Goal: Task Accomplishment & Management: Use online tool/utility

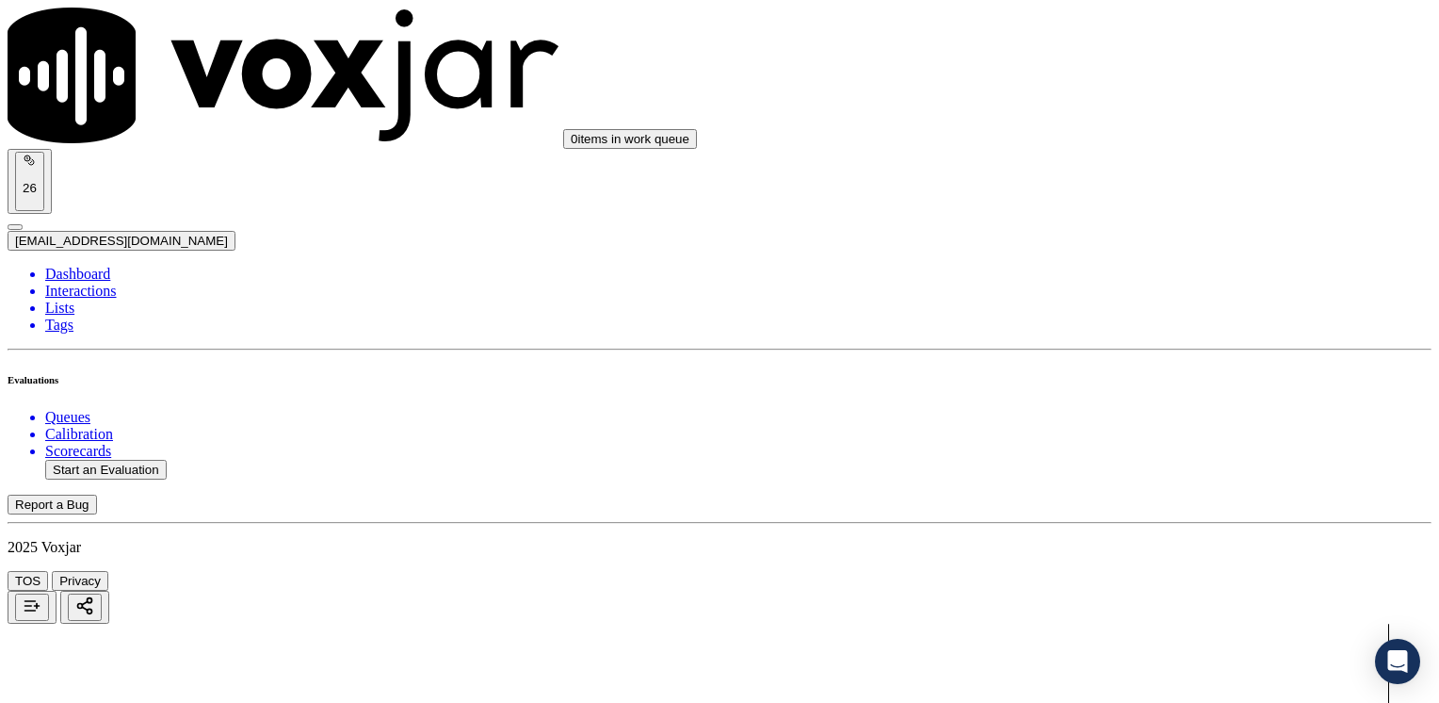
scroll to position [188, 0]
click at [120, 460] on button "Start an Evaluation" at bounding box center [106, 470] width 122 height 20
type input "20250822-145806_7748135961-[PERSON_NAME] all.mp3"
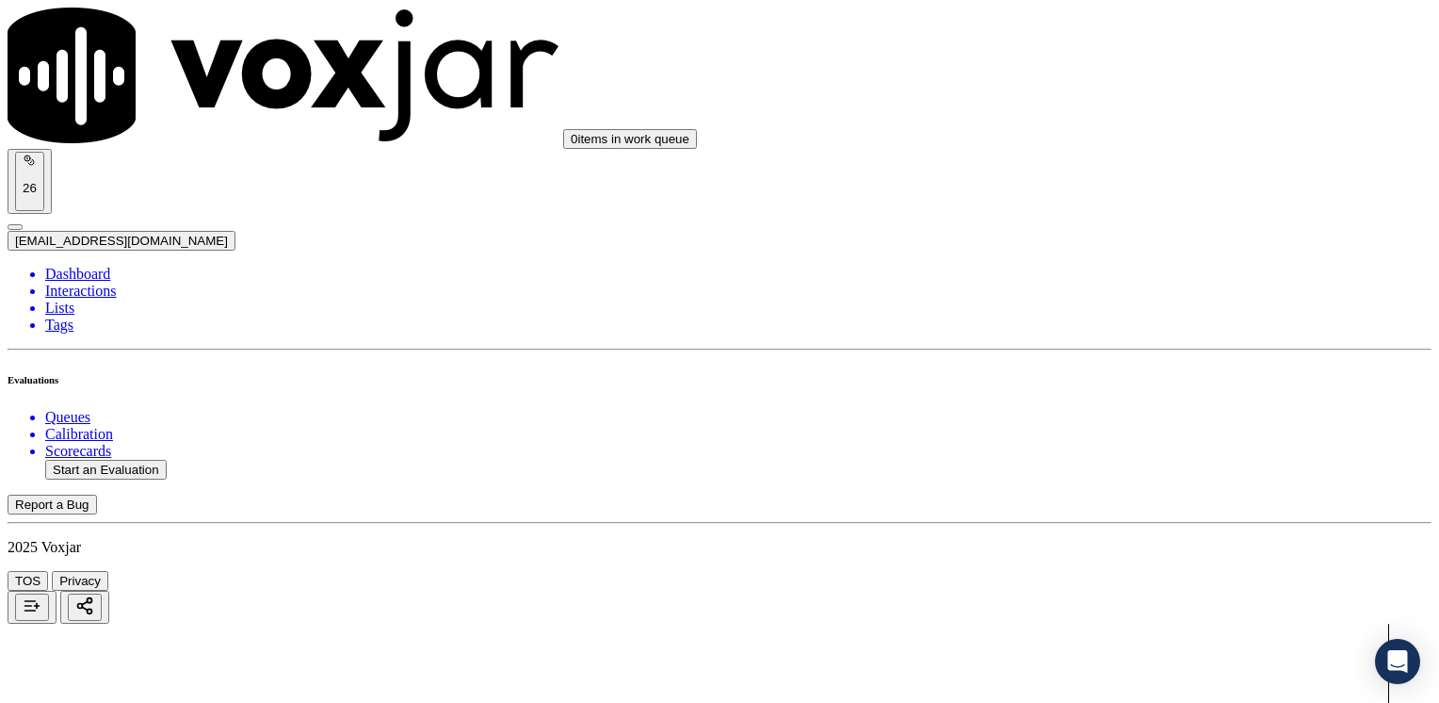
type input "hernando"
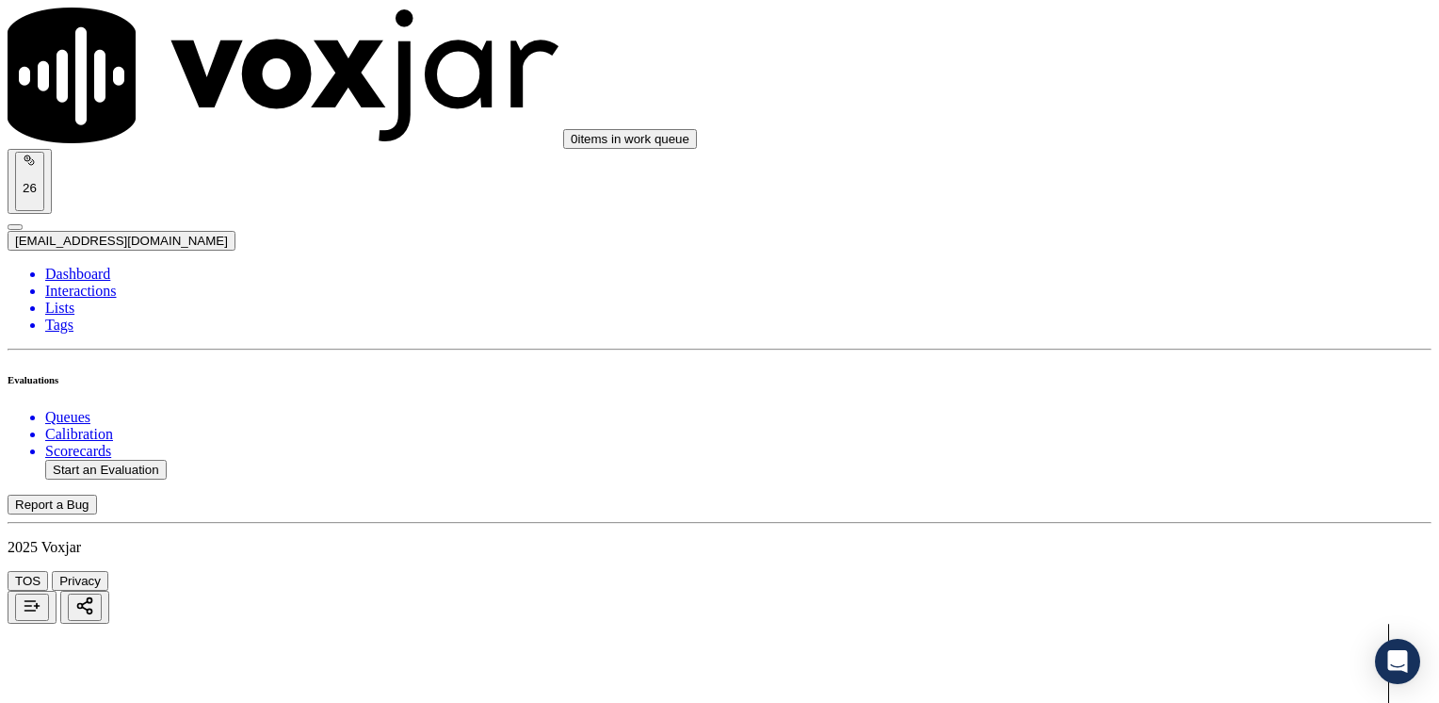
type input "[DATE]T15:42"
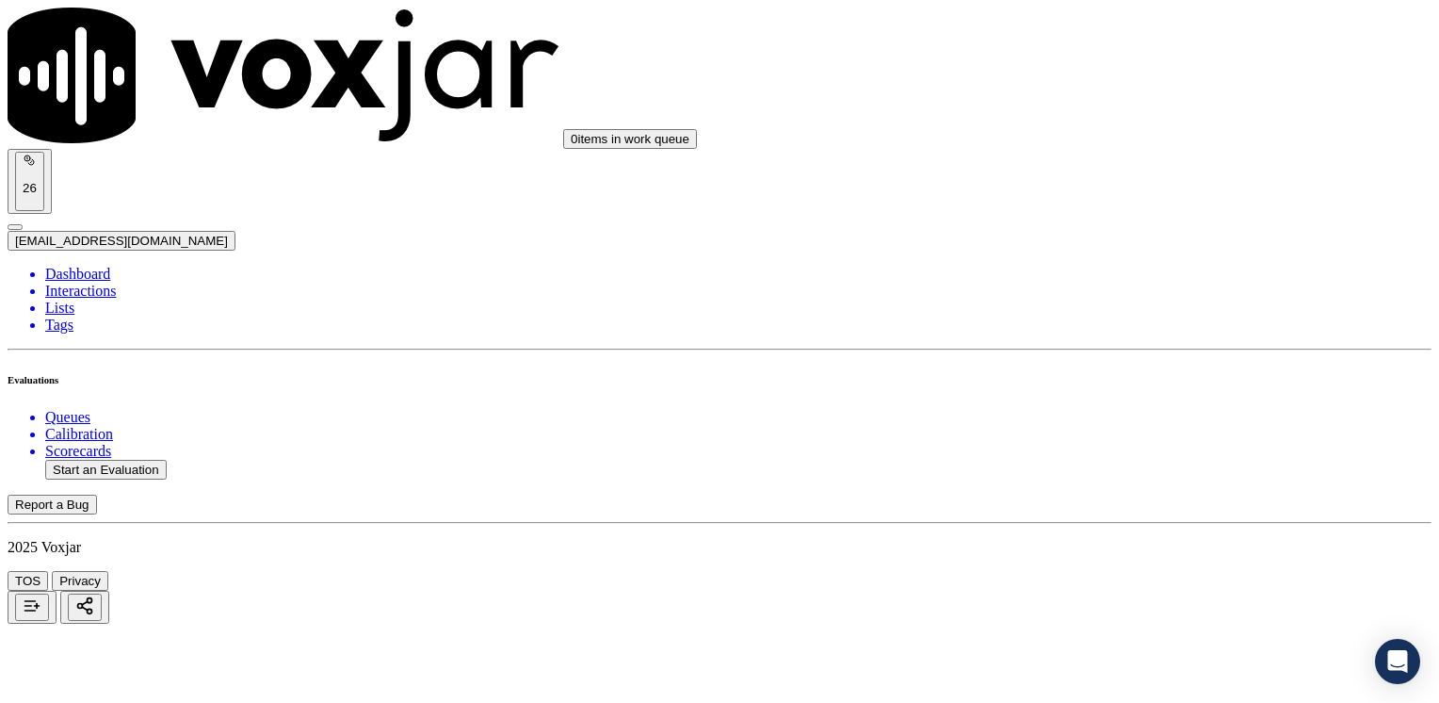
drag, startPoint x: 633, startPoint y: 179, endPoint x: 682, endPoint y: 179, distance: 49.0
paste input "7748135961"
type input "7748135961"
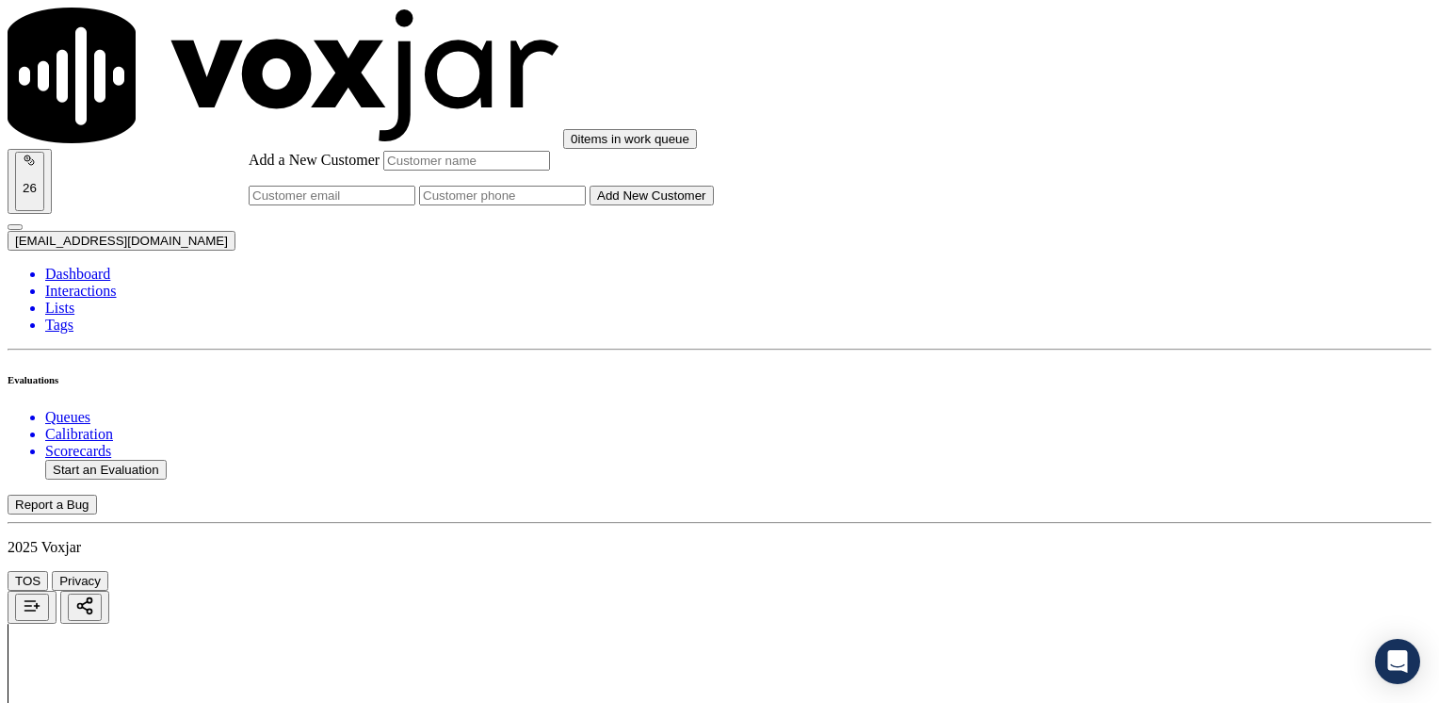
click at [586, 205] on input "Add a New Customer" at bounding box center [502, 196] width 167 height 20
paste input "7748135961"
type input "7748135961"
click at [550, 170] on input "Add a New Customer" at bounding box center [466, 161] width 167 height 20
paste input "7748135961"
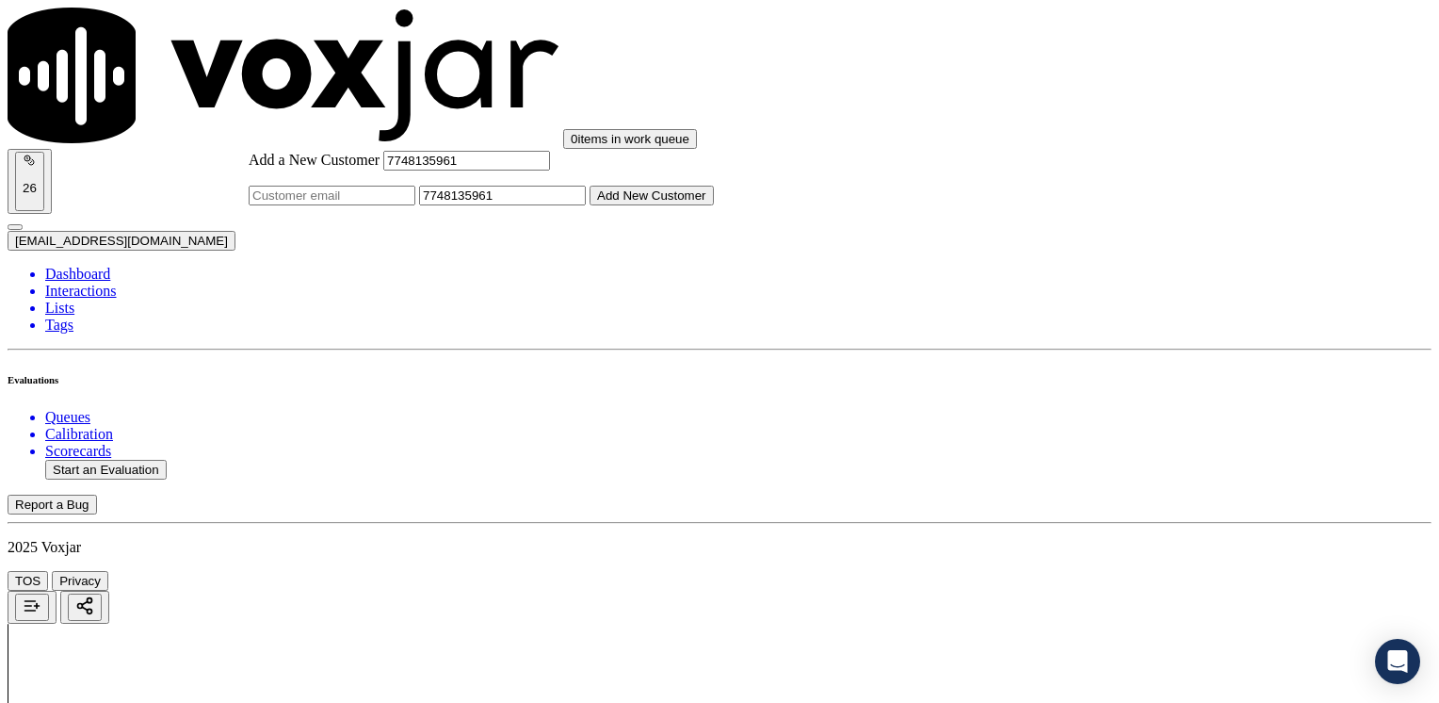
drag, startPoint x: 695, startPoint y: 274, endPoint x: 528, endPoint y: 284, distance: 167.0
paste input "[PERSON_NAME]"
type input "[PERSON_NAME]"
click at [714, 205] on button "Add New Customer" at bounding box center [652, 196] width 124 height 20
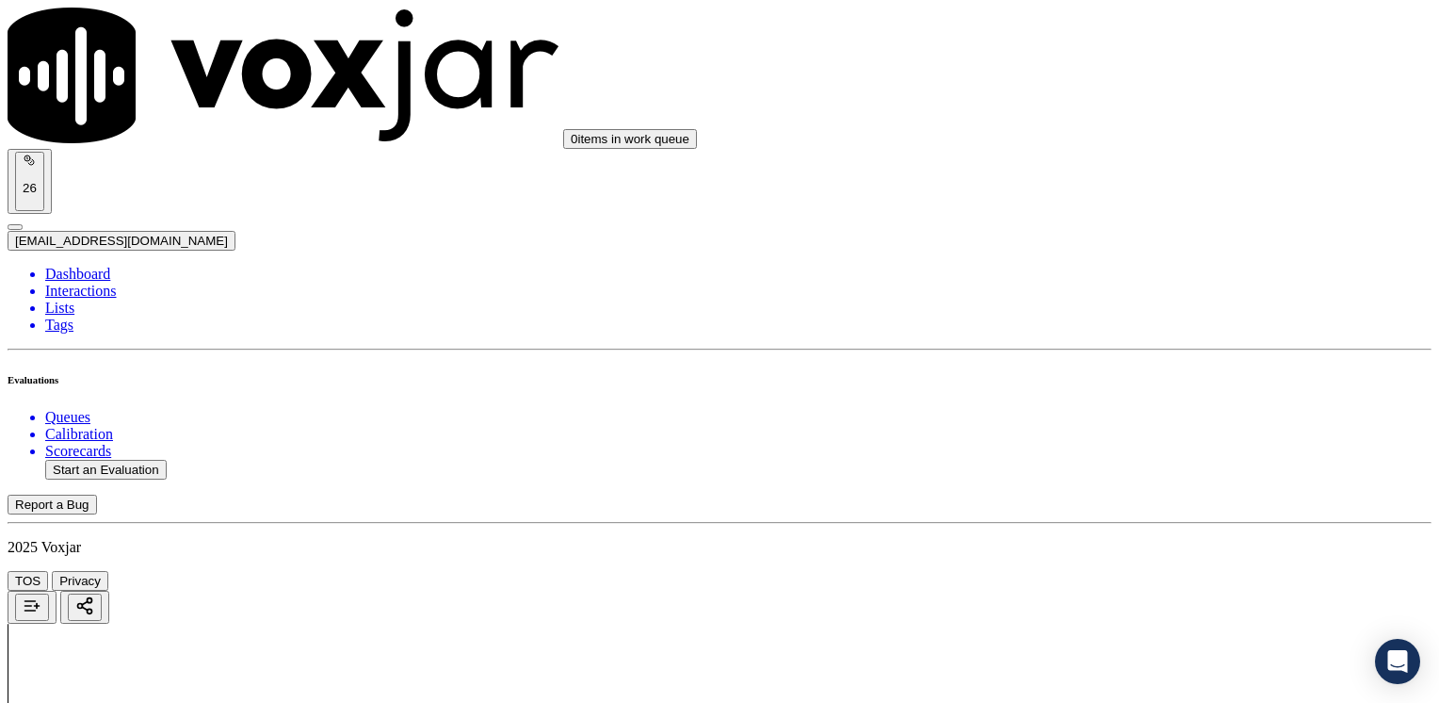
drag, startPoint x: 1064, startPoint y: 293, endPoint x: 1442, endPoint y: 293, distance: 377.7
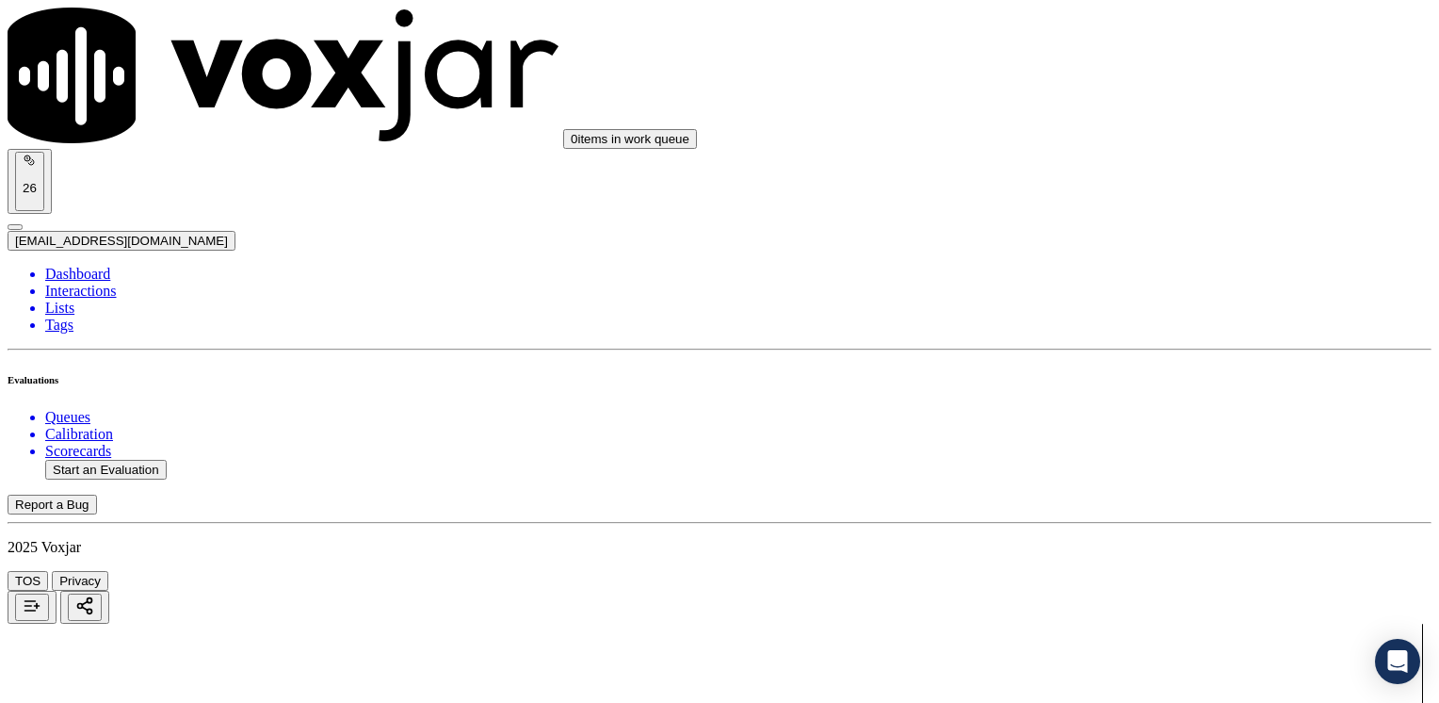
type input "4"
drag, startPoint x: 1066, startPoint y: 547, endPoint x: 1286, endPoint y: 448, distance: 240.7
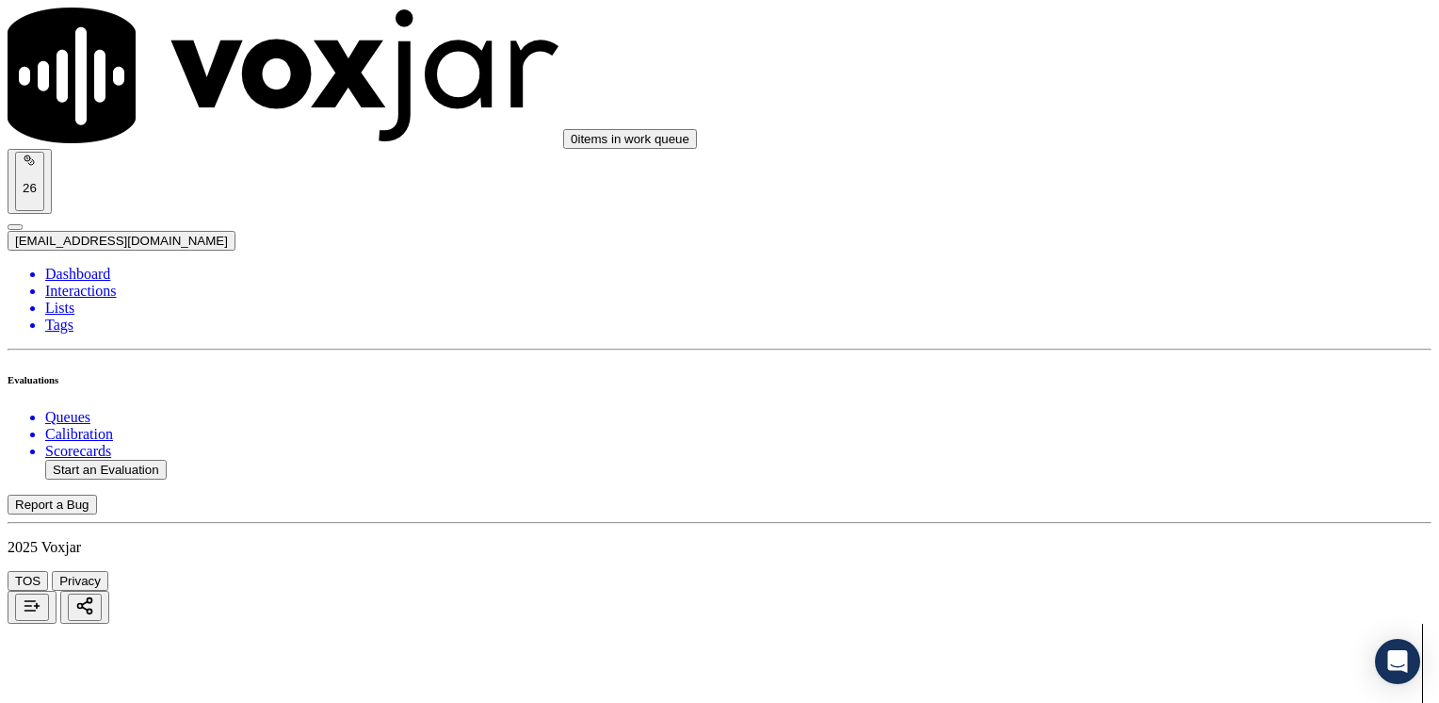
type input "9"
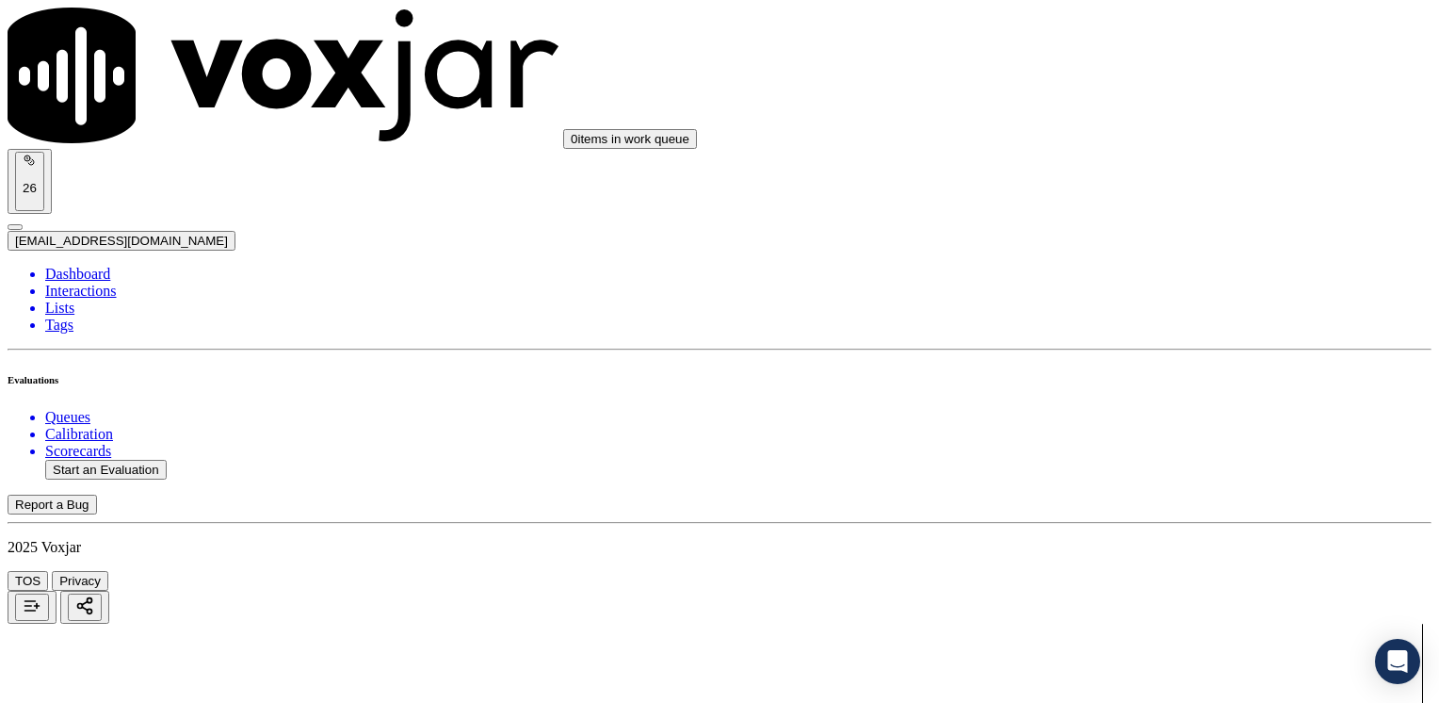
scroll to position [1036, 0]
type textarea "Cx calls because her bills are high and wants to know why"
drag, startPoint x: 1070, startPoint y: 411, endPoint x: 1442, endPoint y: 408, distance: 372.1
type input "9"
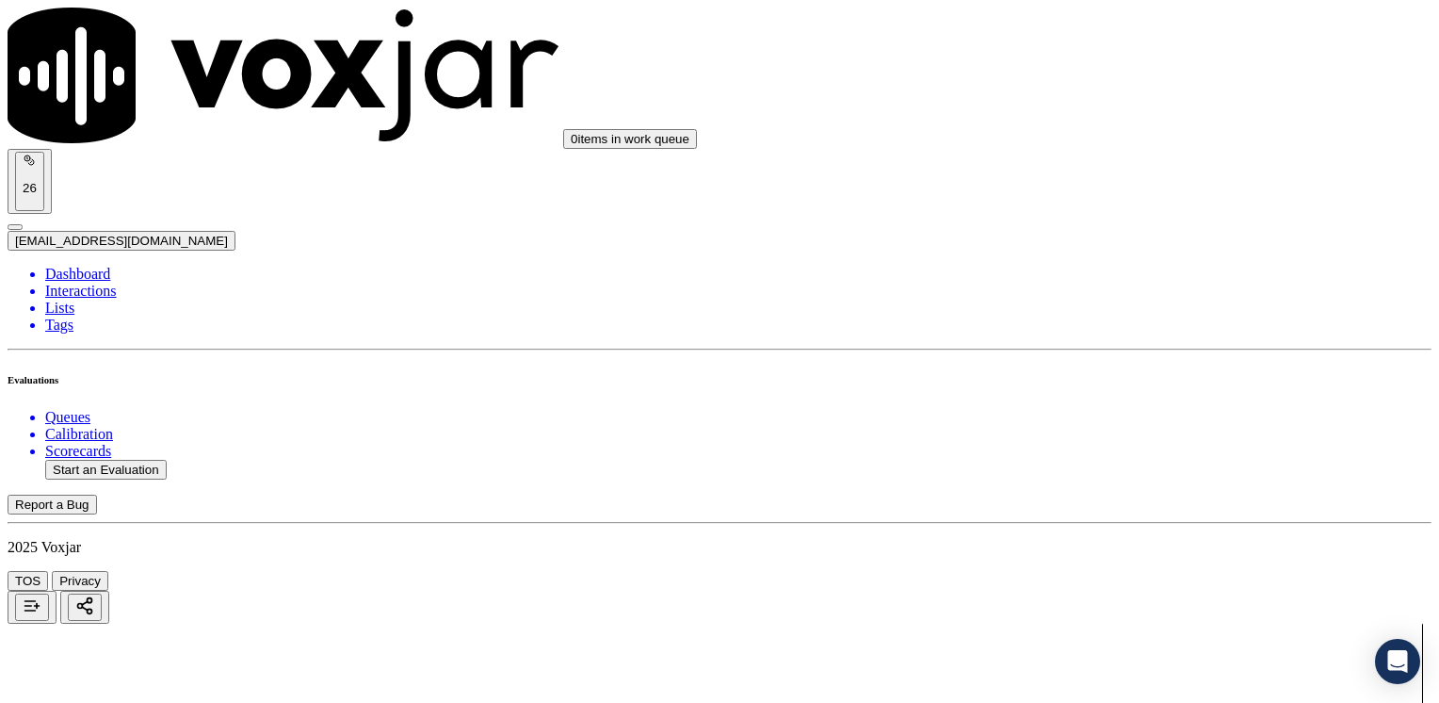
scroll to position [1224, 0]
drag, startPoint x: 1070, startPoint y: 480, endPoint x: 1442, endPoint y: 479, distance: 372.1
type input "9"
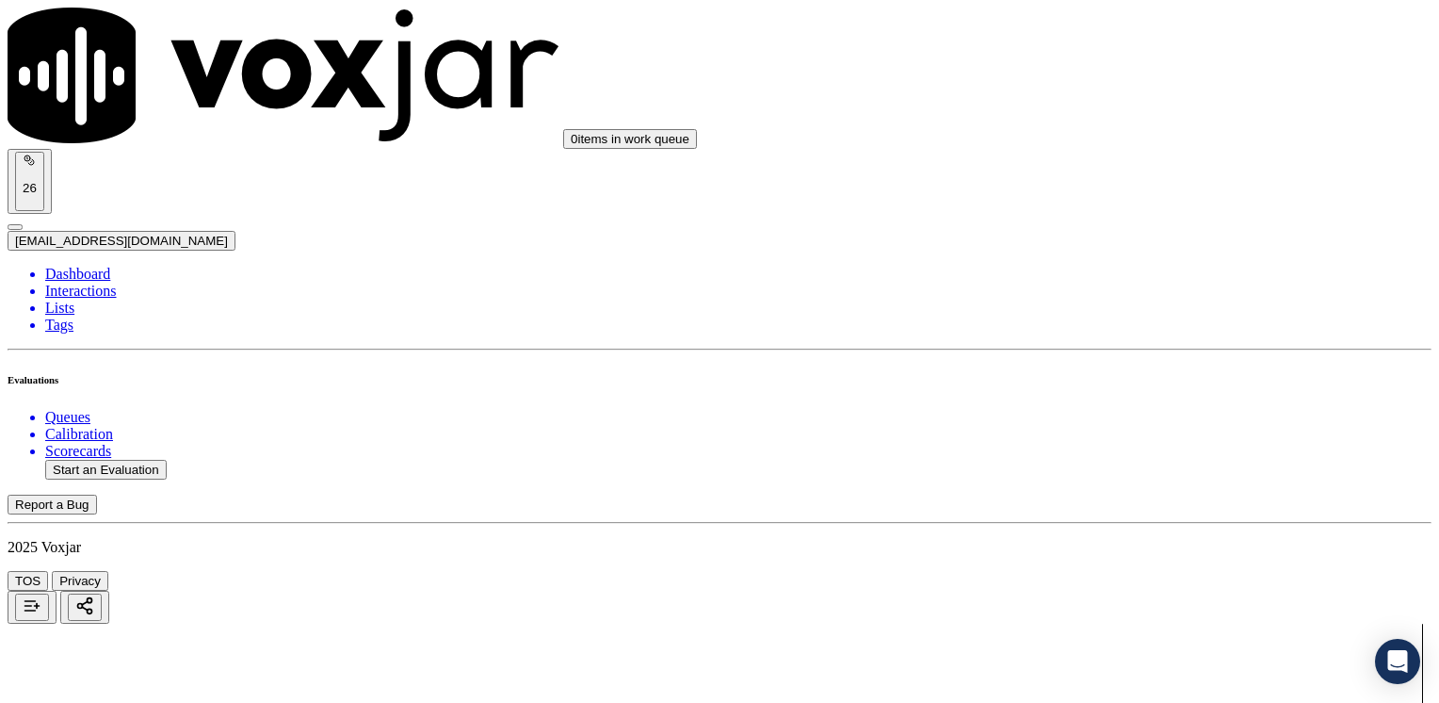
drag, startPoint x: 1062, startPoint y: 439, endPoint x: 1438, endPoint y: 346, distance: 387.2
type input "5"
drag, startPoint x: 1070, startPoint y: 183, endPoint x: 1438, endPoint y: 180, distance: 368.3
type input "2"
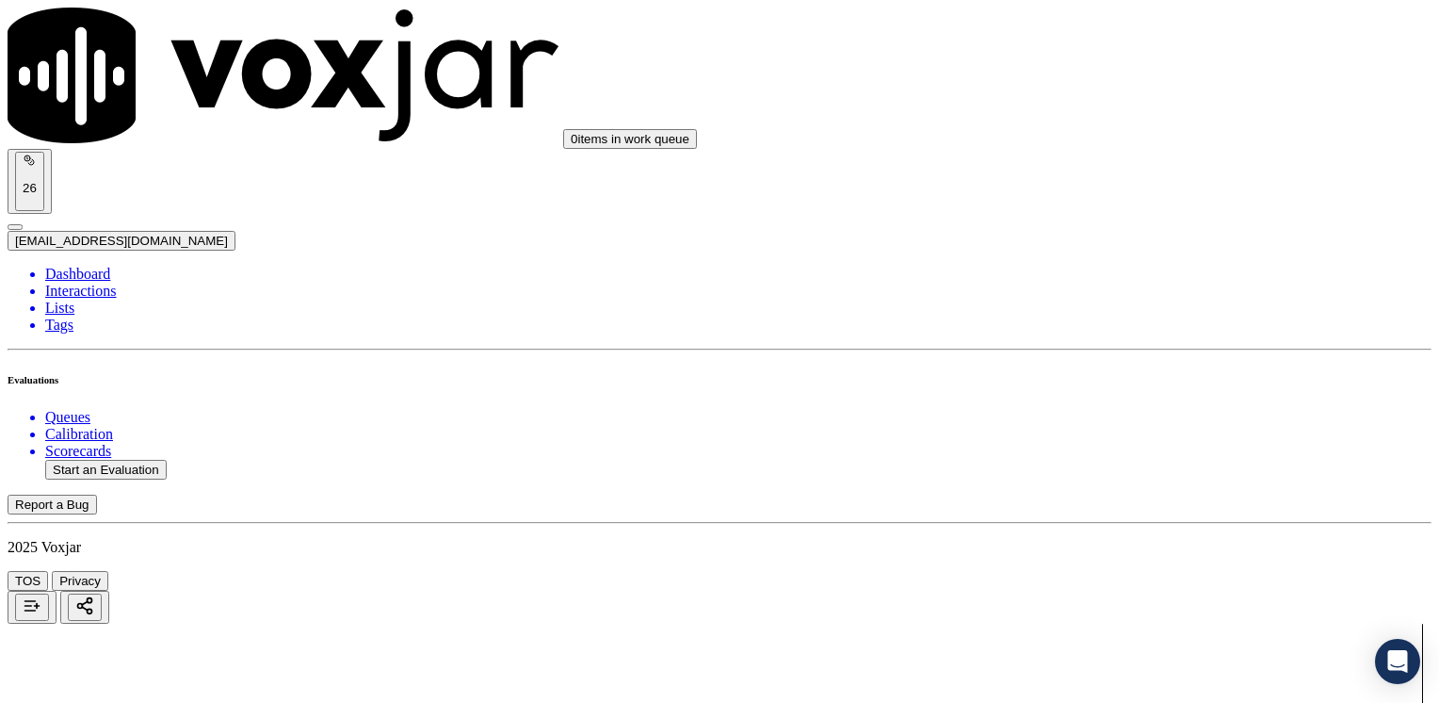
drag, startPoint x: 1070, startPoint y: 241, endPoint x: 1442, endPoint y: 255, distance: 372.3
type input "2"
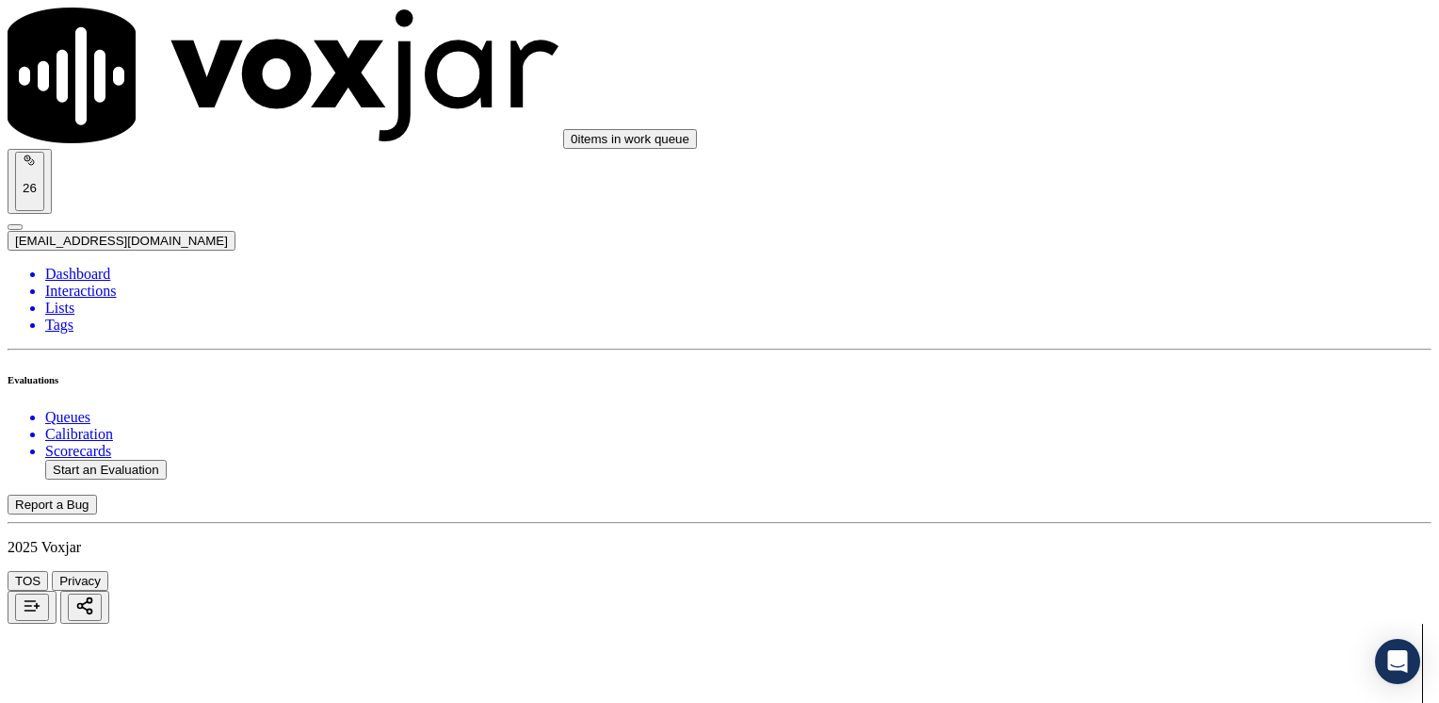
scroll to position [2599, 0]
drag, startPoint x: 1065, startPoint y: 386, endPoint x: 1442, endPoint y: 397, distance: 376.9
type input "9"
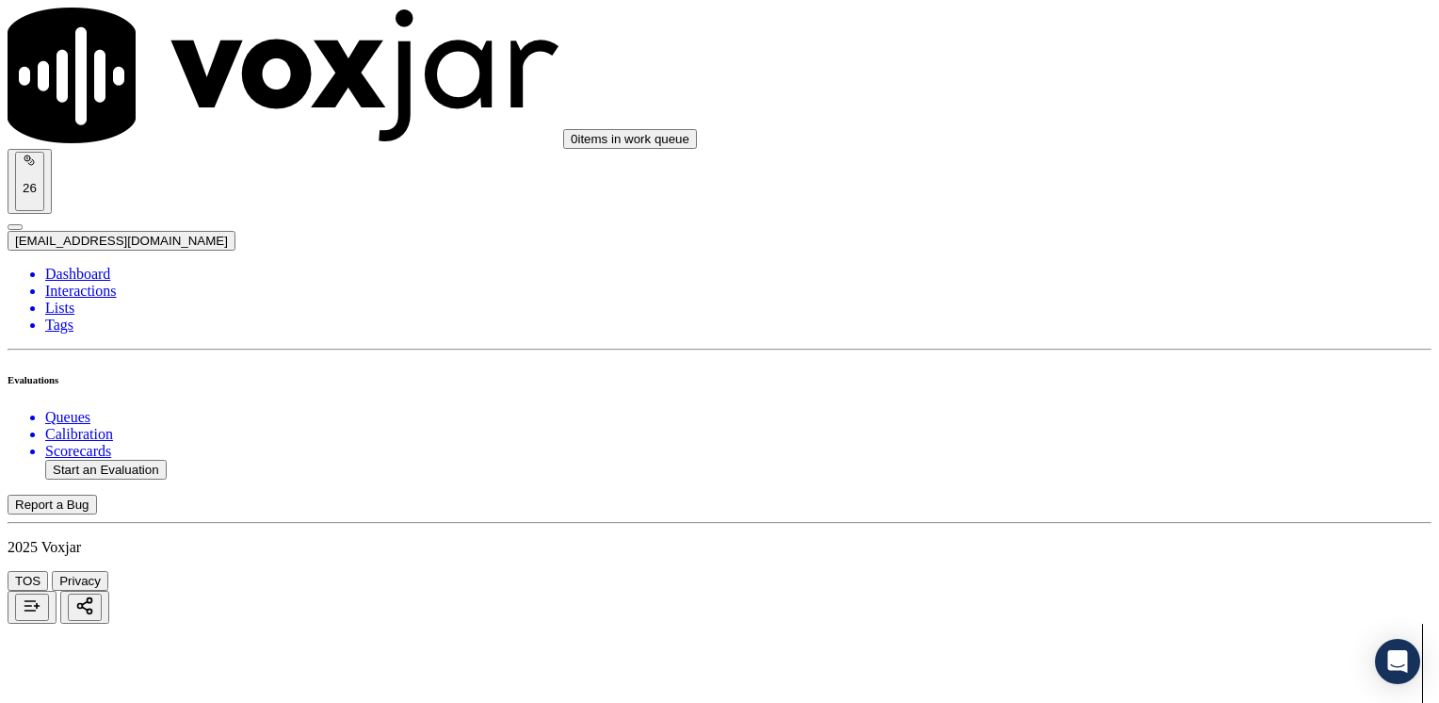
drag, startPoint x: 1070, startPoint y: 141, endPoint x: 1442, endPoint y: 186, distance: 374.7
type input "9"
drag, startPoint x: 1062, startPoint y: 366, endPoint x: 1442, endPoint y: 356, distance: 379.7
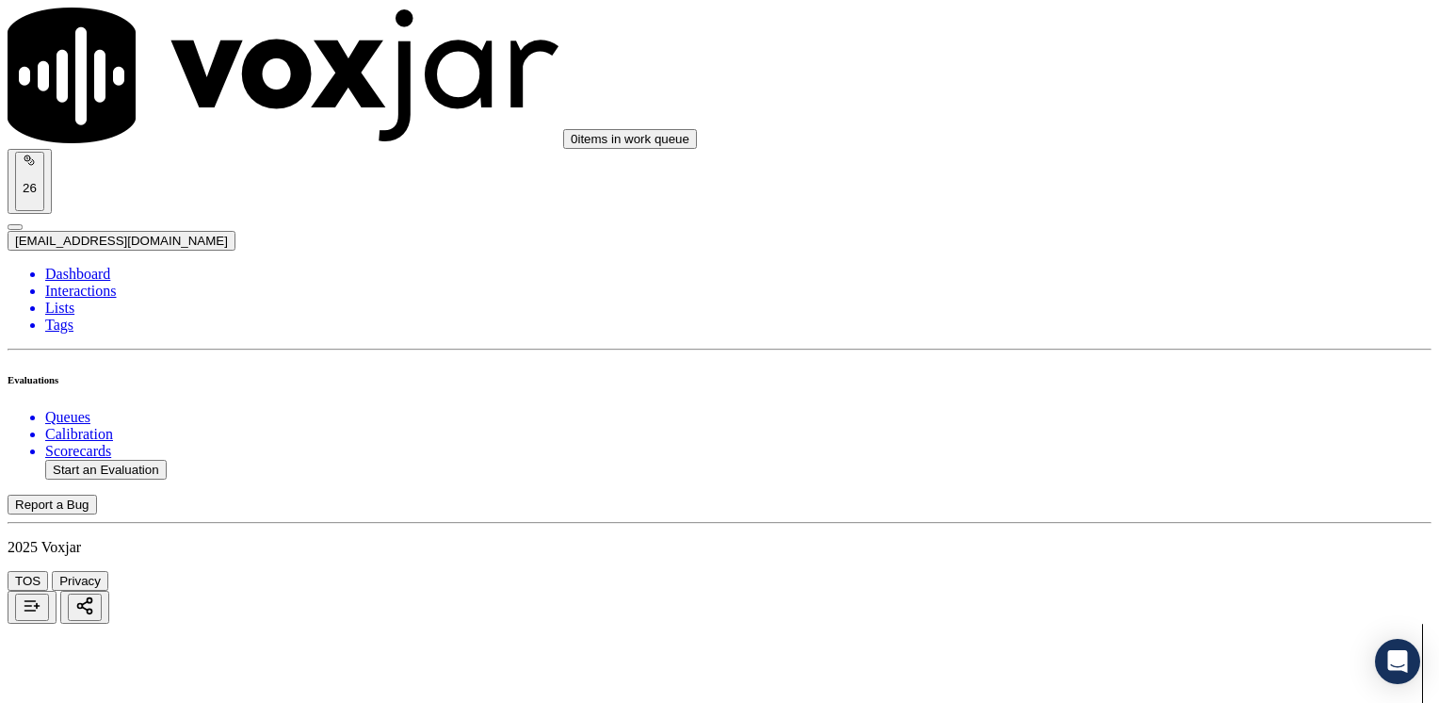
type input "7"
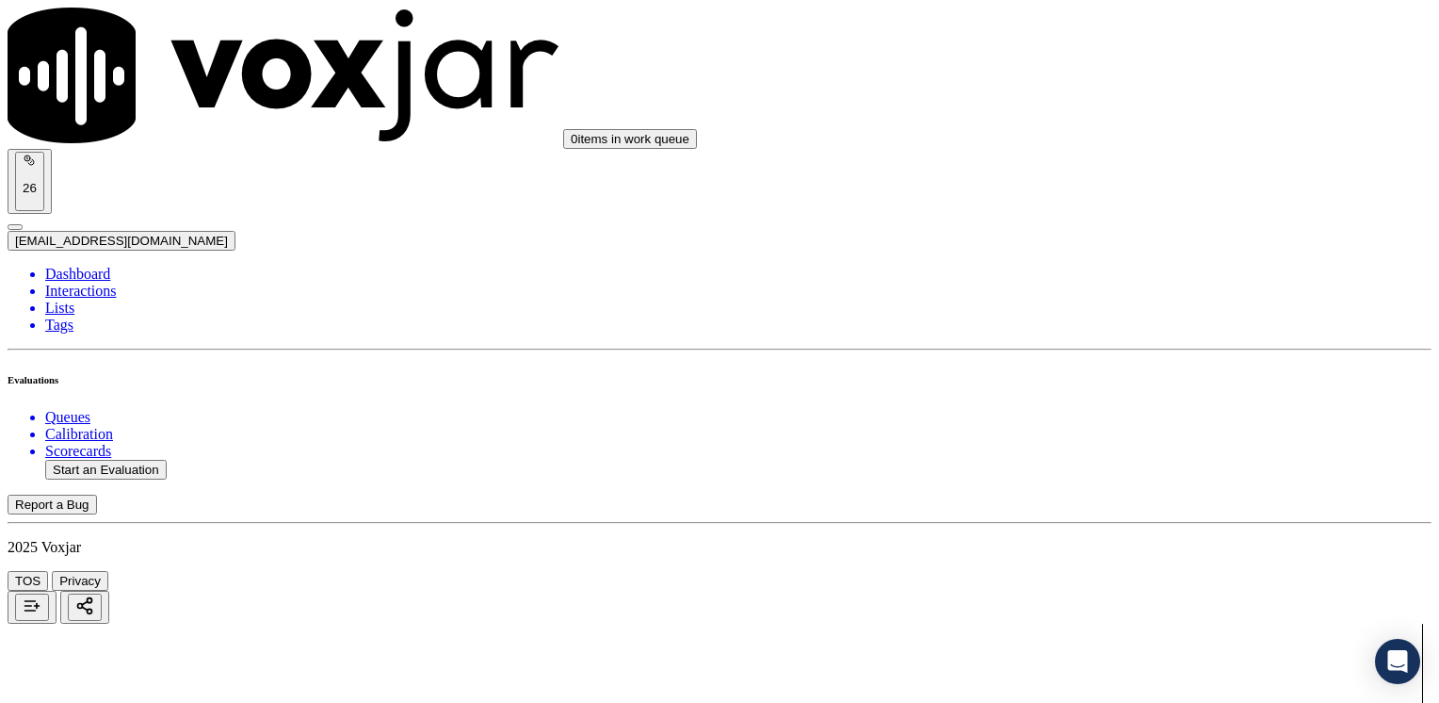
type input "8"
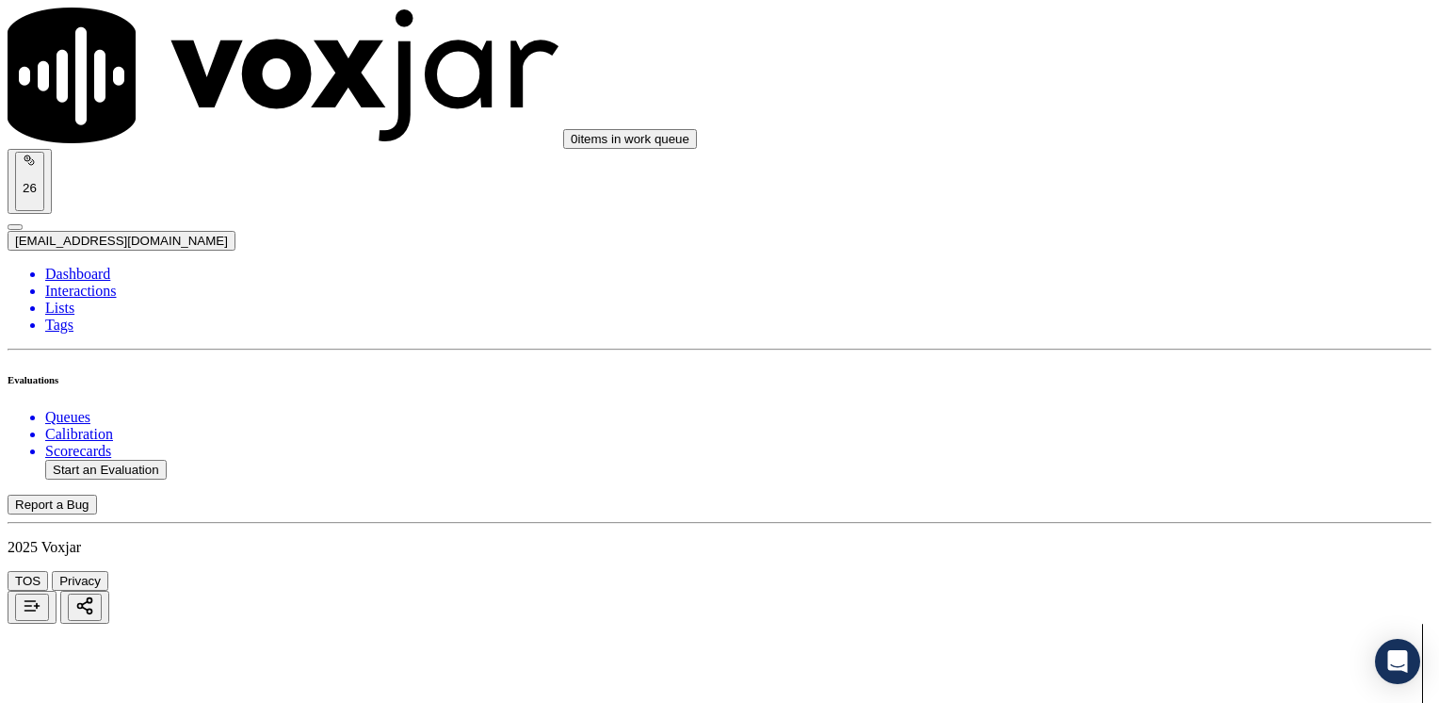
scroll to position [809, 0]
type textarea "Make sure to confirm full service address, the name as it appears on the bill b…"
drag, startPoint x: 1073, startPoint y: 395, endPoint x: 1363, endPoint y: 462, distance: 297.9
type input "9"
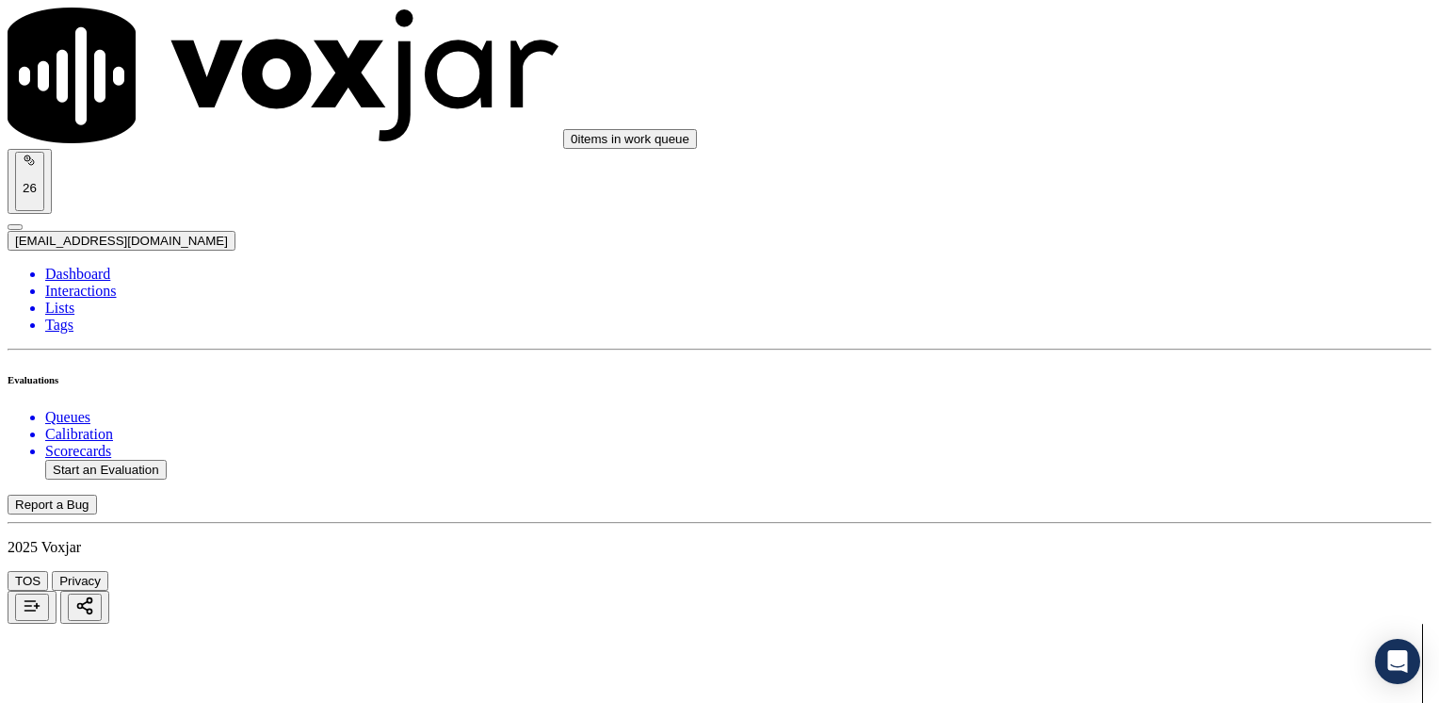
scroll to position [2321, 0]
type input "8"
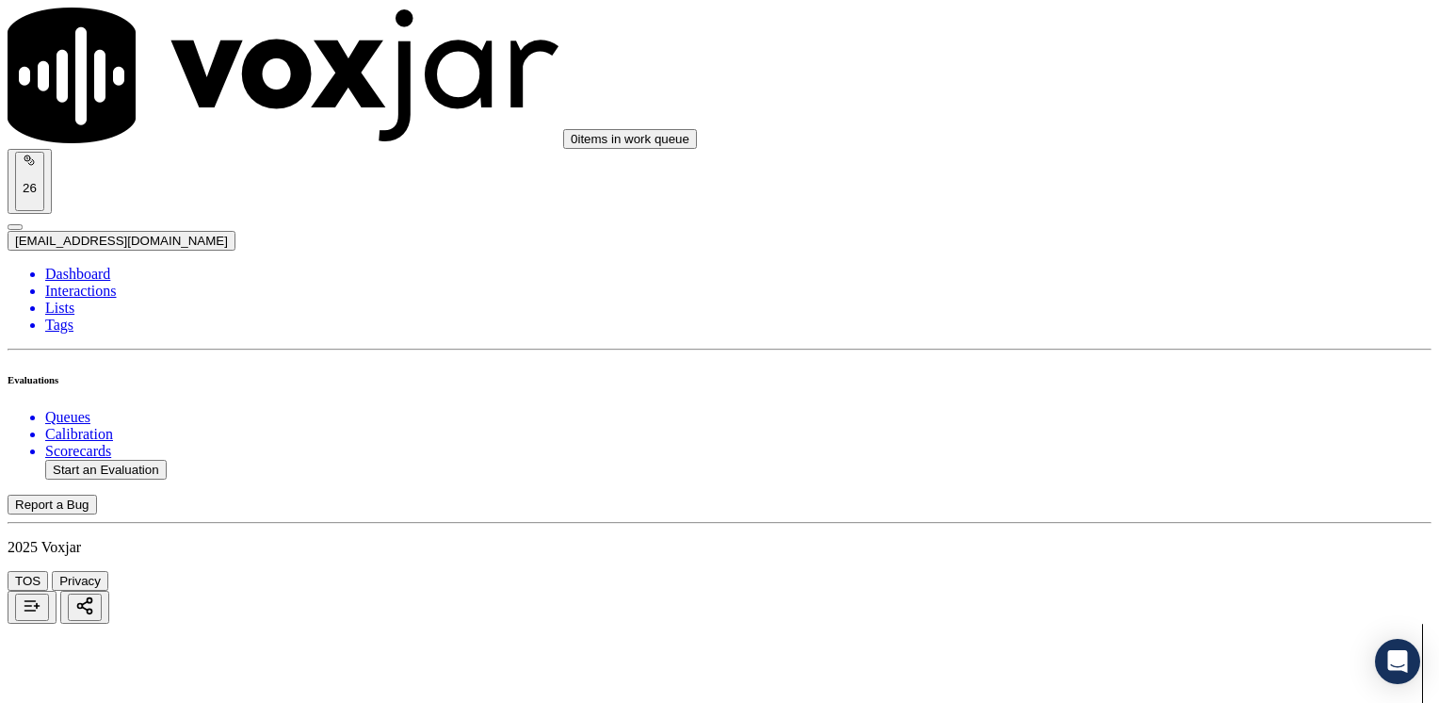
type textarea "Avoid using phrases like "ese monto nunca lo va a pagar" referring to the $75.0…"
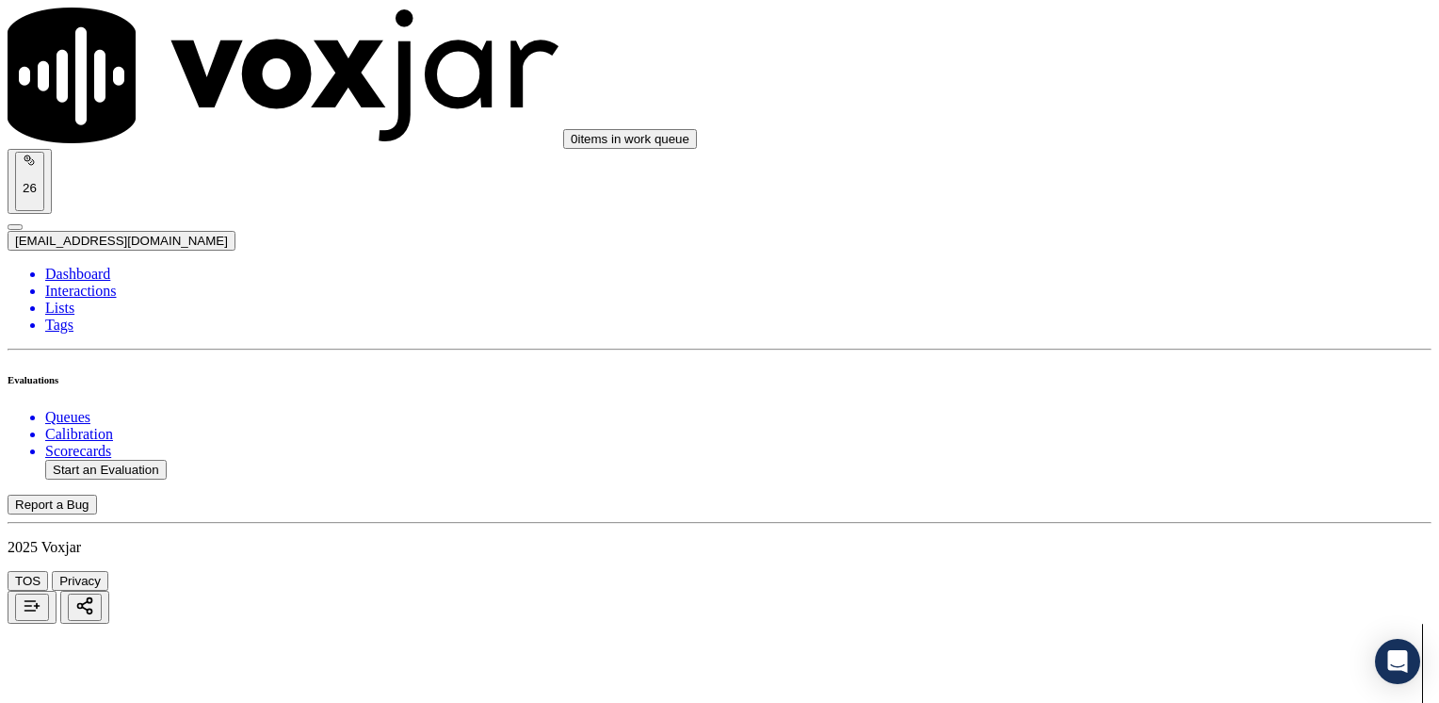
type input "6"
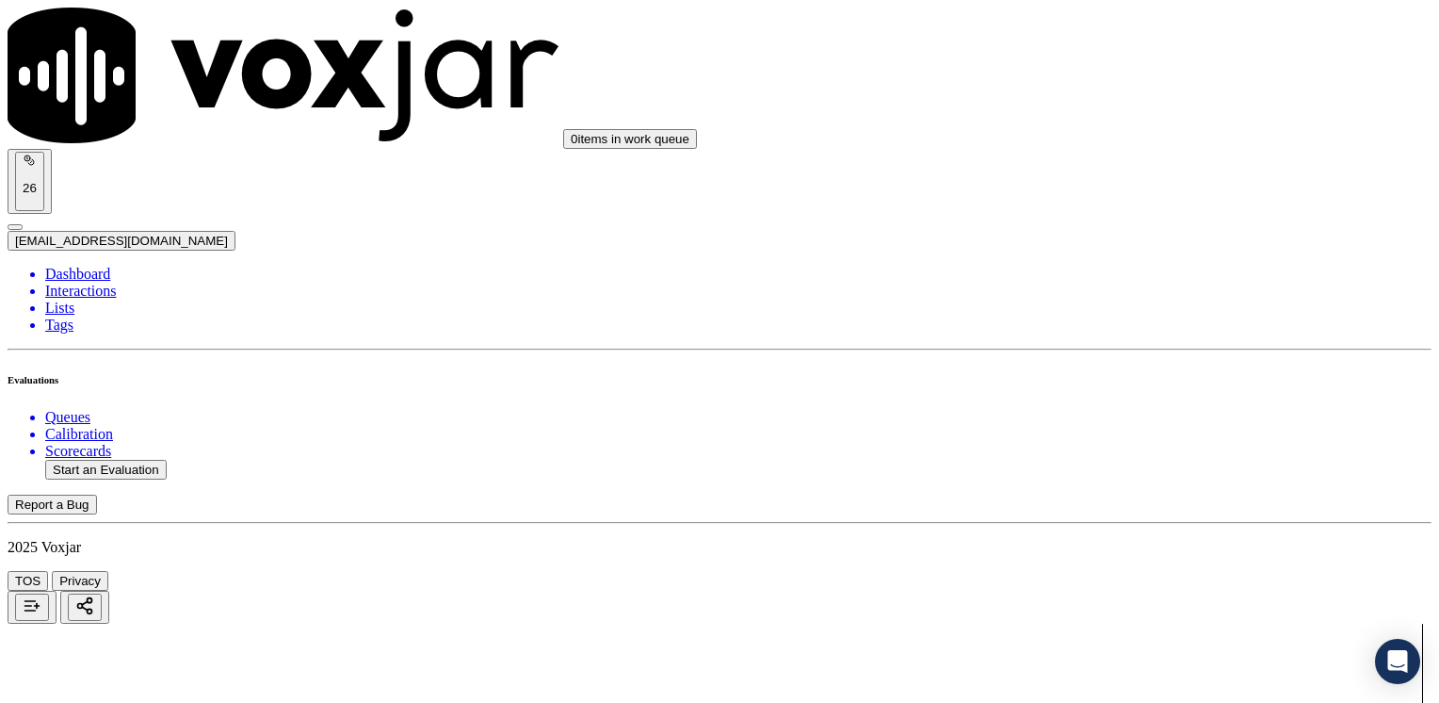
type textarea "V"
type textarea "Avoid using phrases like "es el mas barato""
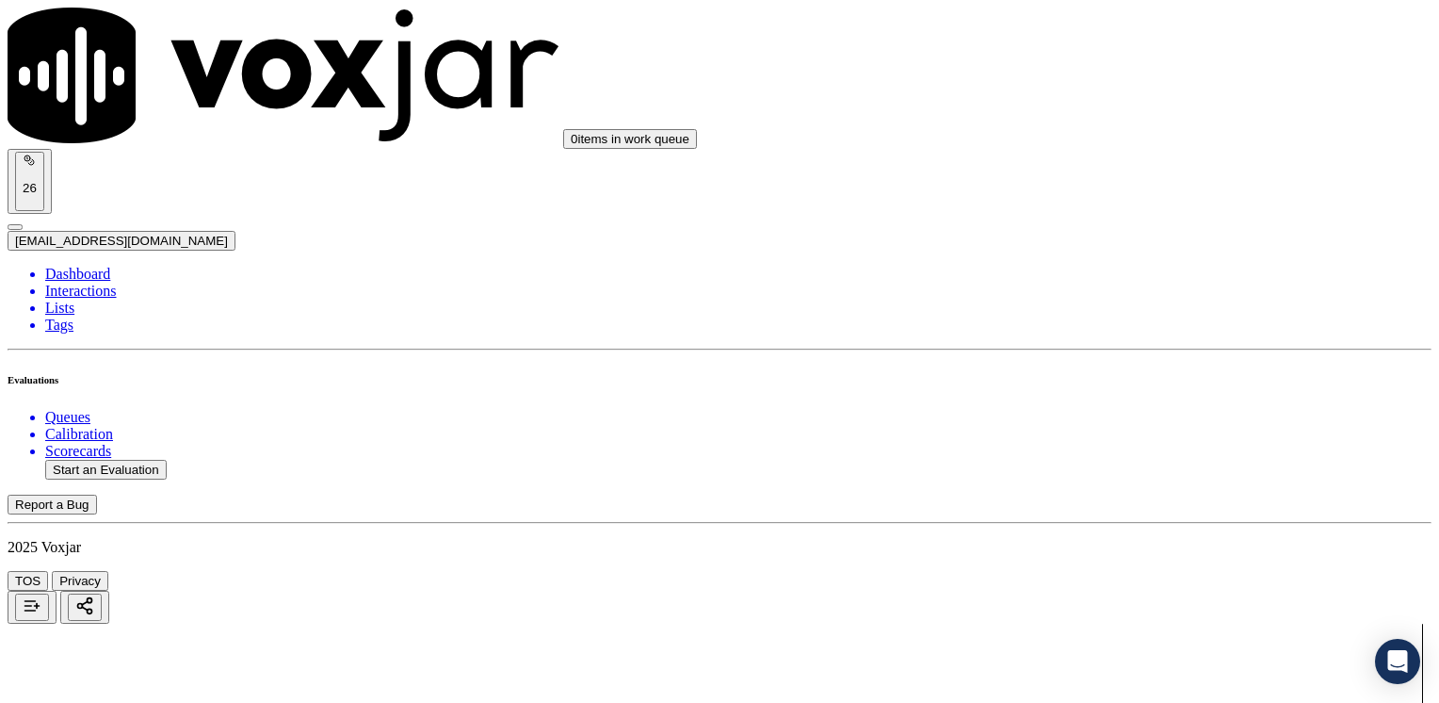
click at [154, 460] on button "Start an Evaluation" at bounding box center [106, 470] width 122 height 20
type input "20250822-164817_9783985082-[PERSON_NAME] all.mp3"
type input "[PERSON_NAME]"
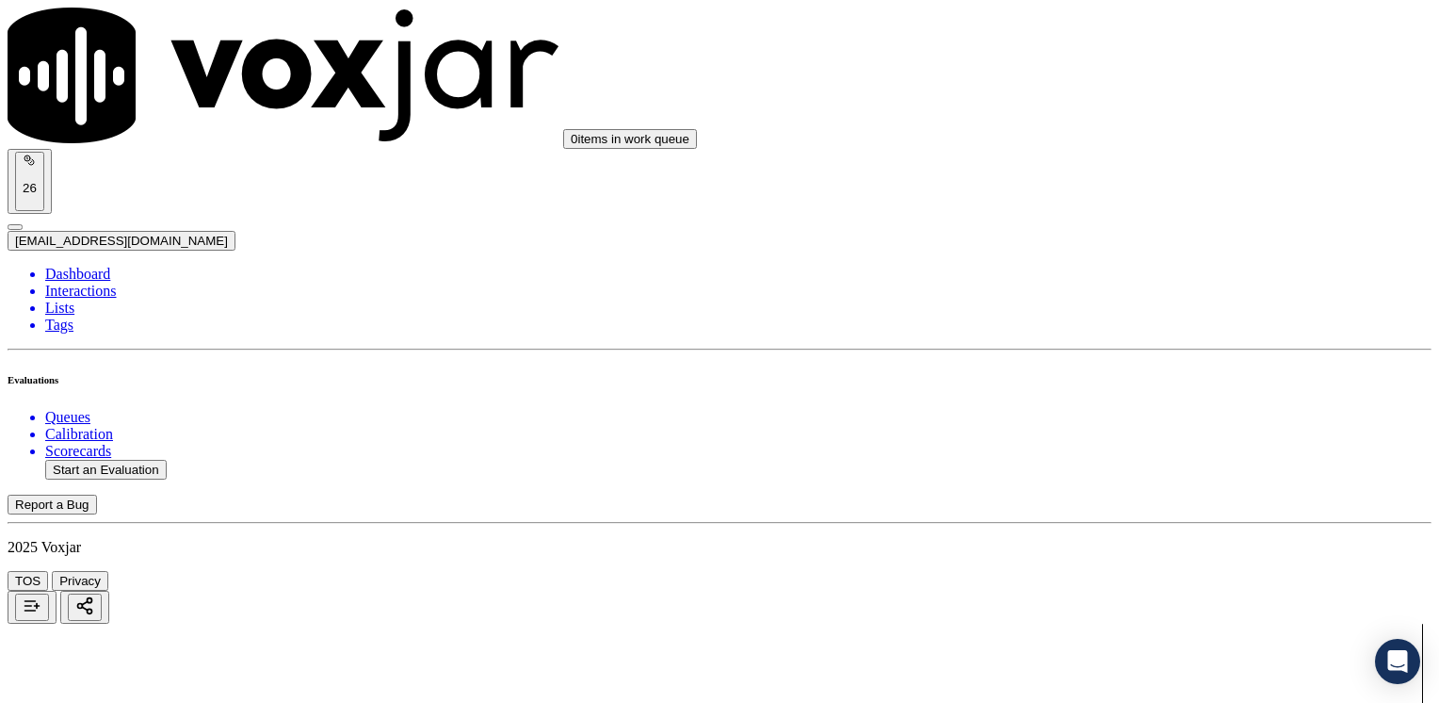
type input "[DATE]T16:06"
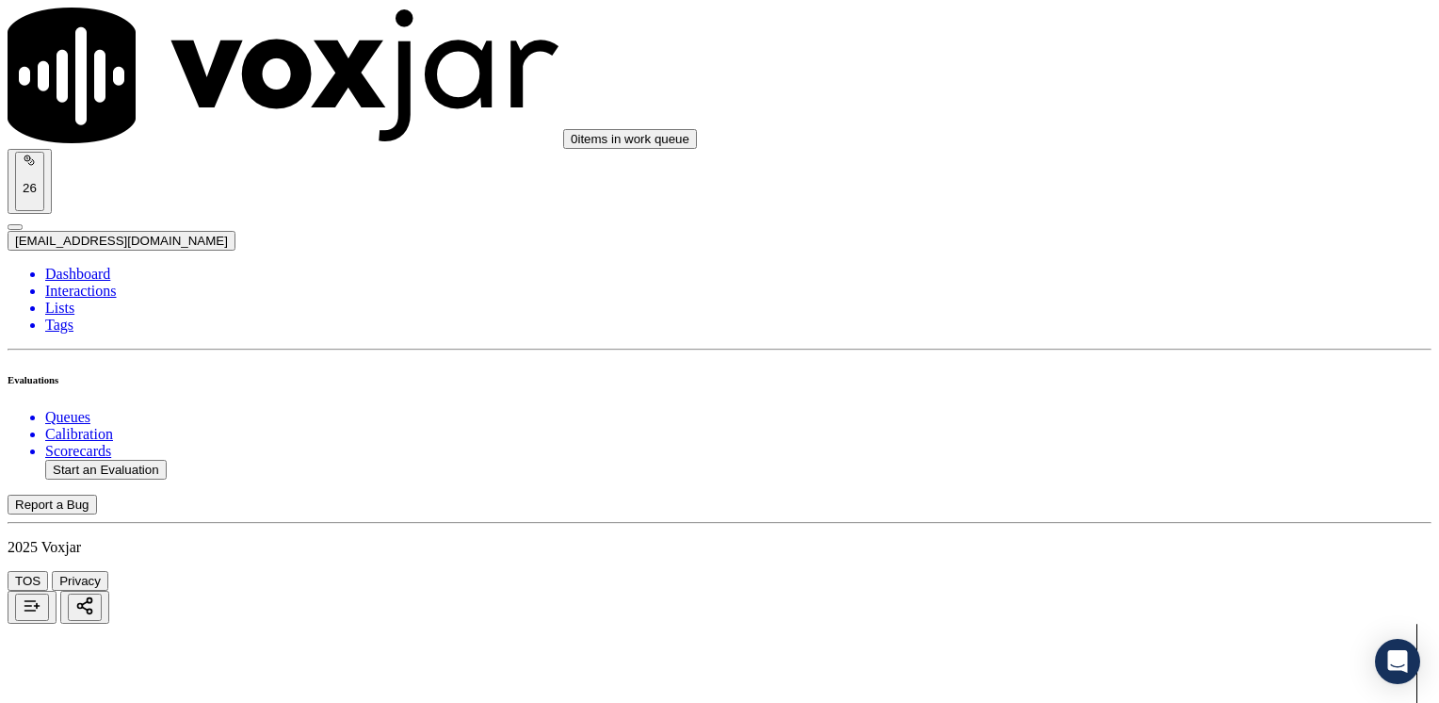
type input "9783985082"
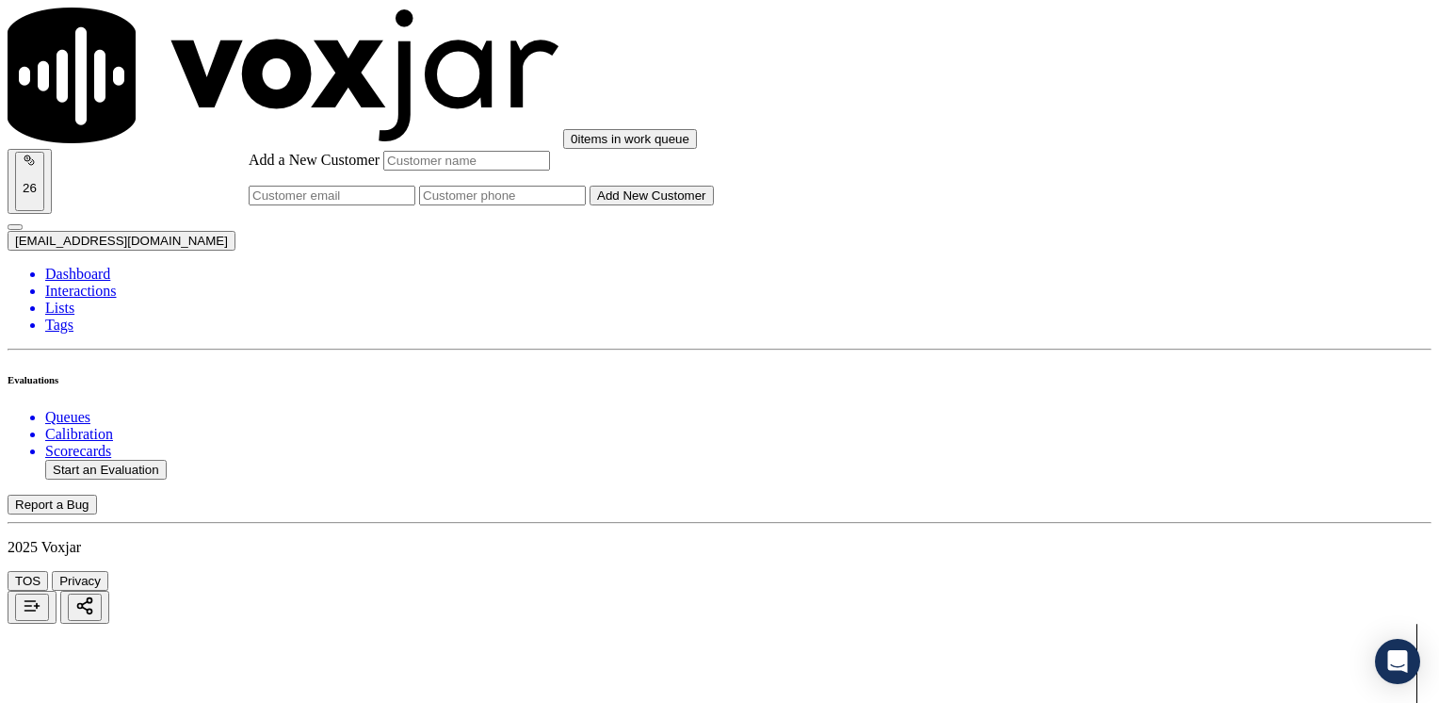
click at [586, 205] on input "Add a New Customer" at bounding box center [502, 196] width 167 height 20
paste input "9783985082"
type input "9783985082"
click at [550, 170] on input "Add a New Customer" at bounding box center [466, 161] width 167 height 20
paste input "[PERSON_NAME]"
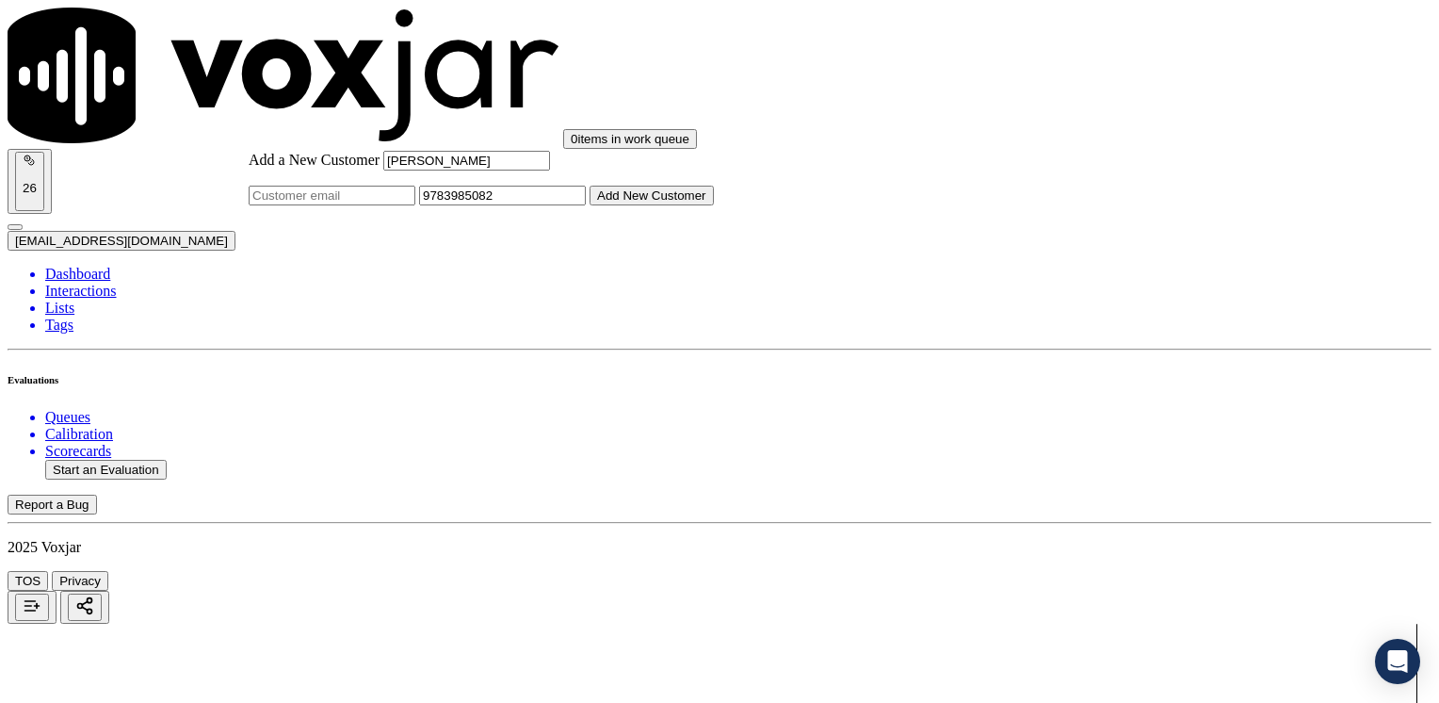
type input "[PERSON_NAME]"
click at [714, 205] on button "Add New Customer" at bounding box center [652, 196] width 124 height 20
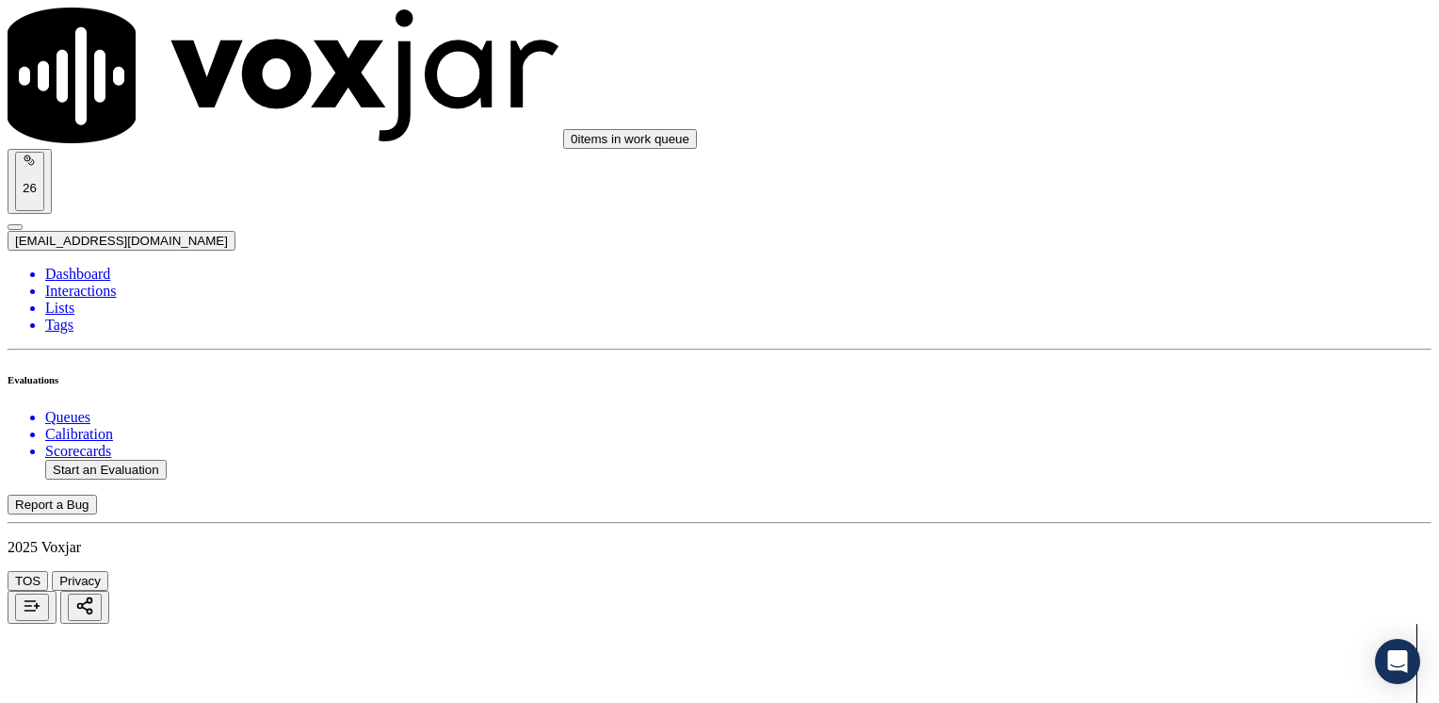
drag, startPoint x: 1069, startPoint y: 300, endPoint x: 1442, endPoint y: 350, distance: 376.5
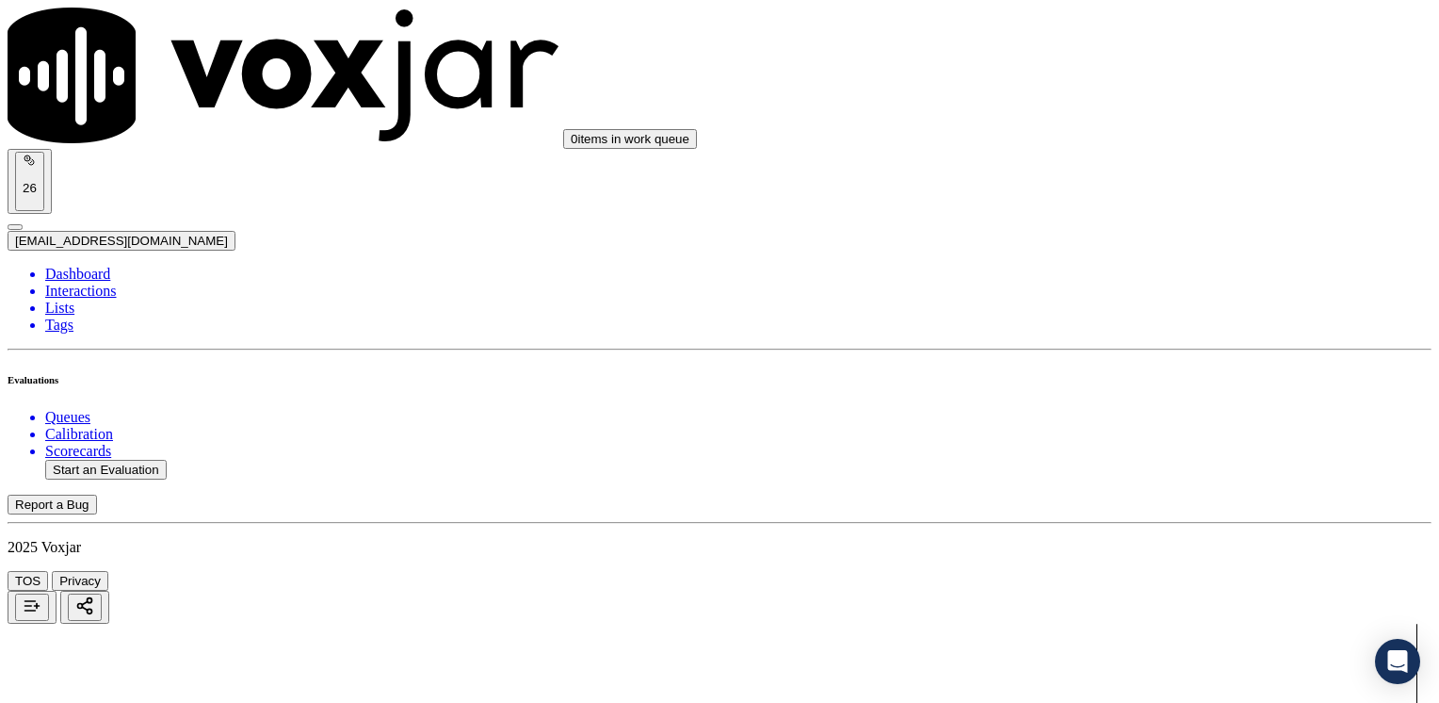
type input "4"
drag, startPoint x: 1065, startPoint y: 636, endPoint x: 1438, endPoint y: 532, distance: 387.1
type input "9"
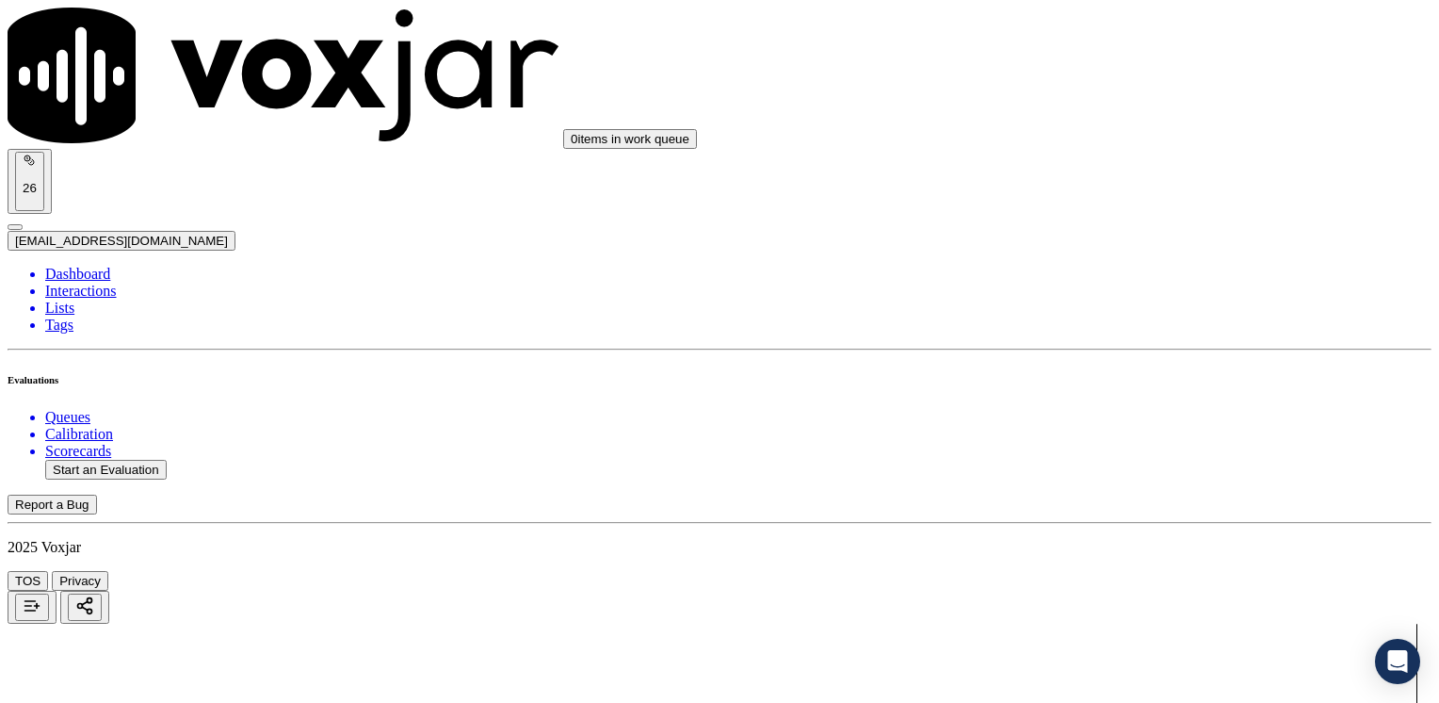
type textarea "Cx wants to make a payment on her electric bill"
drag, startPoint x: 1065, startPoint y: 501, endPoint x: 1442, endPoint y: 447, distance: 380.6
type input "9"
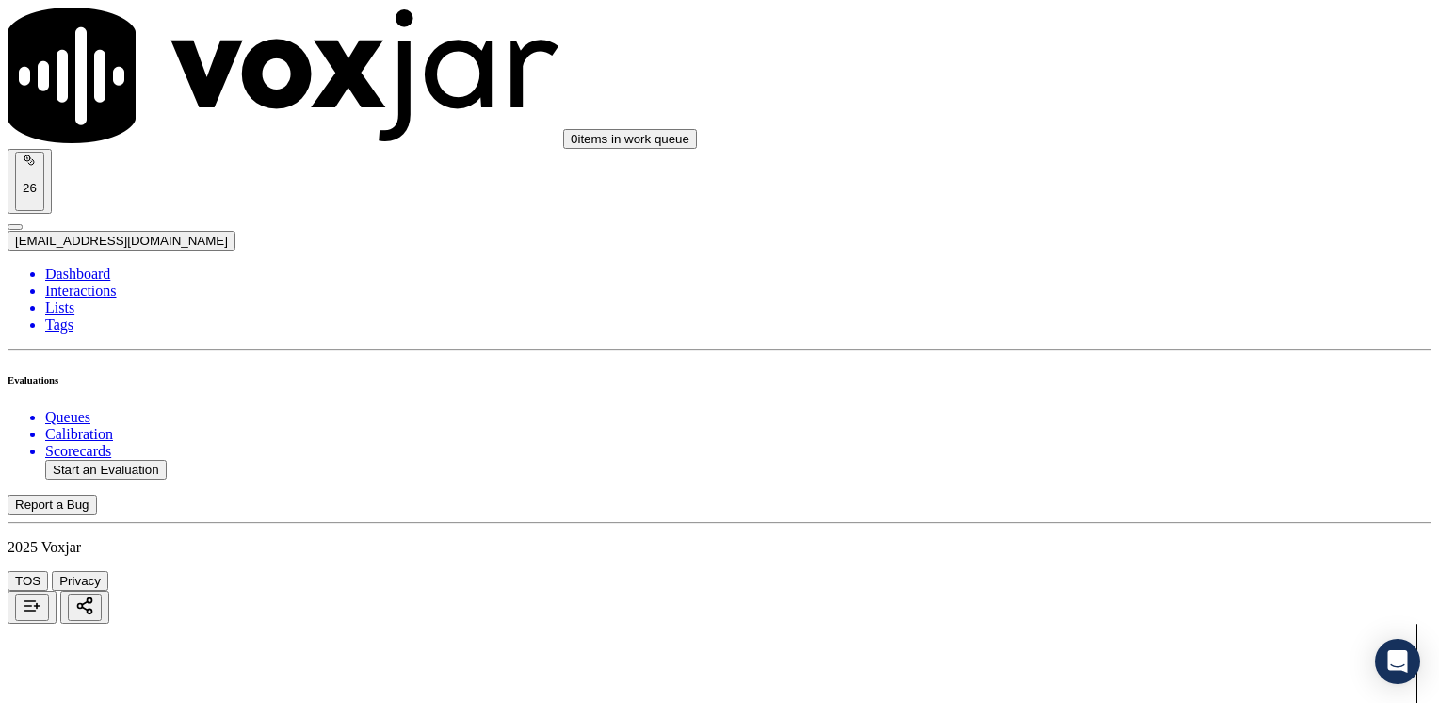
drag, startPoint x: 1064, startPoint y: 293, endPoint x: 1442, endPoint y: 283, distance: 377.9
type input "9"
drag, startPoint x: 1066, startPoint y: 439, endPoint x: 1442, endPoint y: 413, distance: 376.8
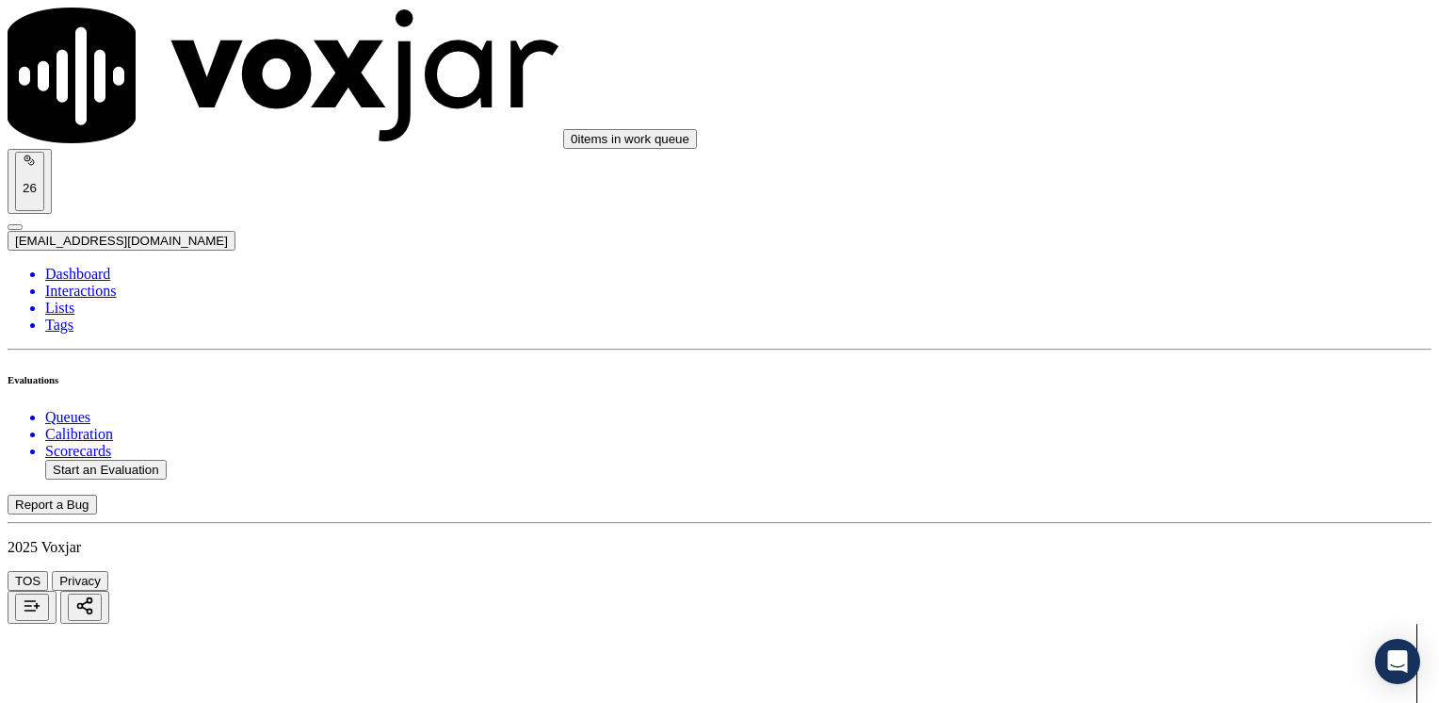
type input "5"
drag, startPoint x: 1067, startPoint y: 187, endPoint x: 1442, endPoint y: 169, distance: 375.3
type input "2"
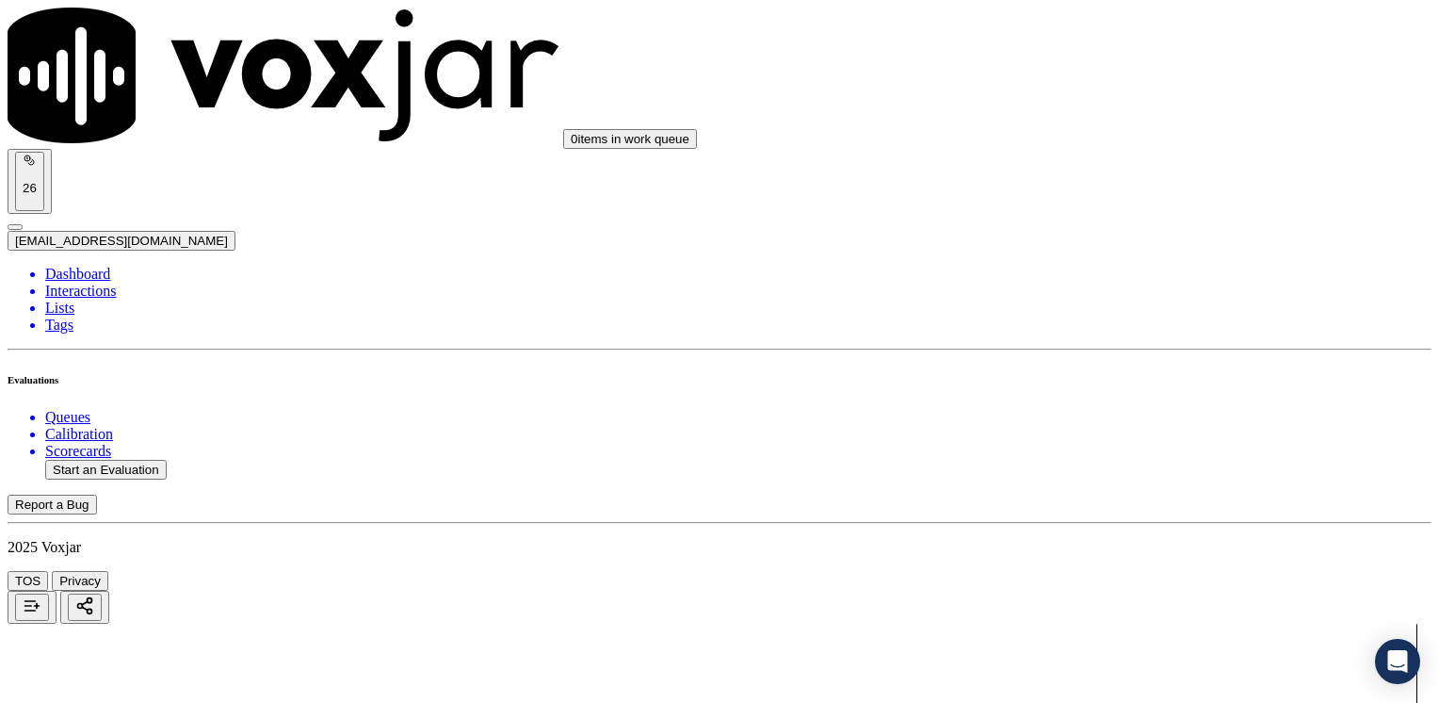
scroll to position [2976, 0]
drag, startPoint x: 1062, startPoint y: 246, endPoint x: 1442, endPoint y: 241, distance: 379.6
type input "2"
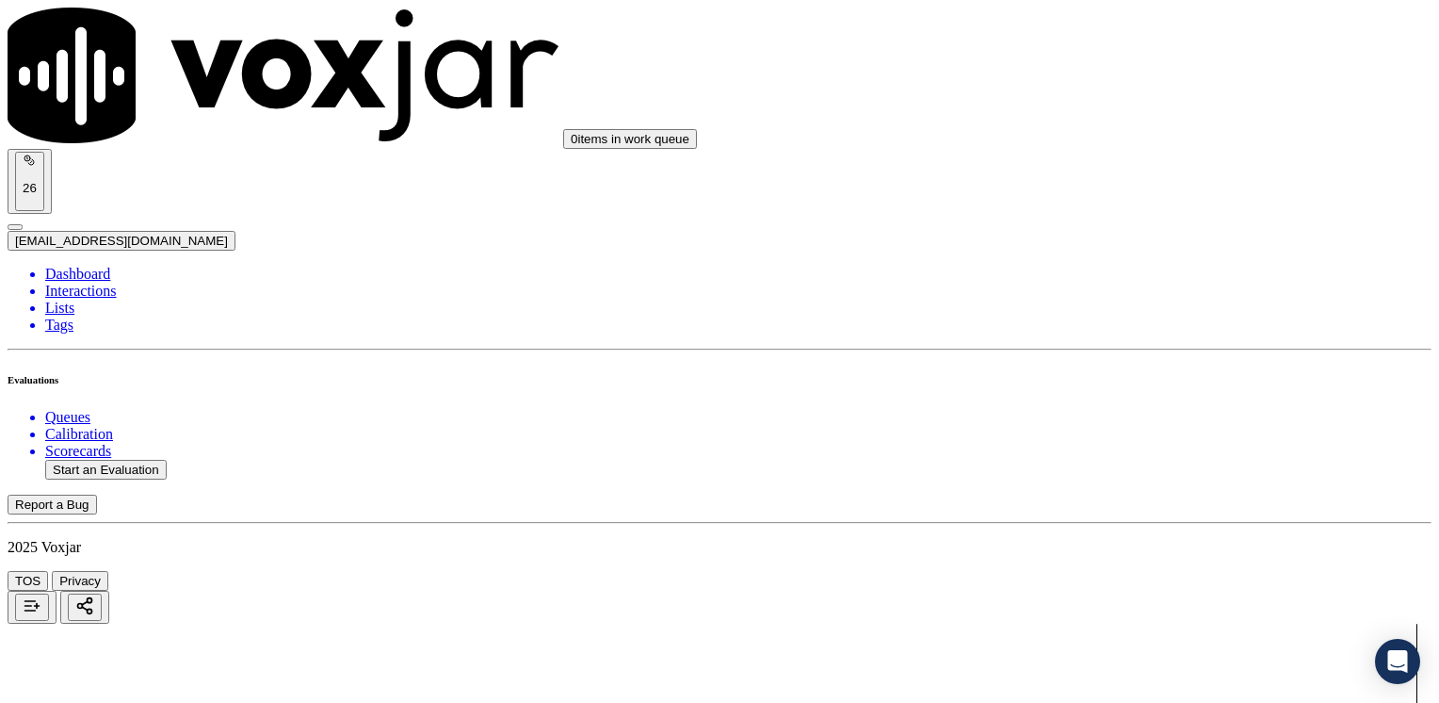
drag, startPoint x: 1070, startPoint y: 387, endPoint x: 1438, endPoint y: 336, distance: 371.8
type input "9"
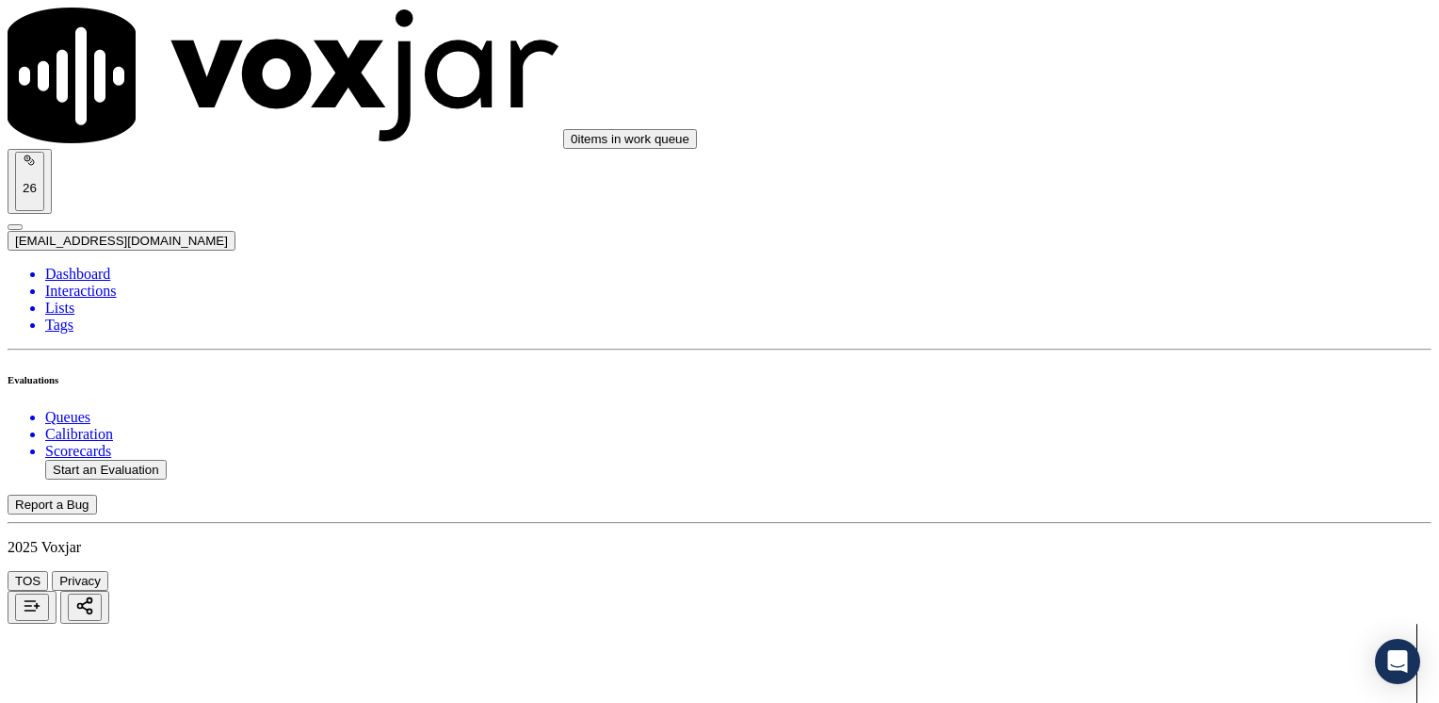
type textarea "Does not ask authorization to access cx online account"
drag, startPoint x: 1067, startPoint y: 292, endPoint x: 1442, endPoint y: 344, distance: 378.4
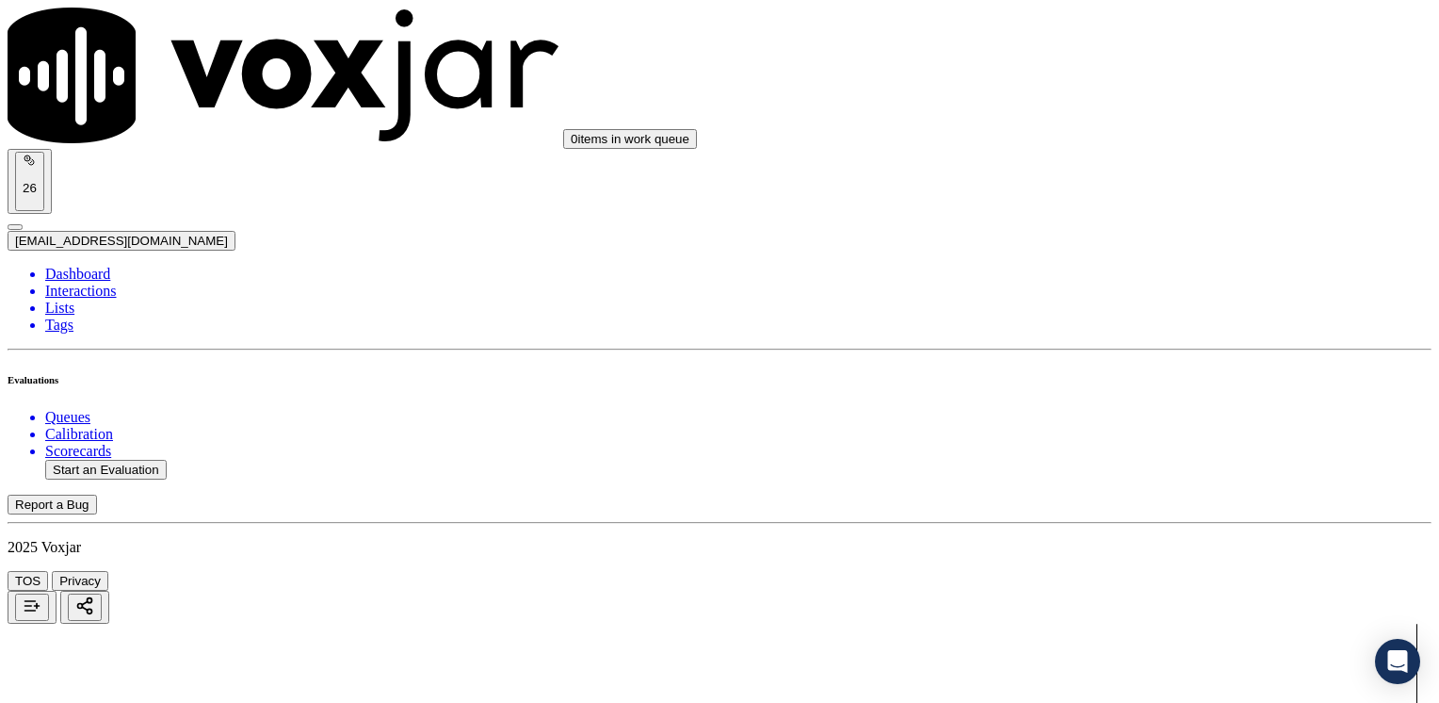
drag, startPoint x: 1345, startPoint y: 298, endPoint x: 916, endPoint y: 281, distance: 429.8
type input "0"
type input "8"
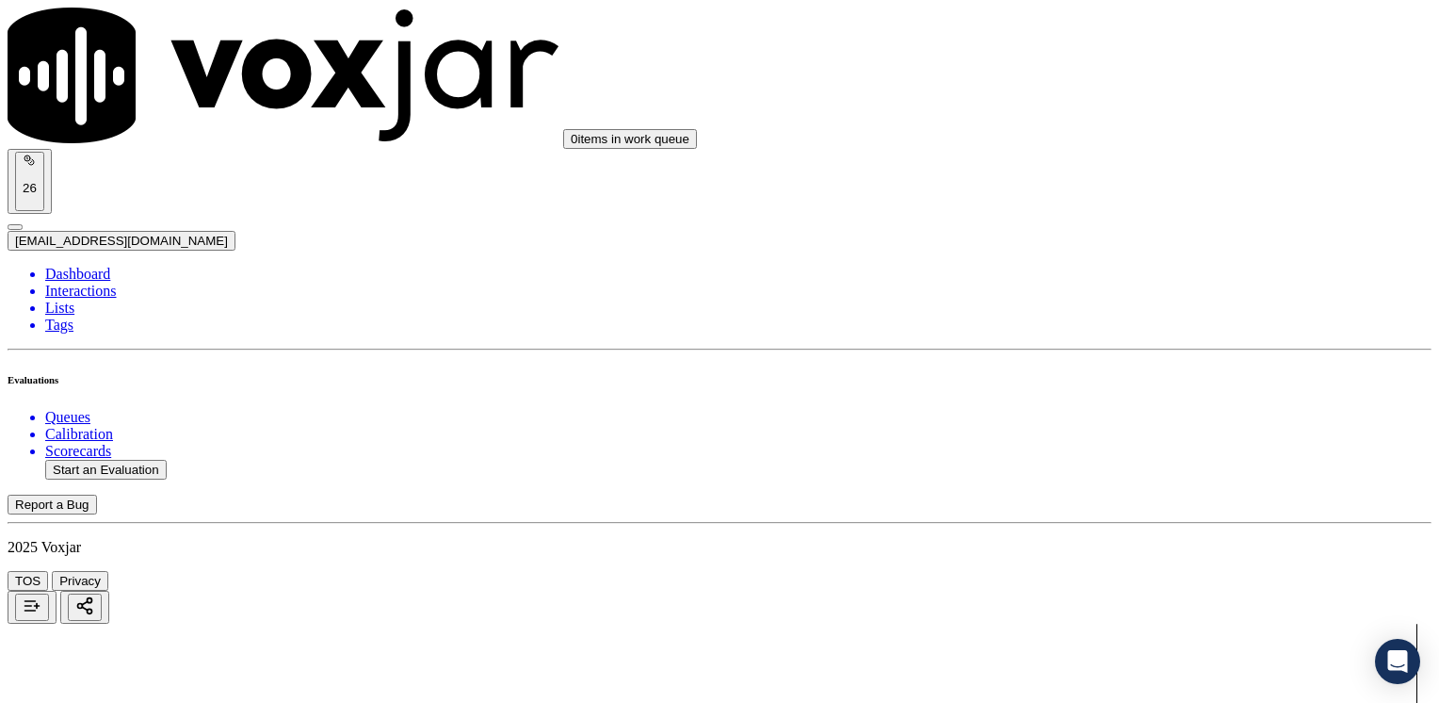
type textarea "Make sure to confirm full service address, the name as it appears on the bill b…"
drag, startPoint x: 1070, startPoint y: 272, endPoint x: 1442, endPoint y: 345, distance: 379.1
type input "7"
drag, startPoint x: 1062, startPoint y: 527, endPoint x: 1442, endPoint y: 527, distance: 379.6
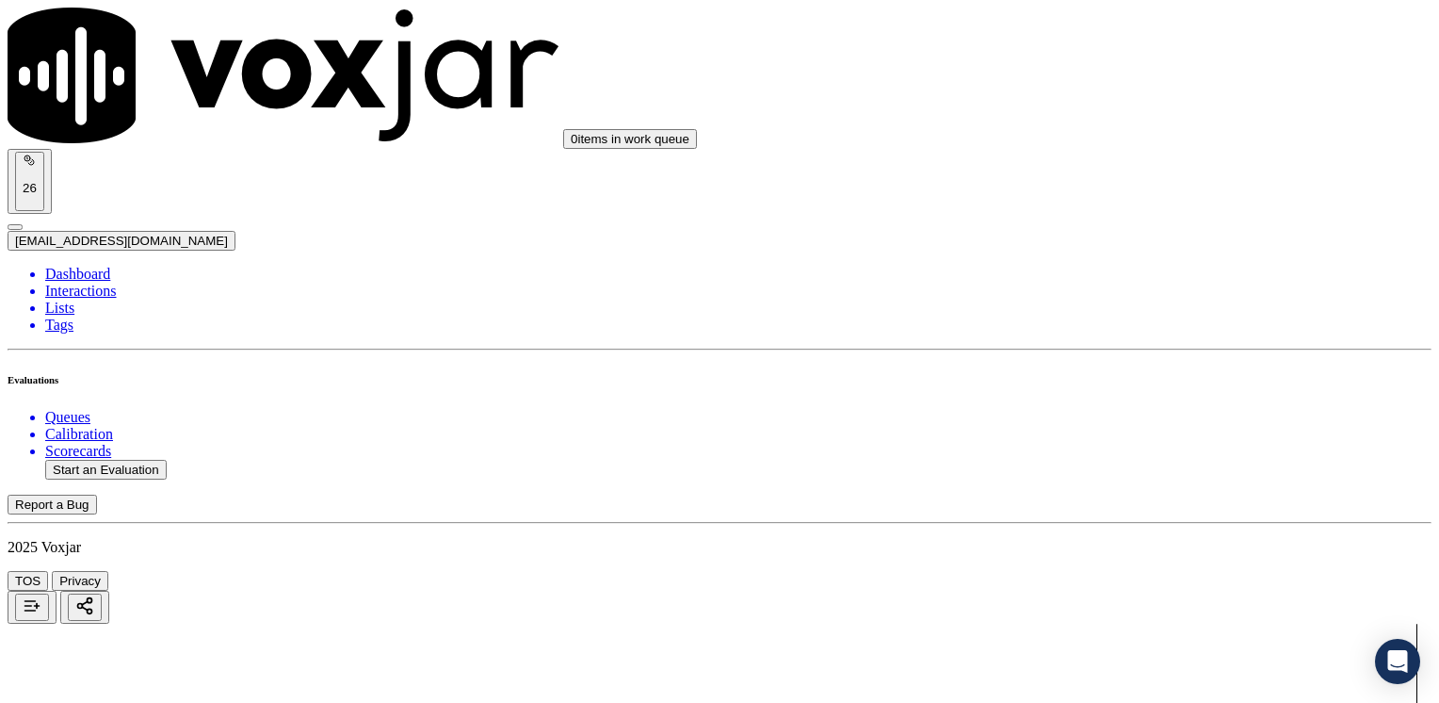
type input "9"
type input "0"
drag, startPoint x: 1060, startPoint y: 390, endPoint x: 1033, endPoint y: 399, distance: 28.0
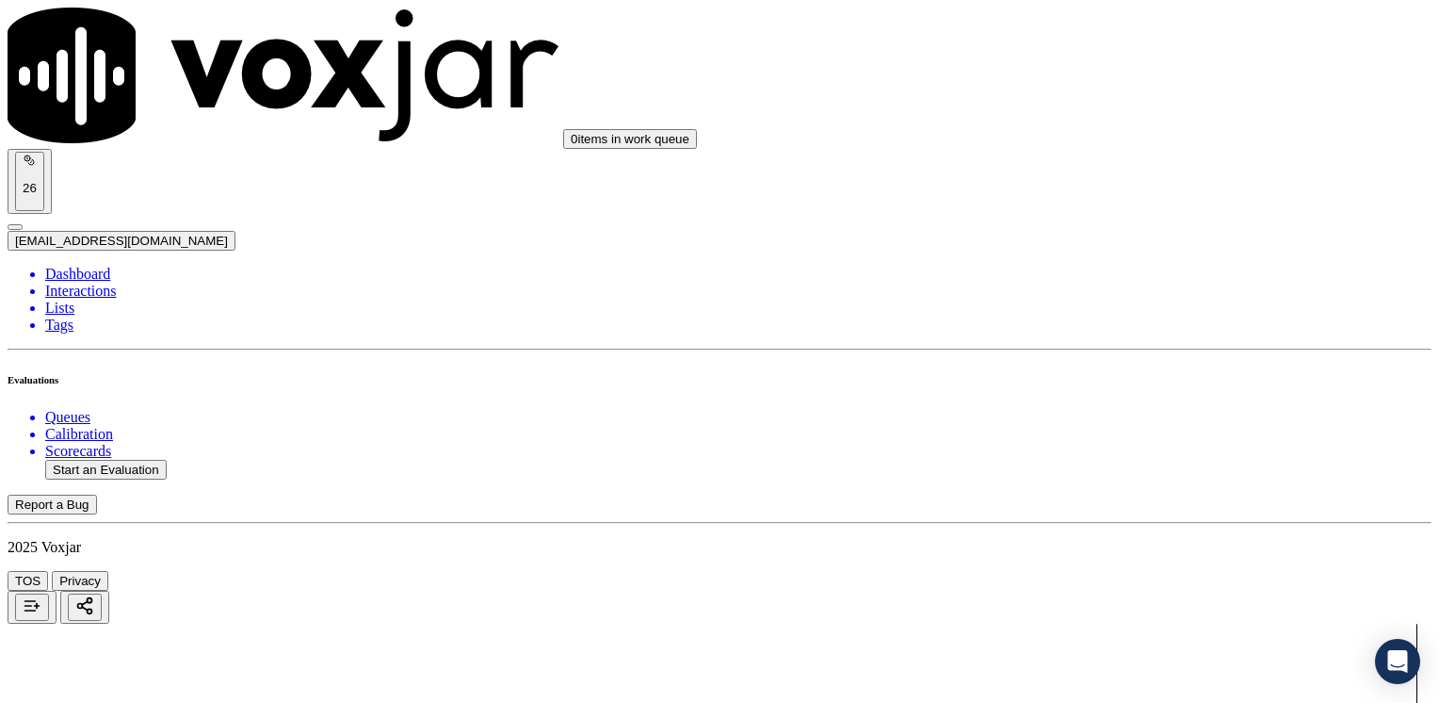
drag, startPoint x: 1065, startPoint y: 473, endPoint x: 1442, endPoint y: 471, distance: 376.8
type input "9"
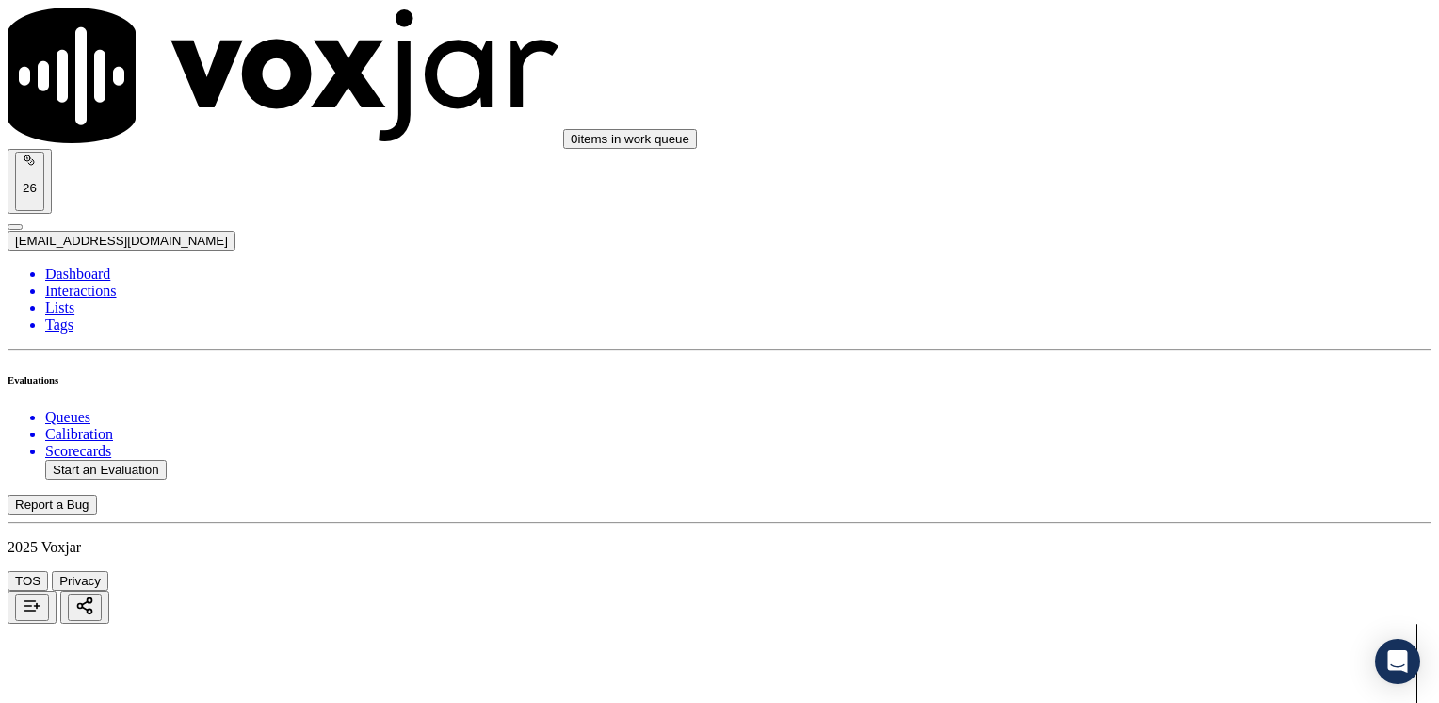
scroll to position [3457, 0]
click at [128, 460] on button "Start an Evaluation" at bounding box center [106, 470] width 122 height 20
type input "20250823-113045_9293661147-[PERSON_NAME] 2 all.mp3"
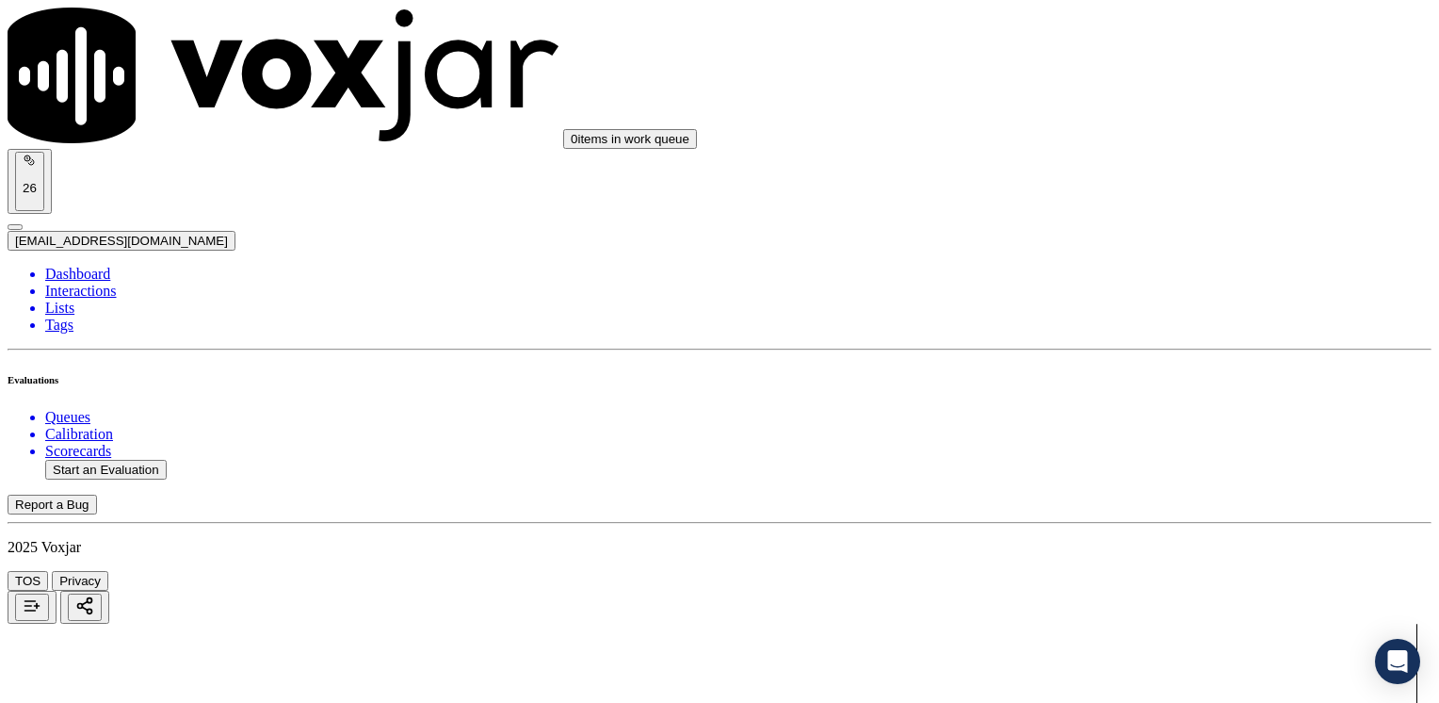
type input "[PERSON_NAME]"
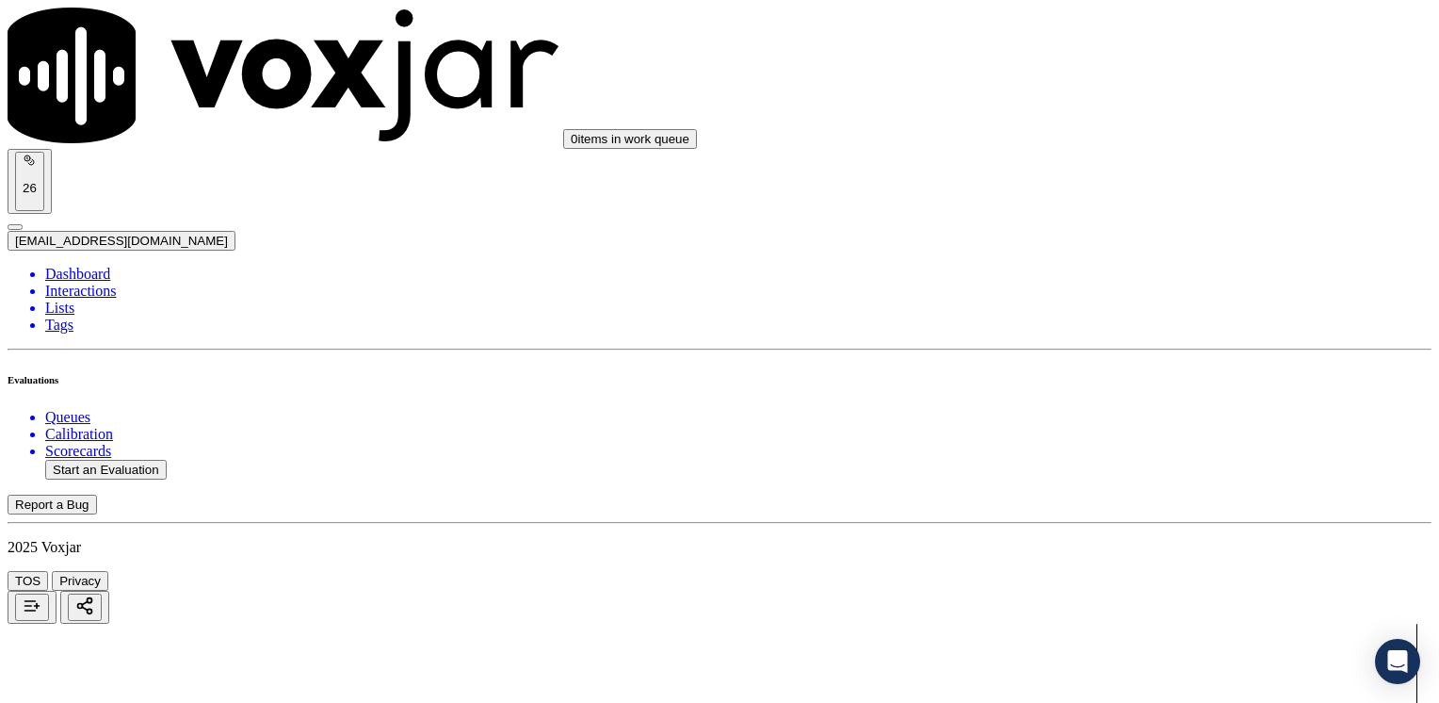
type input "[DATE]T16:14"
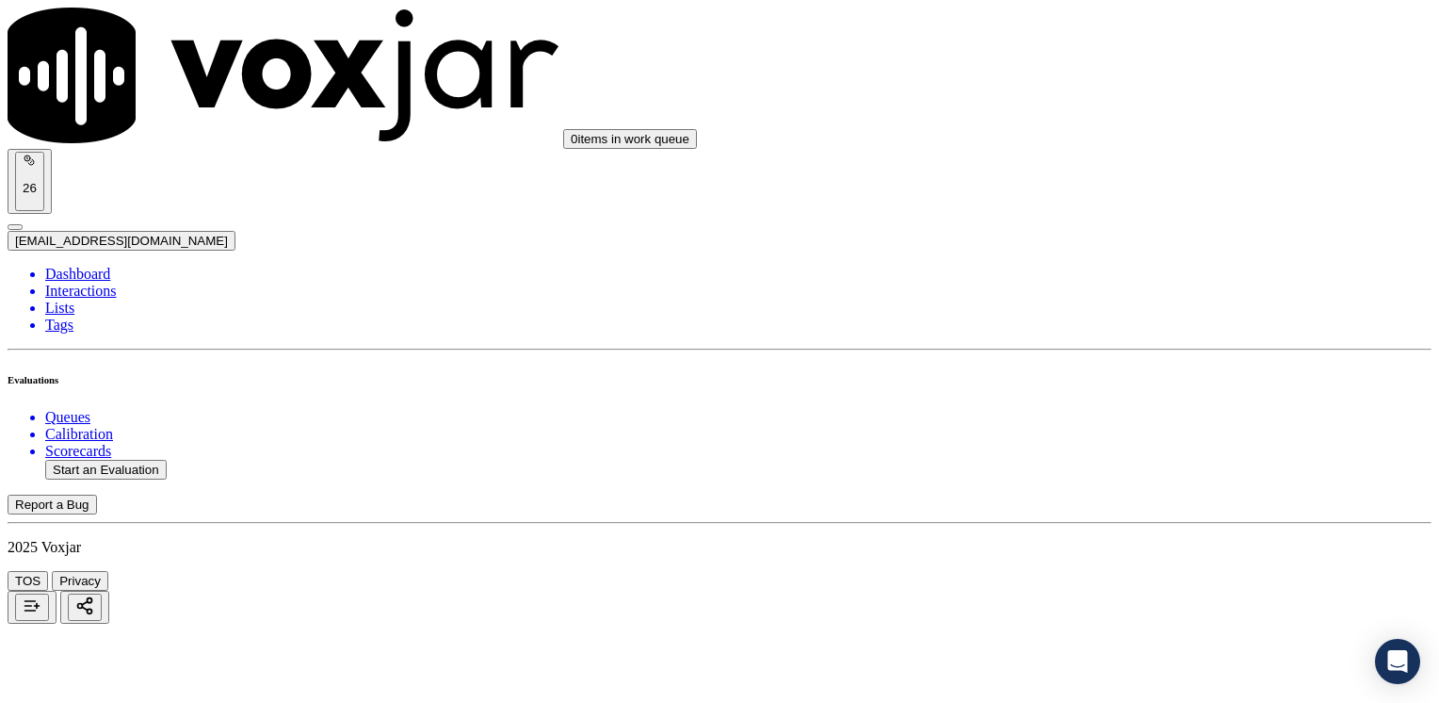
drag, startPoint x: 795, startPoint y: 178, endPoint x: 371, endPoint y: 181, distance: 423.9
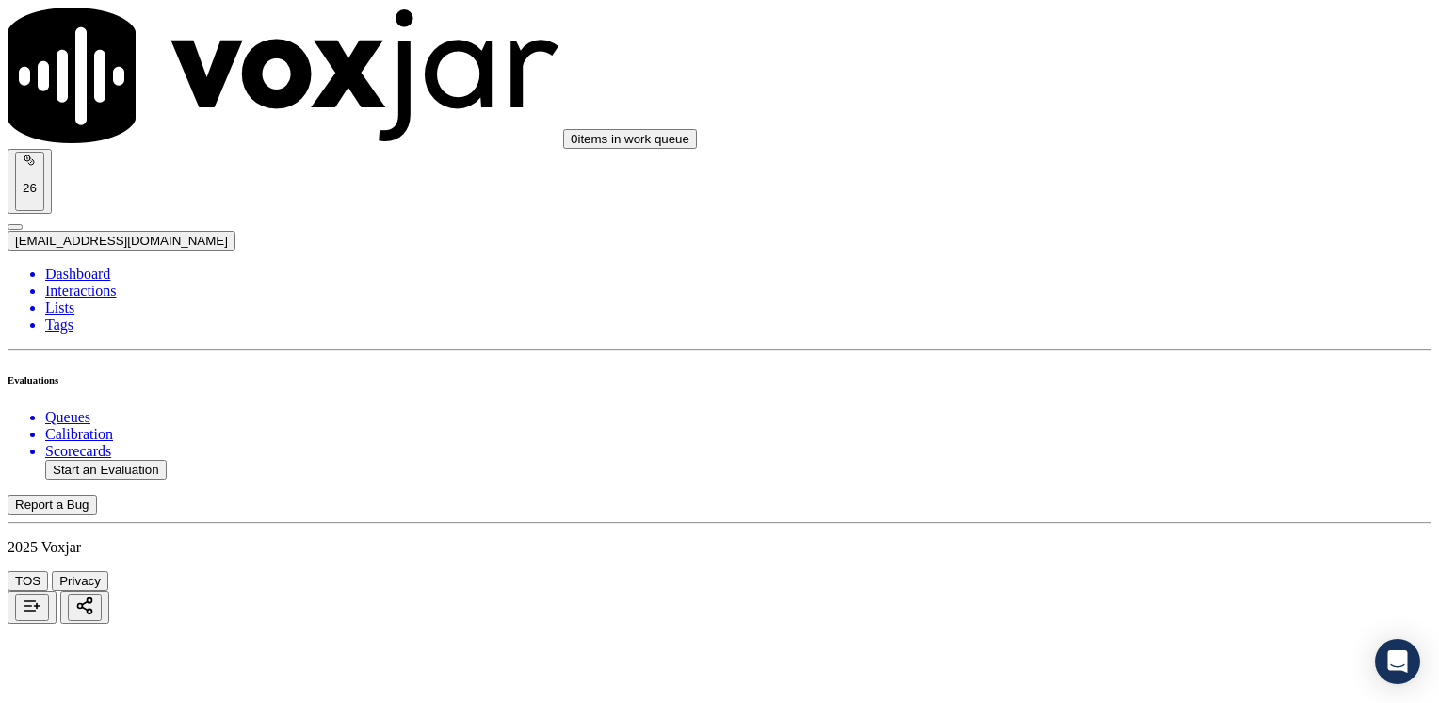
paste input "9293661147"
type input "9293661147"
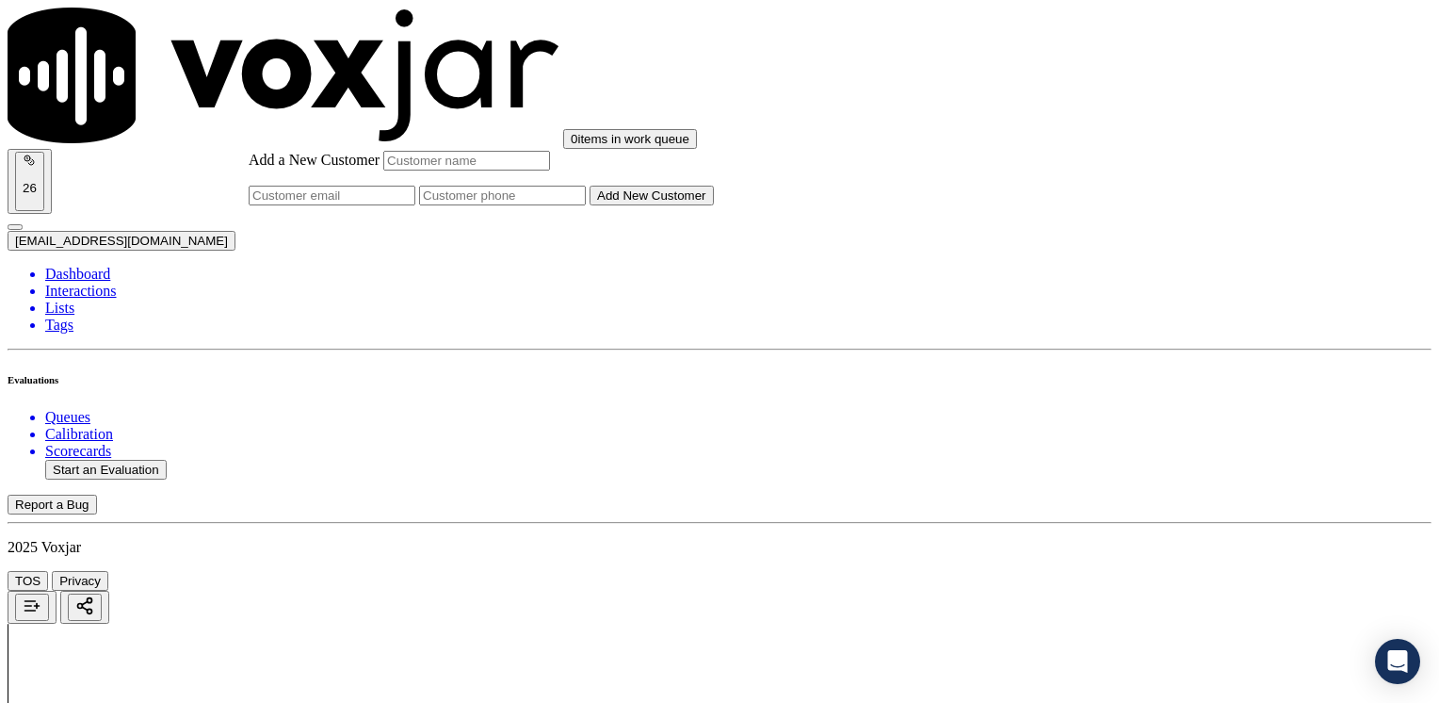
click at [586, 205] on input "Add a New Customer" at bounding box center [502, 196] width 167 height 20
paste input "9293661147"
type input "9293661147"
click at [550, 170] on input "Add a New Customer" at bounding box center [466, 161] width 167 height 20
paste input "[PERSON_NAME]"
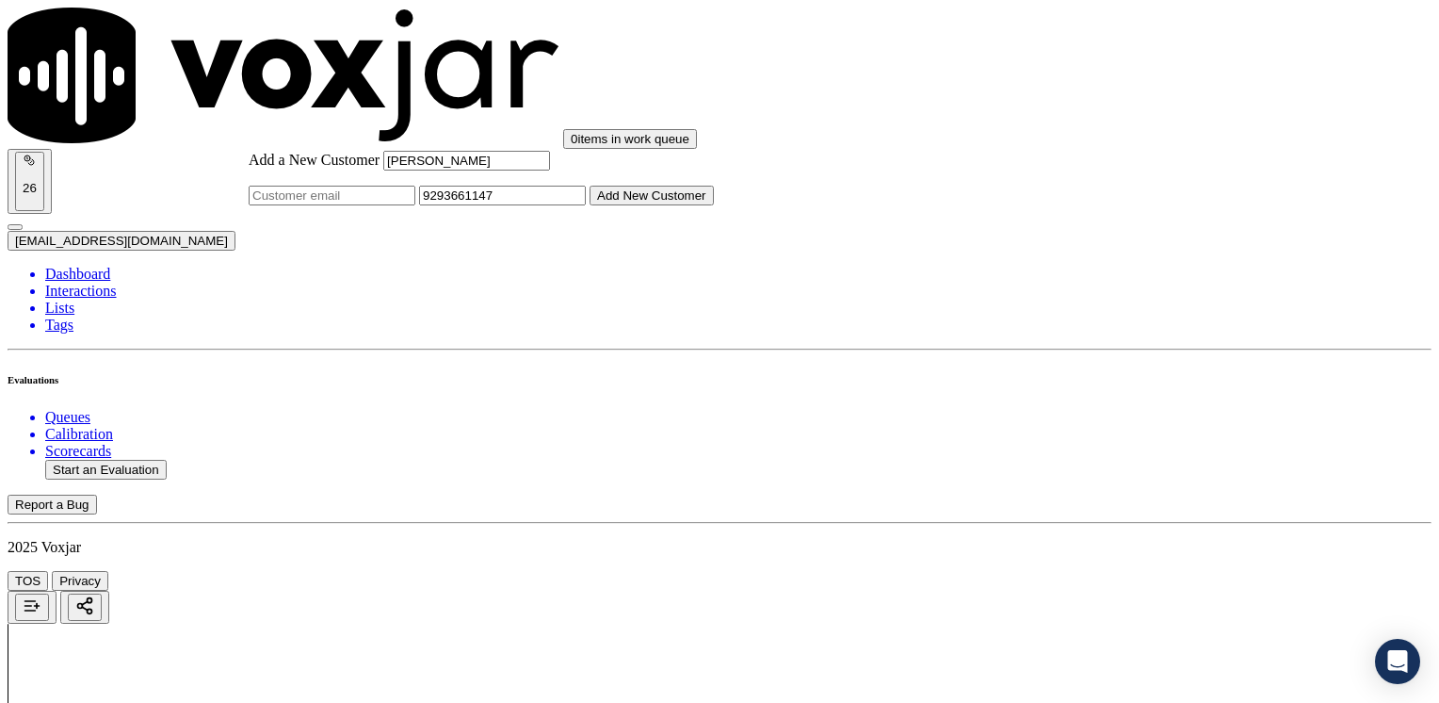
type input "[PERSON_NAME]"
click at [714, 205] on button "Add New Customer" at bounding box center [652, 196] width 124 height 20
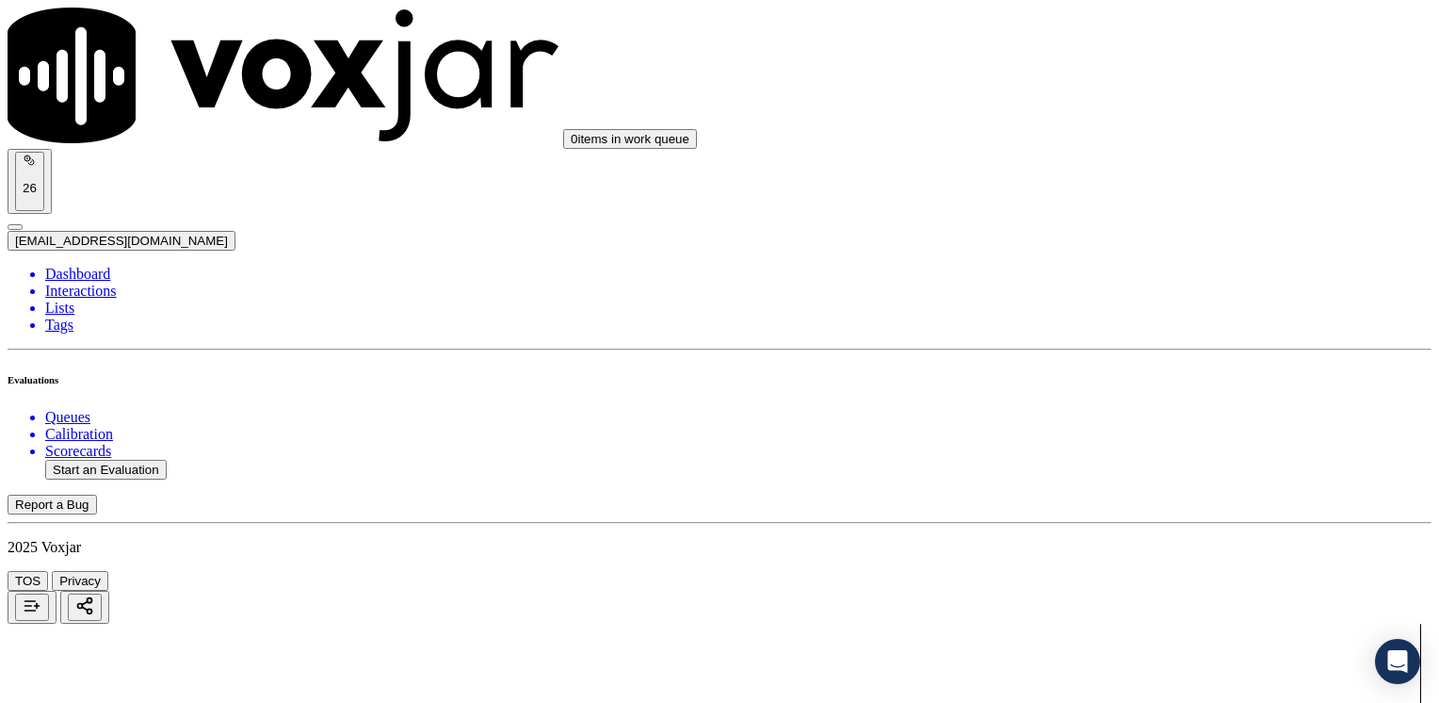
drag, startPoint x: 1070, startPoint y: 317, endPoint x: 1442, endPoint y: 294, distance: 372.8
type input "12"
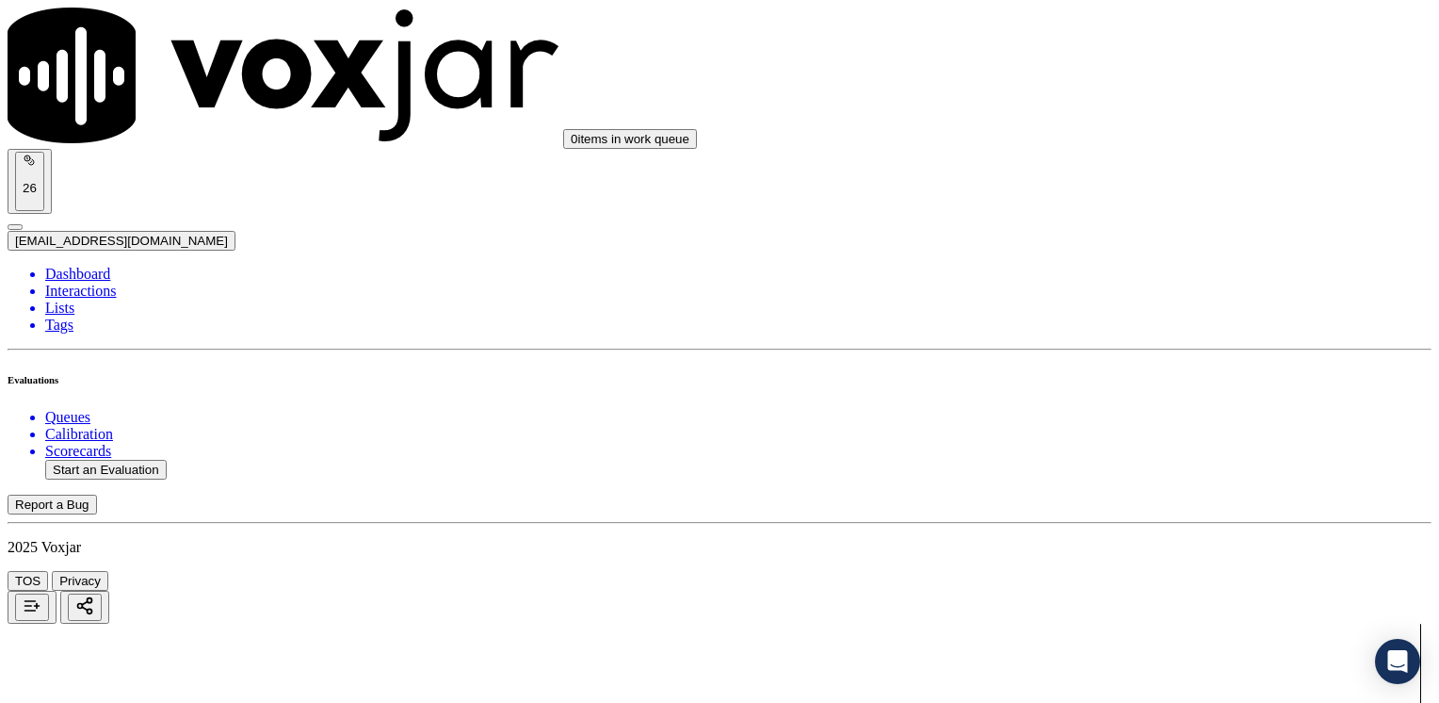
drag, startPoint x: 1068, startPoint y: 269, endPoint x: 1442, endPoint y: 269, distance: 373.9
type input "11"
type input "10"
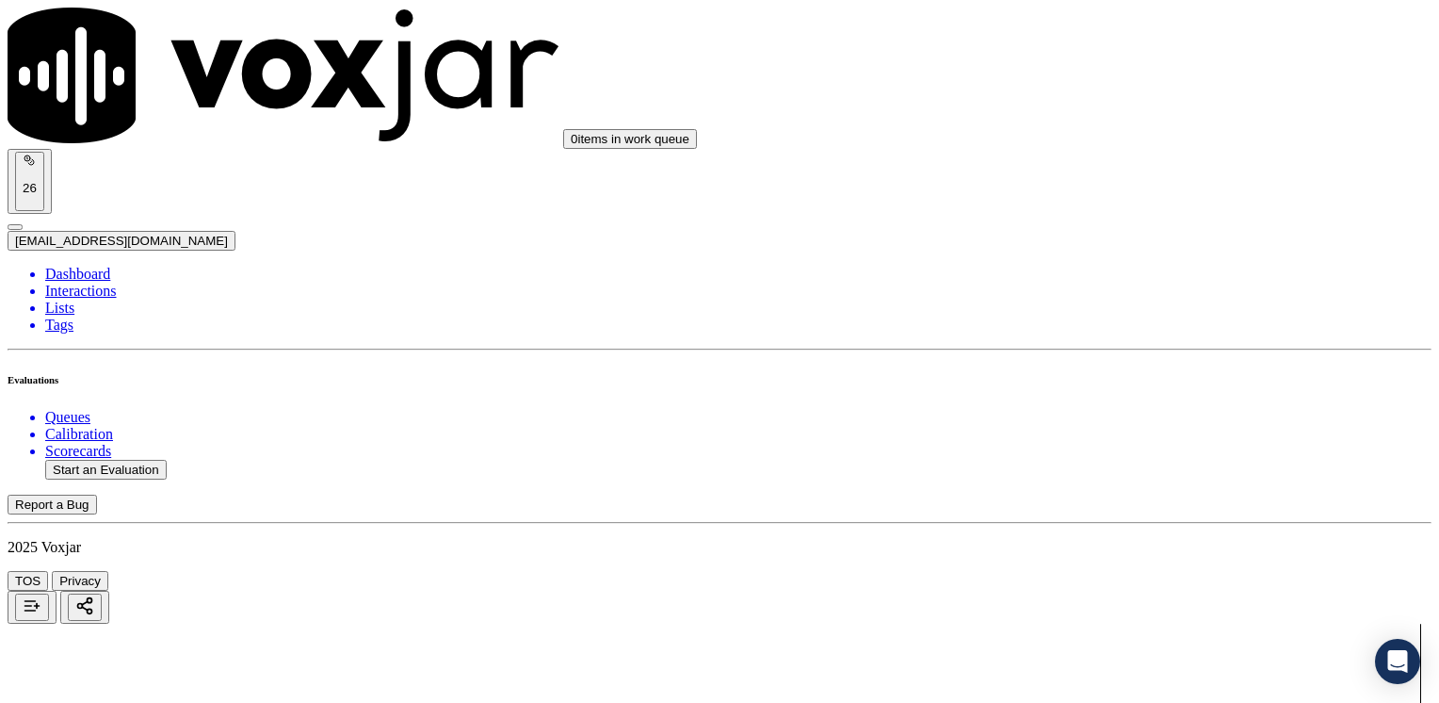
drag, startPoint x: 1069, startPoint y: 187, endPoint x: 1442, endPoint y: 187, distance: 373.0
type input "12"
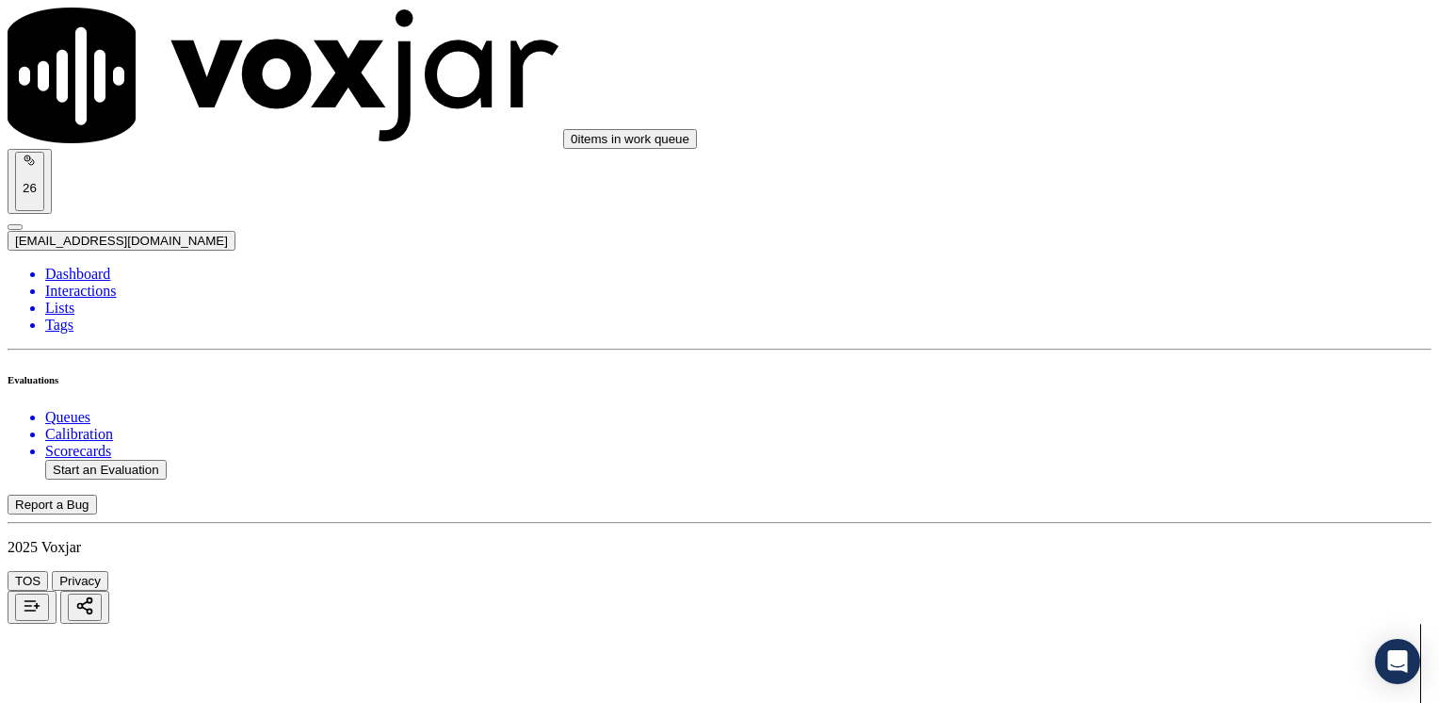
drag, startPoint x: 1067, startPoint y: 423, endPoint x: 1442, endPoint y: 401, distance: 375.5
type input "12"
drag, startPoint x: 1074, startPoint y: 190, endPoint x: 1442, endPoint y: 166, distance: 369.1
type input "13"
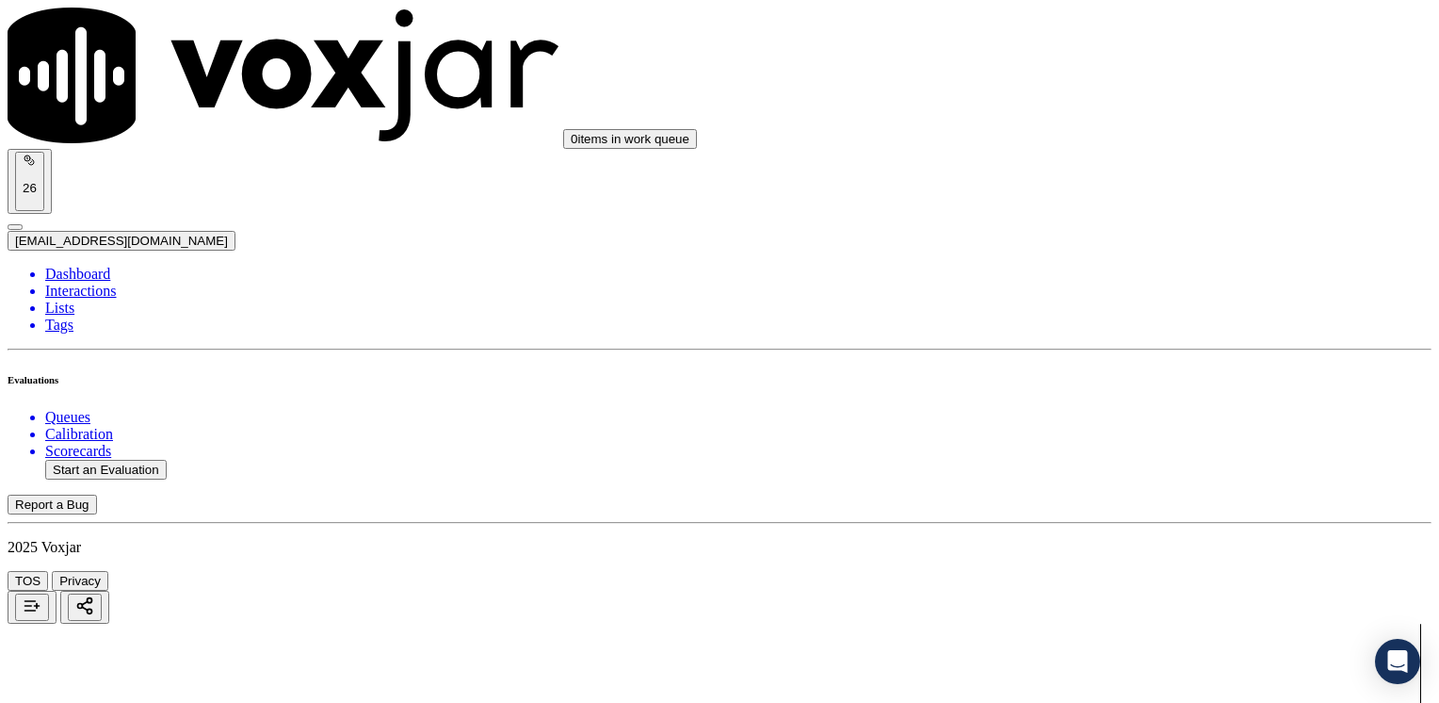
drag, startPoint x: 1067, startPoint y: 318, endPoint x: 1442, endPoint y: 305, distance: 375.1
type input "13"
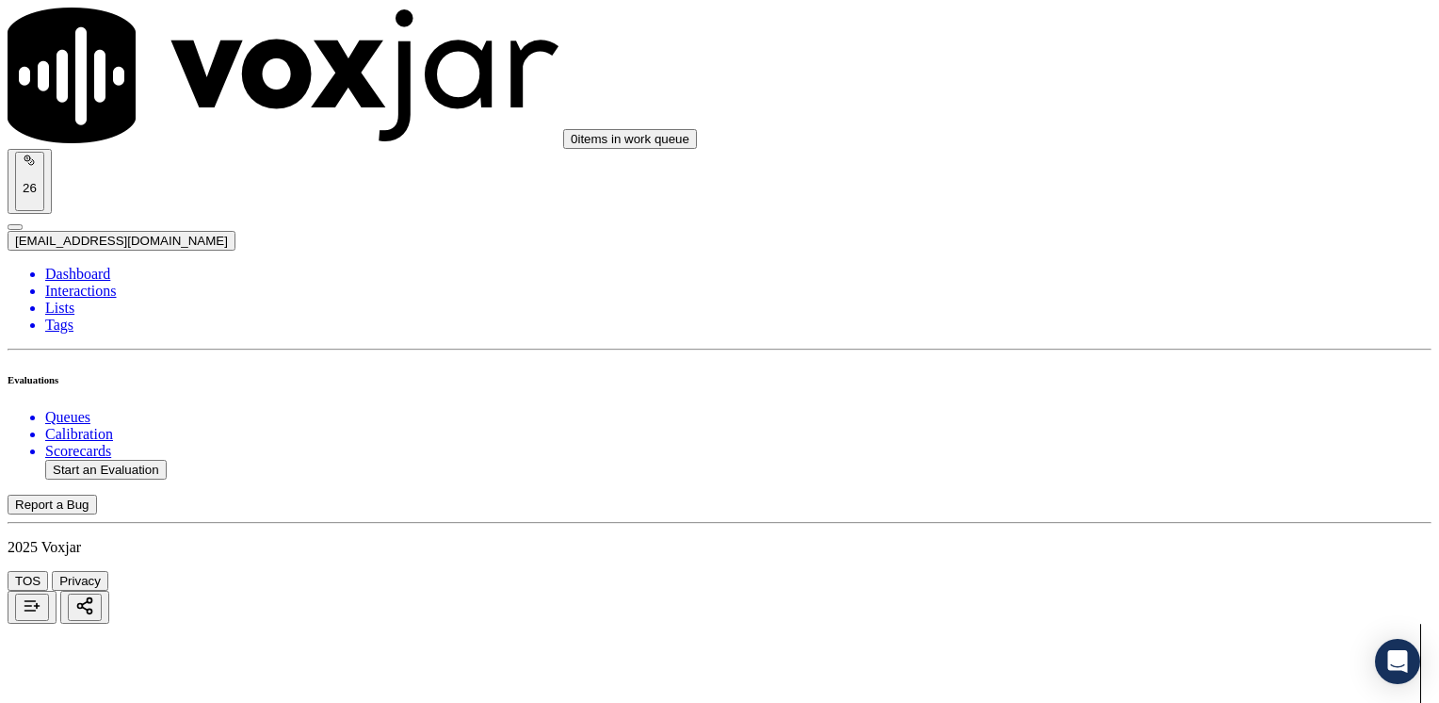
scroll to position [1646, 0]
click at [136, 460] on button "Start an Evaluation" at bounding box center [106, 470] width 122 height 20
type input "20250823-121114_6094646126-[PERSON_NAME] 2 all.mp3"
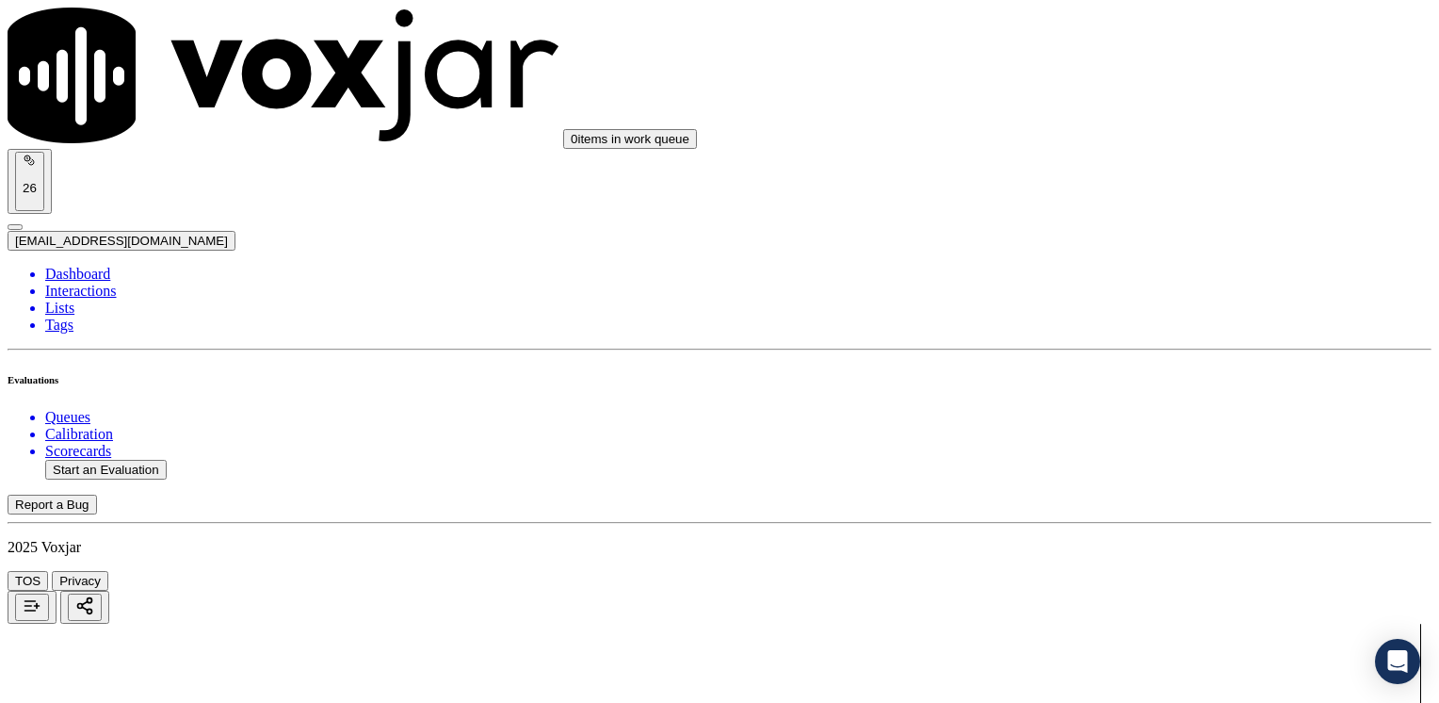
type input "jonath"
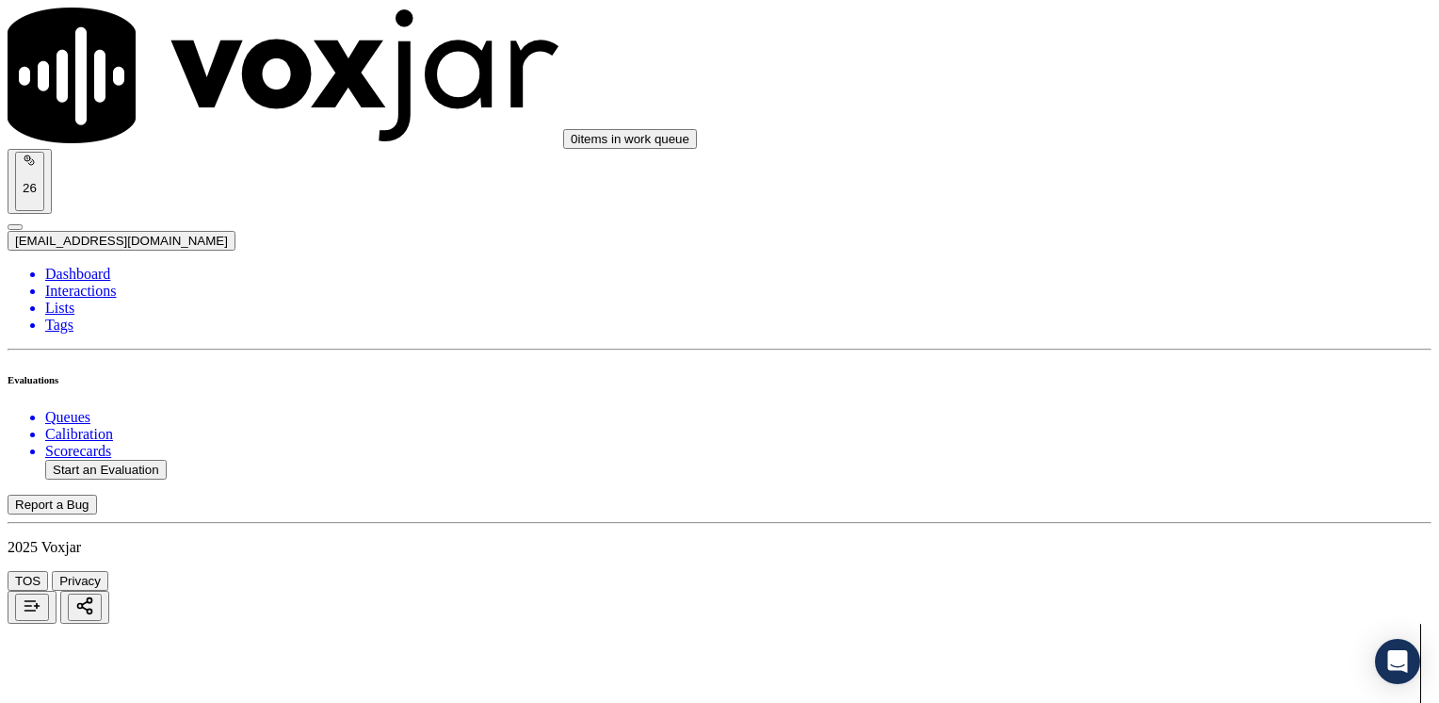
type input "[DATE]T16:45"
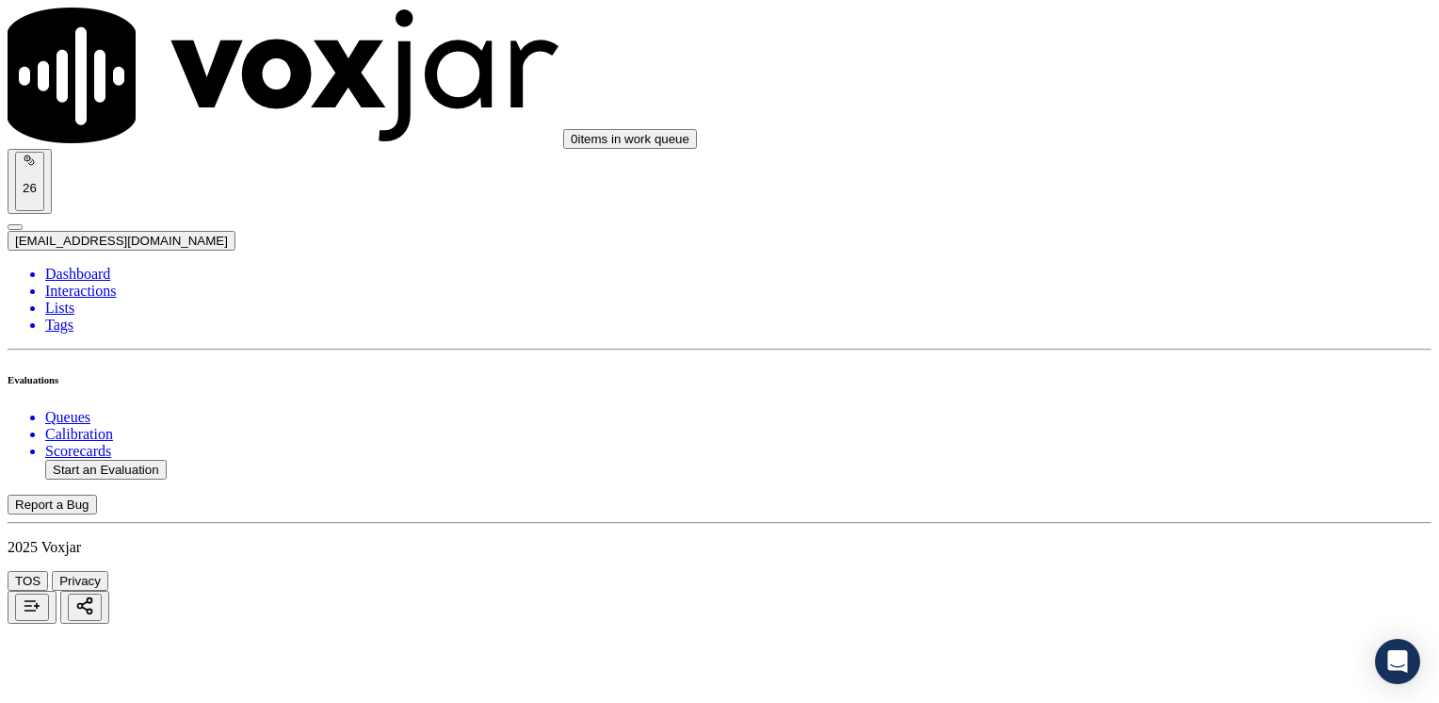
click at [486, 624] on div at bounding box center [720, 684] width 1424 height 121
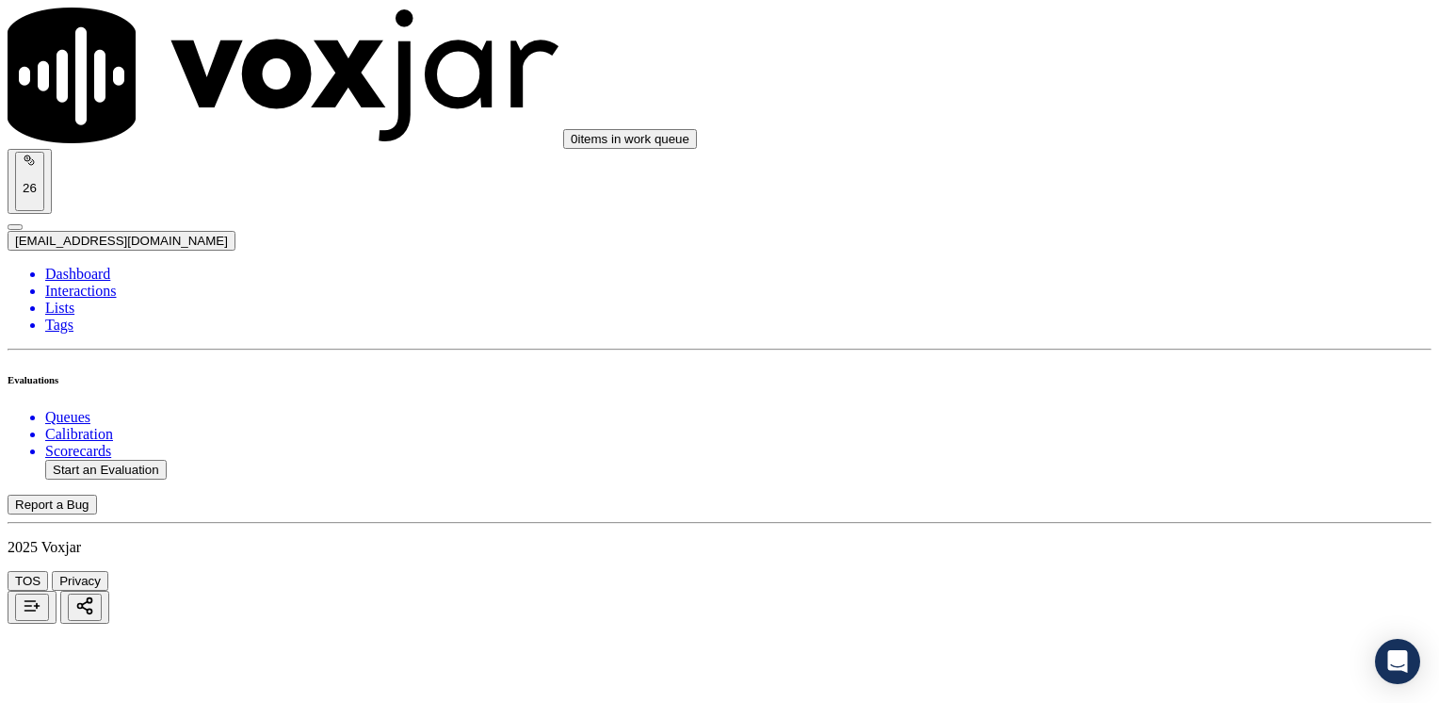
paste input "6094646126"
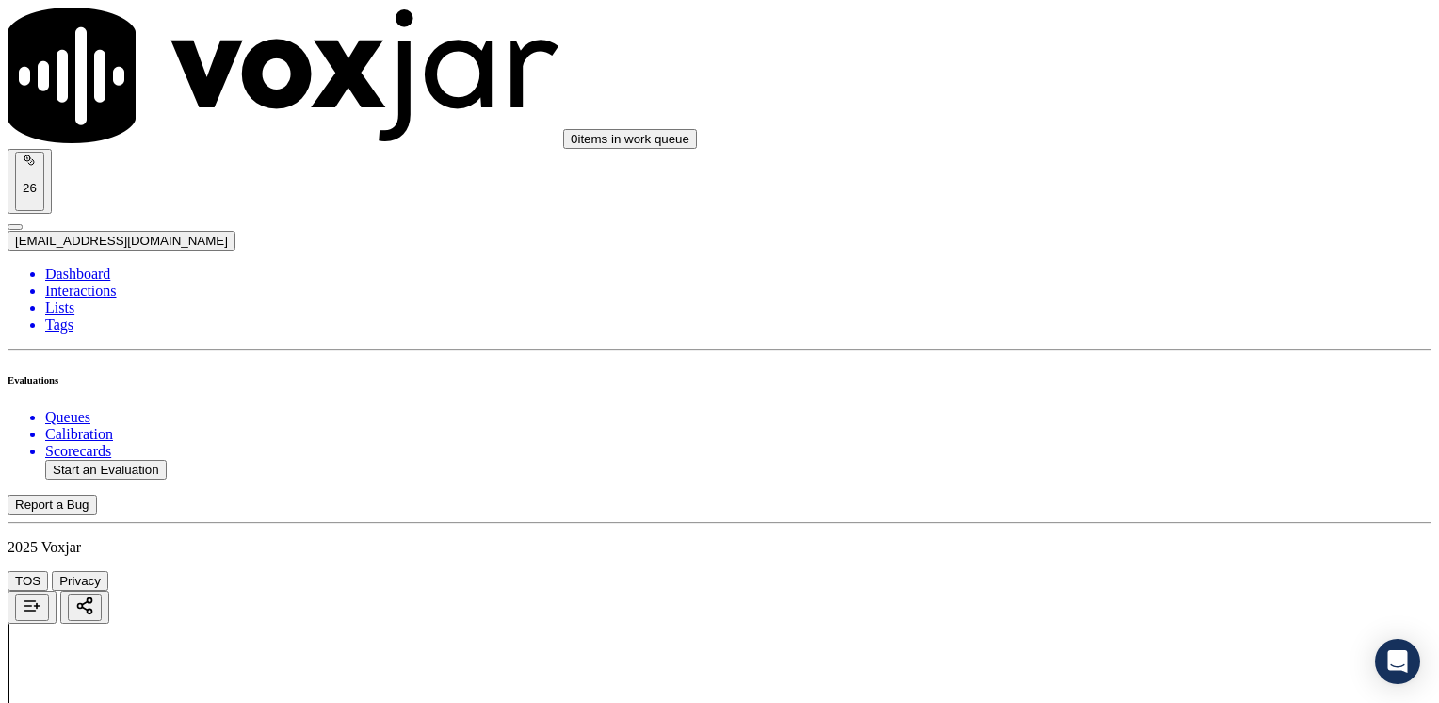
type input "6094646126"
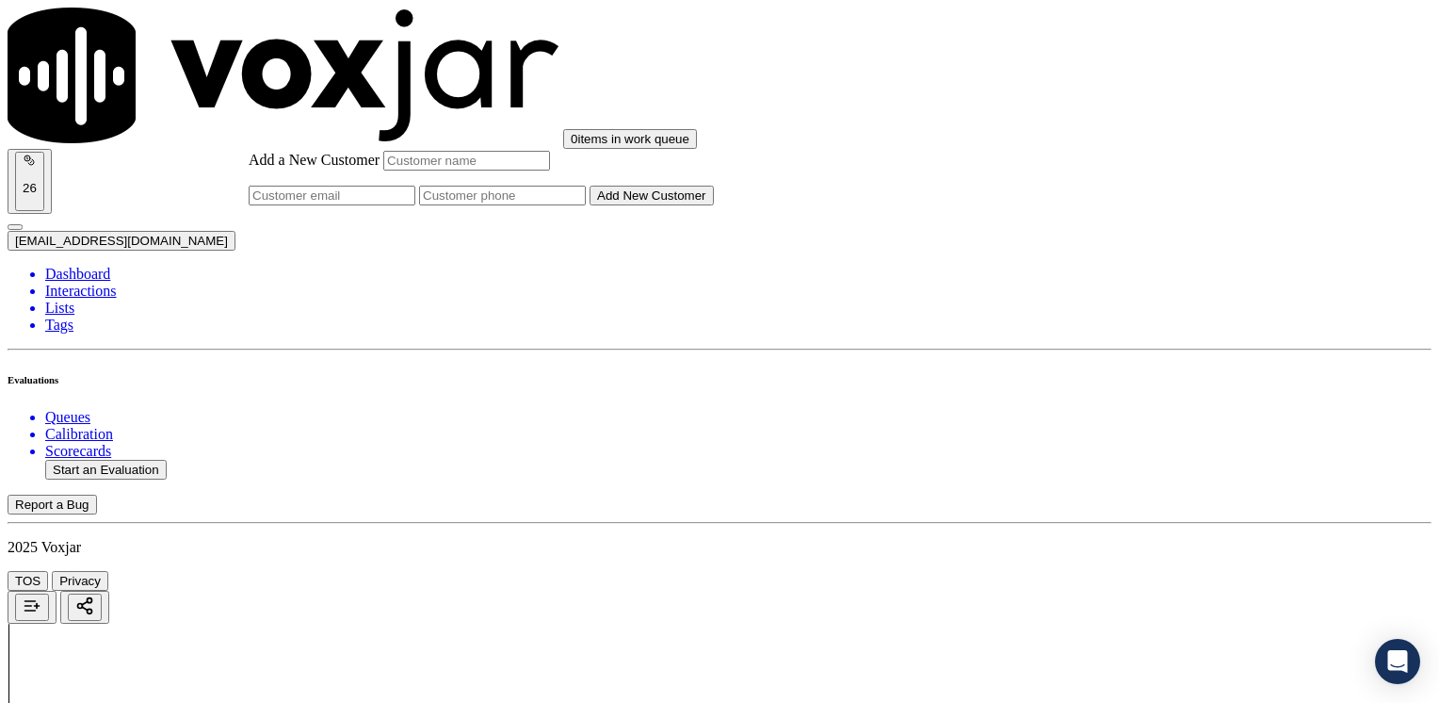
click at [586, 205] on input "Add a New Customer" at bounding box center [502, 196] width 167 height 20
paste input "6094646126"
type input "6094646126"
click at [550, 170] on input "Add a New Customer" at bounding box center [466, 161] width 167 height 20
paste input "[PERSON_NAME]"
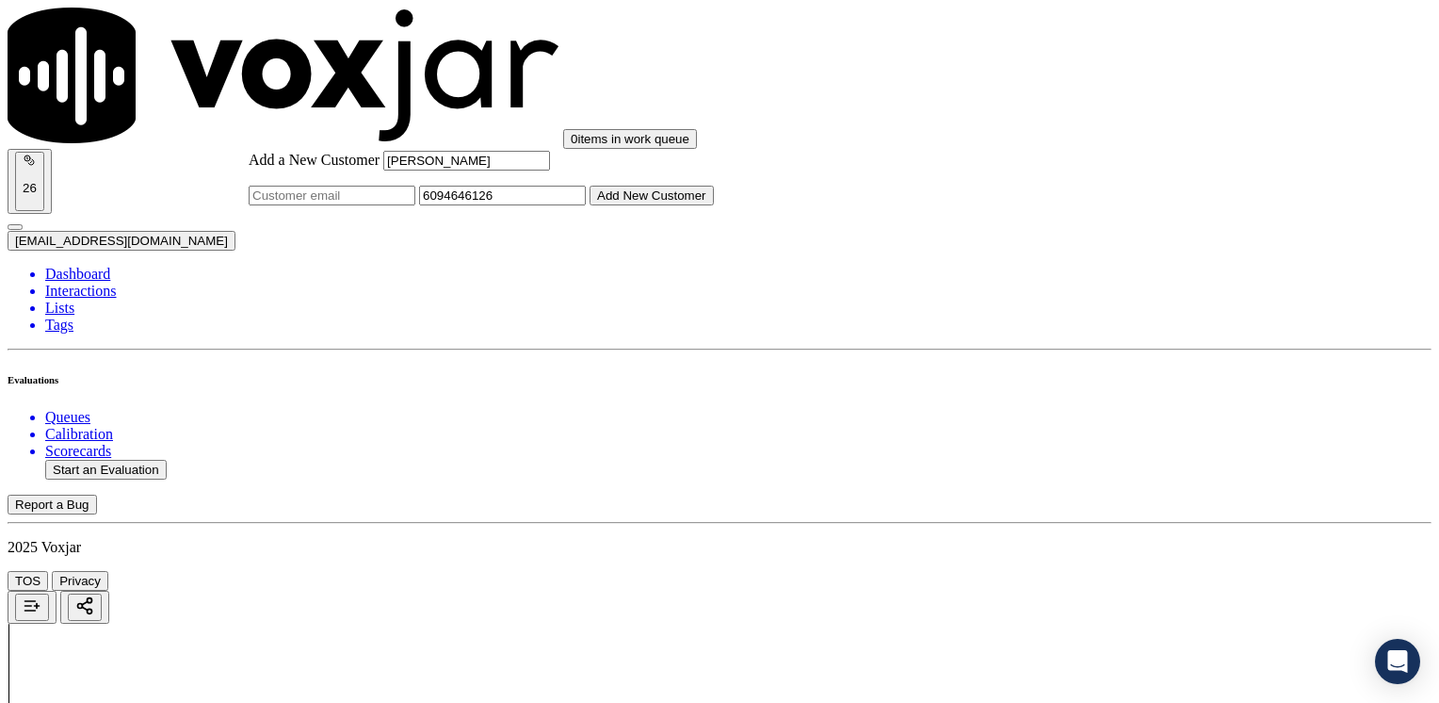
type input "[PERSON_NAME]"
click at [714, 205] on button "Add New Customer" at bounding box center [652, 196] width 124 height 20
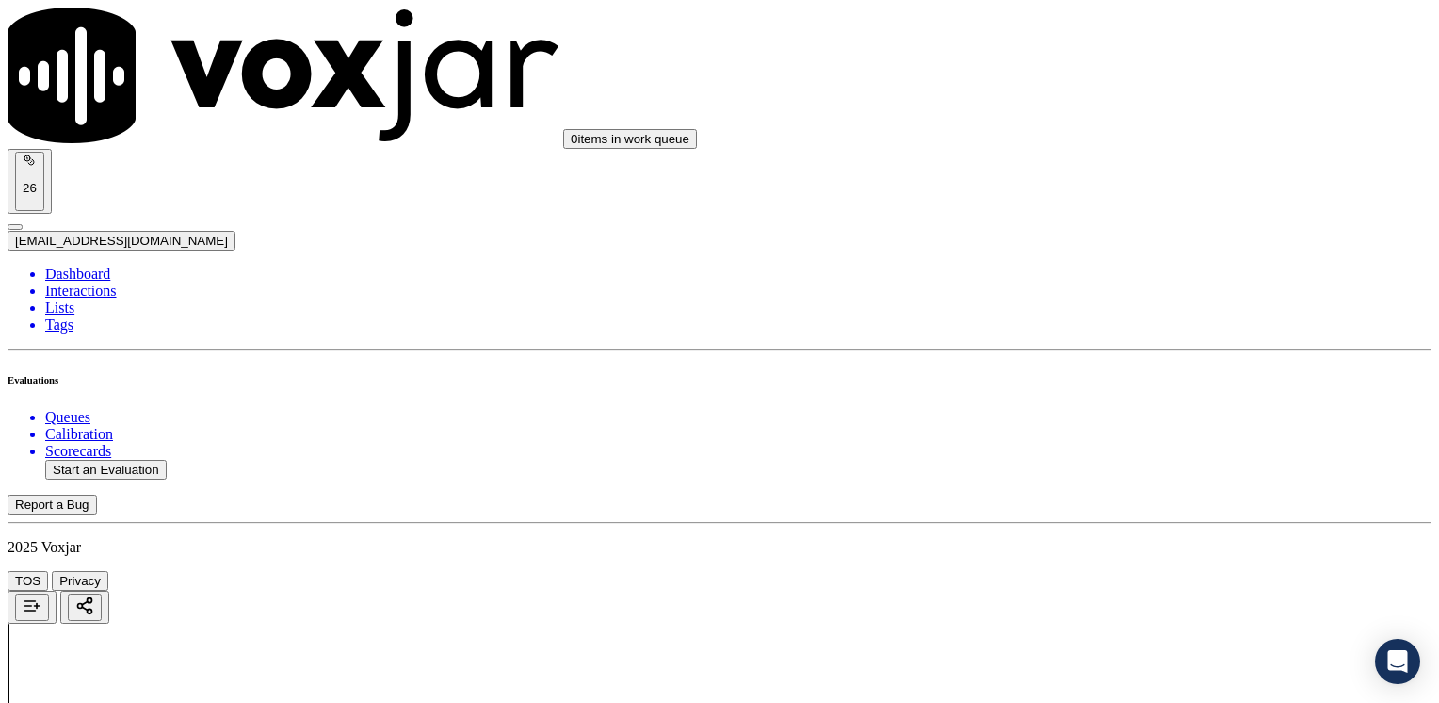
drag, startPoint x: 1069, startPoint y: 315, endPoint x: 1442, endPoint y: 367, distance: 376.7
type input "12"
type input "11"
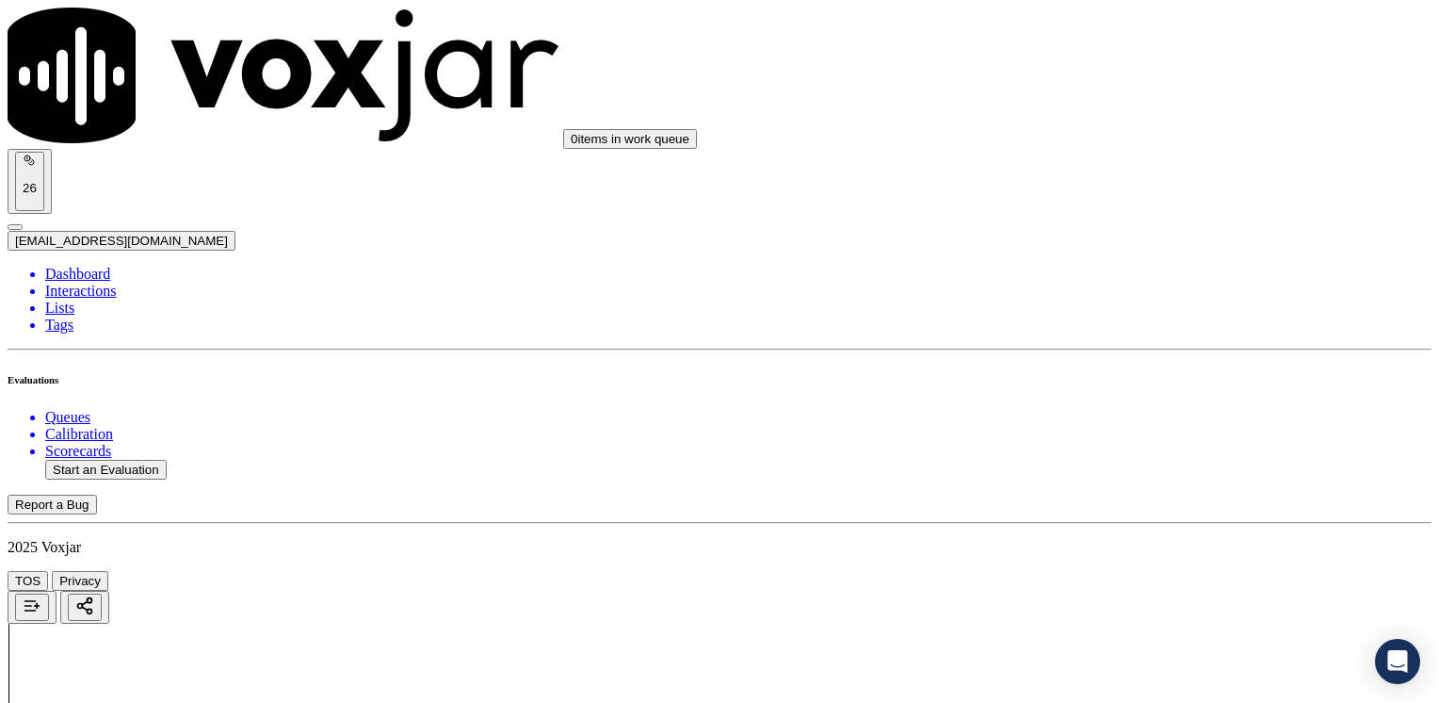
drag, startPoint x: 1064, startPoint y: 422, endPoint x: 1442, endPoint y: 400, distance: 378.3
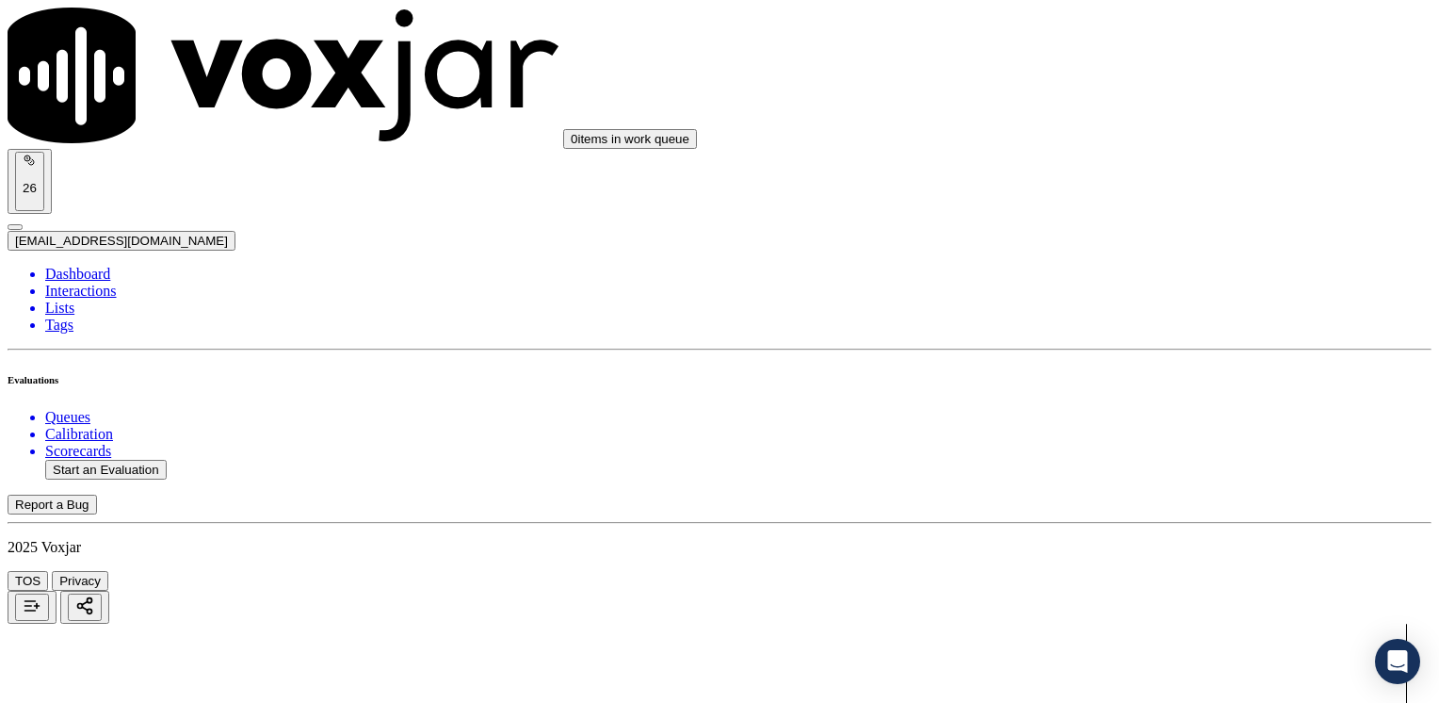
type input "12"
type input "10"
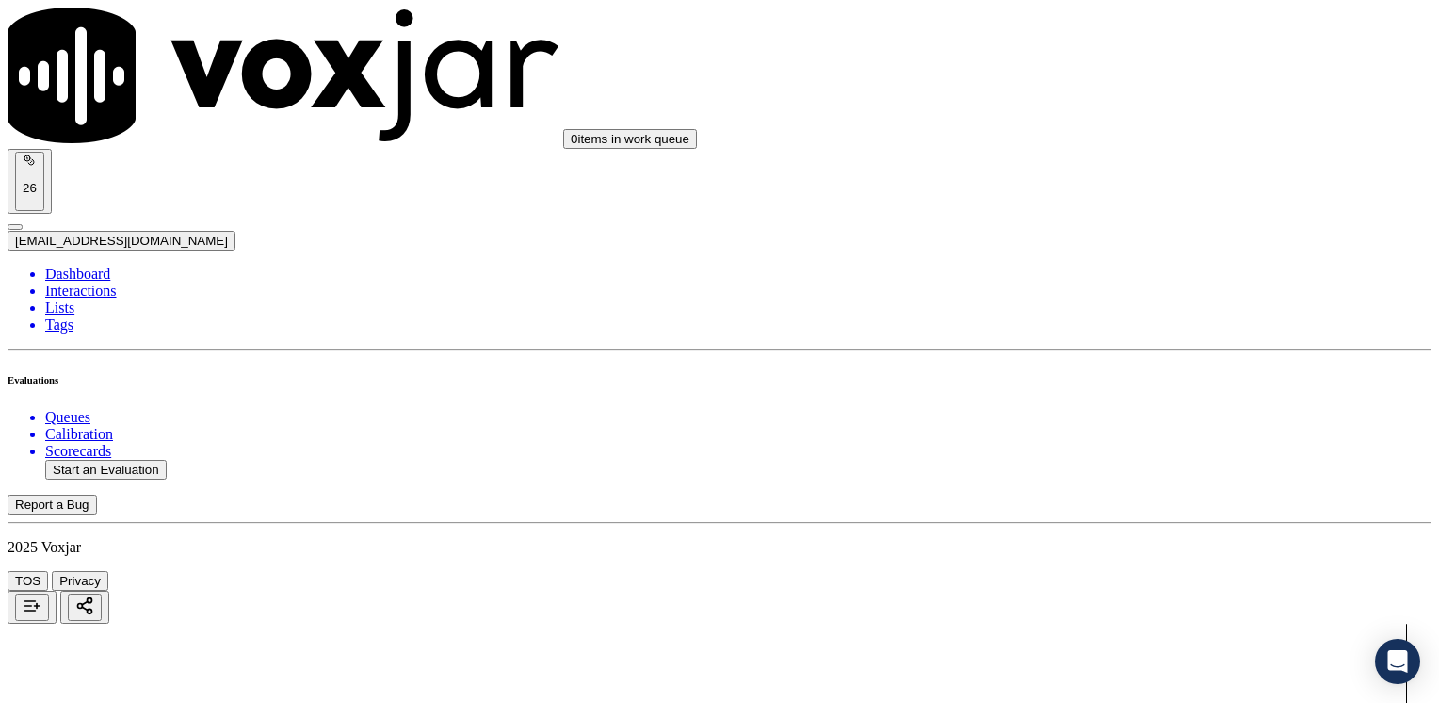
scroll to position [94, 0]
type input "12"
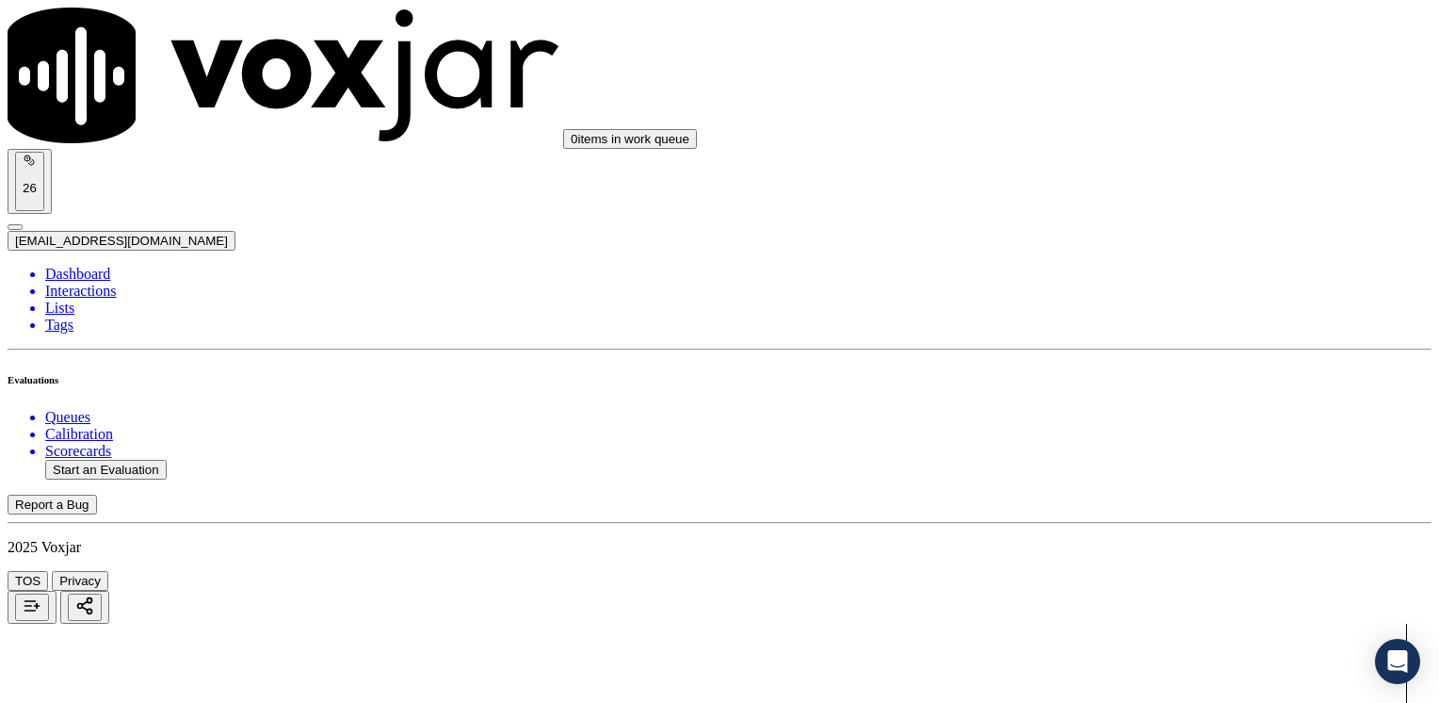
type textarea "Make sure to confirm full service address, the name as it appears on the bill b…"
drag, startPoint x: 1062, startPoint y: 269, endPoint x: 1442, endPoint y: 316, distance: 382.4
type input "13"
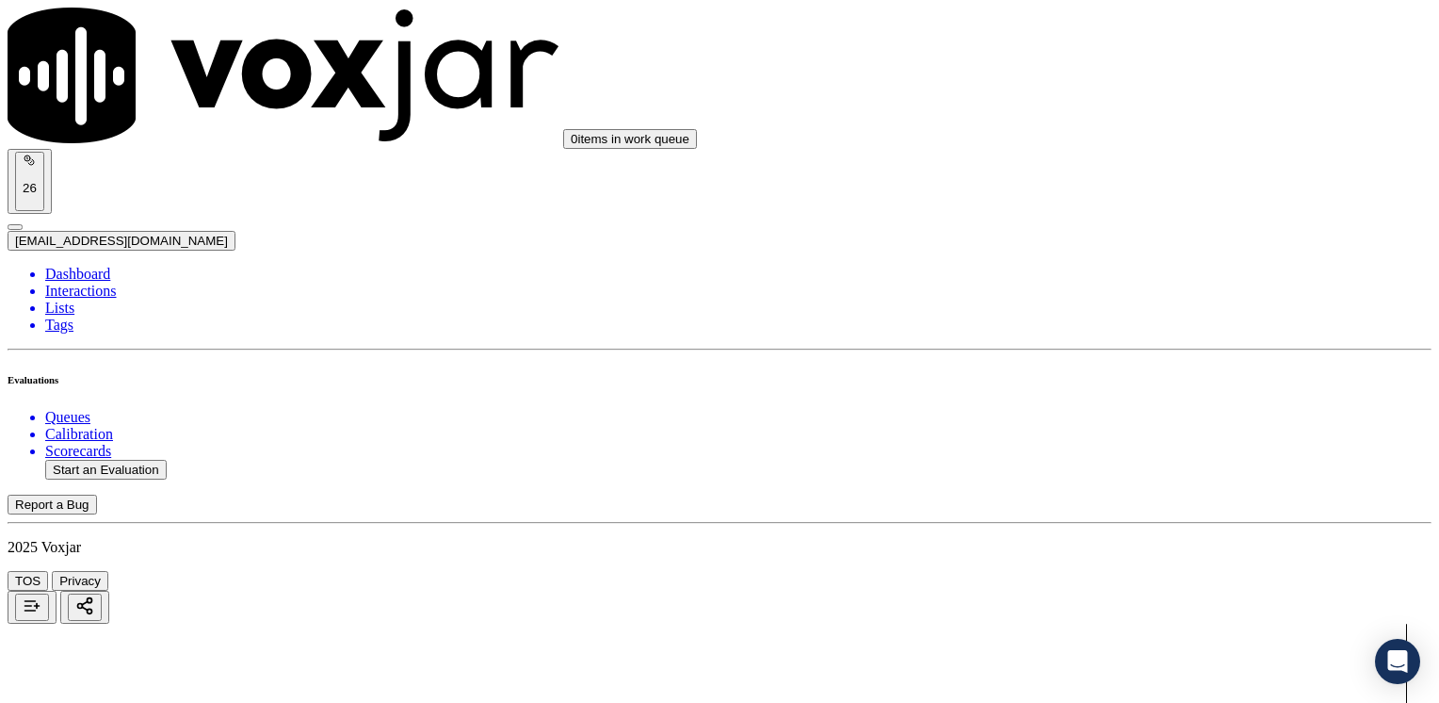
drag, startPoint x: 1123, startPoint y: 605, endPoint x: 1442, endPoint y: 595, distance: 319.4
type input "12"
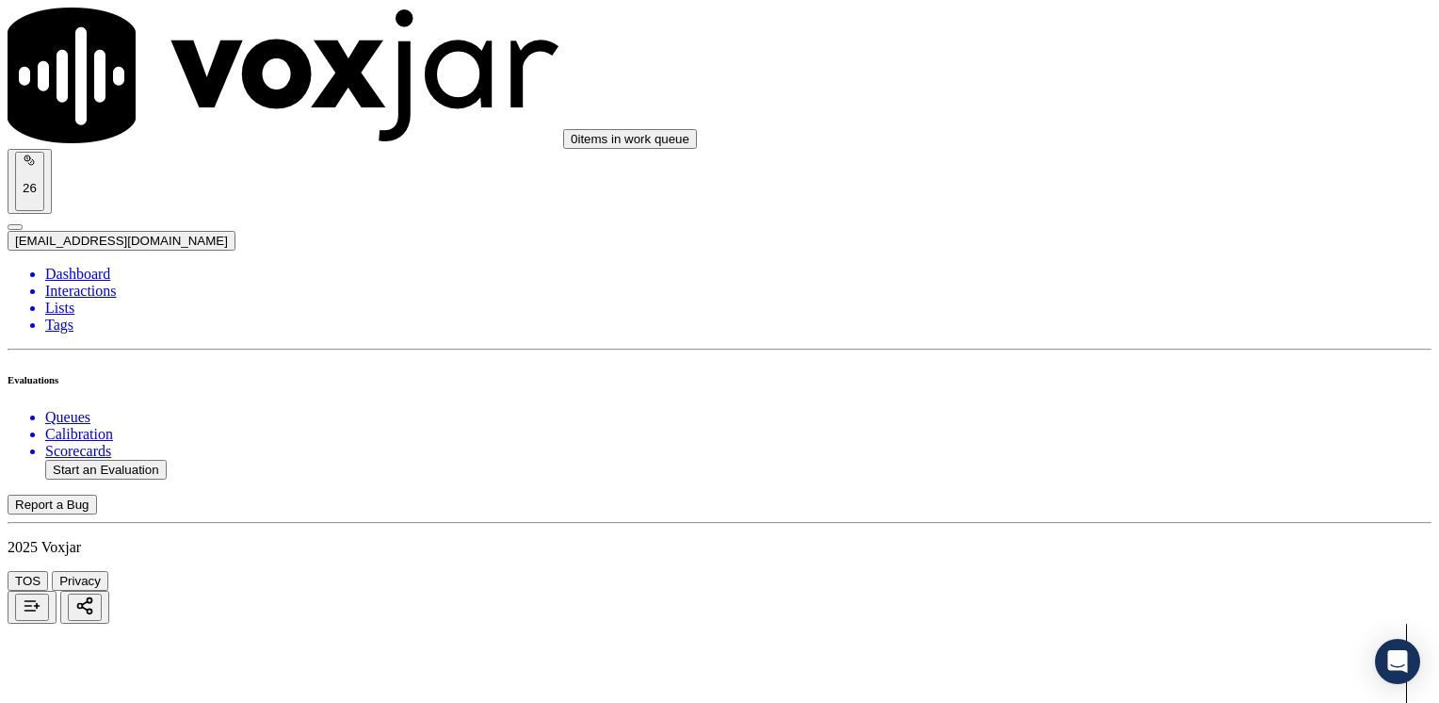
scroll to position [1745, 0]
click at [119, 460] on button "Start an Evaluation" at bounding box center [106, 470] width 122 height 20
type input "20250823-115113_4787721101-[PERSON_NAME] TARRIFA all.mp3"
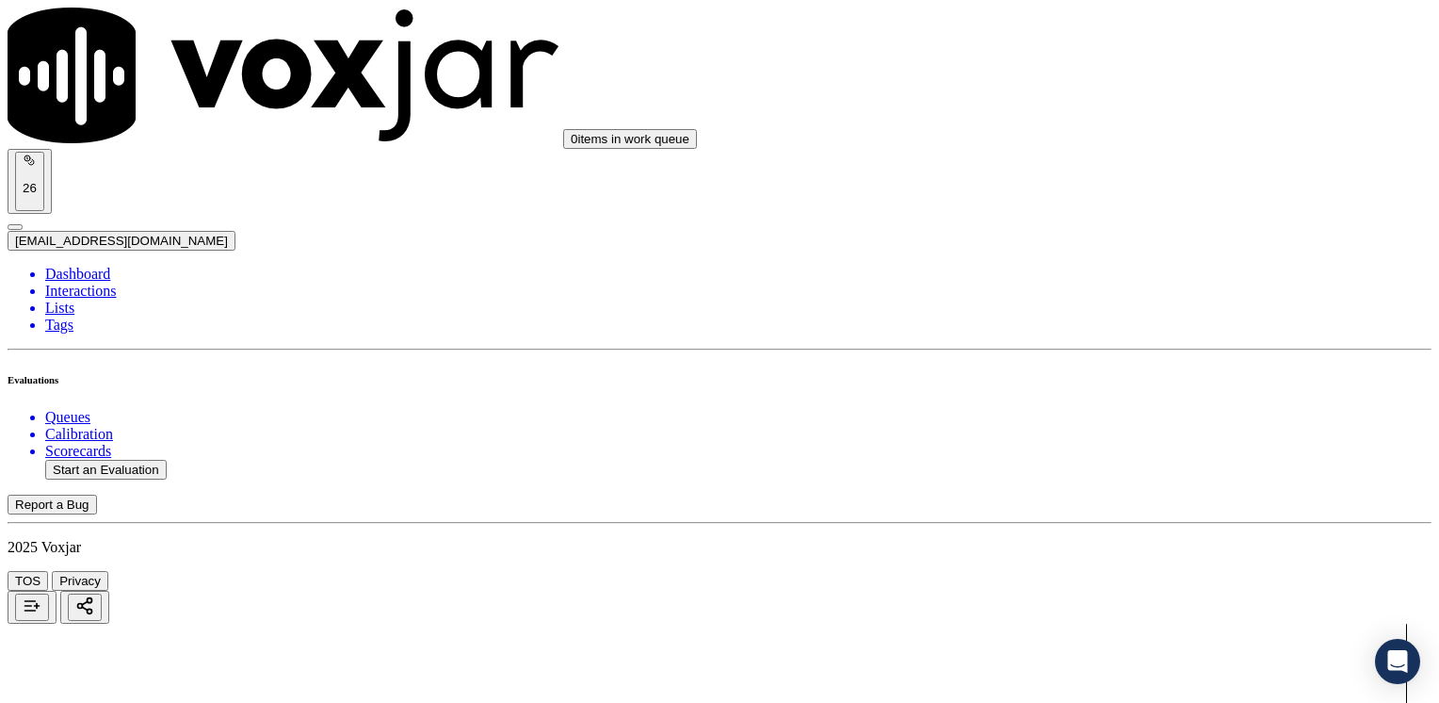
type input "ya"
type input "[DATE]T16:51"
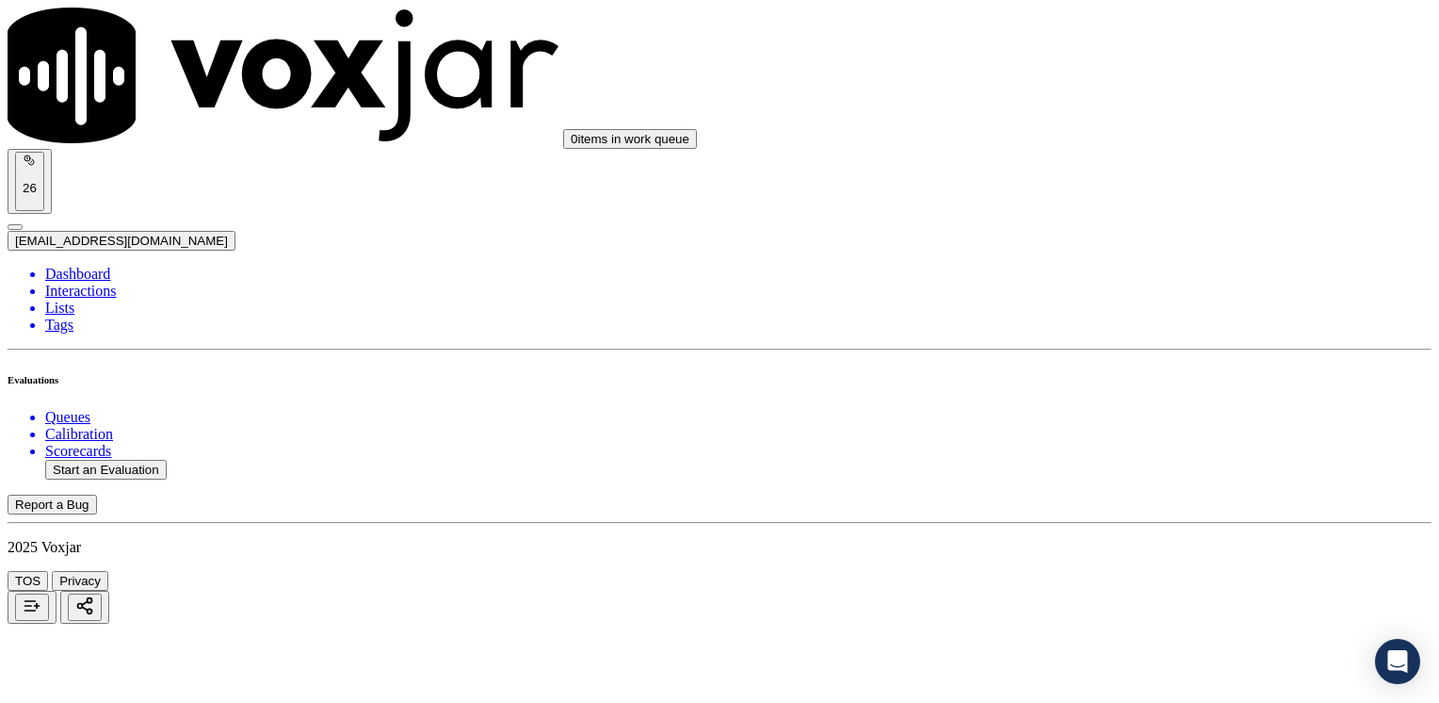
type input "4787721101"
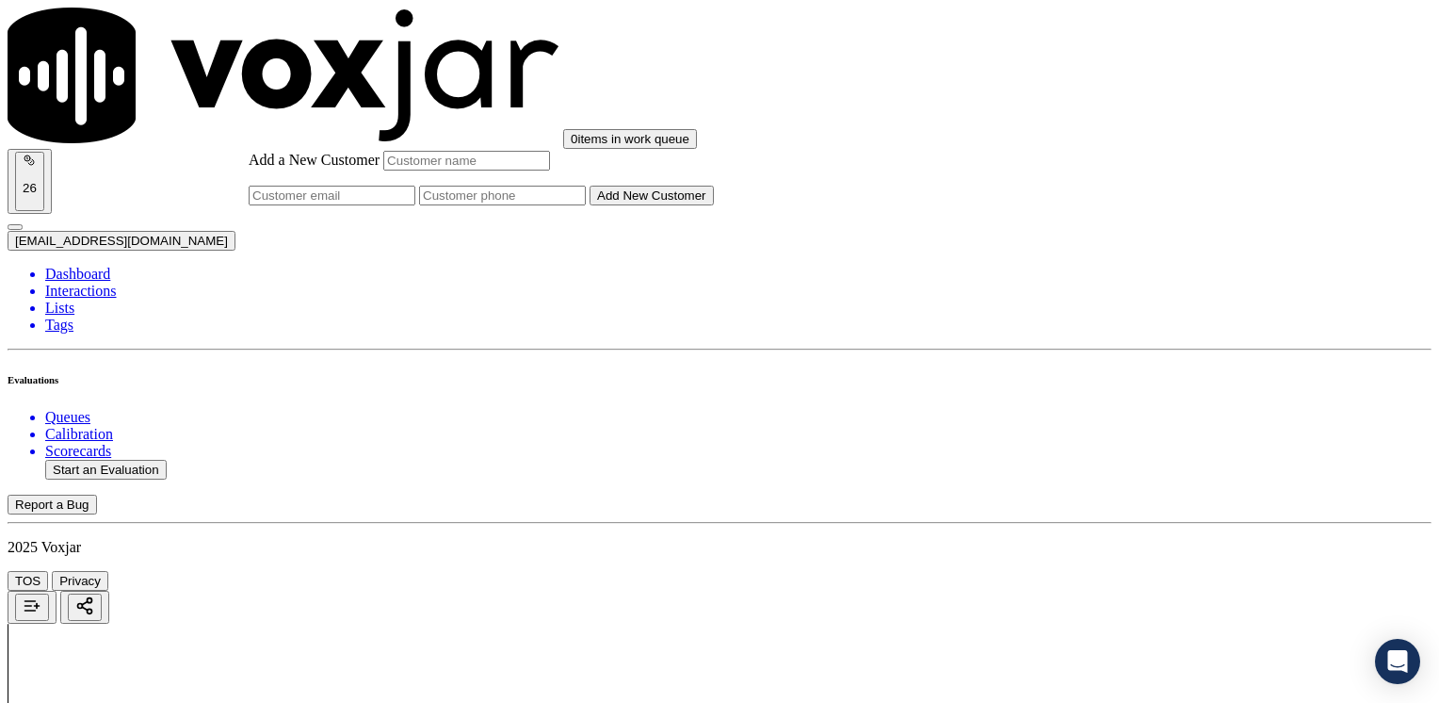
click at [586, 205] on input "Add a New Customer" at bounding box center [502, 196] width 167 height 20
paste input "4787721101"
type input "4787721101"
click at [550, 170] on input "Add a New Customer" at bounding box center [466, 161] width 167 height 20
paste input "[PERSON_NAME]"
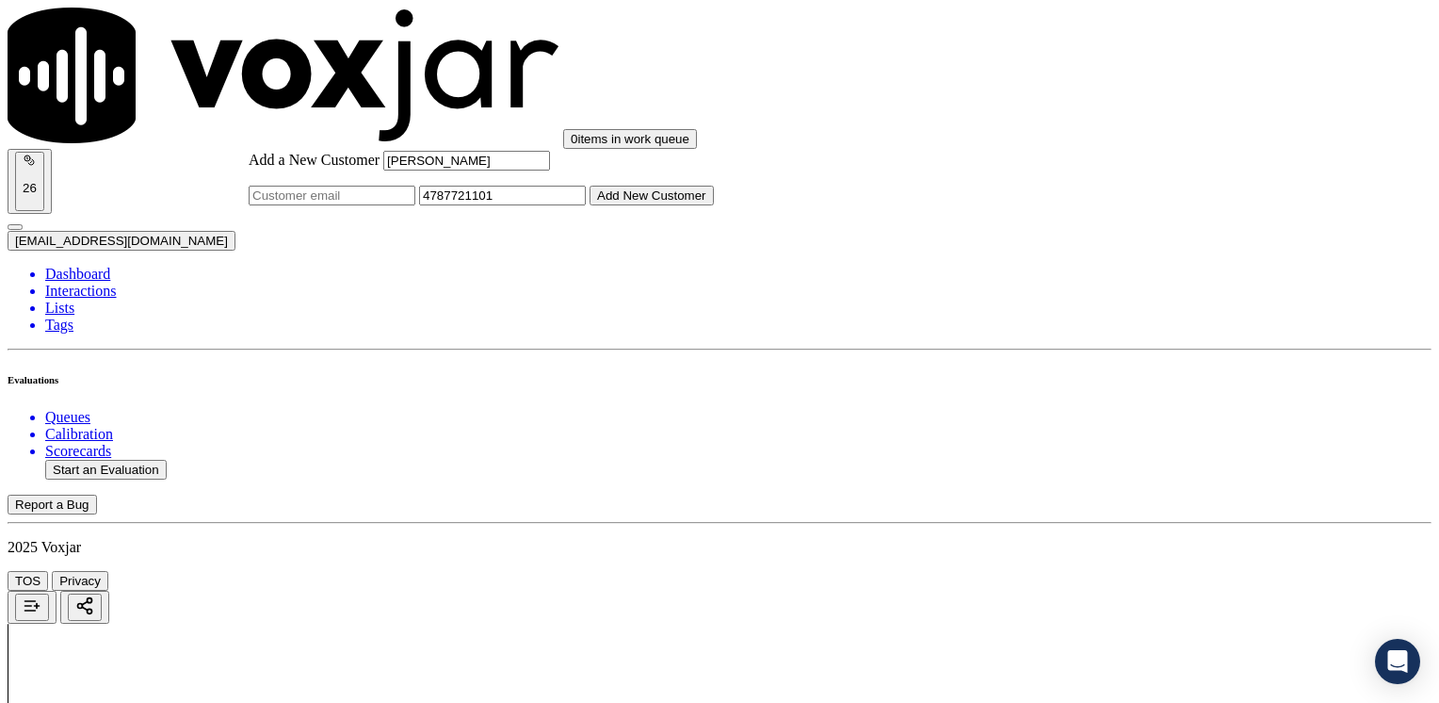
type input "[PERSON_NAME]"
click at [714, 205] on button "Add New Customer" at bounding box center [652, 196] width 124 height 20
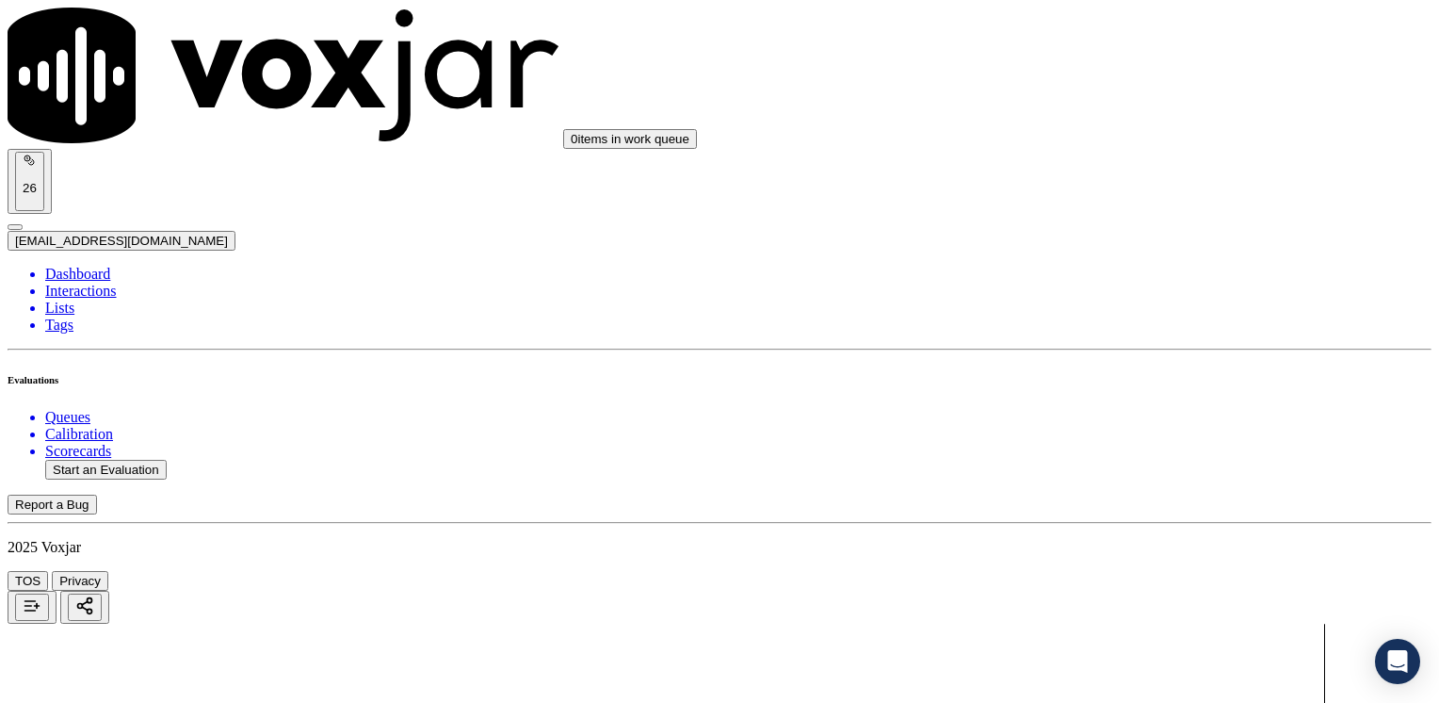
type textarea "Does not introduce herself nor brands CTS at the beginning of the call"
drag, startPoint x: 1062, startPoint y: 360, endPoint x: 1442, endPoint y: 358, distance: 379.6
type input "11"
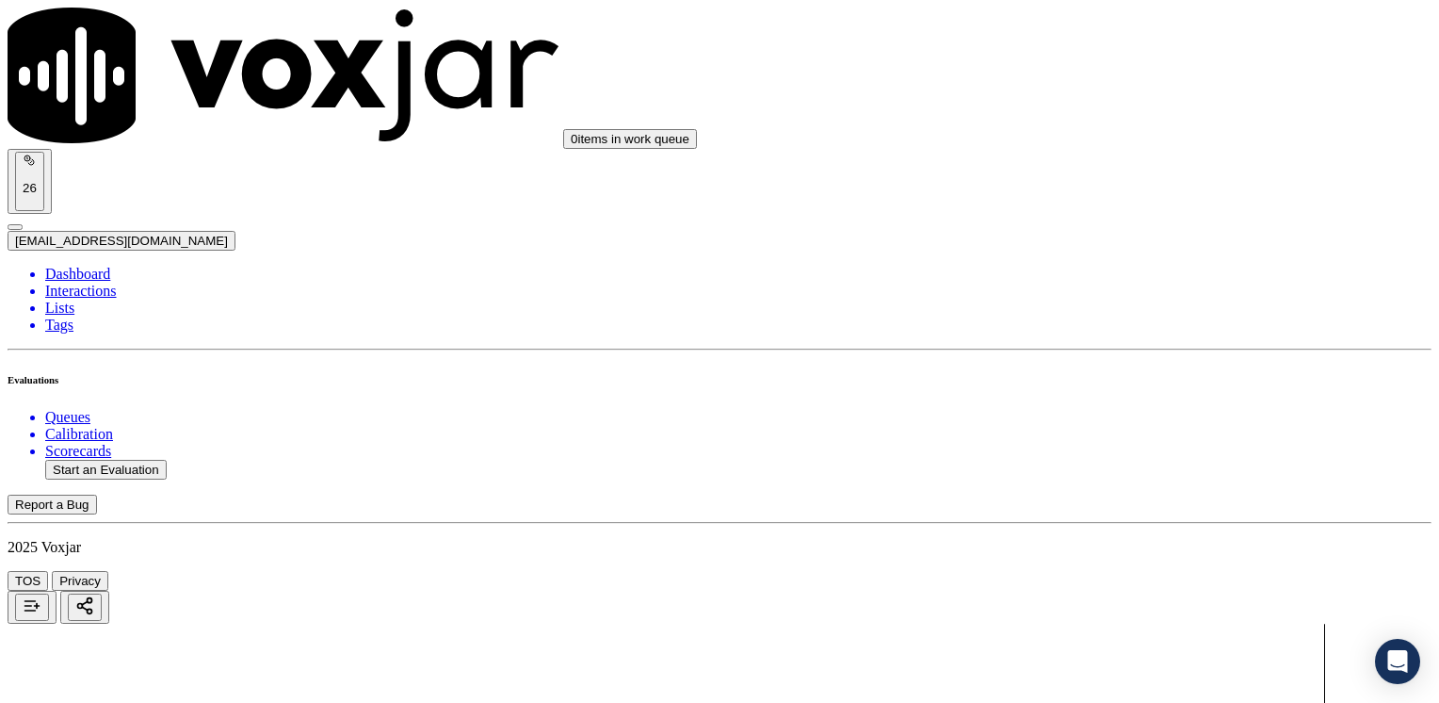
drag, startPoint x: 1064, startPoint y: 434, endPoint x: 1362, endPoint y: 292, distance: 329.9
type input "10"
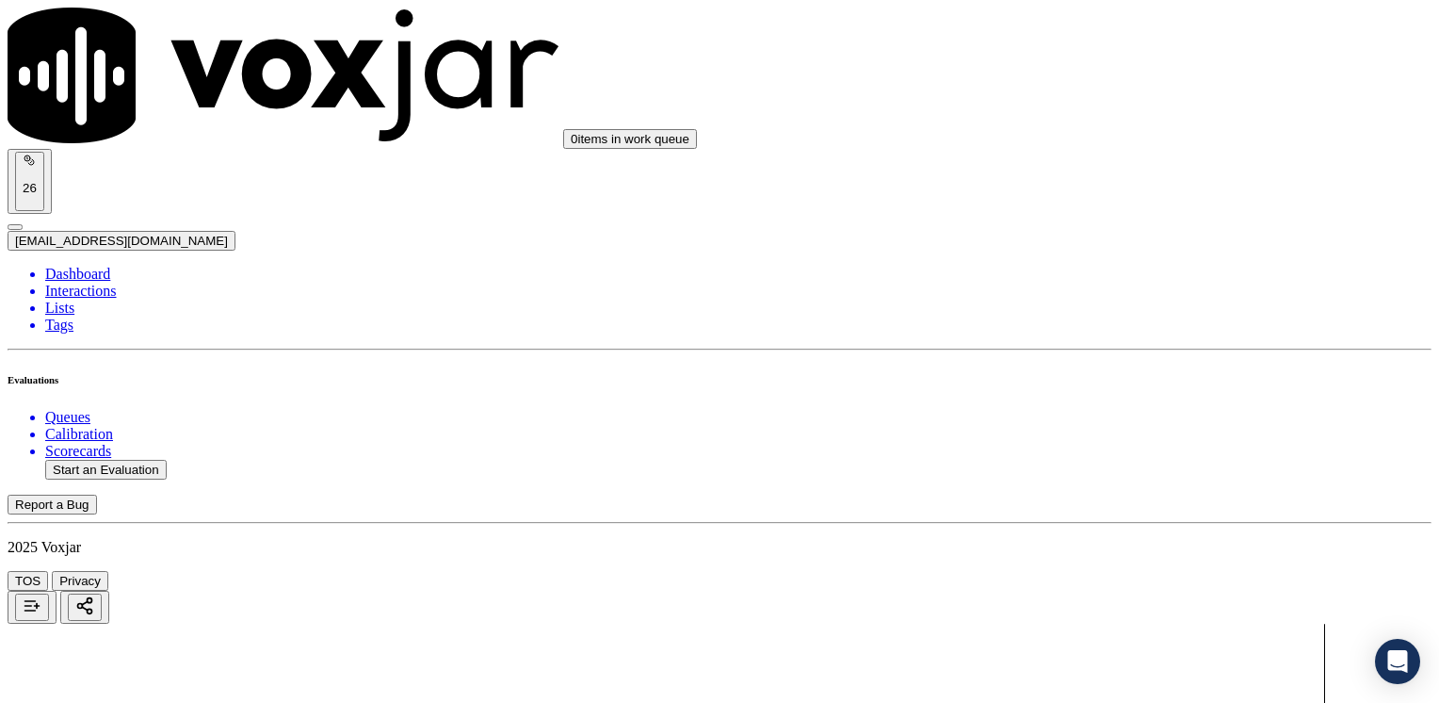
drag, startPoint x: 1065, startPoint y: 190, endPoint x: 1438, endPoint y: 210, distance: 373.5
type input "12"
drag, startPoint x: 1067, startPoint y: 424, endPoint x: 1438, endPoint y: 397, distance: 372.1
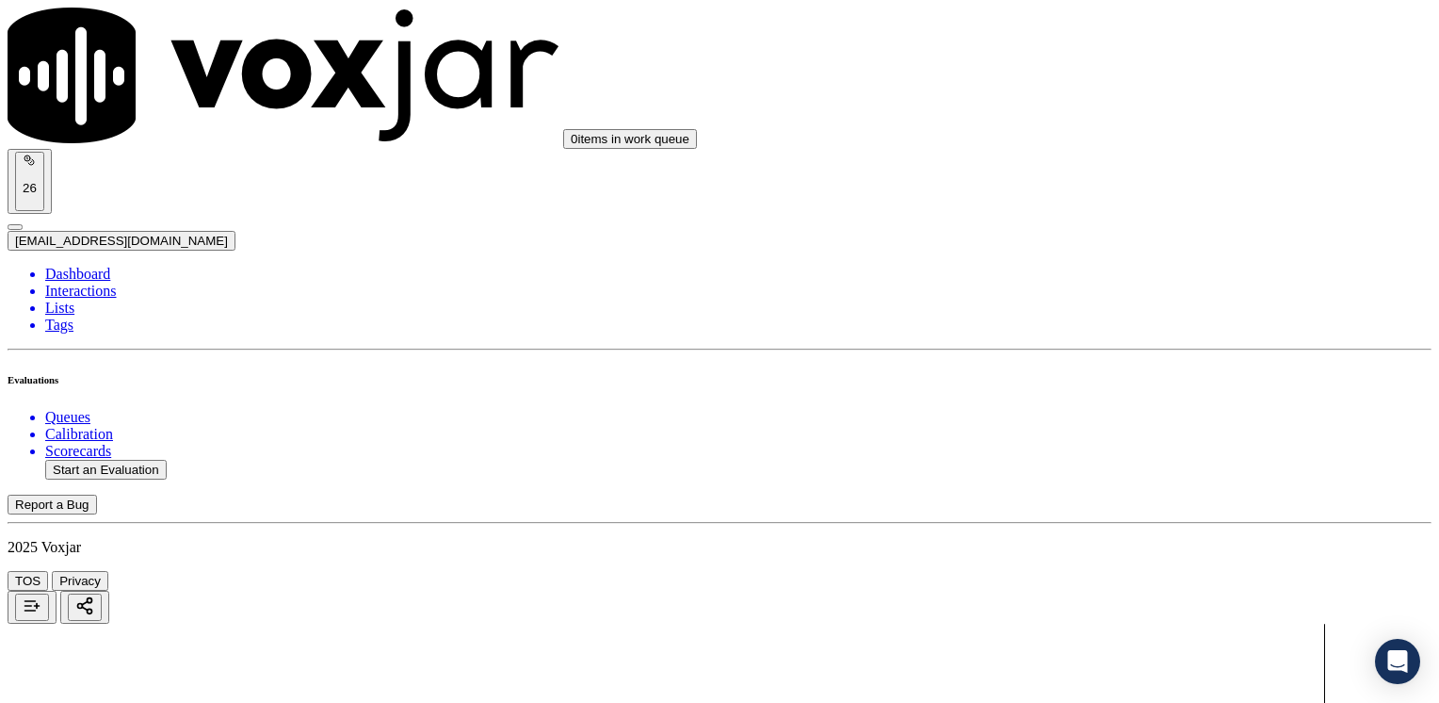
type input "12"
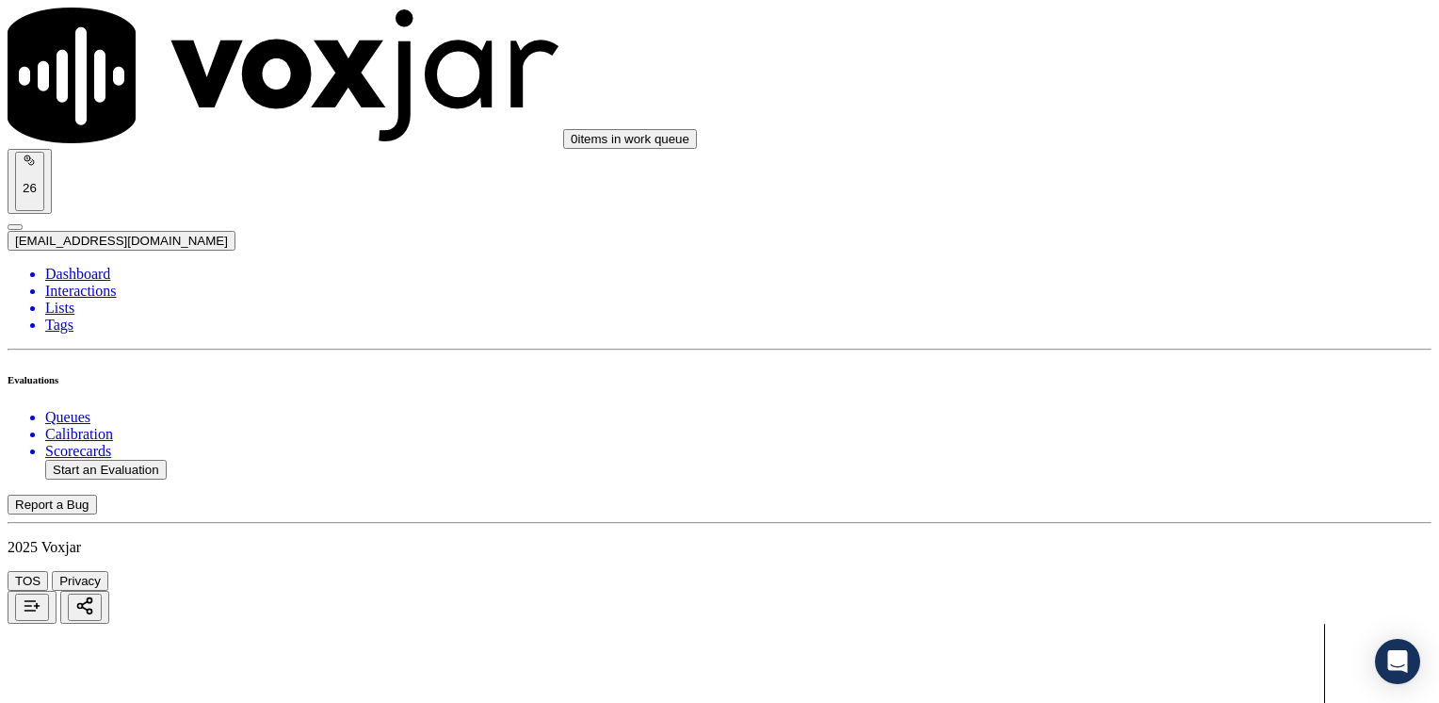
type textarea "Make sure to confirm full service address, the name as it appears on the bill, …"
drag, startPoint x: 1062, startPoint y: 418, endPoint x: 1442, endPoint y: 457, distance: 382.5
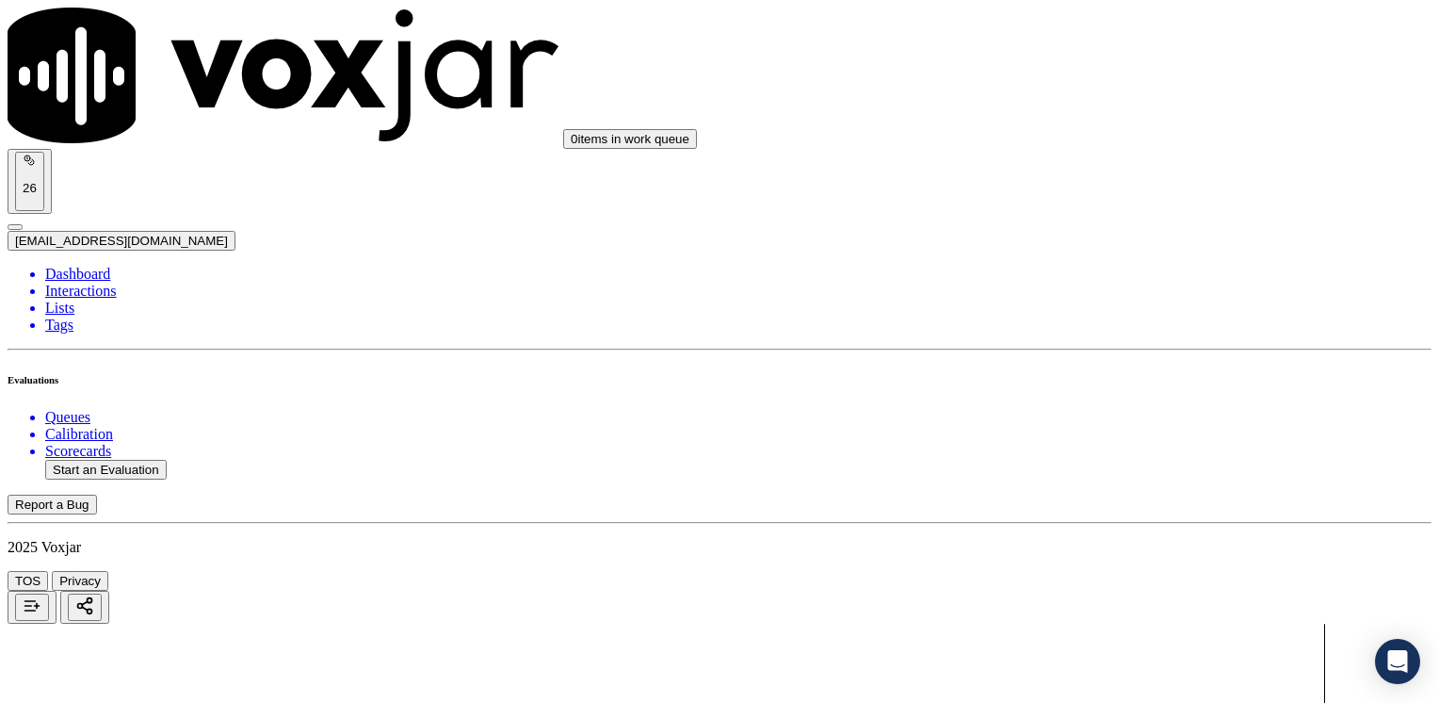
type input "13"
click at [115, 460] on button "Start an Evaluation" at bounding box center [106, 470] width 122 height 20
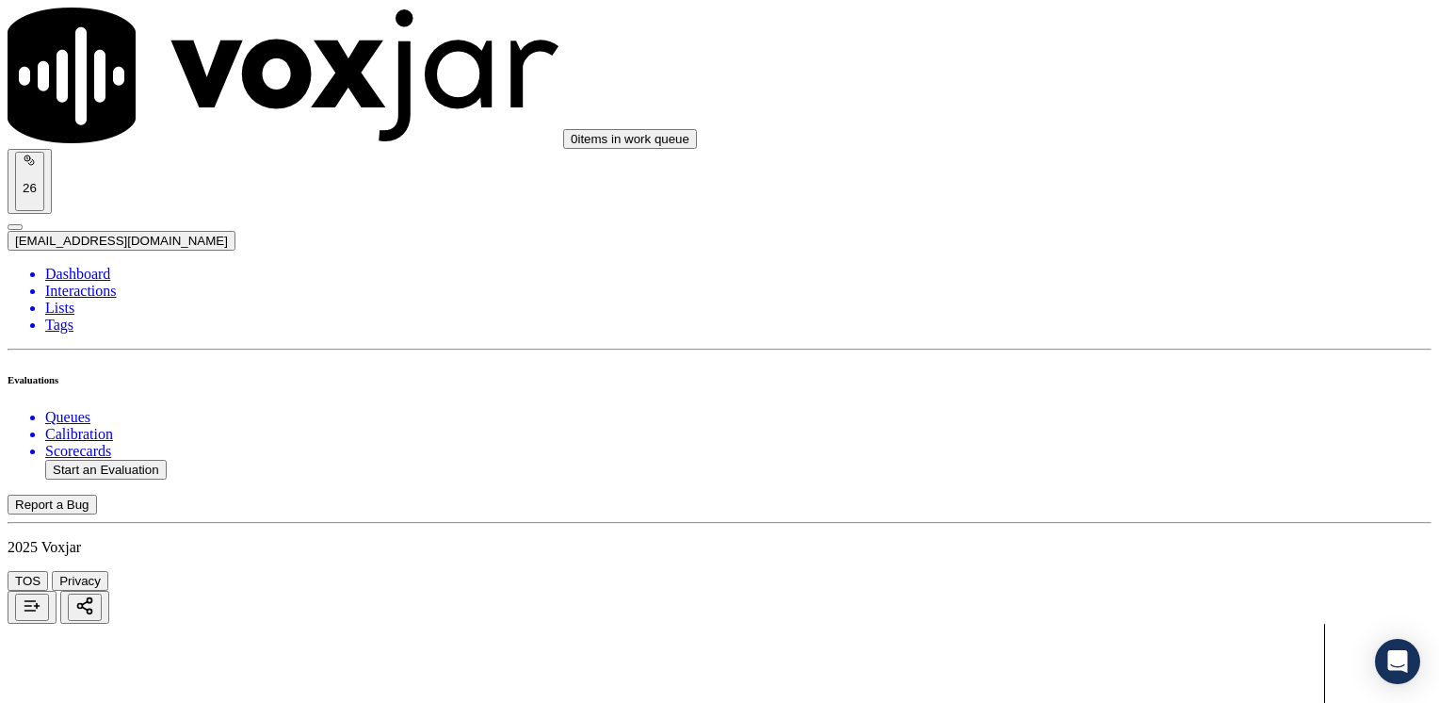
drag, startPoint x: 797, startPoint y: 122, endPoint x: 787, endPoint y: 124, distance: 10.5
type input "20250822-091119_7178947421-[PERSON_NAME] all.mp3"
type input "yeraldin"
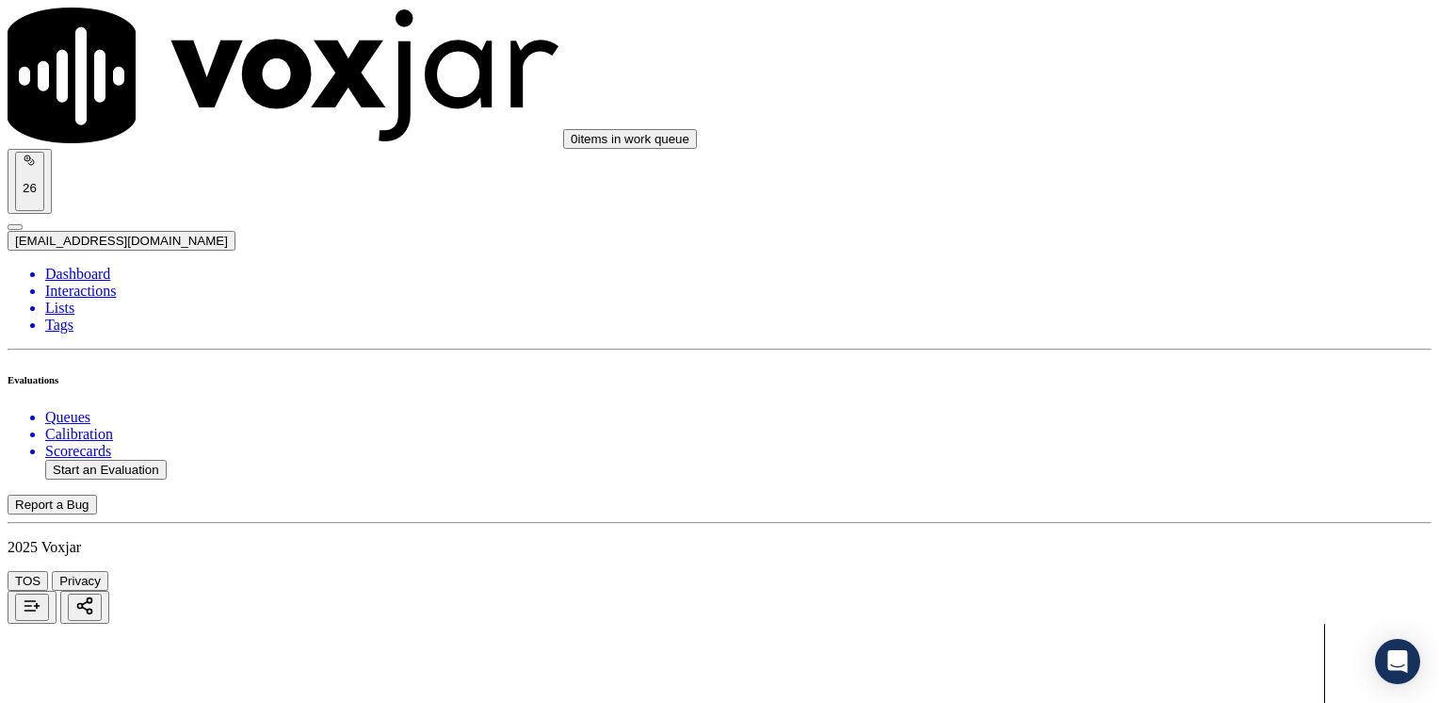
drag, startPoint x: 471, startPoint y: 521, endPoint x: 584, endPoint y: 490, distance: 117.2
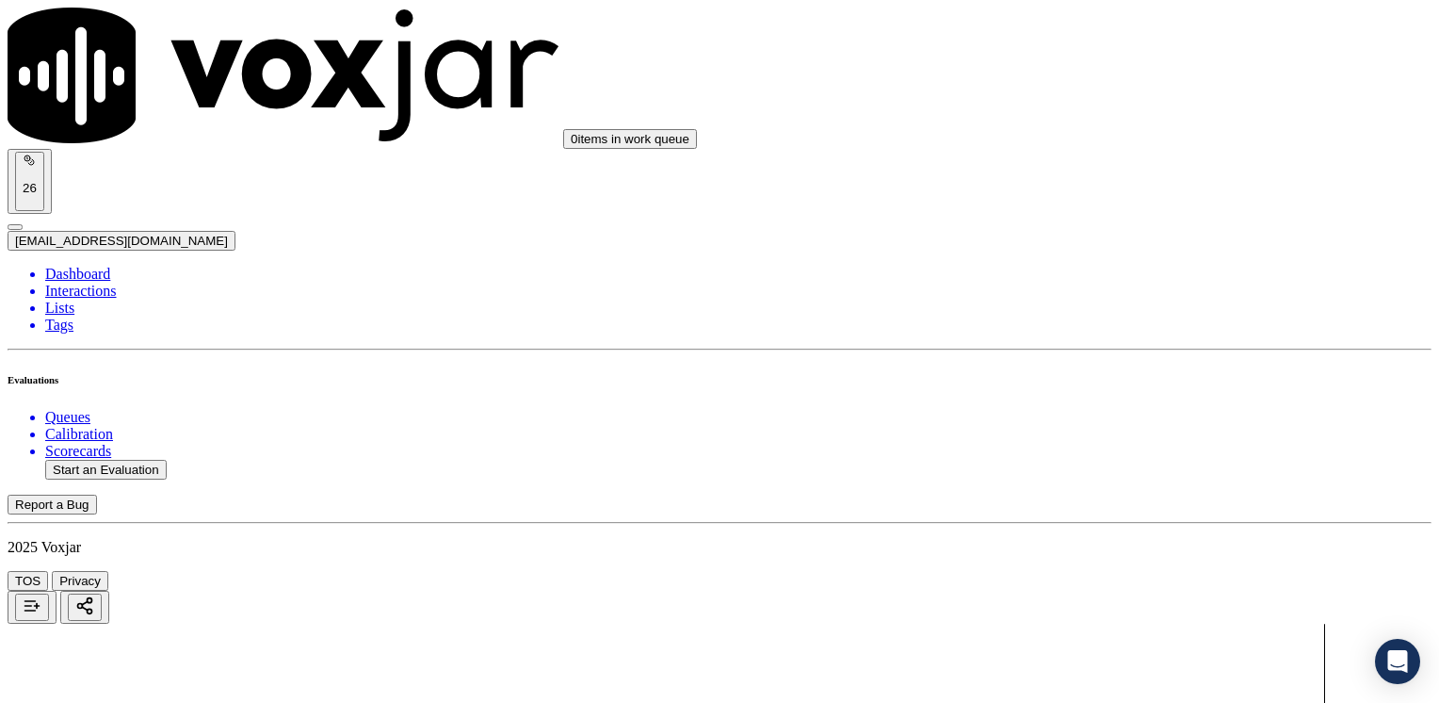
type input "[DATE]T16:58"
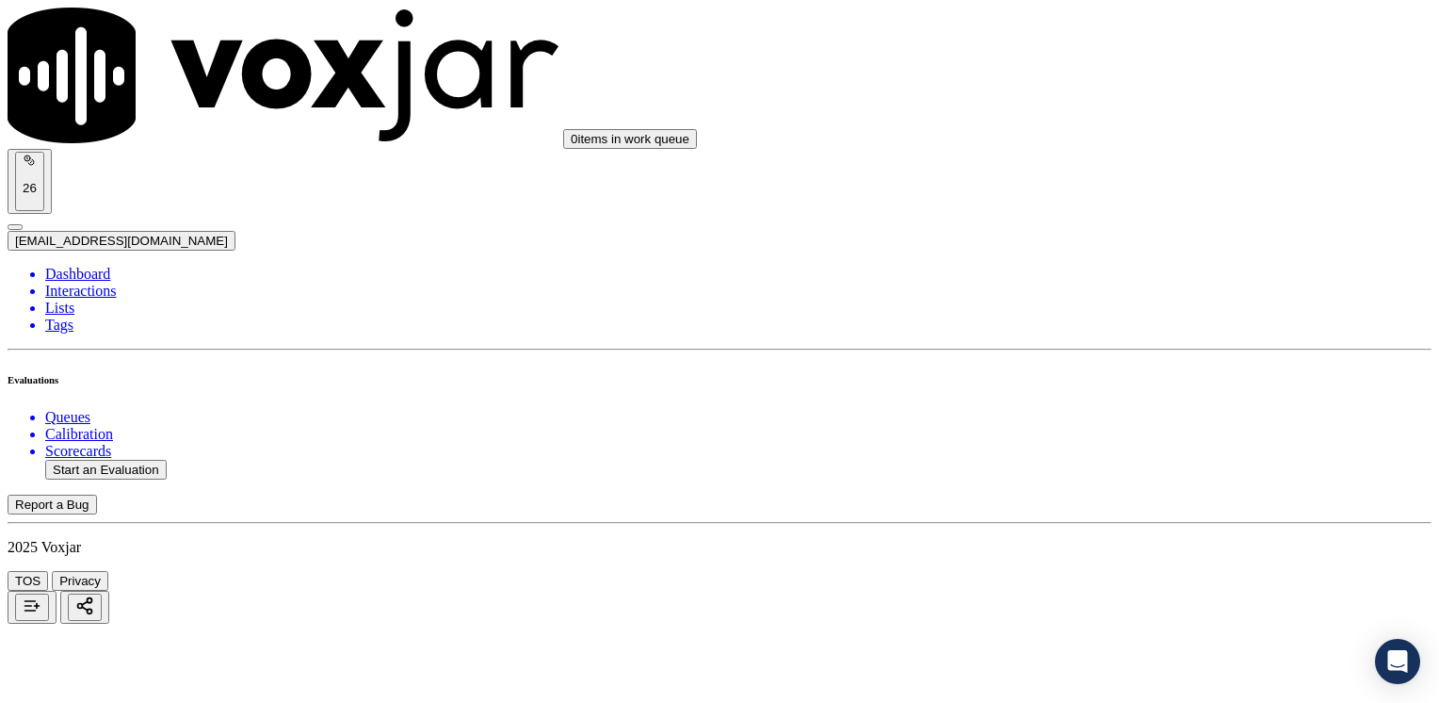
type input "7178947421"
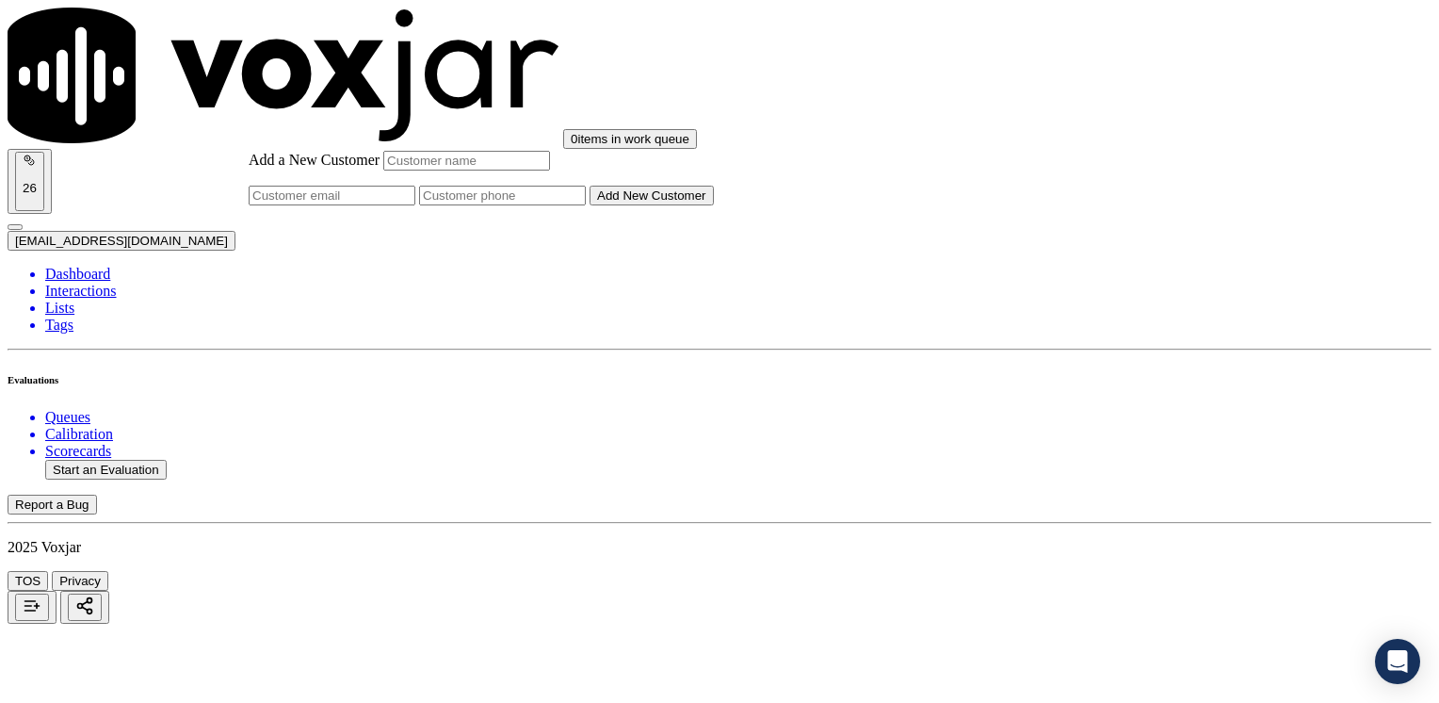
click at [586, 205] on input "Add a New Customer" at bounding box center [502, 196] width 167 height 20
paste input "7178947421"
type input "7178947421"
click at [586, 205] on input "Add a New Customer" at bounding box center [502, 196] width 167 height 20
click at [550, 170] on input "Add a New Customer" at bounding box center [466, 161] width 167 height 20
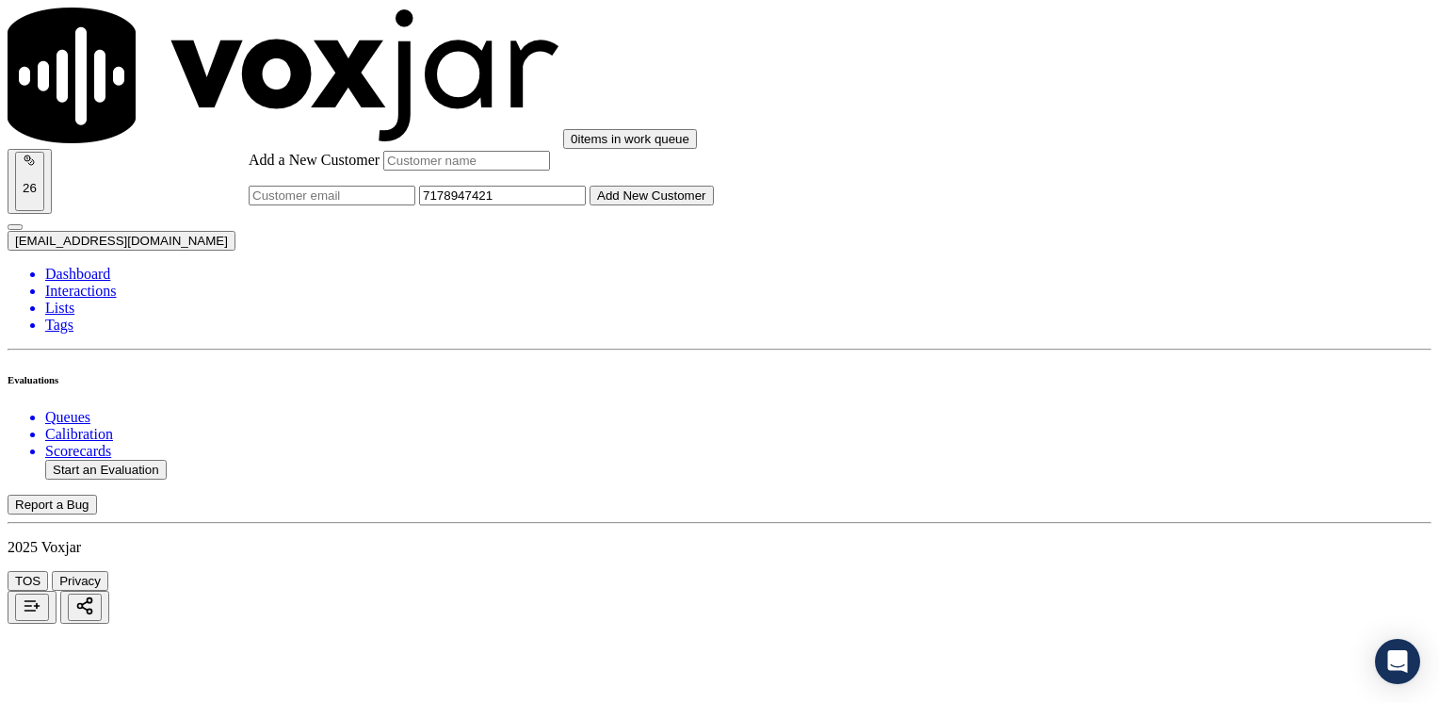
paste input "[PERSON_NAME]"
type input "[PERSON_NAME]"
click at [586, 205] on input "7178947421" at bounding box center [502, 196] width 167 height 20
click at [714, 205] on button "Add New Customer" at bounding box center [652, 196] width 124 height 20
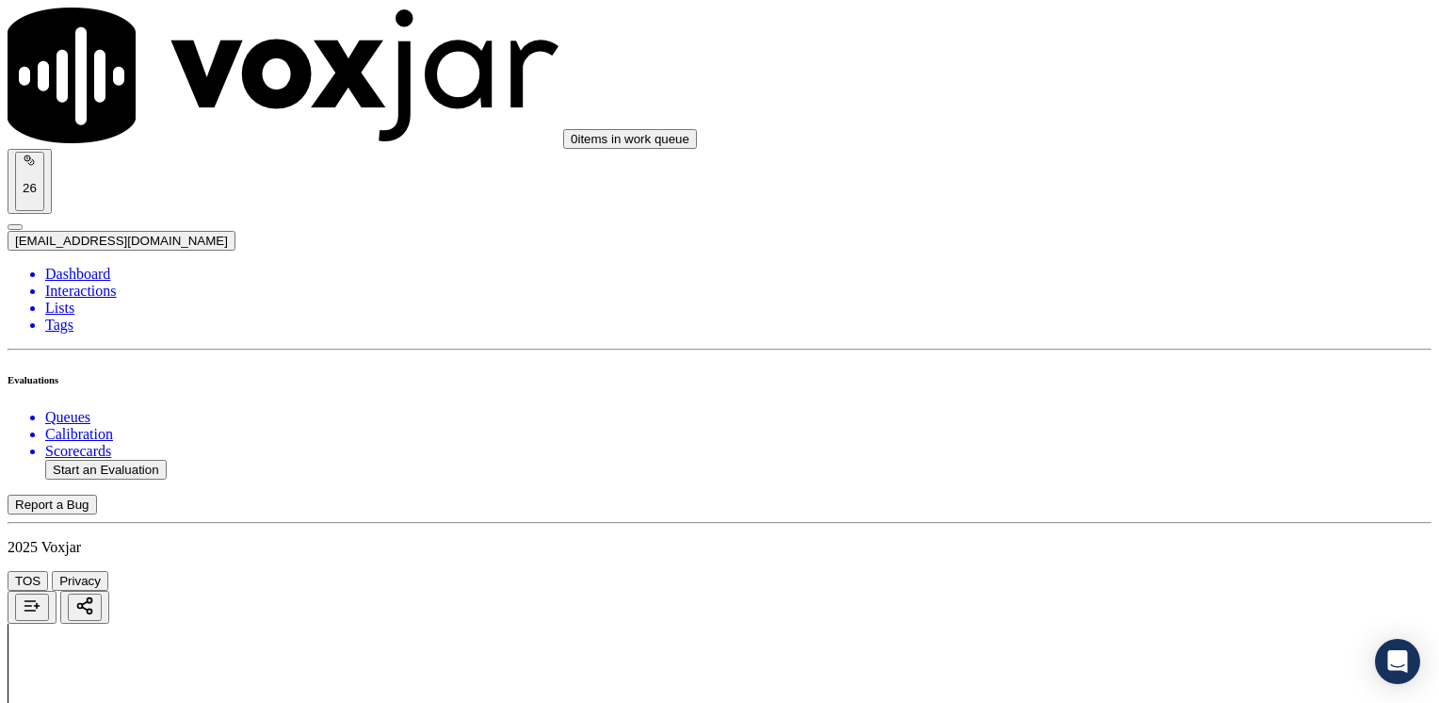
drag, startPoint x: 1066, startPoint y: 303, endPoint x: 1438, endPoint y: 256, distance: 375.0
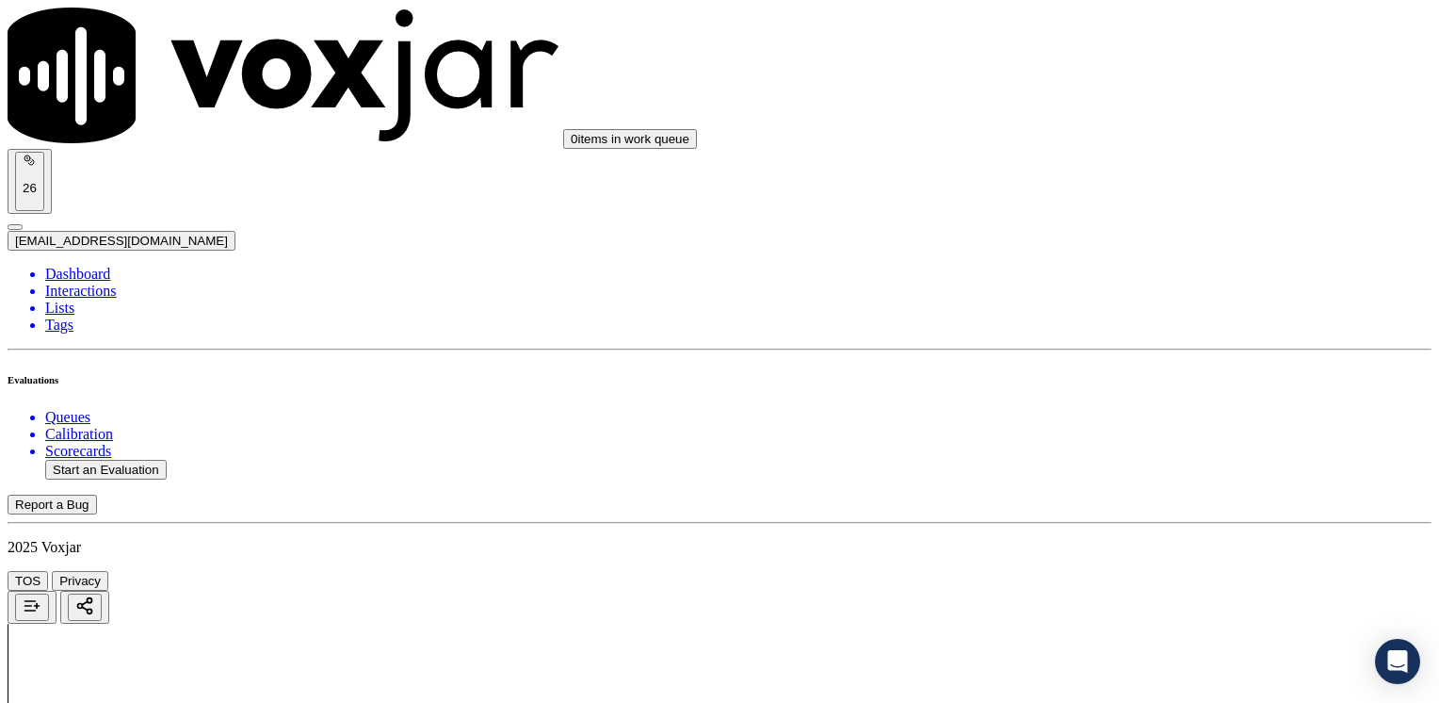
type input "4"
drag, startPoint x: 1072, startPoint y: 356, endPoint x: 1442, endPoint y: 368, distance: 370.4
type input "9"
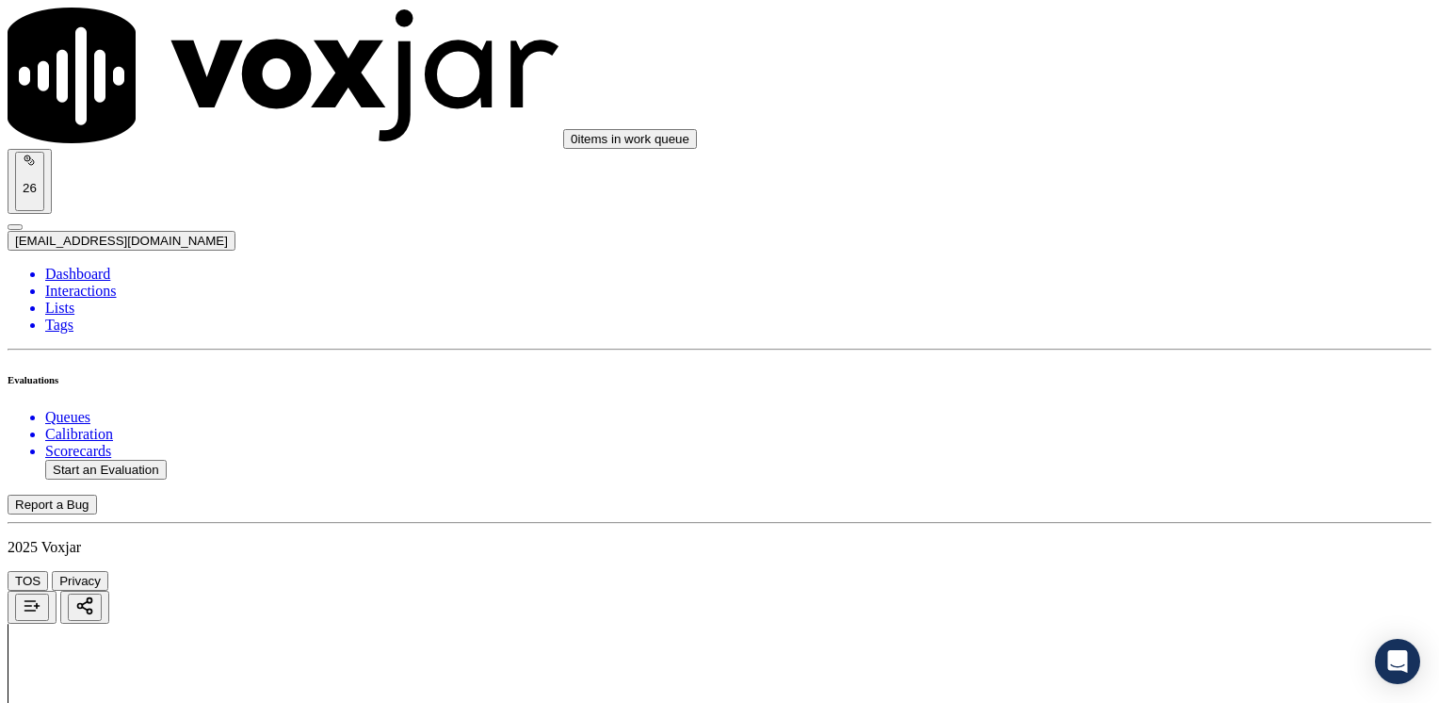
type textarea "Cx wants to transfer her services into a new address"
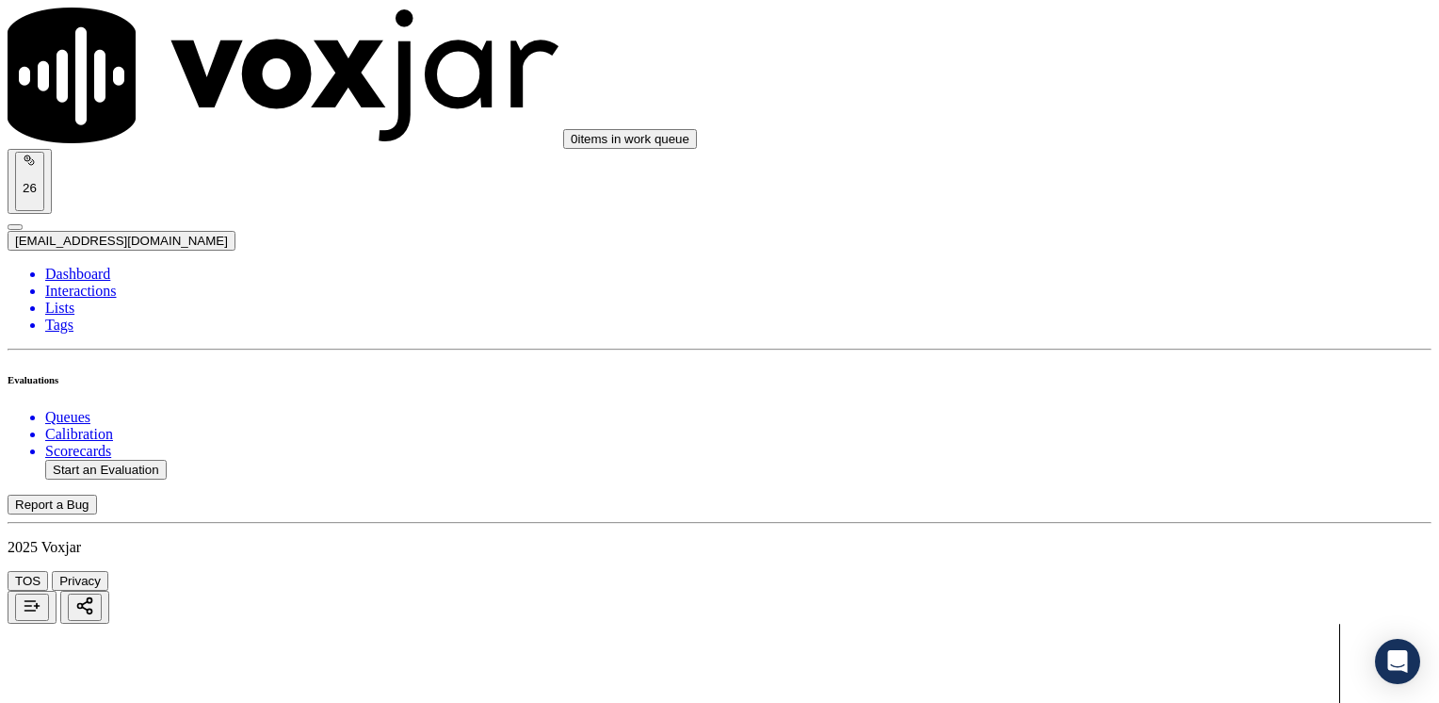
scroll to position [1130, 0]
drag, startPoint x: 1059, startPoint y: 318, endPoint x: 1442, endPoint y: 386, distance: 389.3
type input "9"
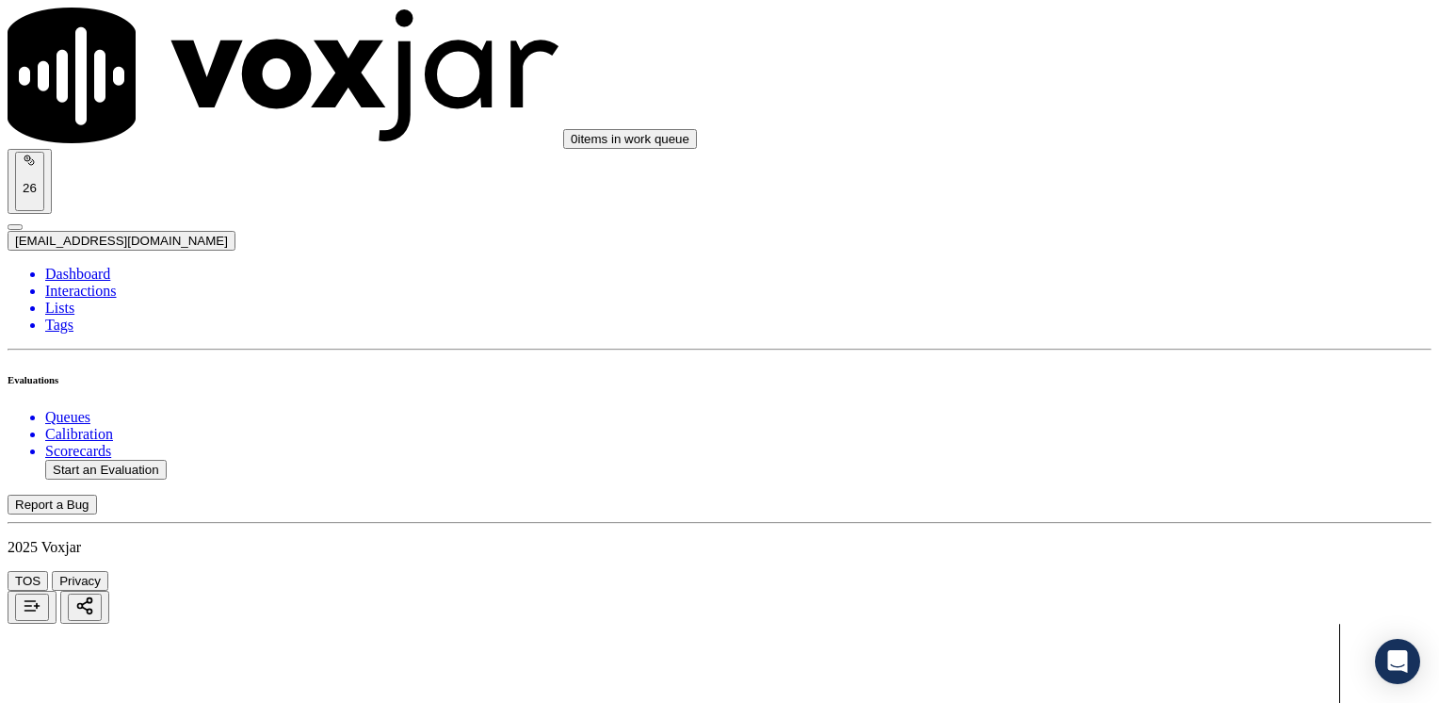
drag, startPoint x: 1066, startPoint y: 420, endPoint x: 1442, endPoint y: 413, distance: 375.9
type input "7"
drag, startPoint x: 1074, startPoint y: 349, endPoint x: 1442, endPoint y: 349, distance: 368.3
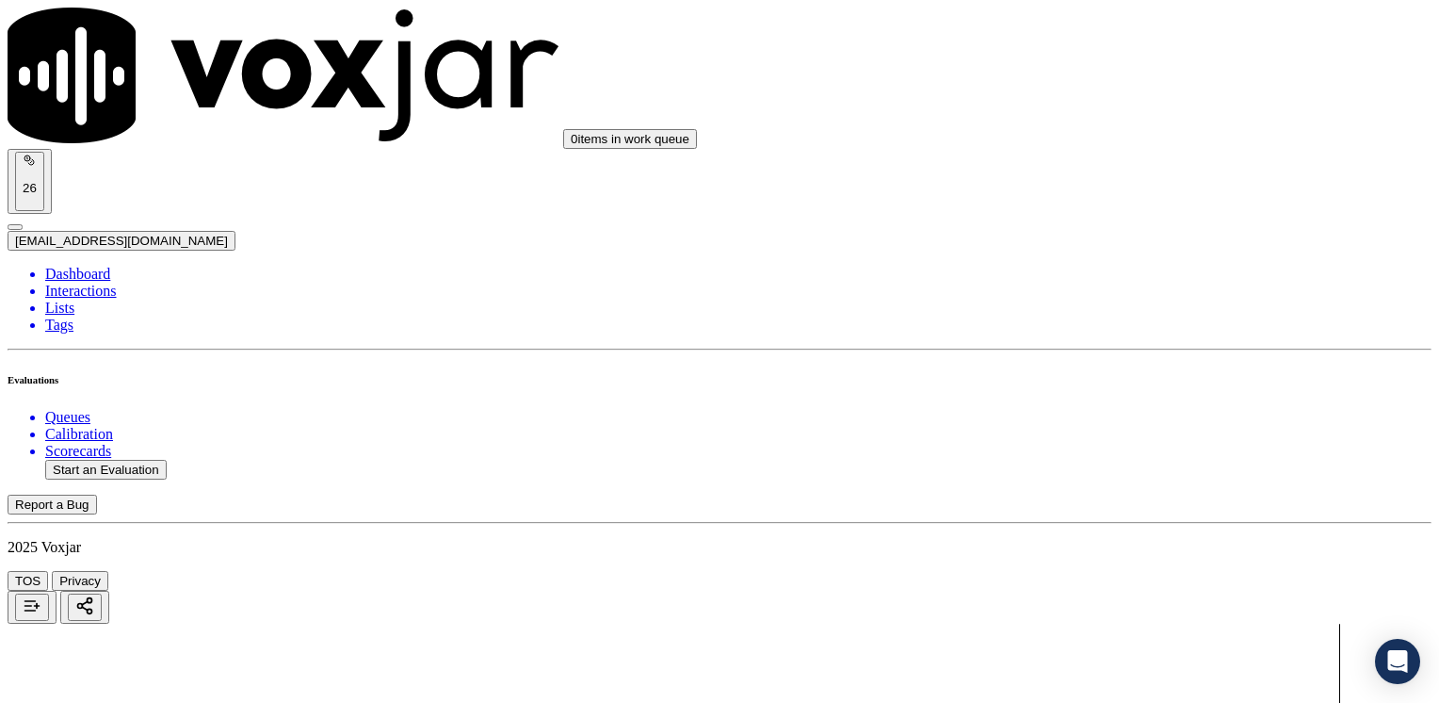
type input "9"
drag, startPoint x: 1062, startPoint y: 582, endPoint x: 1429, endPoint y: 539, distance: 369.0
type input "2"
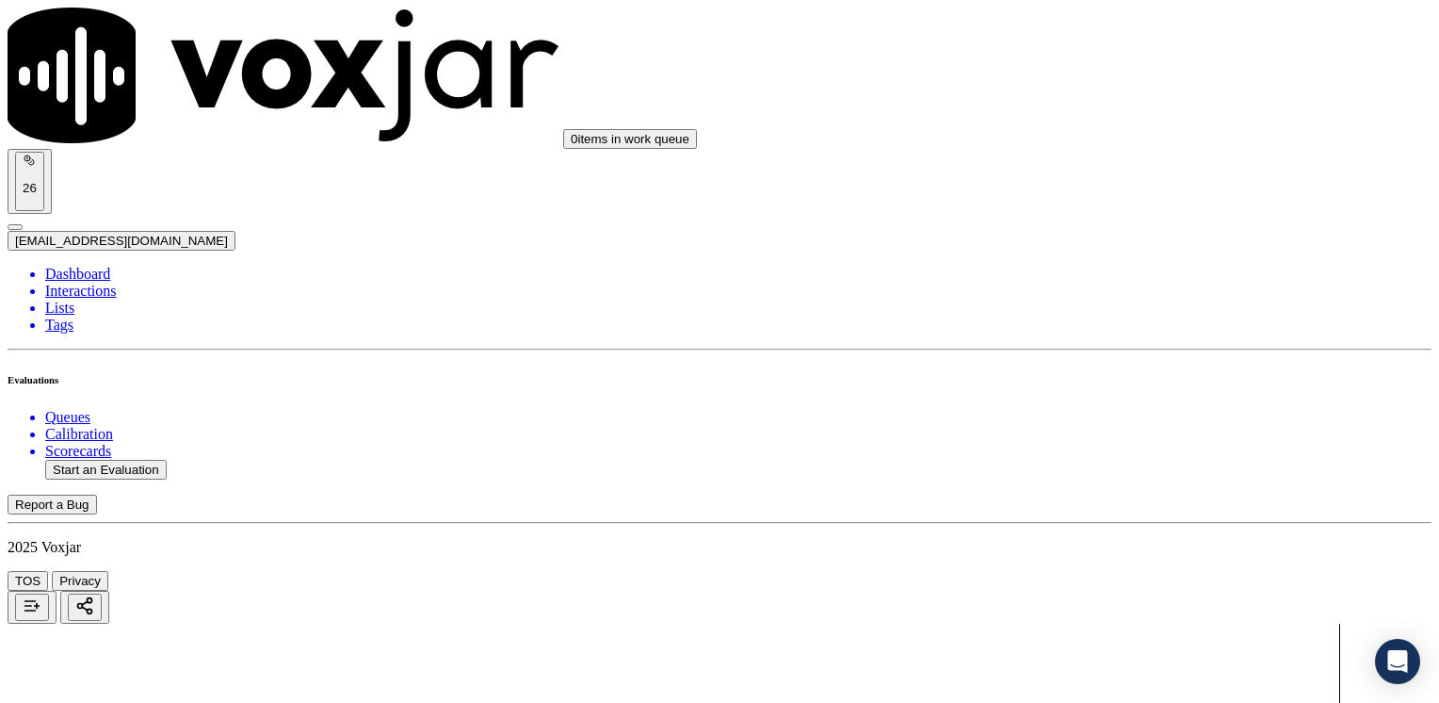
scroll to position [2920, 0]
drag, startPoint x: 1065, startPoint y: 529, endPoint x: 1438, endPoint y: 513, distance: 373.3
type input "2"
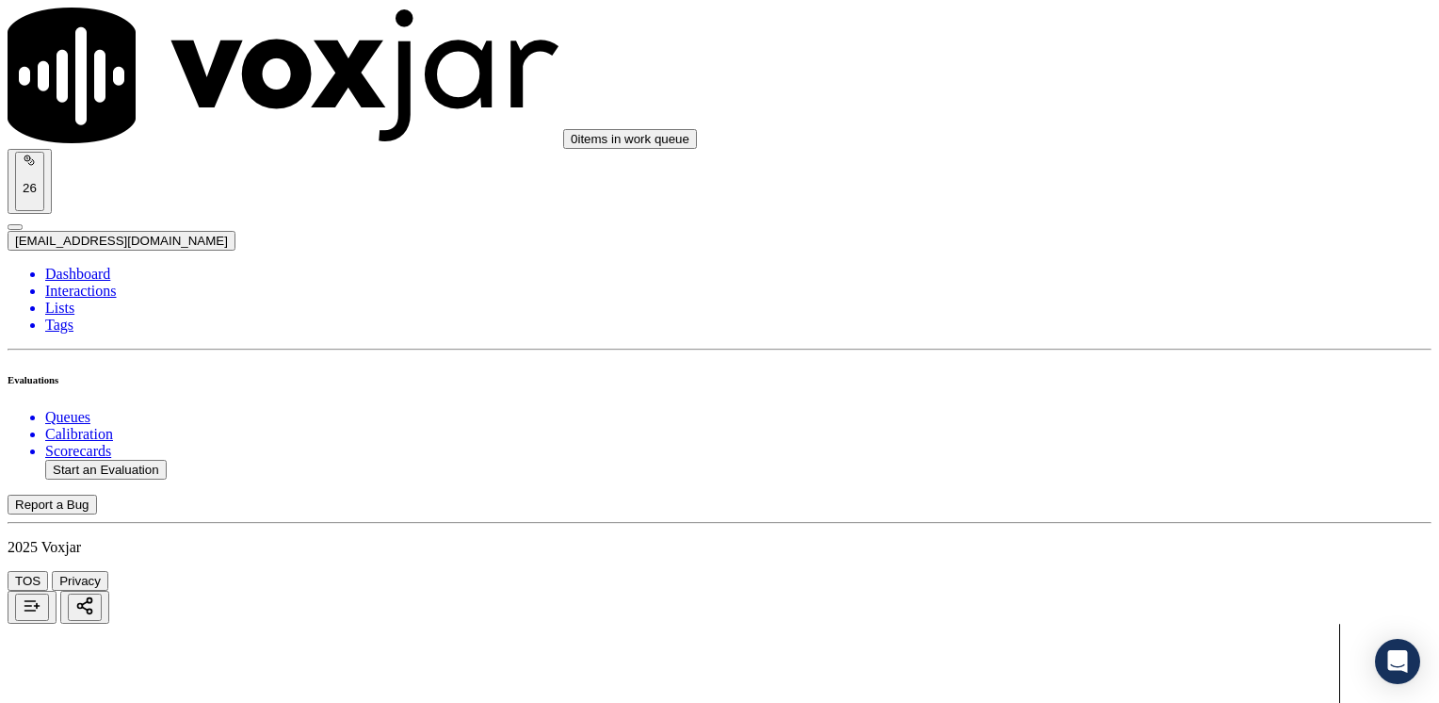
drag, startPoint x: 1067, startPoint y: 440, endPoint x: 1438, endPoint y: 391, distance: 374.3
type input "5"
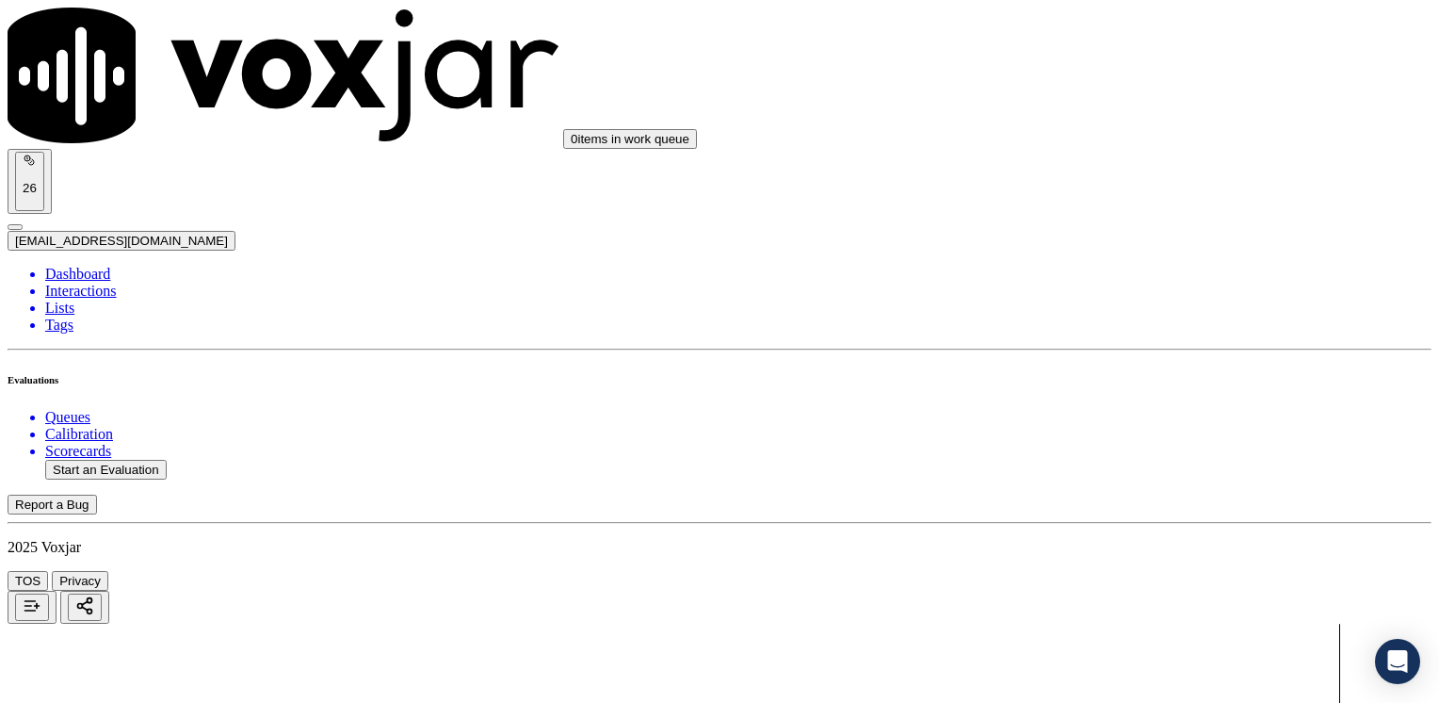
drag, startPoint x: 1322, startPoint y: 384, endPoint x: 1419, endPoint y: 397, distance: 97.0
type input "9"
drag, startPoint x: 1069, startPoint y: 146, endPoint x: 1442, endPoint y: 223, distance: 380.9
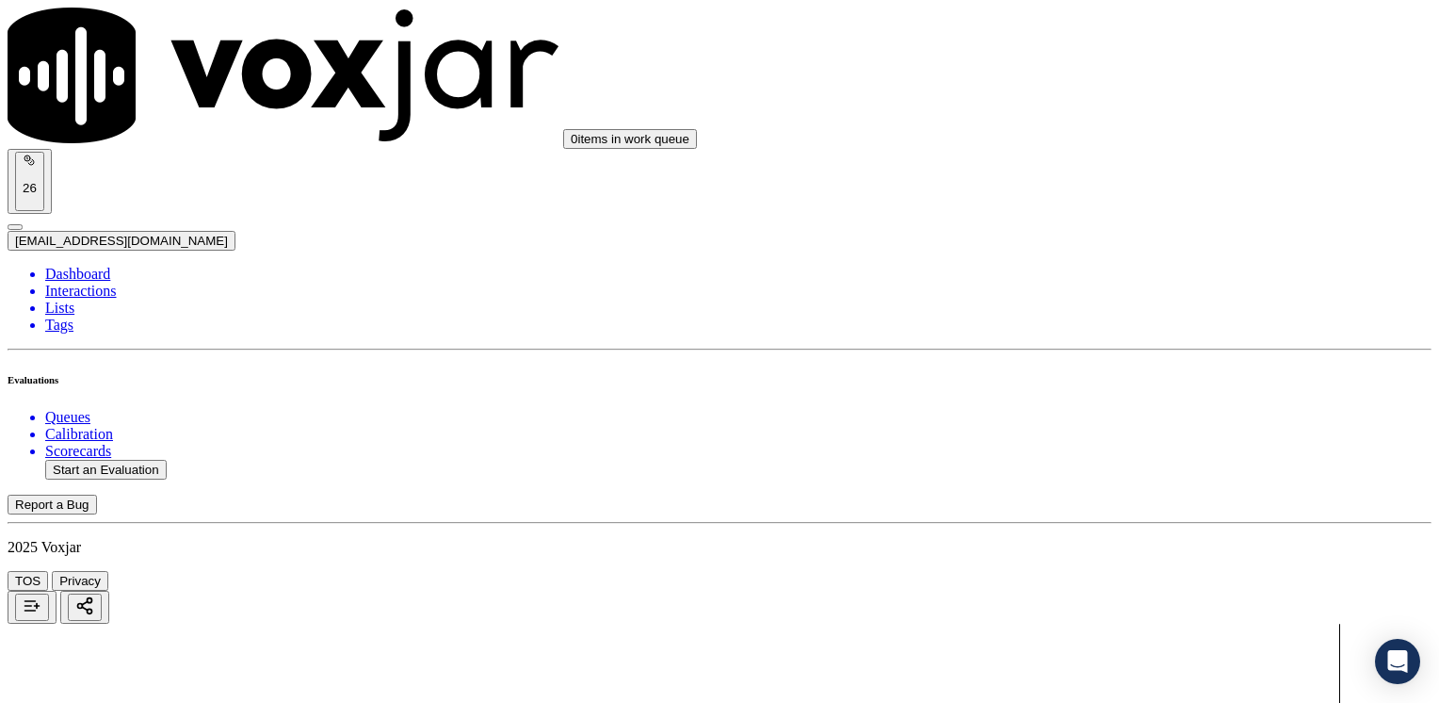
type input "9"
drag, startPoint x: 1070, startPoint y: 258, endPoint x: 1442, endPoint y: 314, distance: 376.2
type input "9"
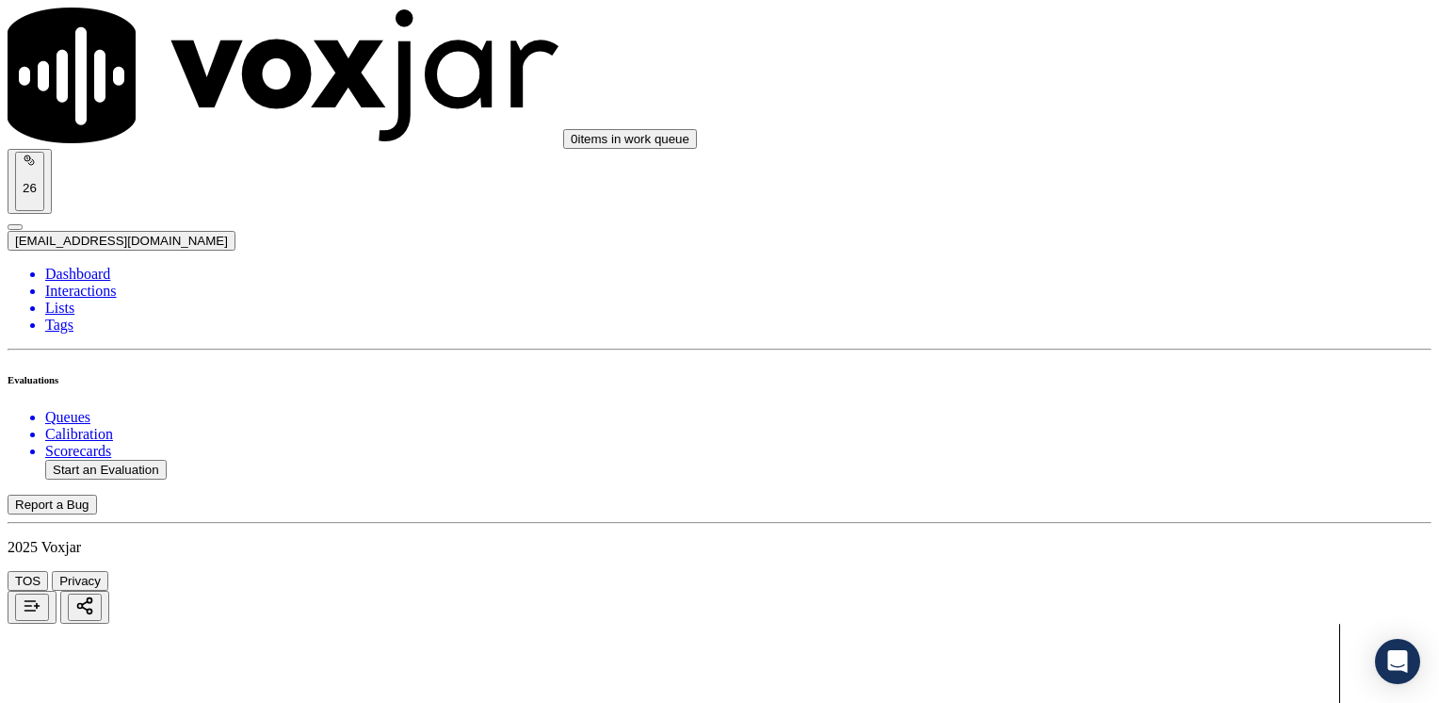
click at [98, 460] on button "Start an Evaluation" at bounding box center [106, 470] width 122 height 20
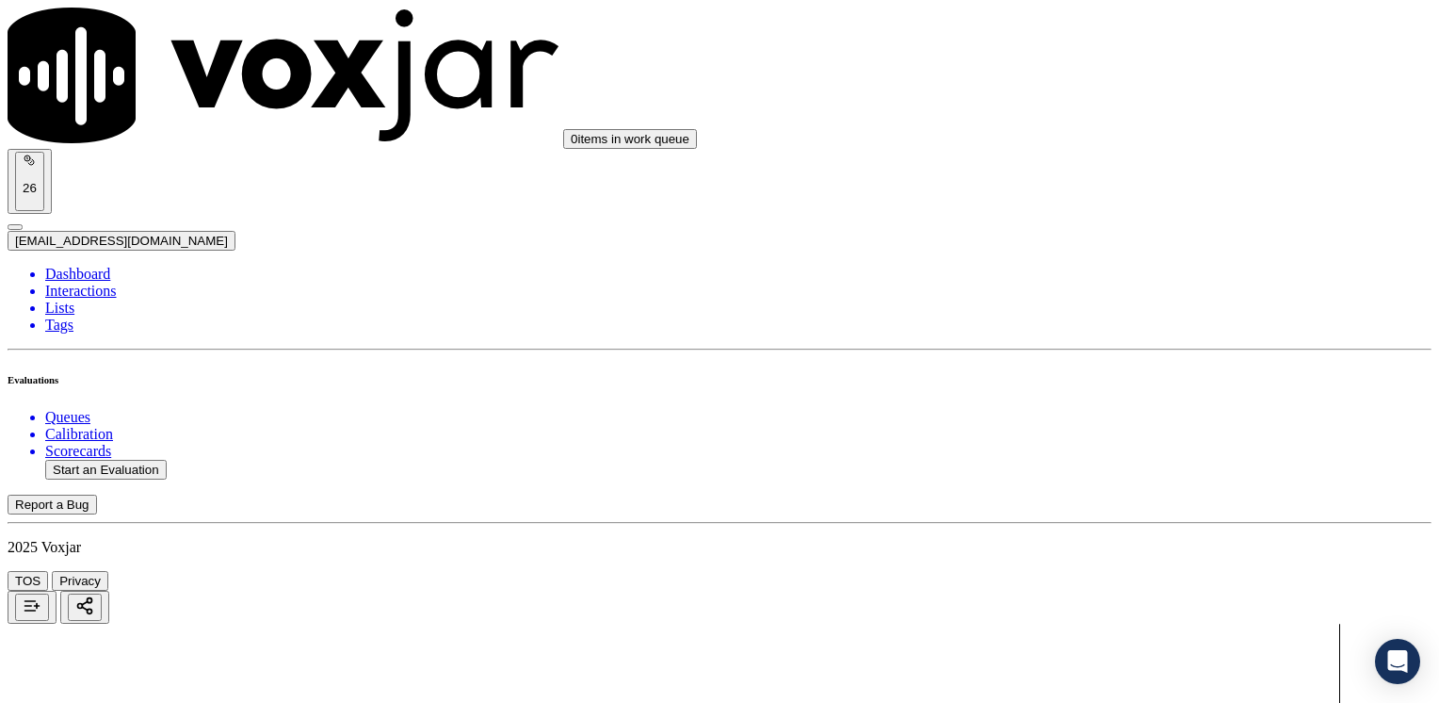
type input "20250822-154348_2154797271-[PERSON_NAME] all.mp3"
type input "[PERSON_NAME]"
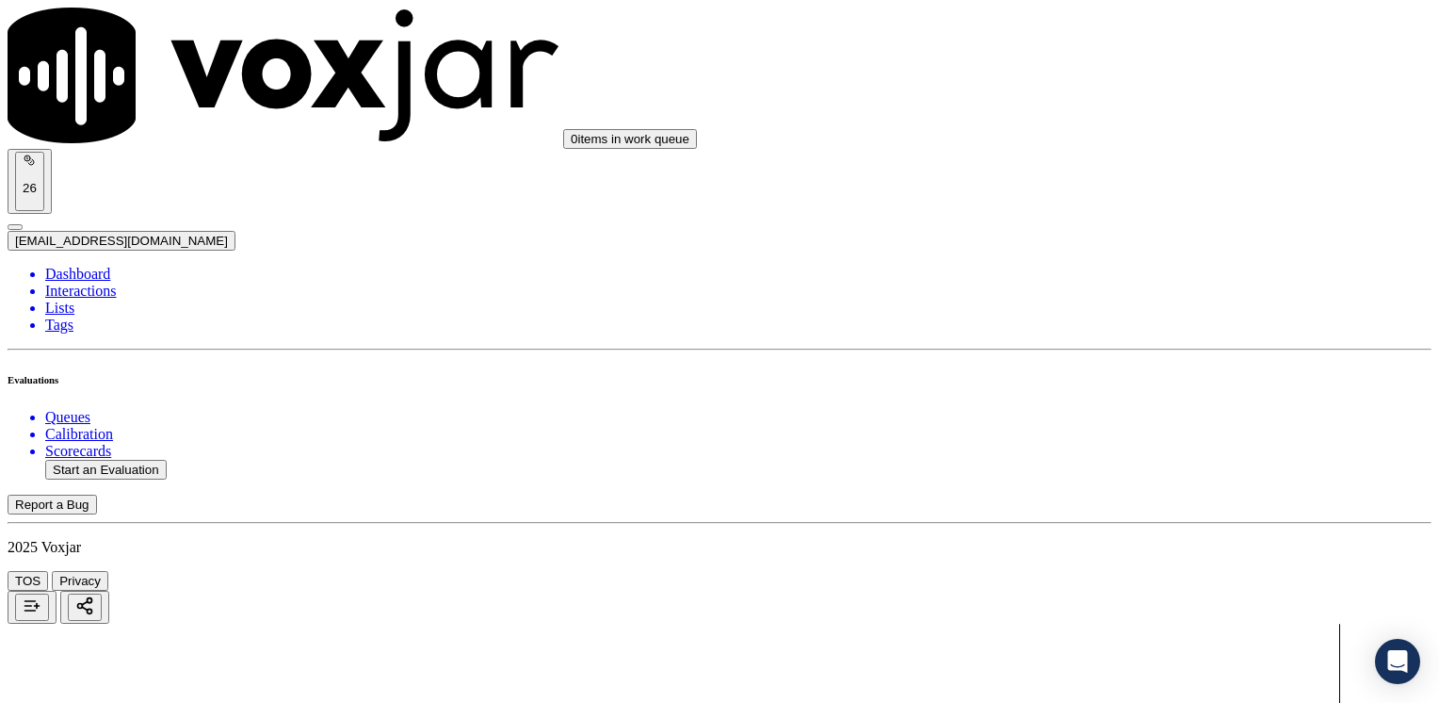
scroll to position [94, 0]
type input "[DATE]T17:06"
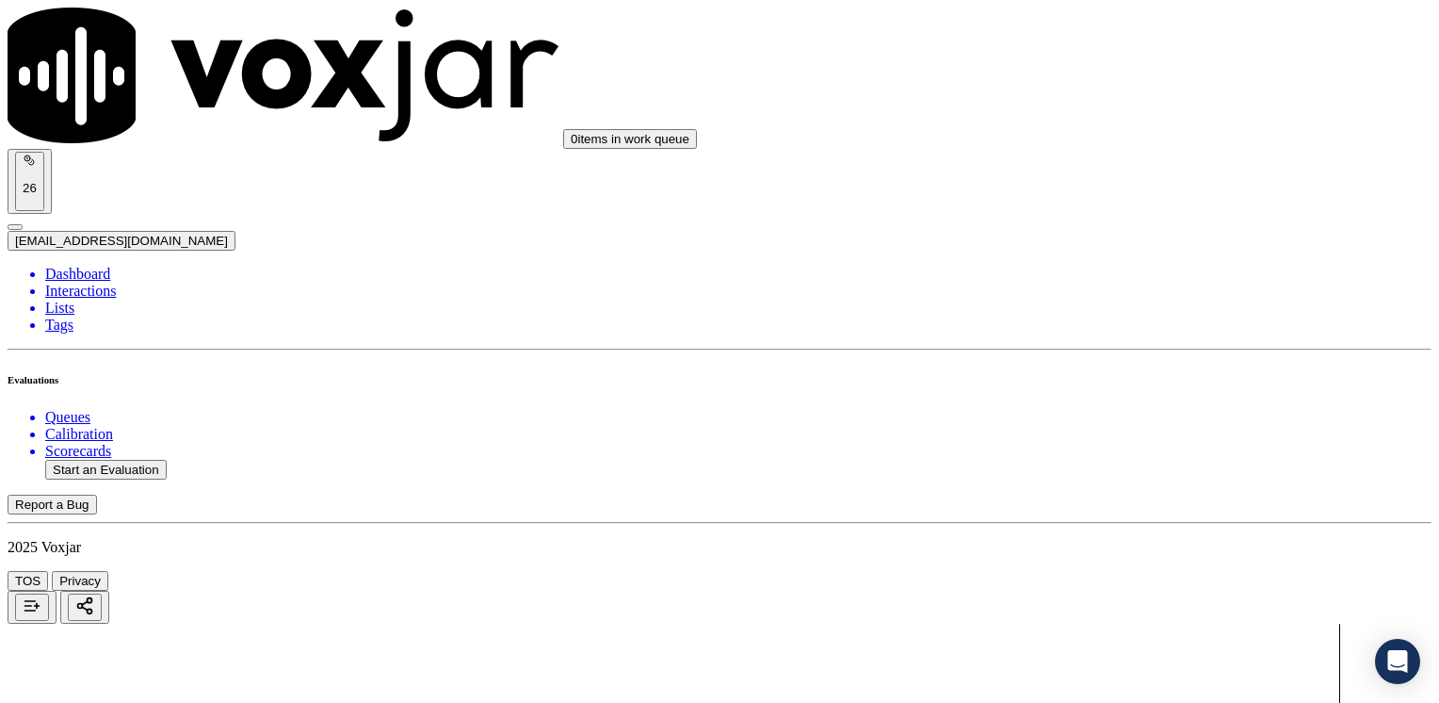
type input "2154797271"
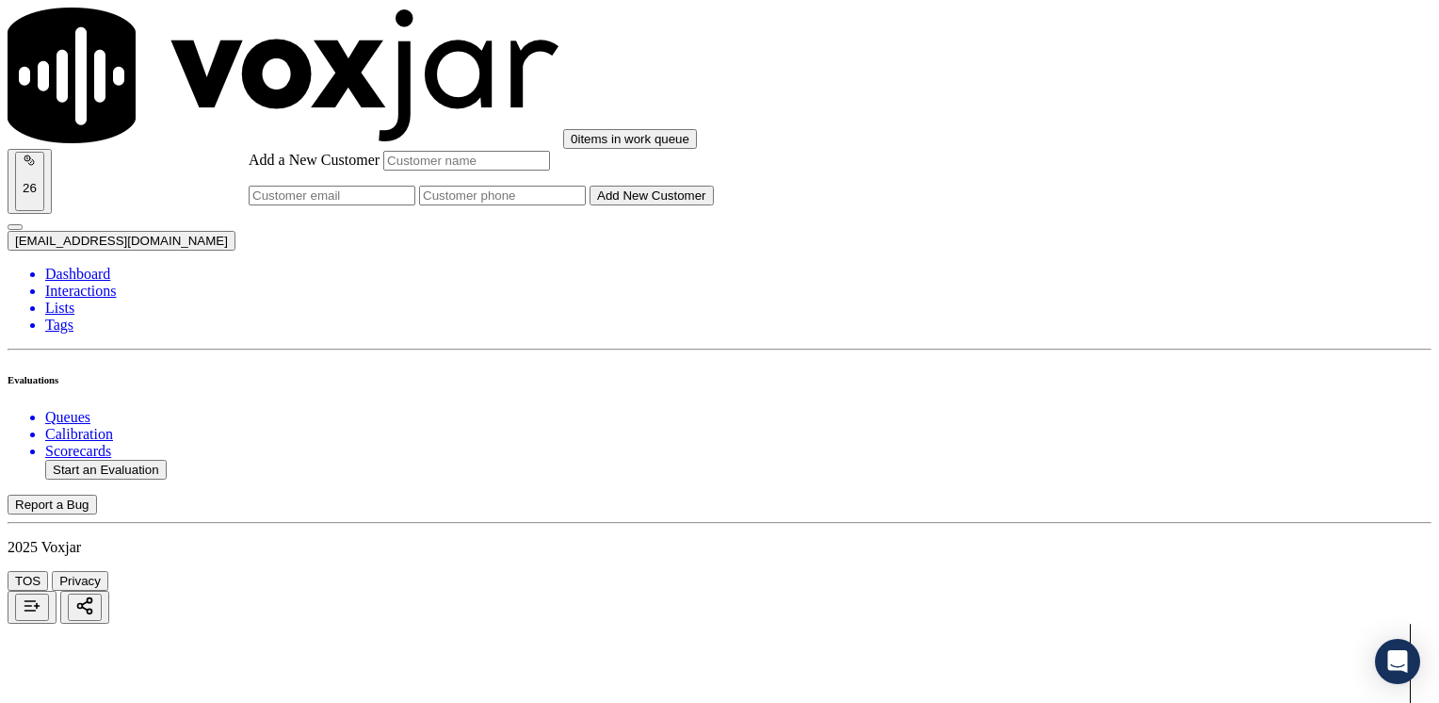
click at [586, 205] on input "Add a New Customer" at bounding box center [502, 196] width 167 height 20
paste input "2154797271"
type input "2154797271"
click at [550, 170] on input "Add a New Customer" at bounding box center [466, 161] width 167 height 20
paste input "[PERSON_NAME]"
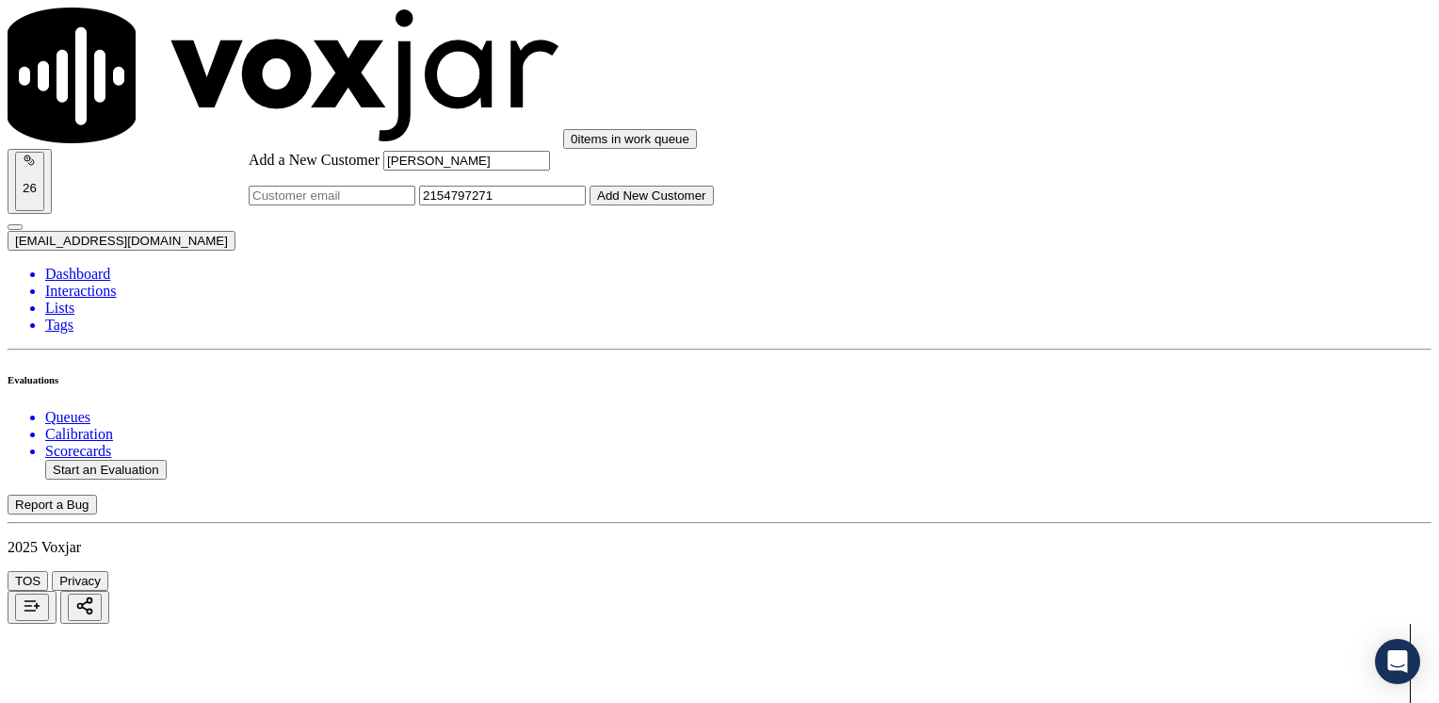
type input "[PERSON_NAME]"
click at [714, 205] on button "Add New Customer" at bounding box center [652, 196] width 124 height 20
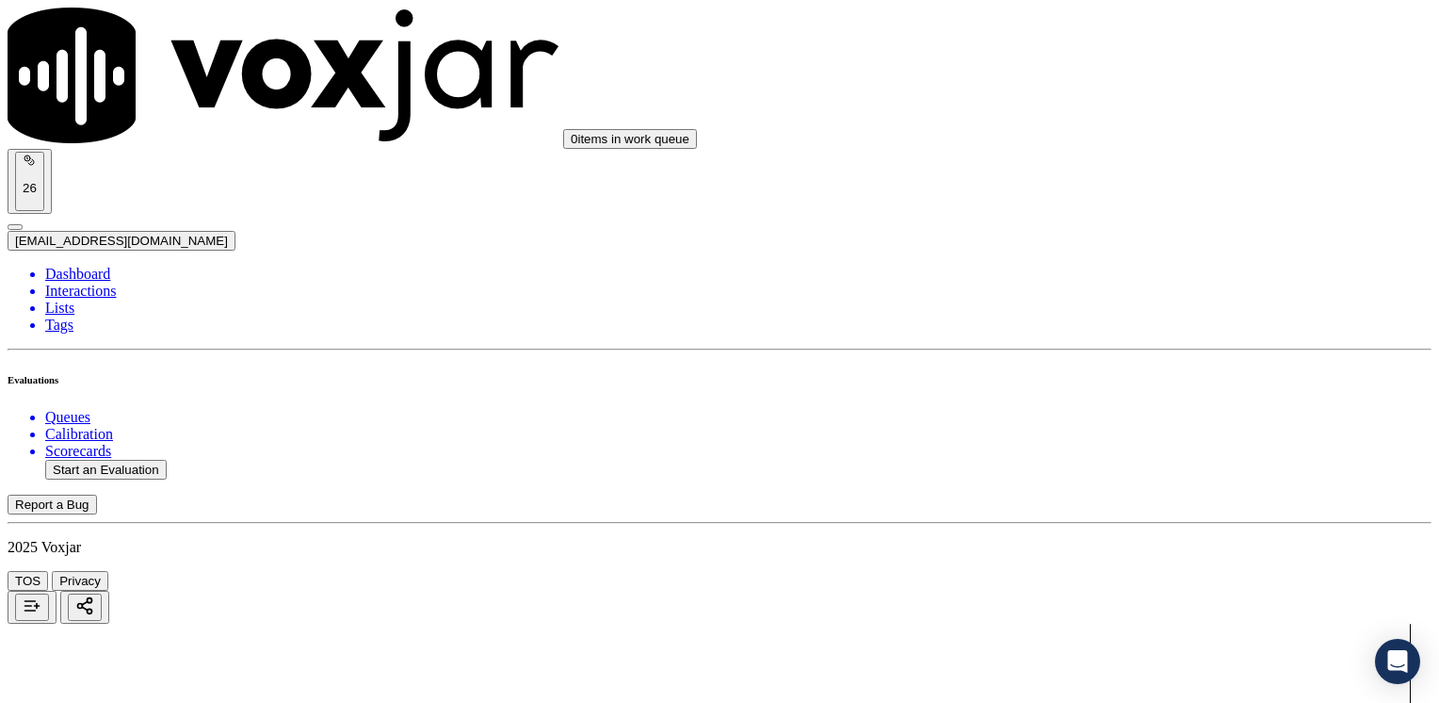
drag, startPoint x: 1068, startPoint y: 292, endPoint x: 1442, endPoint y: 292, distance: 373.9
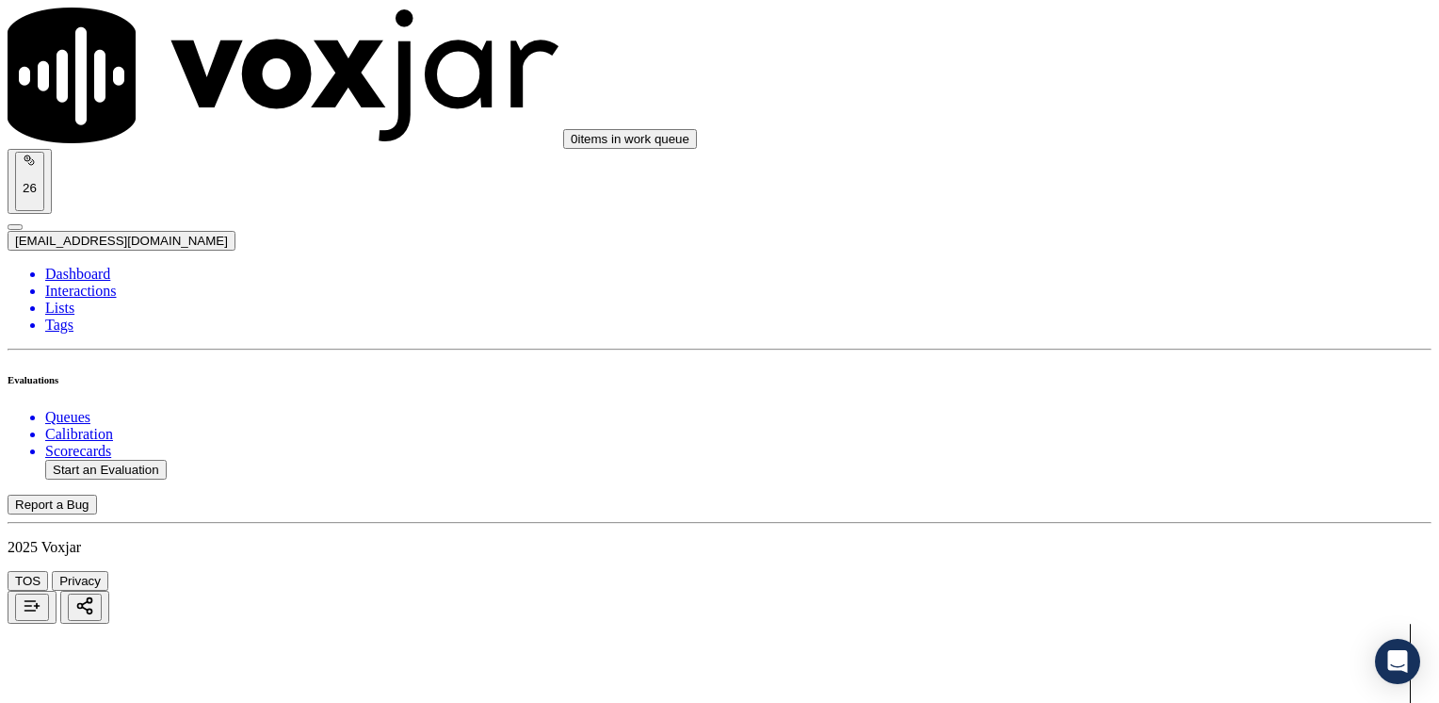
type input "4"
drag, startPoint x: 1145, startPoint y: 341, endPoint x: 1372, endPoint y: 337, distance: 227.0
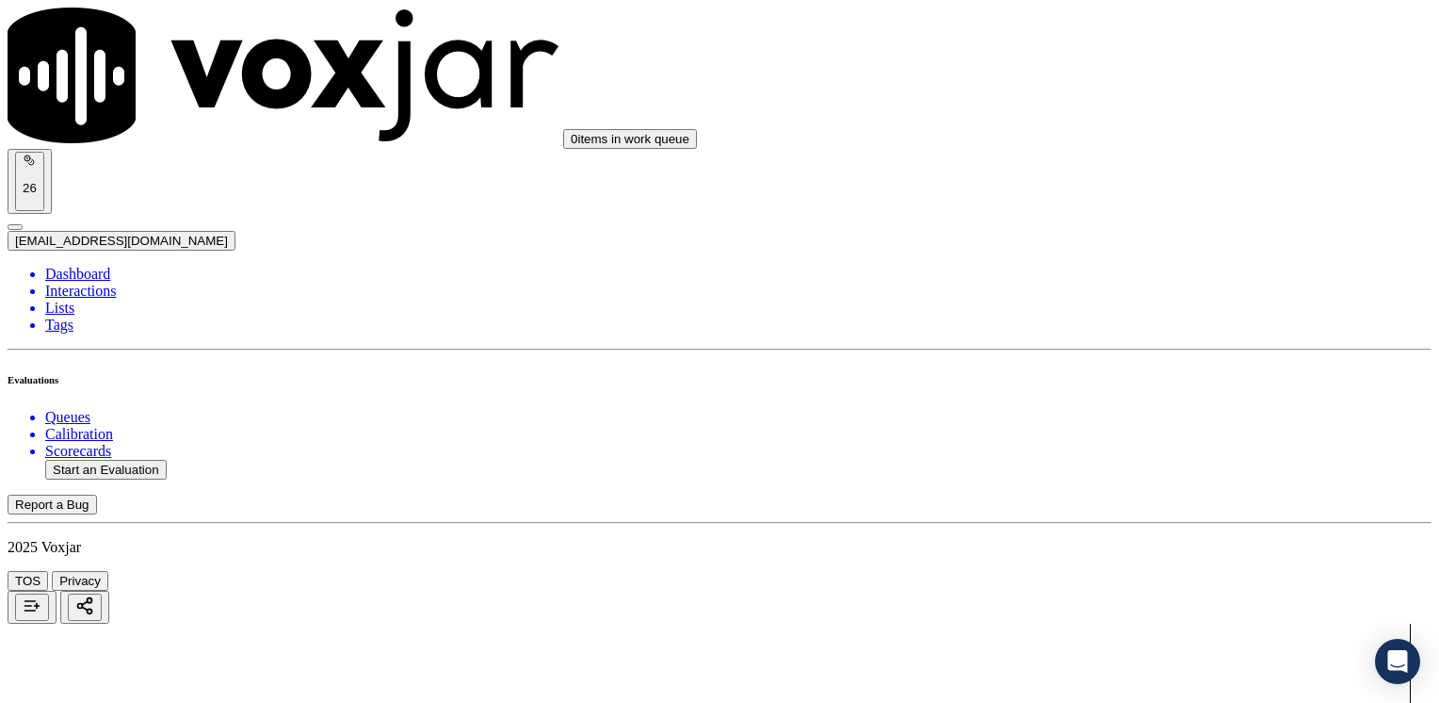
drag, startPoint x: 1091, startPoint y: 349, endPoint x: 1119, endPoint y: 354, distance: 28.8
drag, startPoint x: 1130, startPoint y: 354, endPoint x: 1341, endPoint y: 397, distance: 215.2
type input "9"
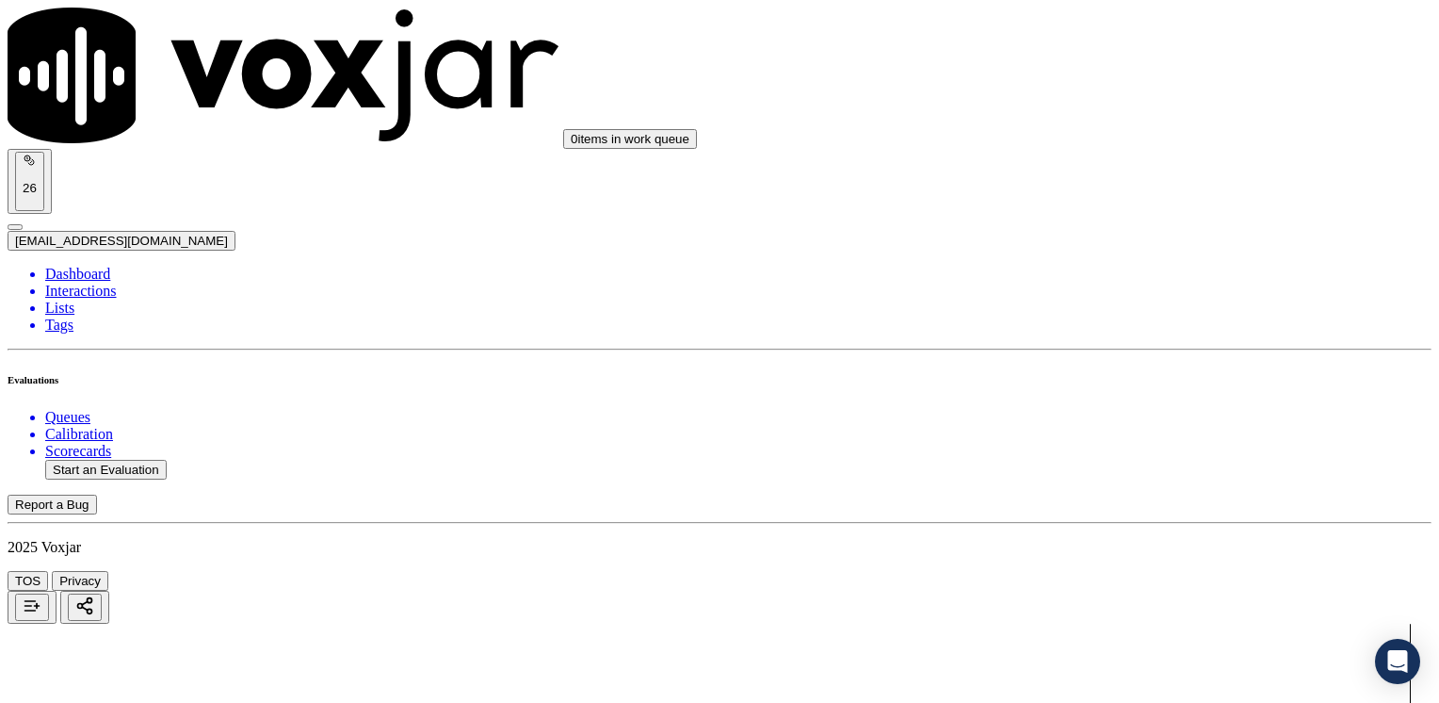
type textarea "Cx has not received his electric bill yet"
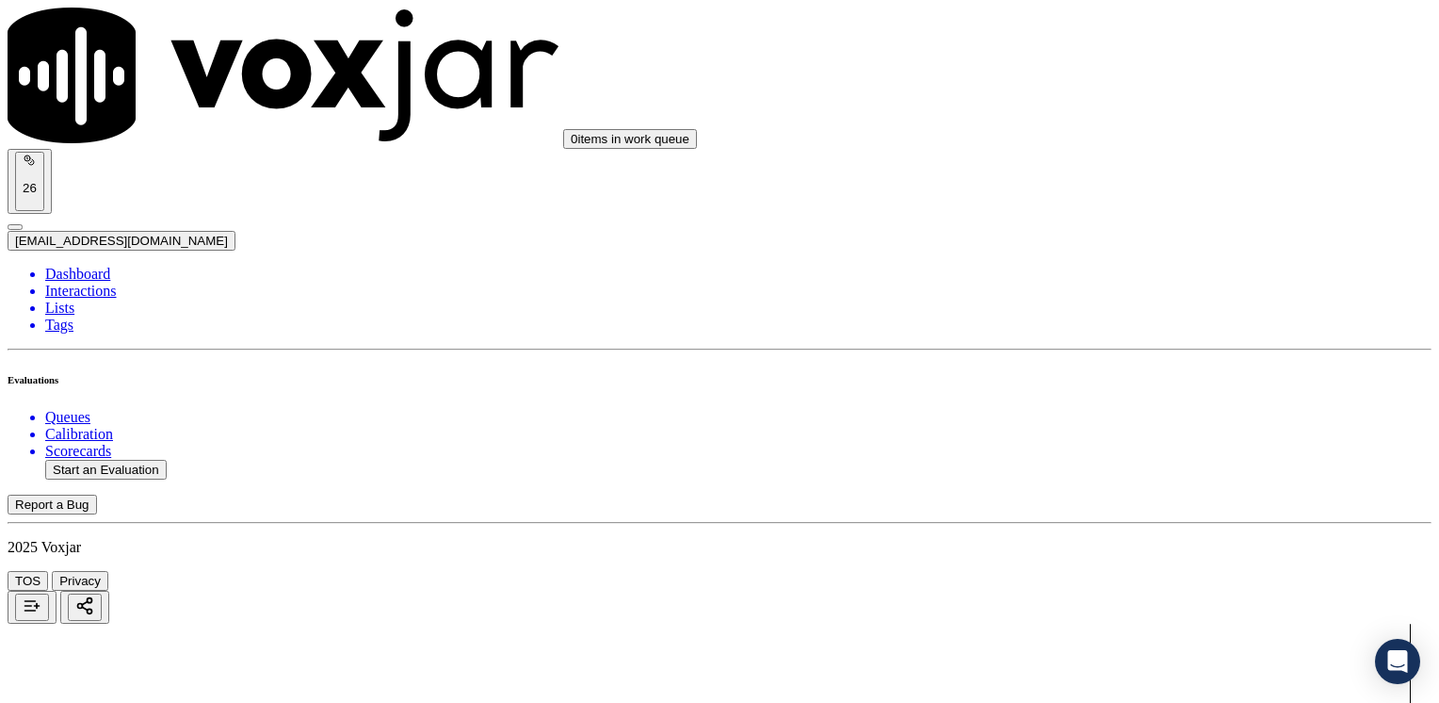
drag, startPoint x: 1066, startPoint y: 318, endPoint x: 1432, endPoint y: 348, distance: 366.6
type input "9"
drag, startPoint x: 1066, startPoint y: 433, endPoint x: 1442, endPoint y: 373, distance: 380.6
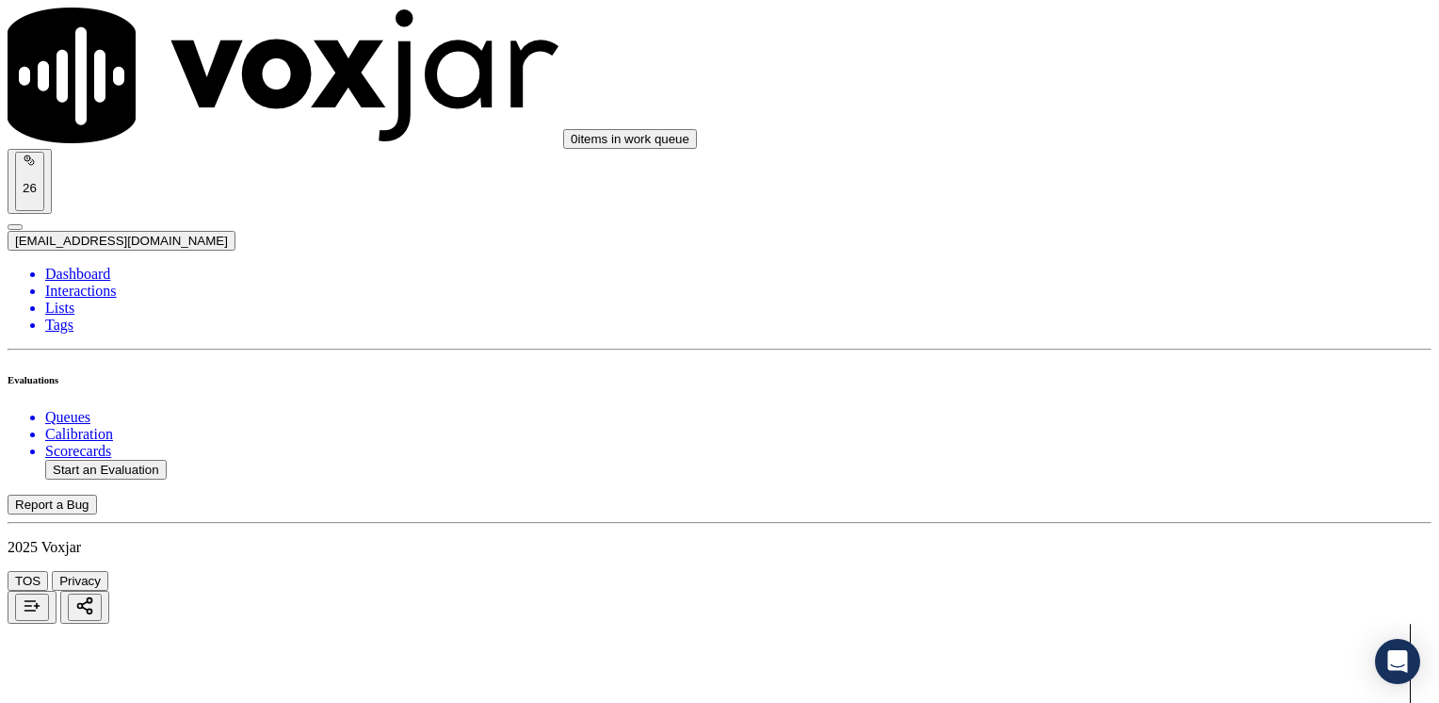
type input "5"
drag, startPoint x: 1062, startPoint y: 186, endPoint x: 1438, endPoint y: 249, distance: 382.0
type input "2"
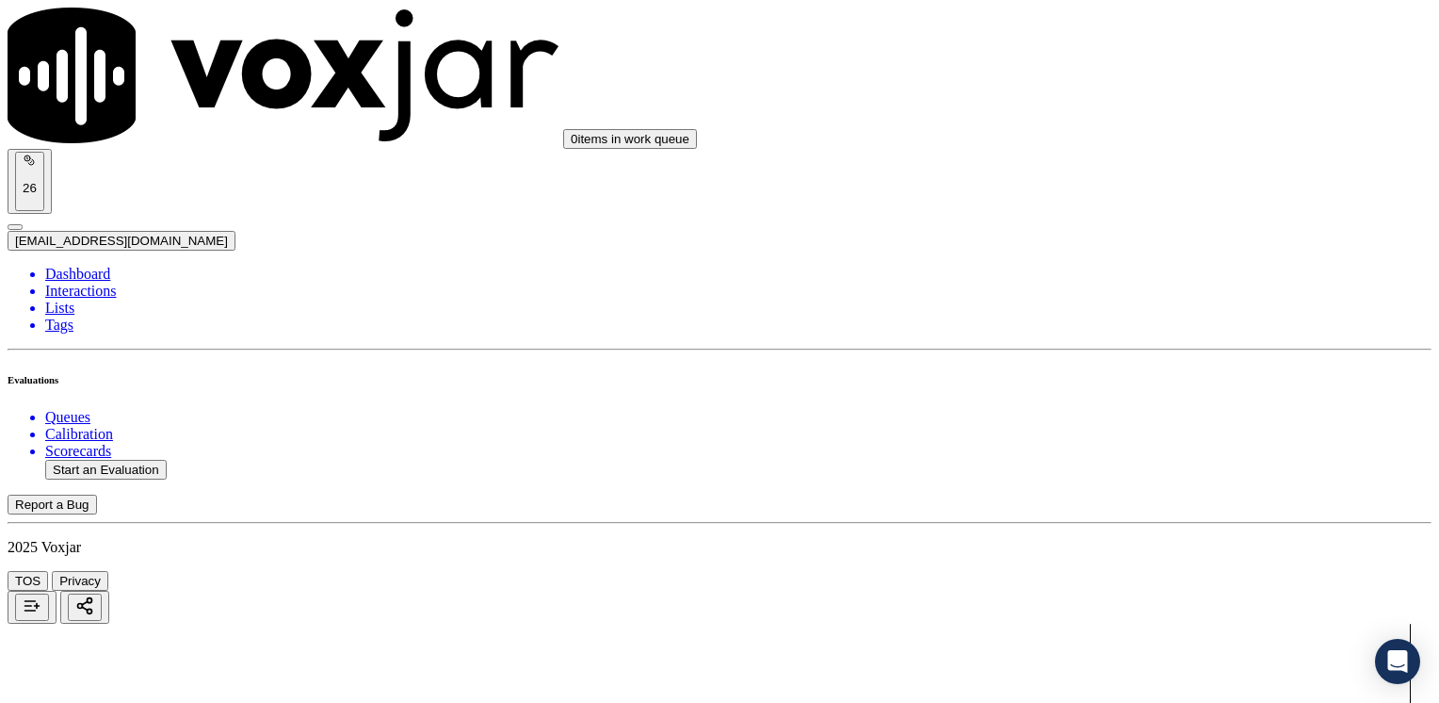
scroll to position [2976, 0]
drag, startPoint x: 1064, startPoint y: 233, endPoint x: 1442, endPoint y: 233, distance: 377.7
type input "2"
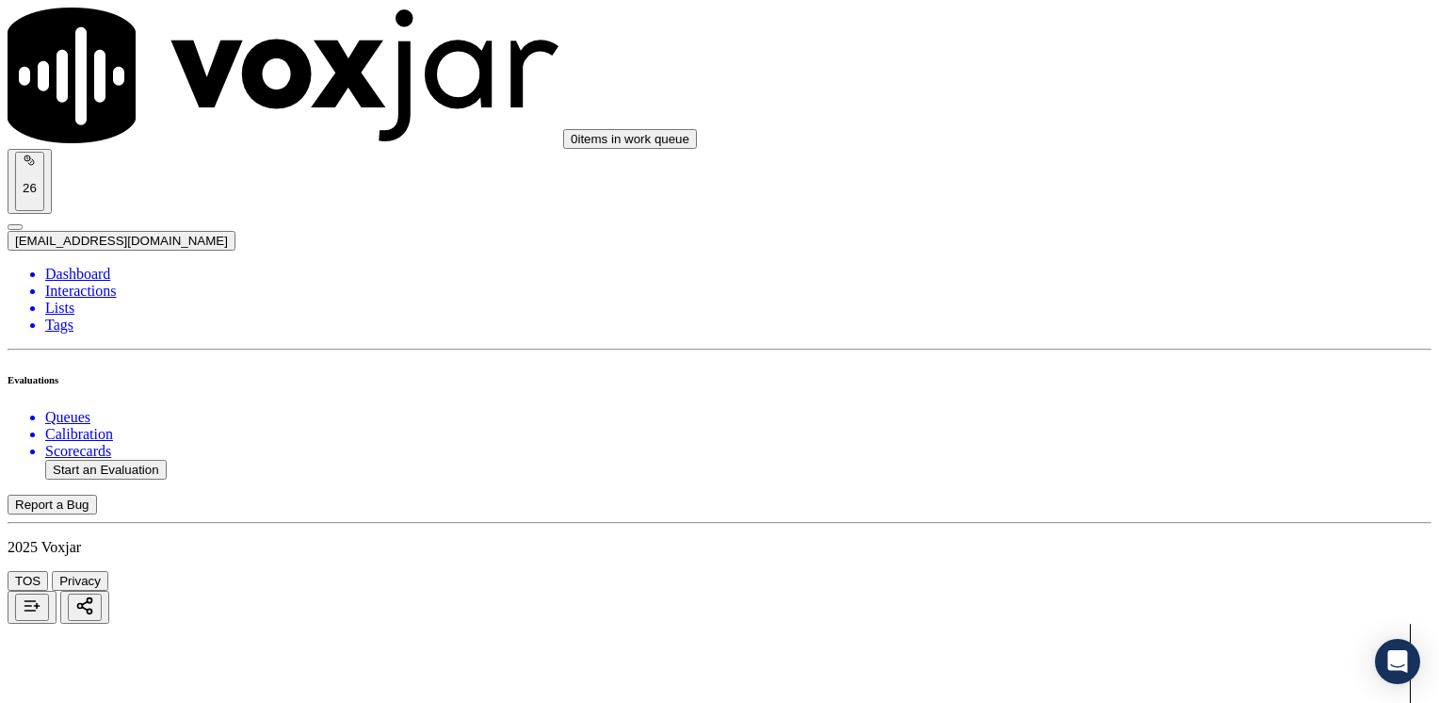
drag, startPoint x: 1064, startPoint y: 292, endPoint x: 1442, endPoint y: 292, distance: 377.7
type input "9"
drag, startPoint x: 1070, startPoint y: 454, endPoint x: 1442, endPoint y: 462, distance: 372.1
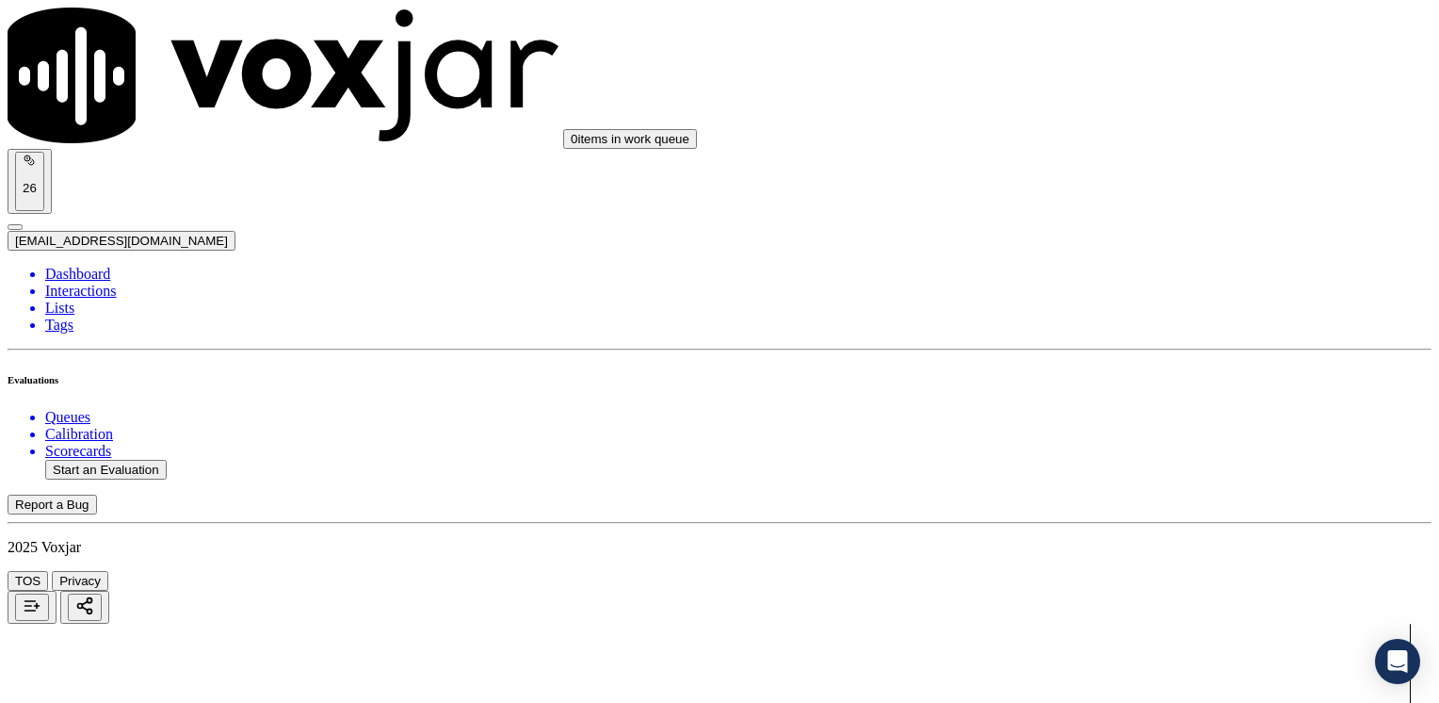
type input "7"
type input "8"
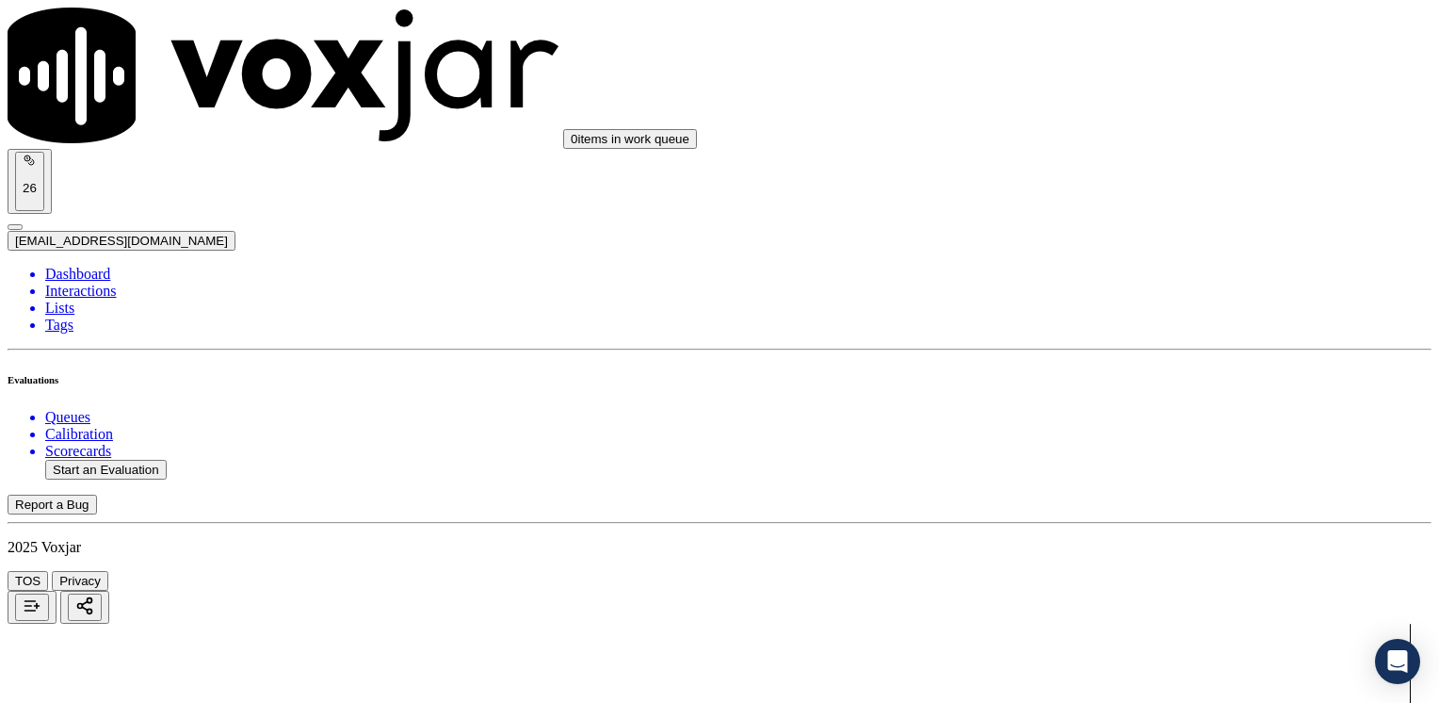
type textarea "Make sure to confirm full service address, the name as it appears on the bill b…"
drag, startPoint x: 1067, startPoint y: 247, endPoint x: 1442, endPoint y: 315, distance: 381.0
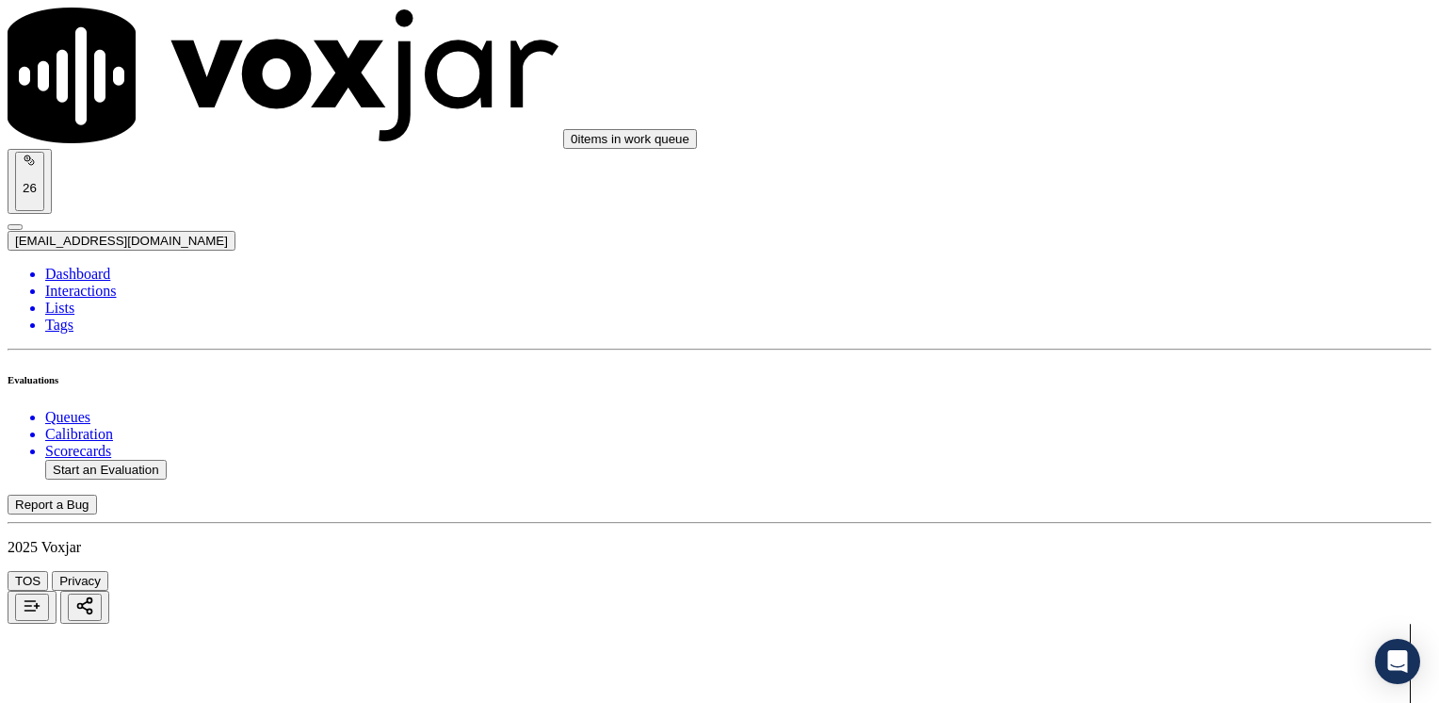
type input "9"
drag, startPoint x: 1067, startPoint y: 386, endPoint x: 1442, endPoint y: 379, distance: 375.0
type input "9"
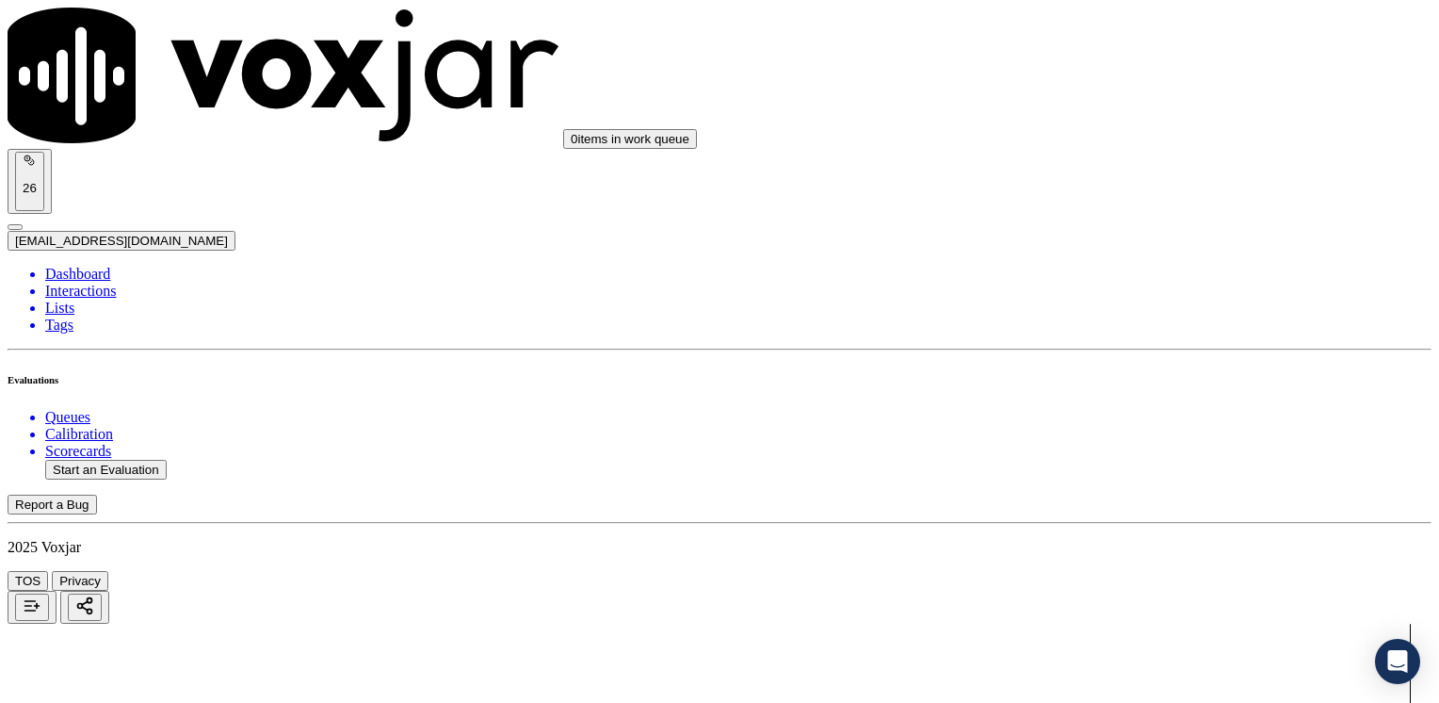
click at [121, 460] on button "Start an Evaluation" at bounding box center [106, 470] width 122 height 20
type input "20250822-184420_8352221017-[PERSON_NAME] all.mp3"
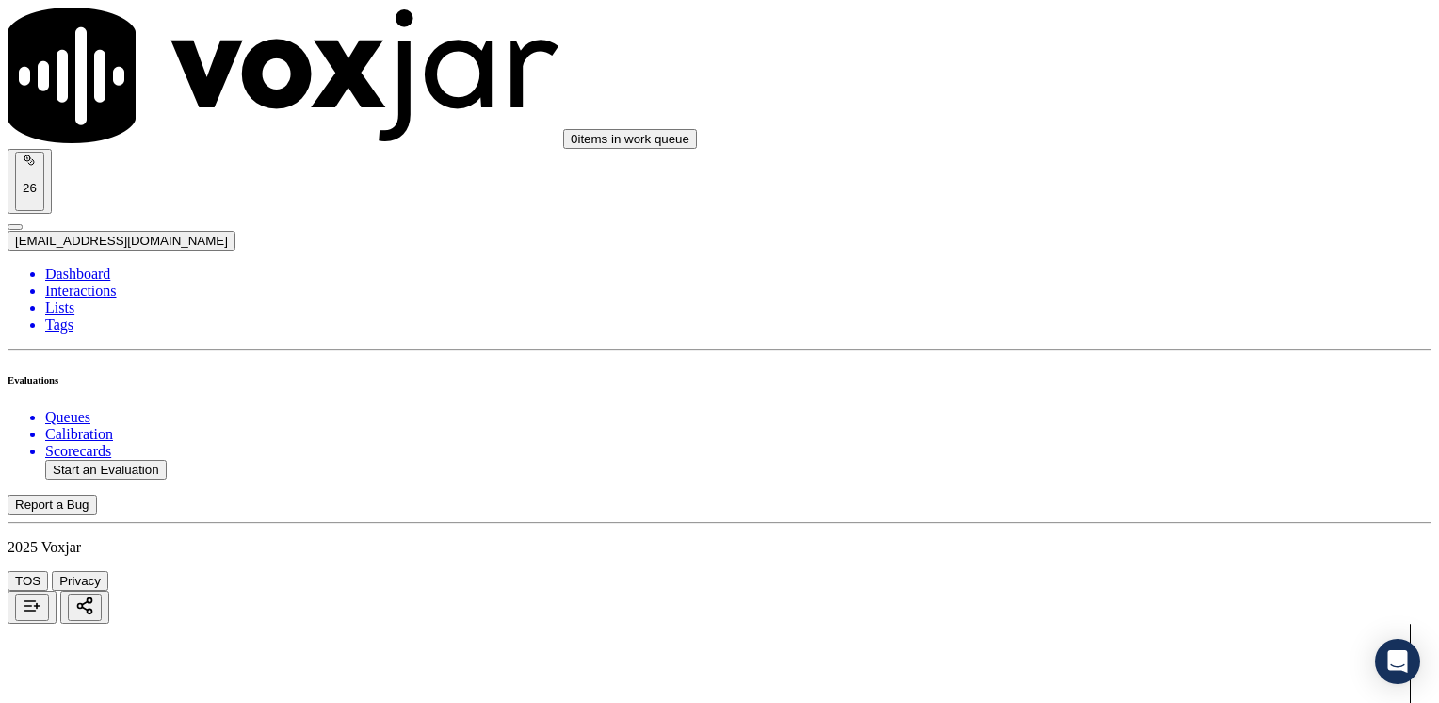
type input "[PERSON_NAME]"
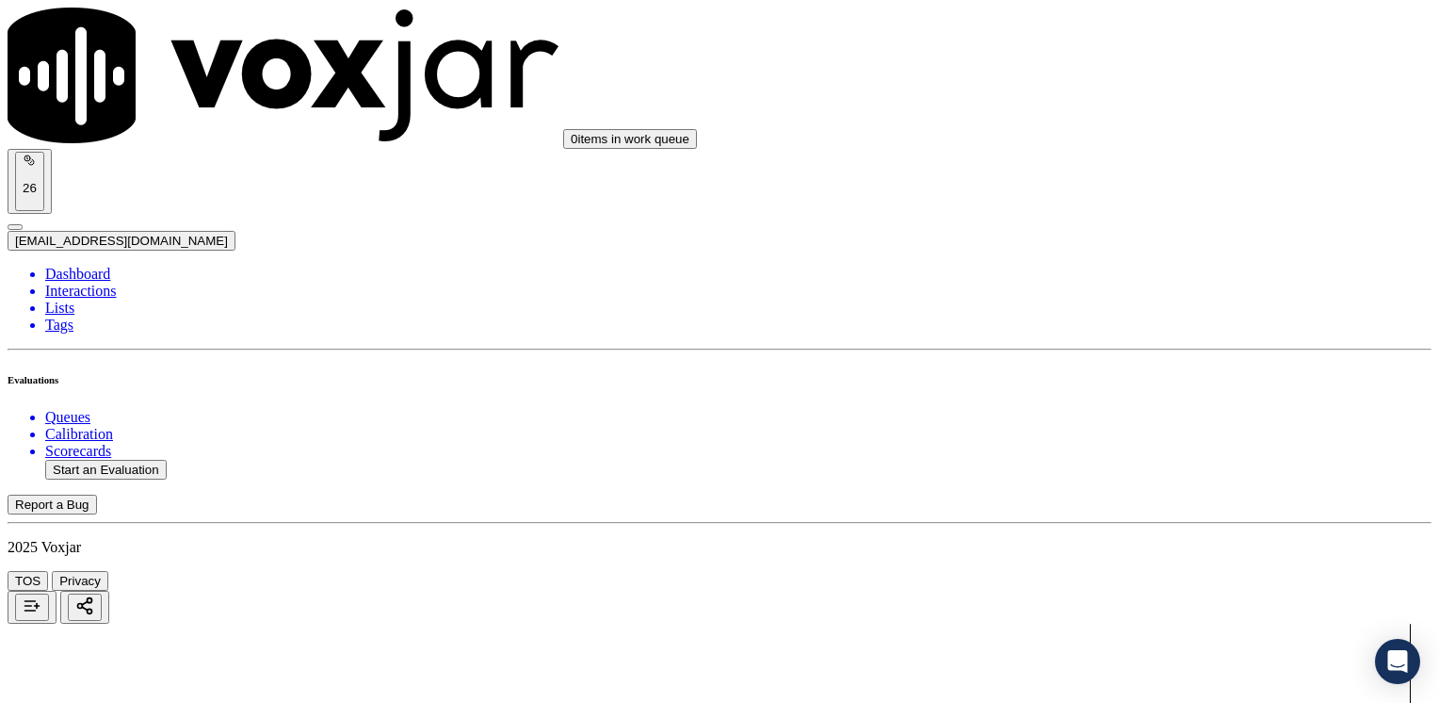
type input "[DATE]T17:20"
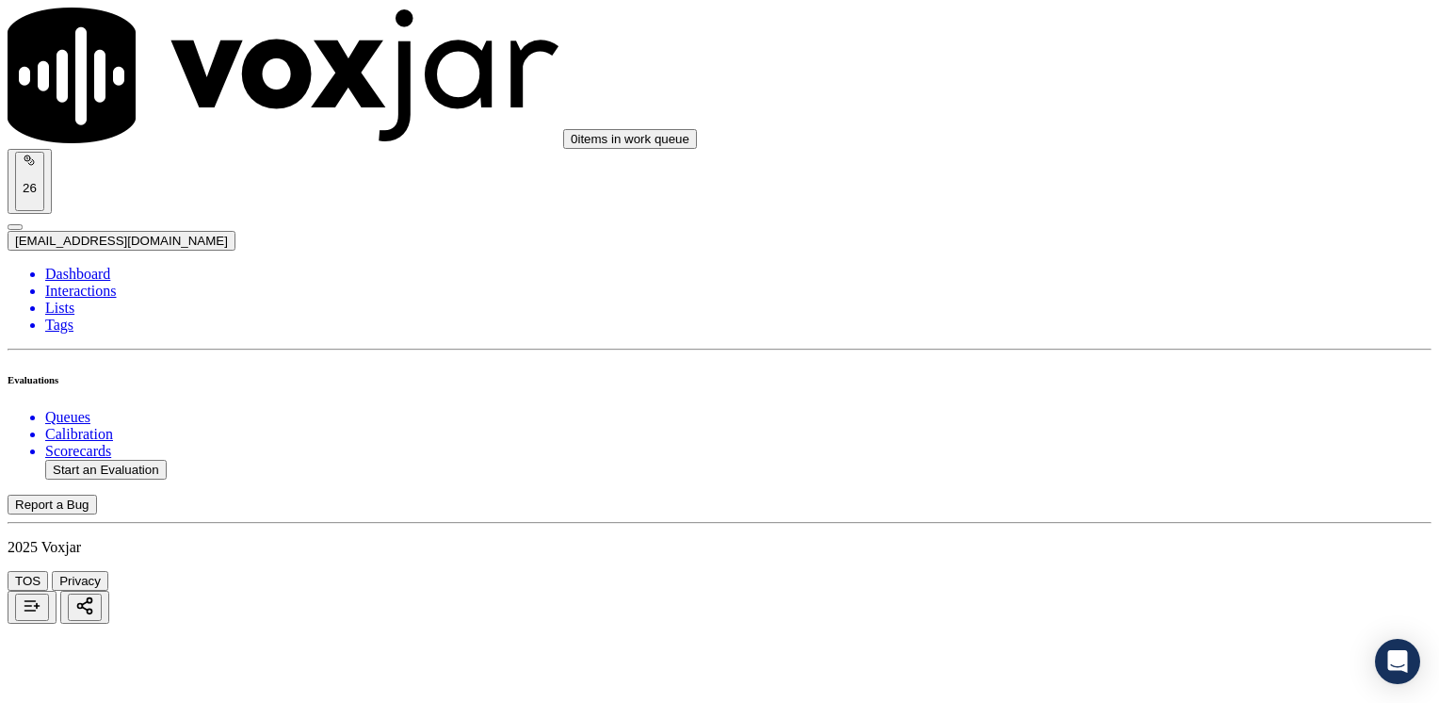
scroll to position [94, 0]
type input "8352221017"
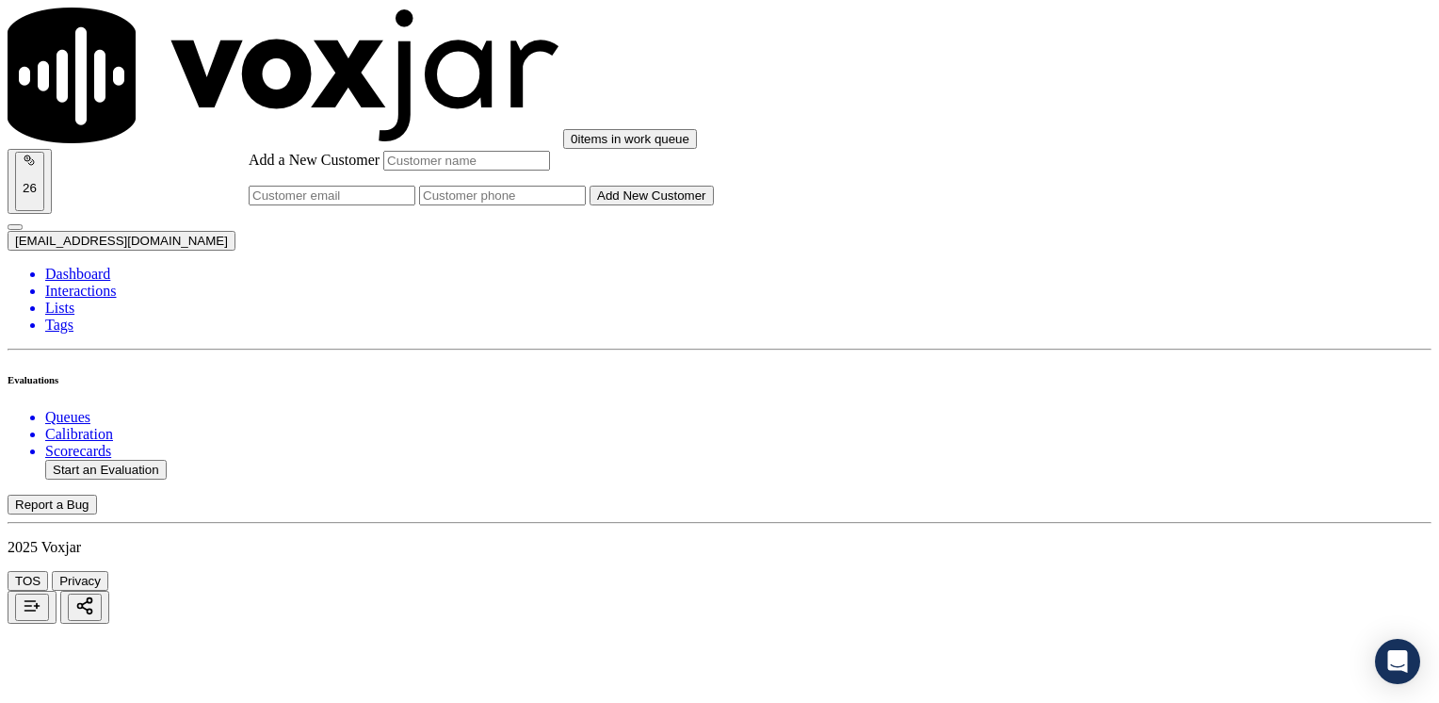
click at [586, 205] on input "Add a New Customer" at bounding box center [502, 196] width 167 height 20
paste input "8352221017"
type input "8352221017"
click at [550, 170] on input "Add a New Customer" at bounding box center [466, 161] width 167 height 20
paste input "[PERSON_NAME]"
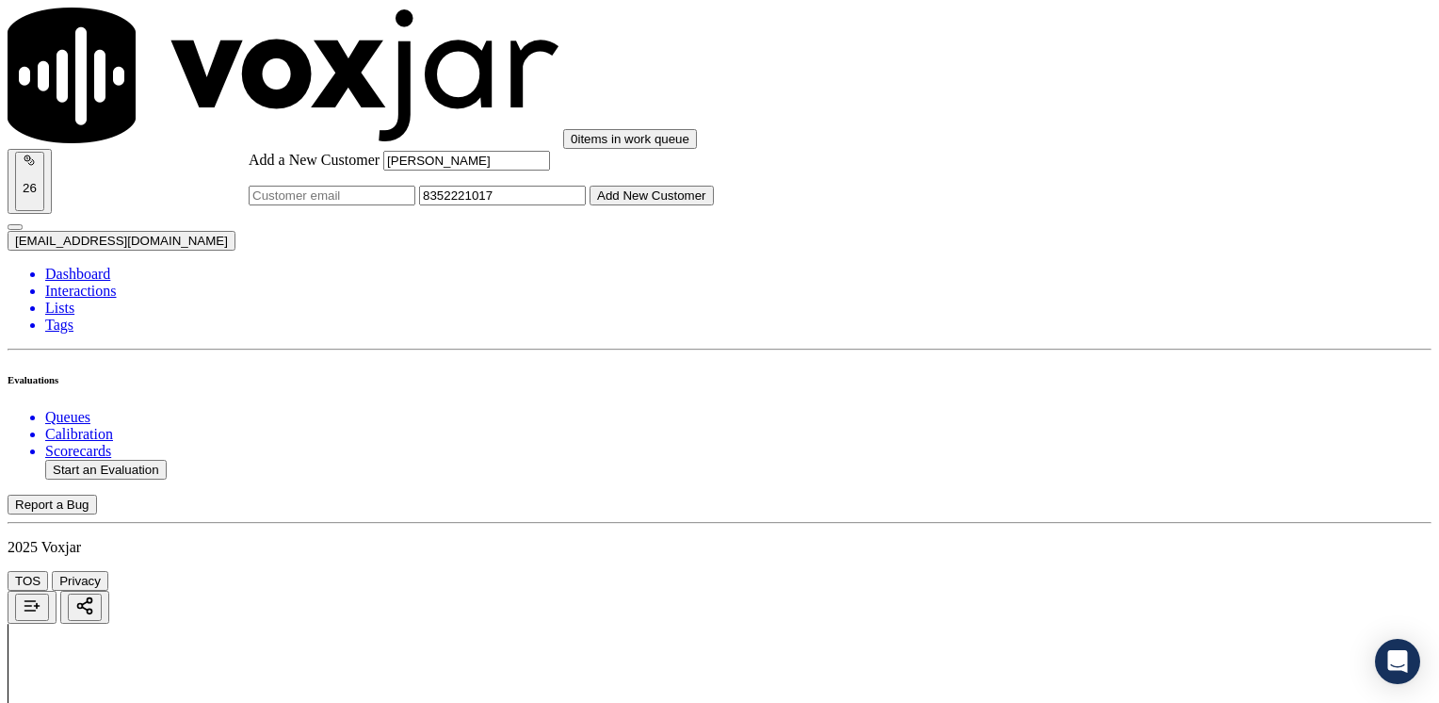
type input "[PERSON_NAME]"
click at [714, 205] on button "Add New Customer" at bounding box center [652, 196] width 124 height 20
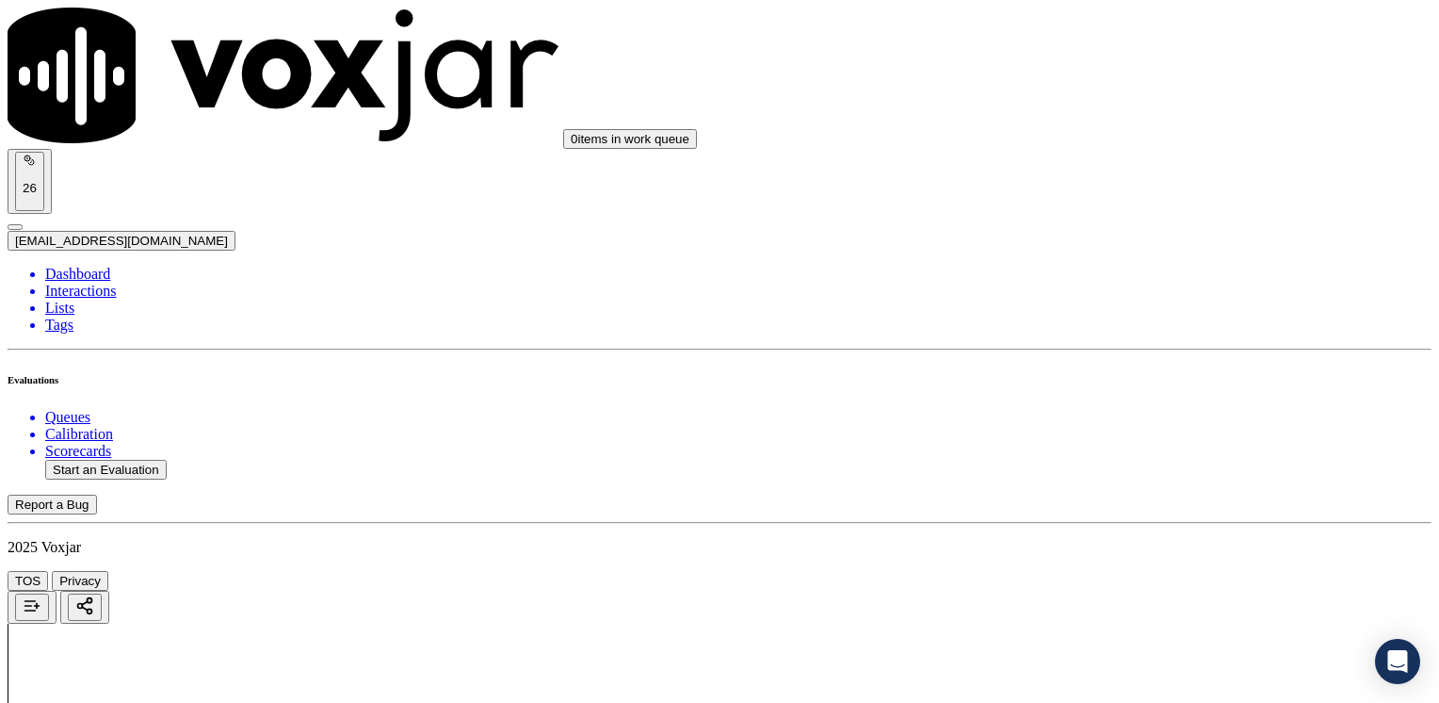
drag, startPoint x: 1063, startPoint y: 289, endPoint x: 1319, endPoint y: 303, distance: 255.7
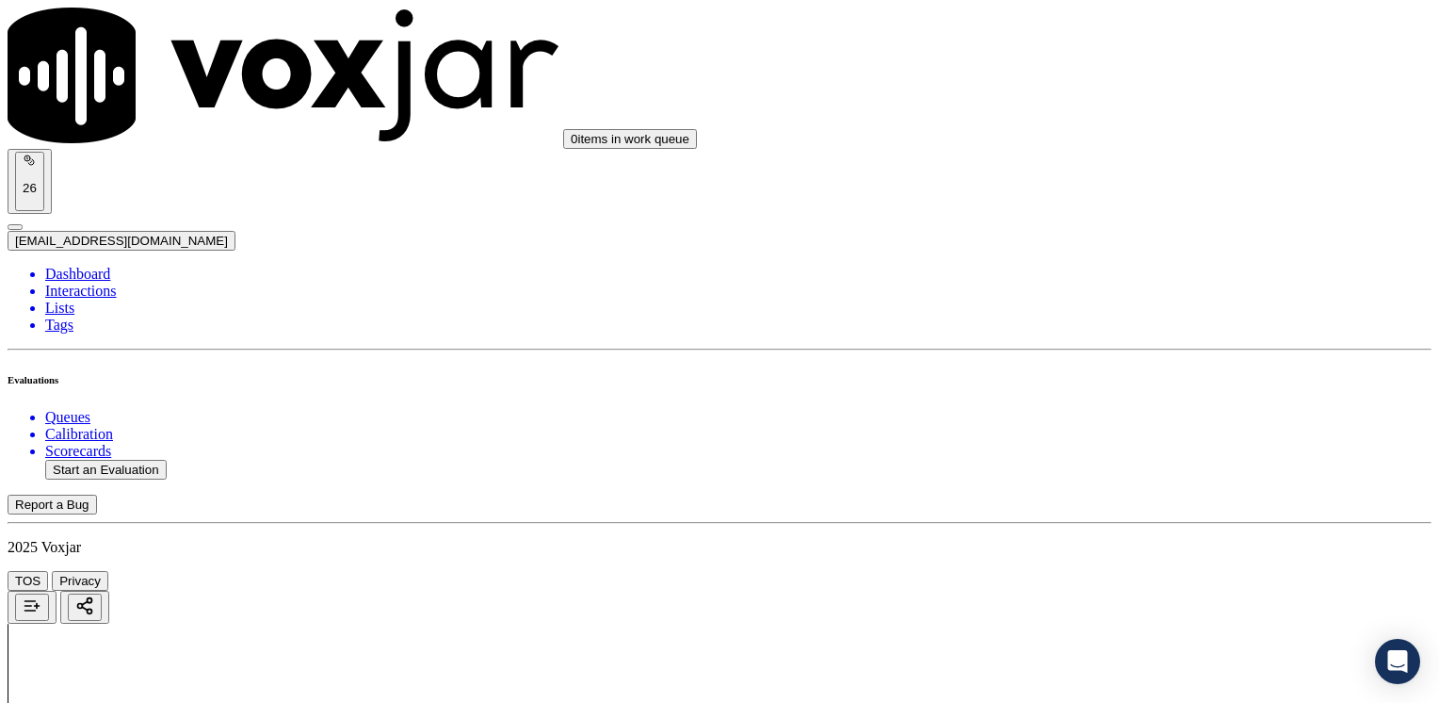
drag, startPoint x: 1067, startPoint y: 301, endPoint x: 1442, endPoint y: 301, distance: 374.9
type input "4"
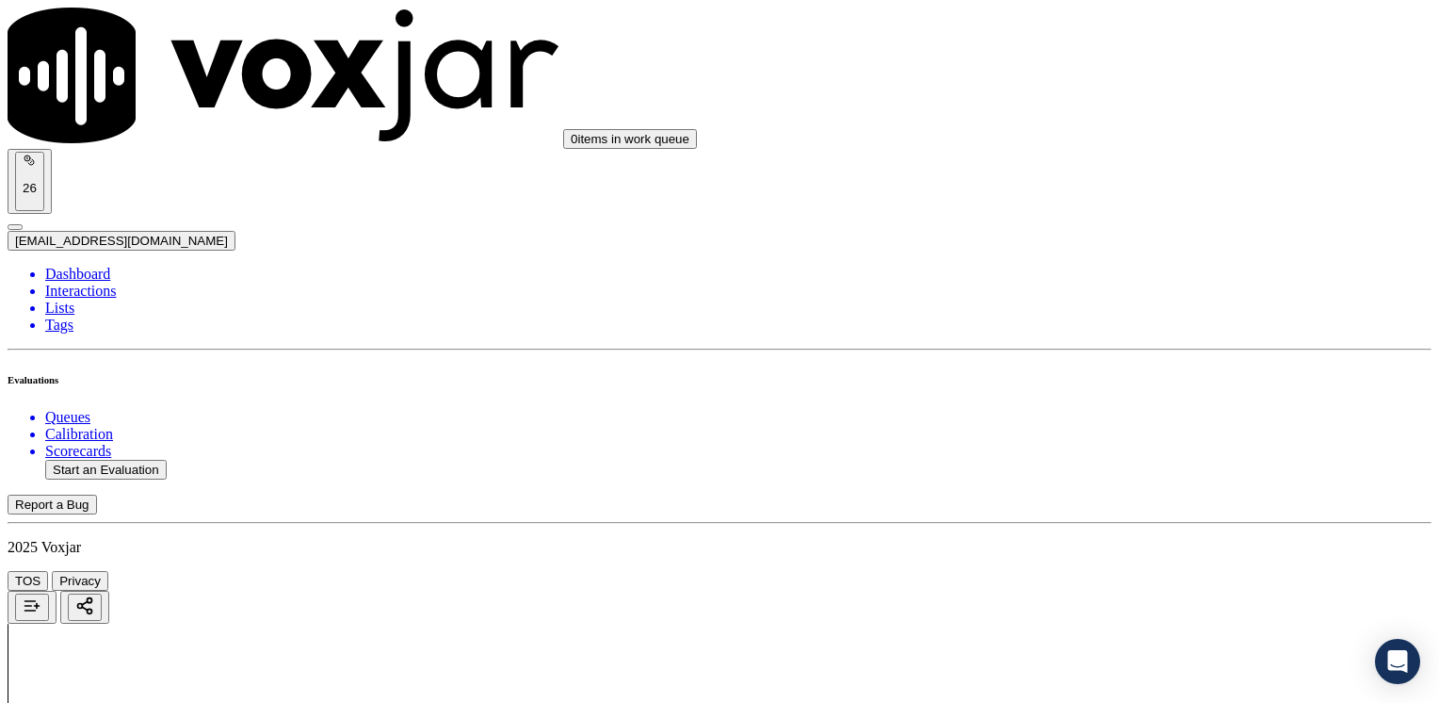
drag, startPoint x: 1064, startPoint y: 544, endPoint x: 1442, endPoint y: 542, distance: 377.7
type input "9"
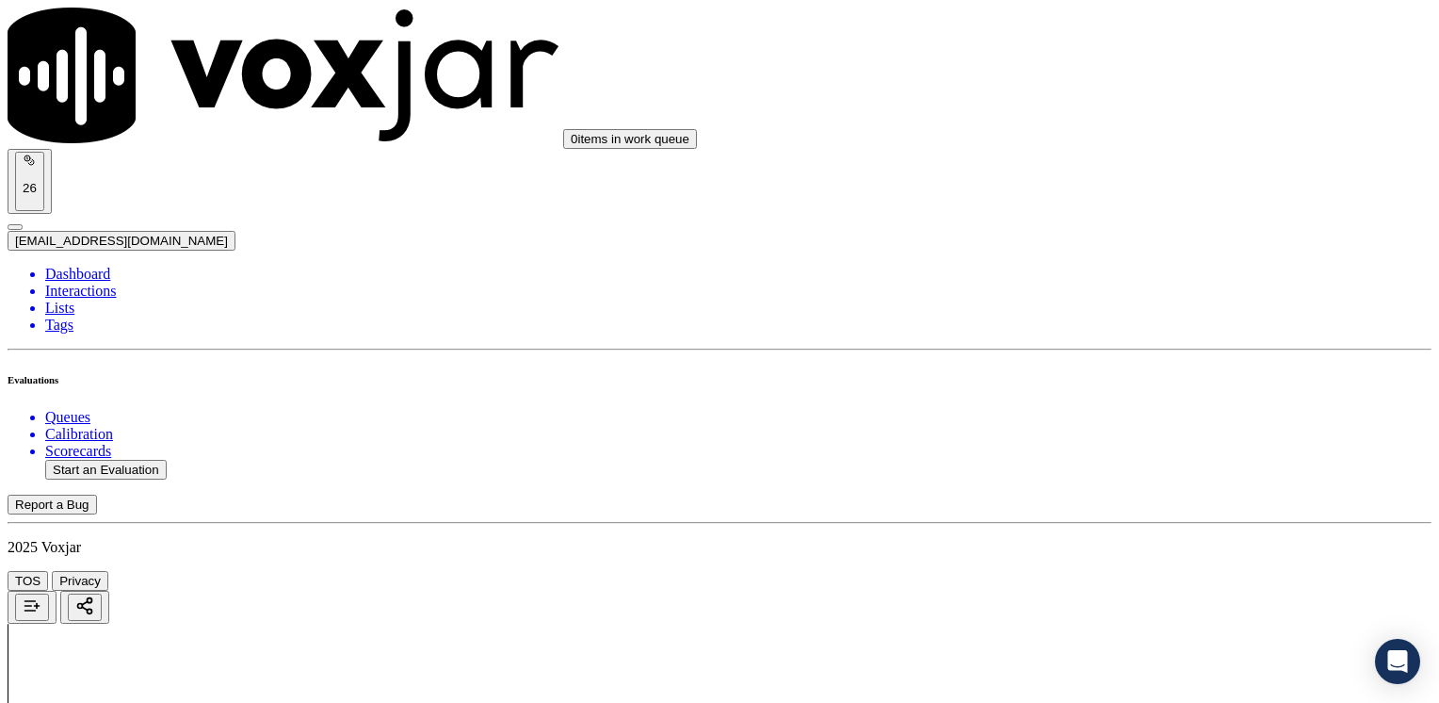
scroll to position [659, 0]
type textarea "Cx wants to put his new service under a new name"
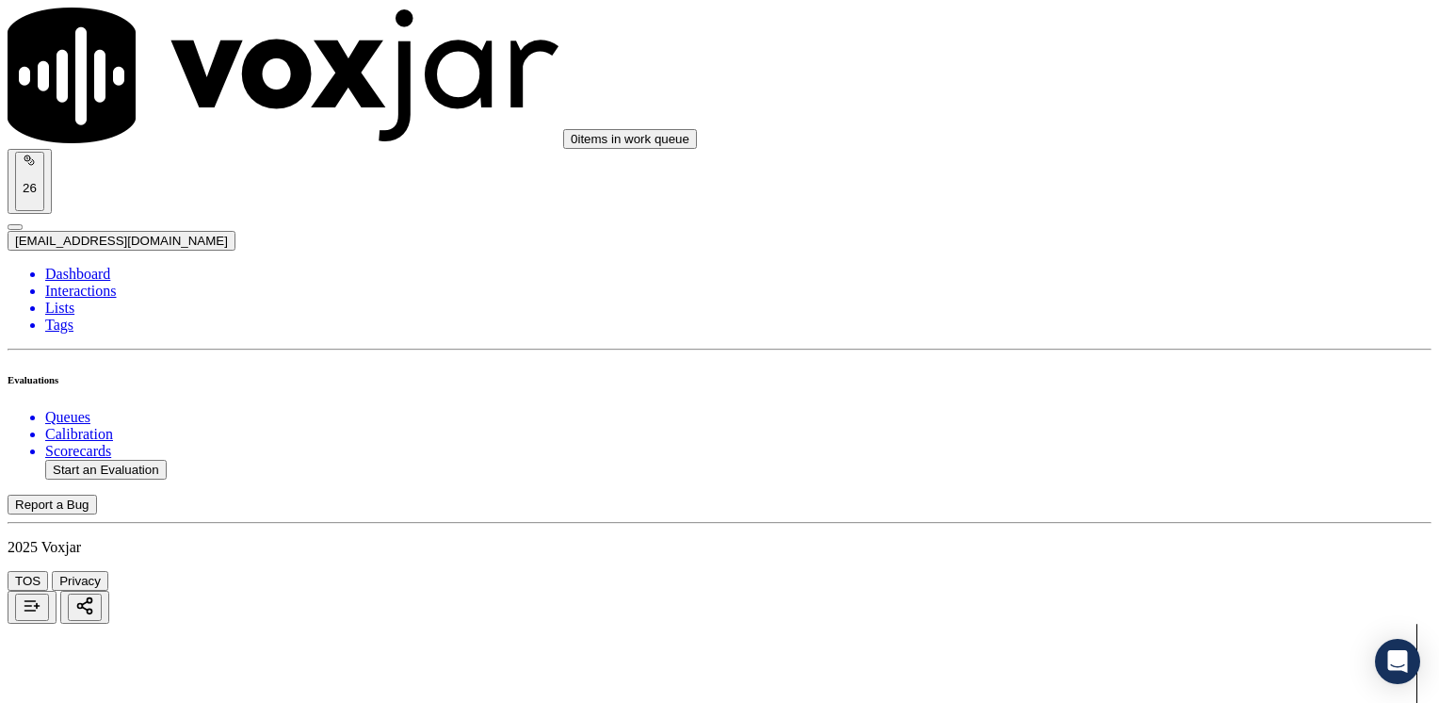
drag, startPoint x: 1065, startPoint y: 511, endPoint x: 1393, endPoint y: 495, distance: 328.1
type input "9"
type input "8"
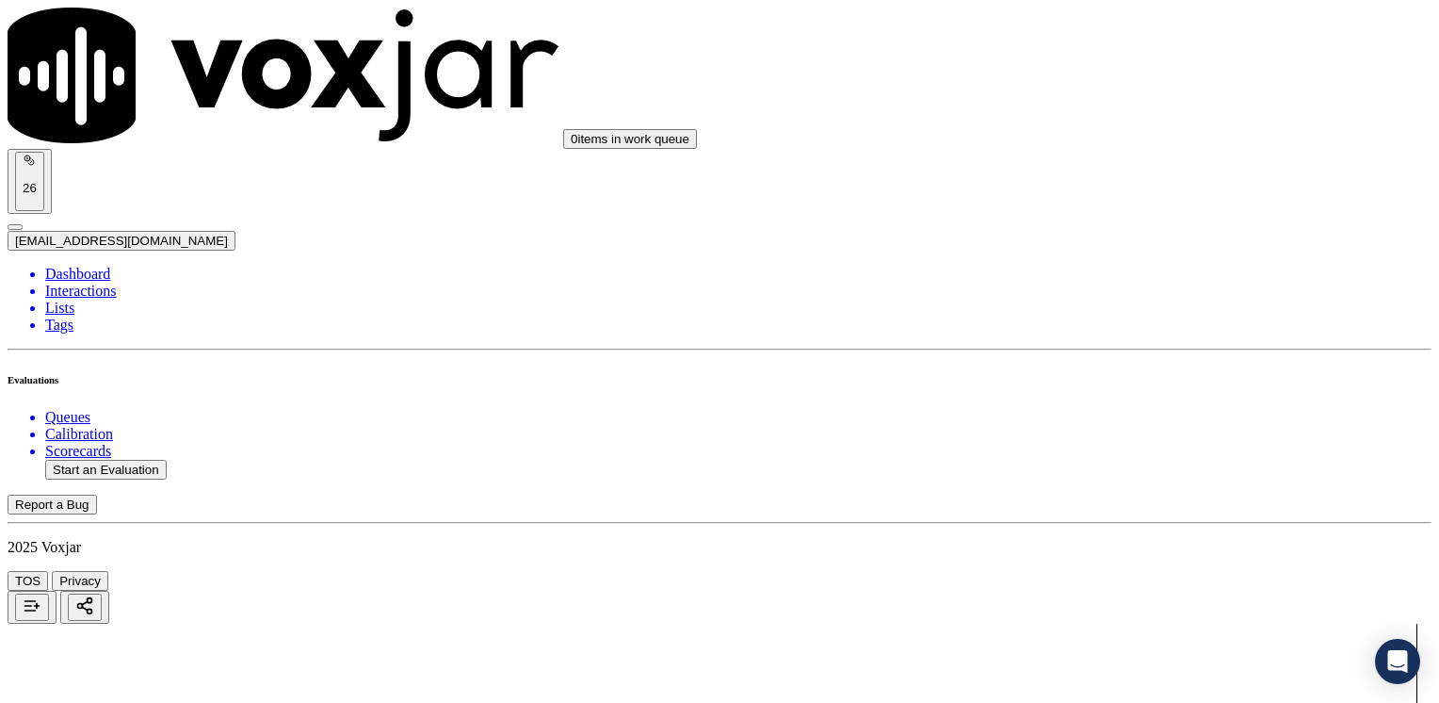
type textarea "Confirm full service address and the name as it appears on the bill before read…"
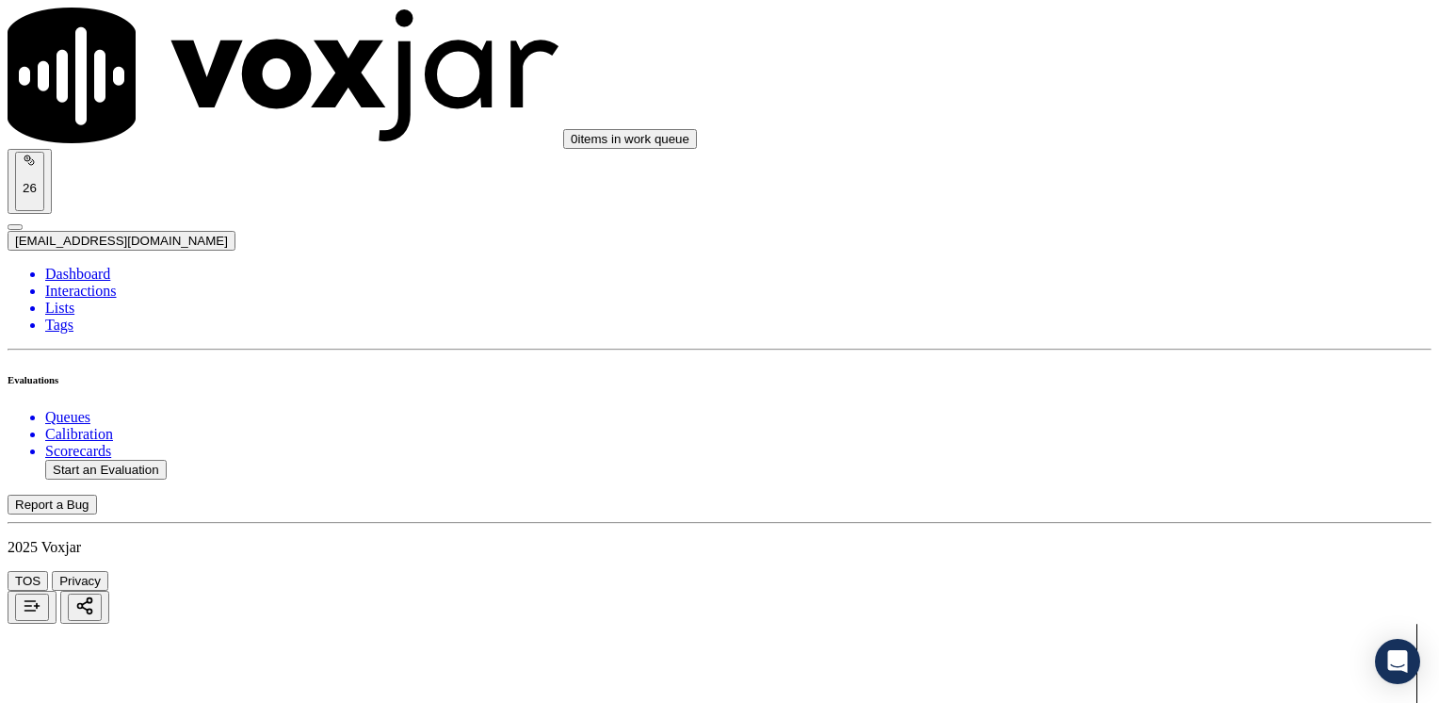
drag, startPoint x: 1068, startPoint y: 544, endPoint x: 1442, endPoint y: 545, distance: 373.9
type input "9"
drag, startPoint x: 1068, startPoint y: 492, endPoint x: 1396, endPoint y: 490, distance: 327.8
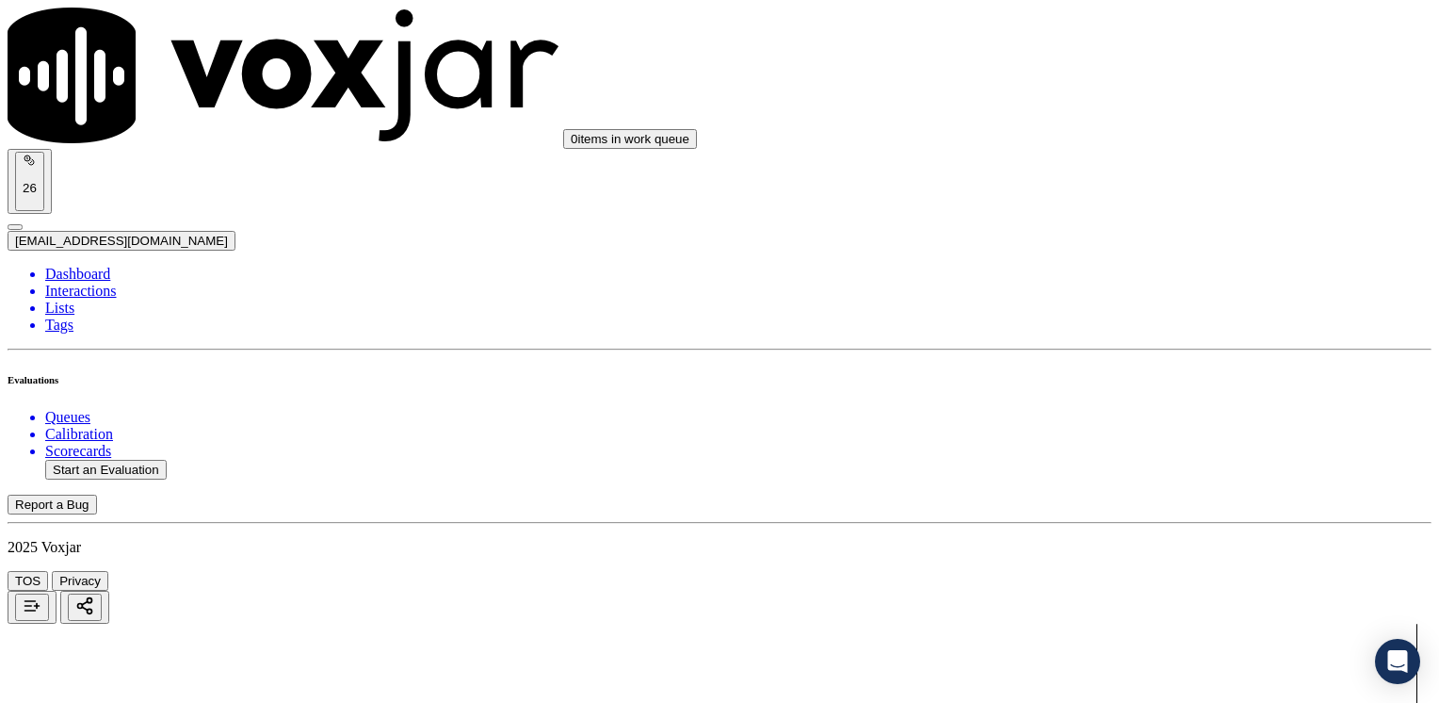
type input "2"
drag, startPoint x: 1070, startPoint y: 439, endPoint x: 1442, endPoint y: 439, distance: 372.1
type input "2"
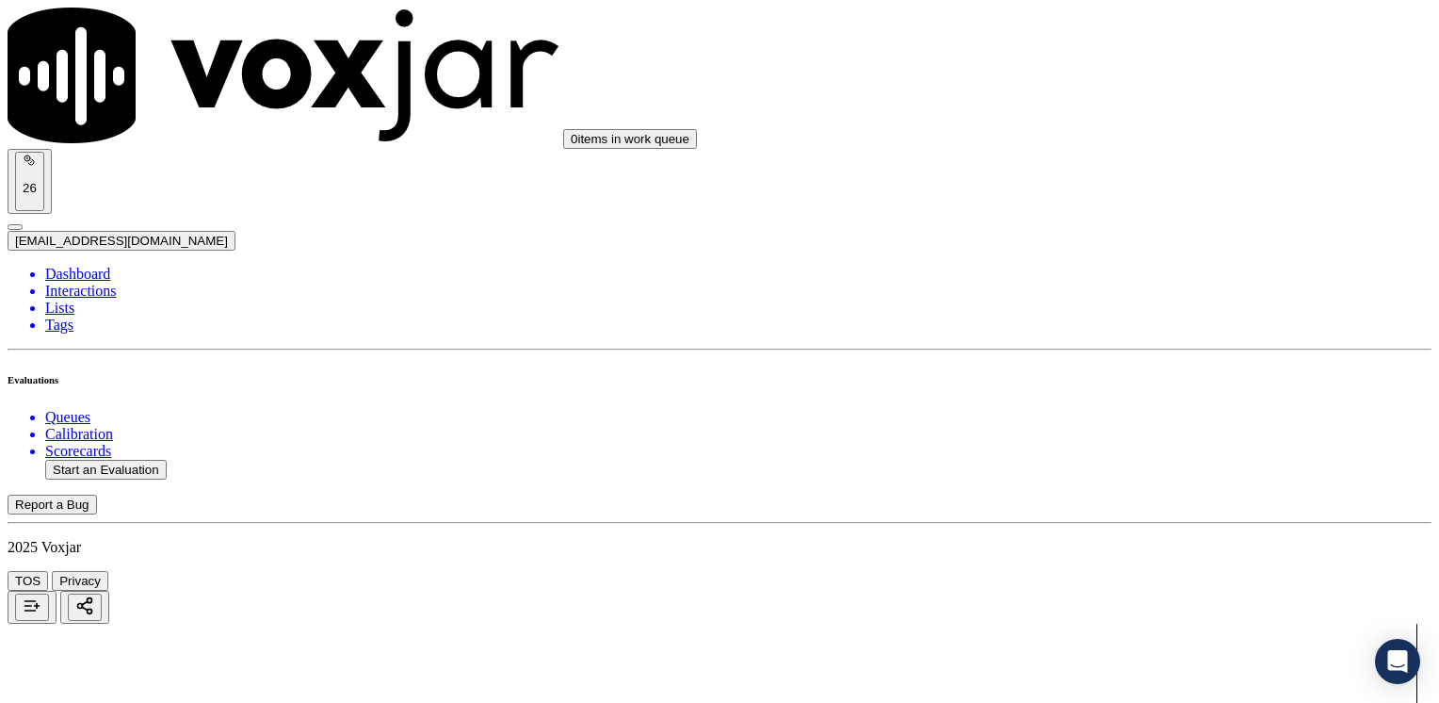
type input "5"
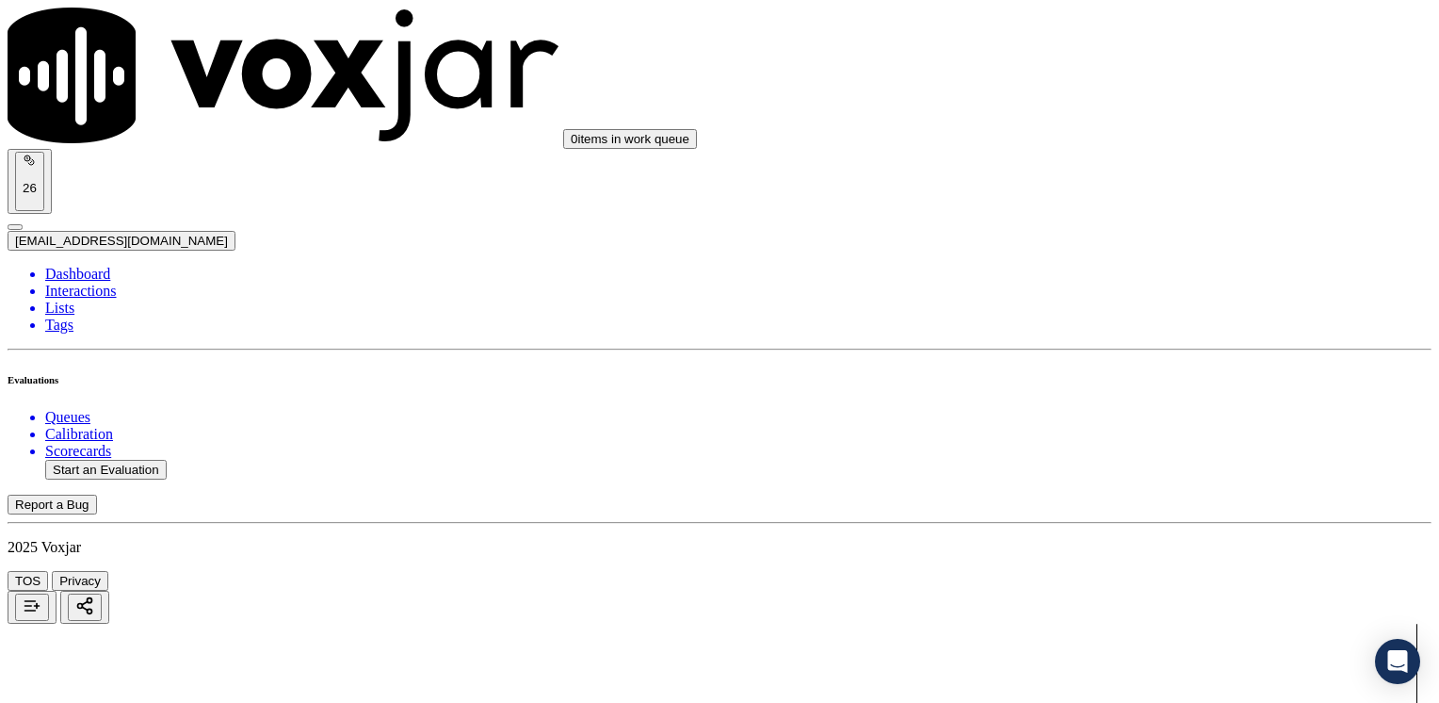
drag, startPoint x: 1107, startPoint y: 542, endPoint x: 1442, endPoint y: 567, distance: 336.3
type input "9"
drag, startPoint x: 1069, startPoint y: 299, endPoint x: 1442, endPoint y: 311, distance: 373.2
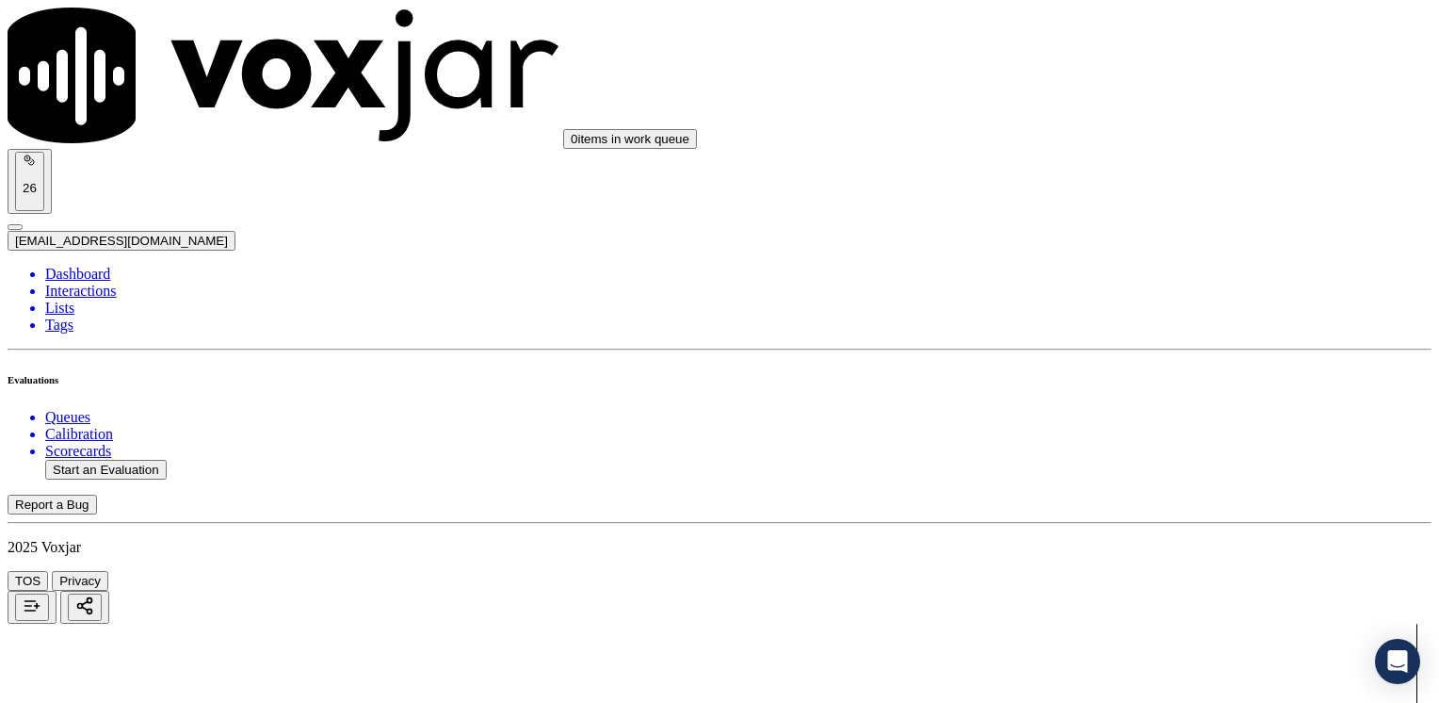
type input "9"
drag, startPoint x: 1153, startPoint y: 452, endPoint x: 1438, endPoint y: 452, distance: 285.4
type input "7"
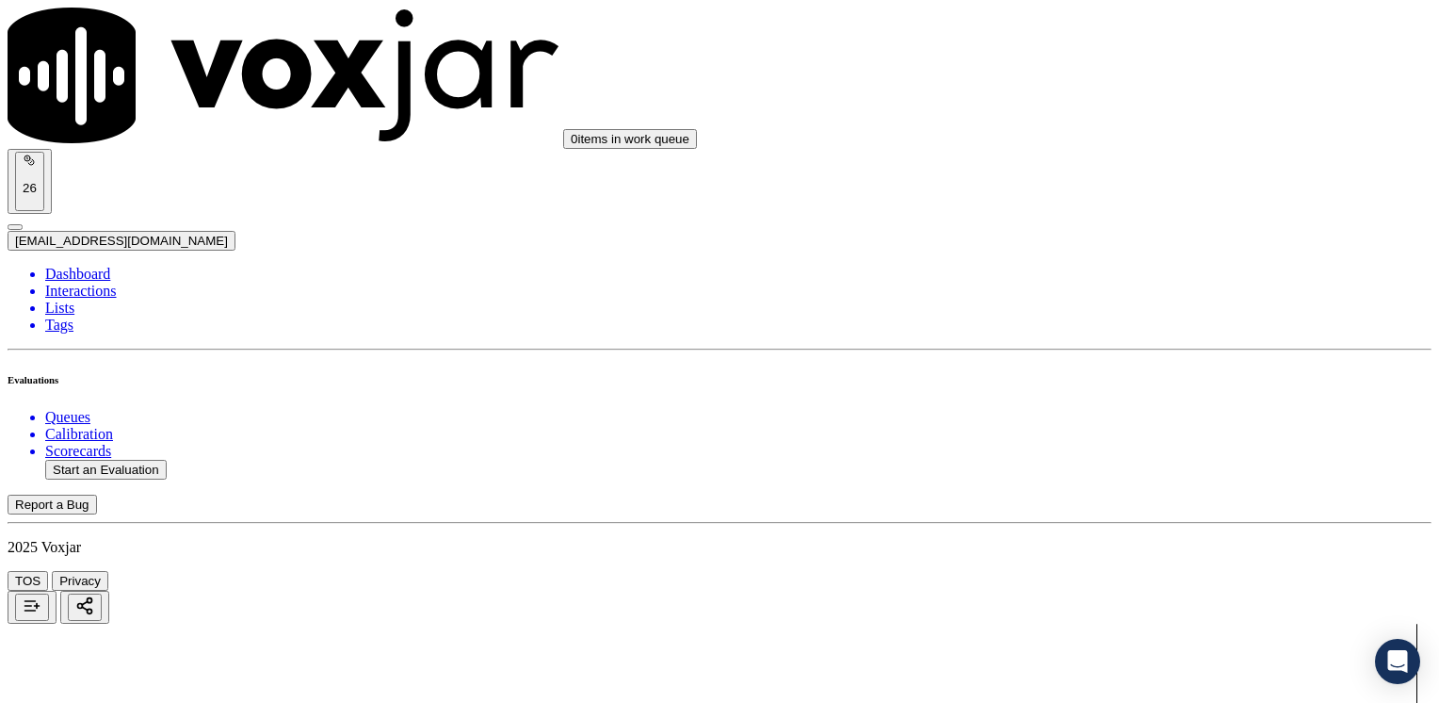
drag, startPoint x: 1093, startPoint y: 631, endPoint x: 1075, endPoint y: 631, distance: 17.9
click at [135, 460] on button "Start an Evaluation" at bounding box center [106, 470] width 122 height 20
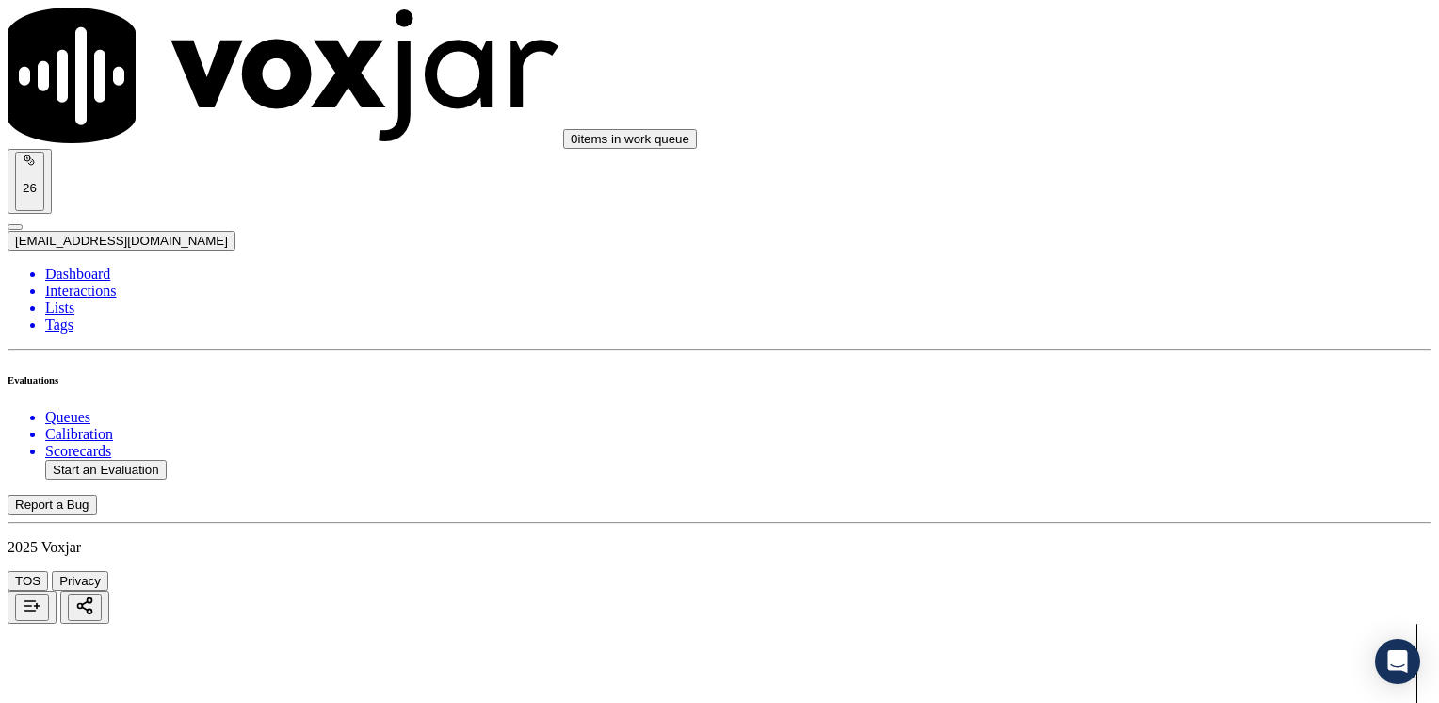
type input "20250823-123935_7036875373-YURIAS ASIAS all.mp3"
type input "y"
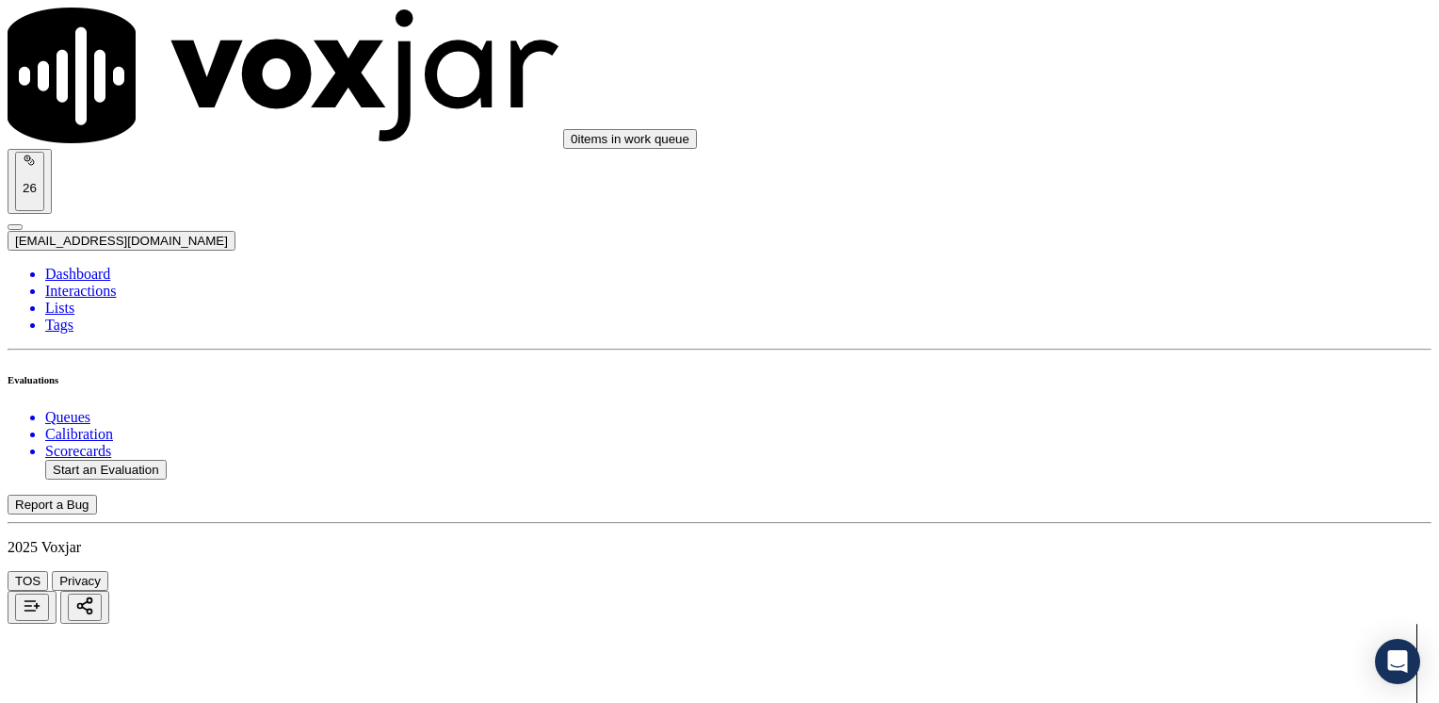
type input "[DATE]T17:28"
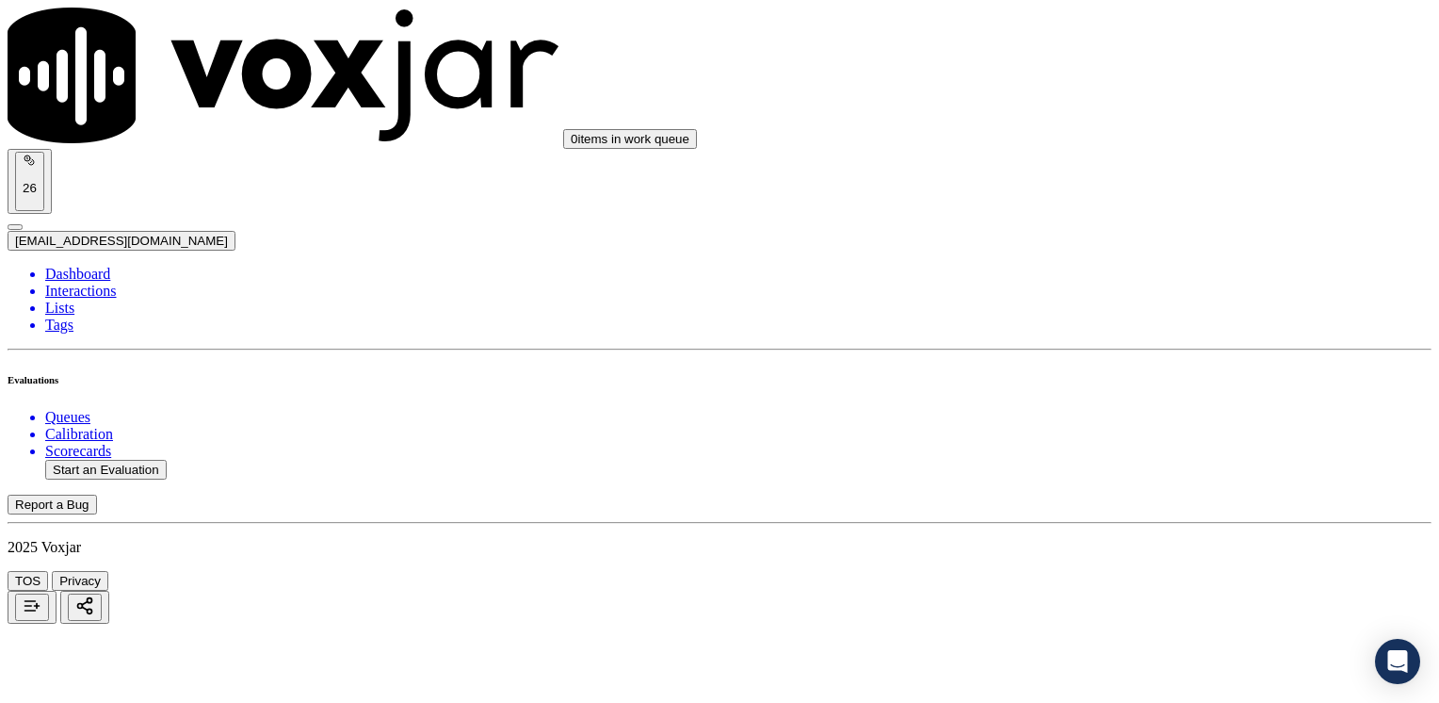
type input "7036875373"
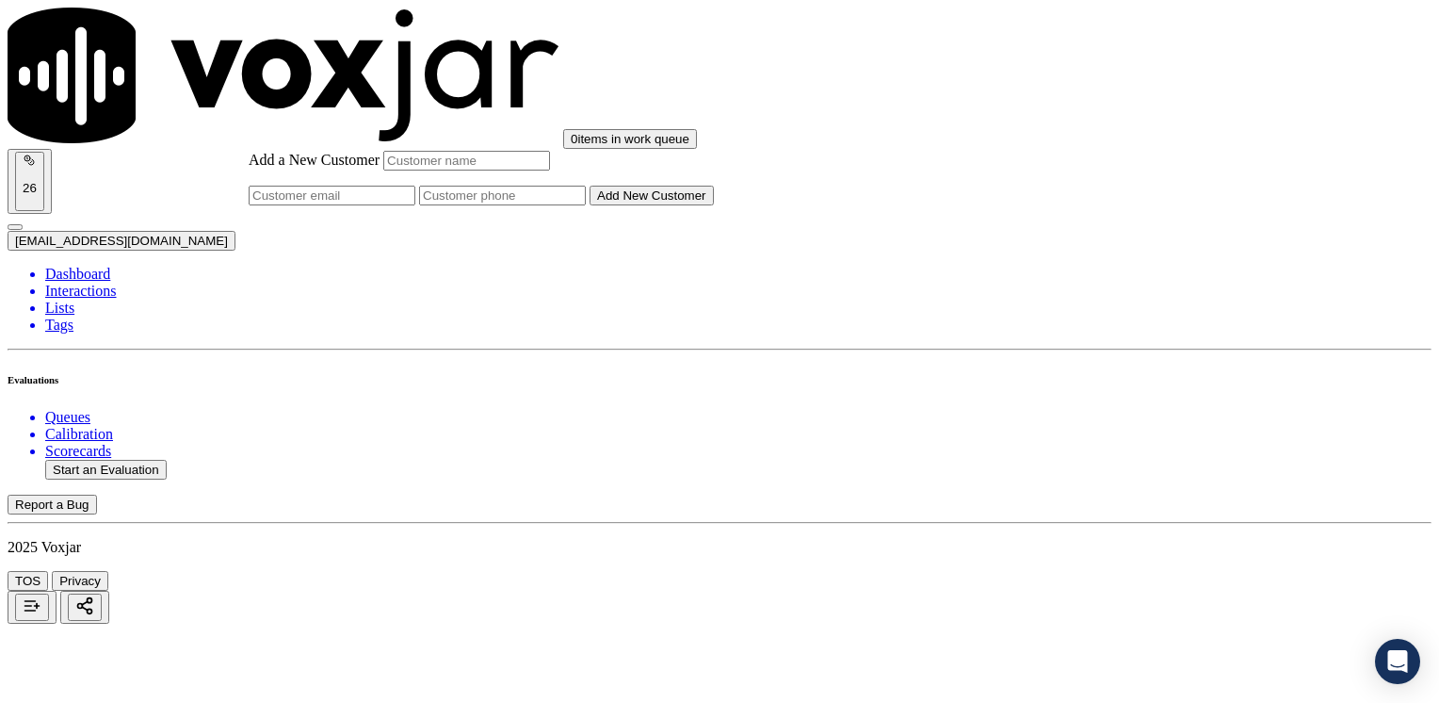
click at [586, 205] on input "Add a New Customer" at bounding box center [502, 196] width 167 height 20
paste input "7036875373"
type input "7036875373"
click at [550, 170] on input "Add a New Customer" at bounding box center [466, 161] width 167 height 20
paste input "[PERSON_NAME]"
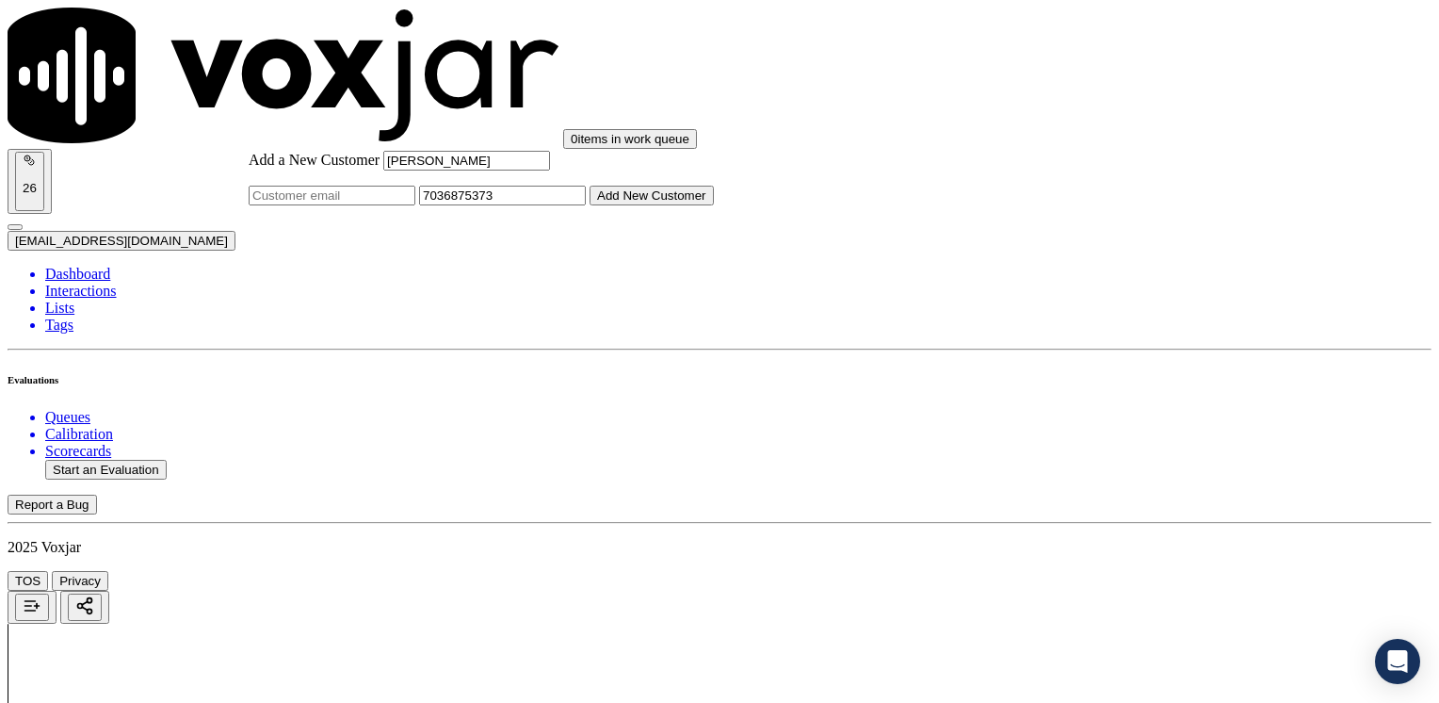
type input "[PERSON_NAME]"
click at [714, 205] on button "Add New Customer" at bounding box center [652, 196] width 124 height 20
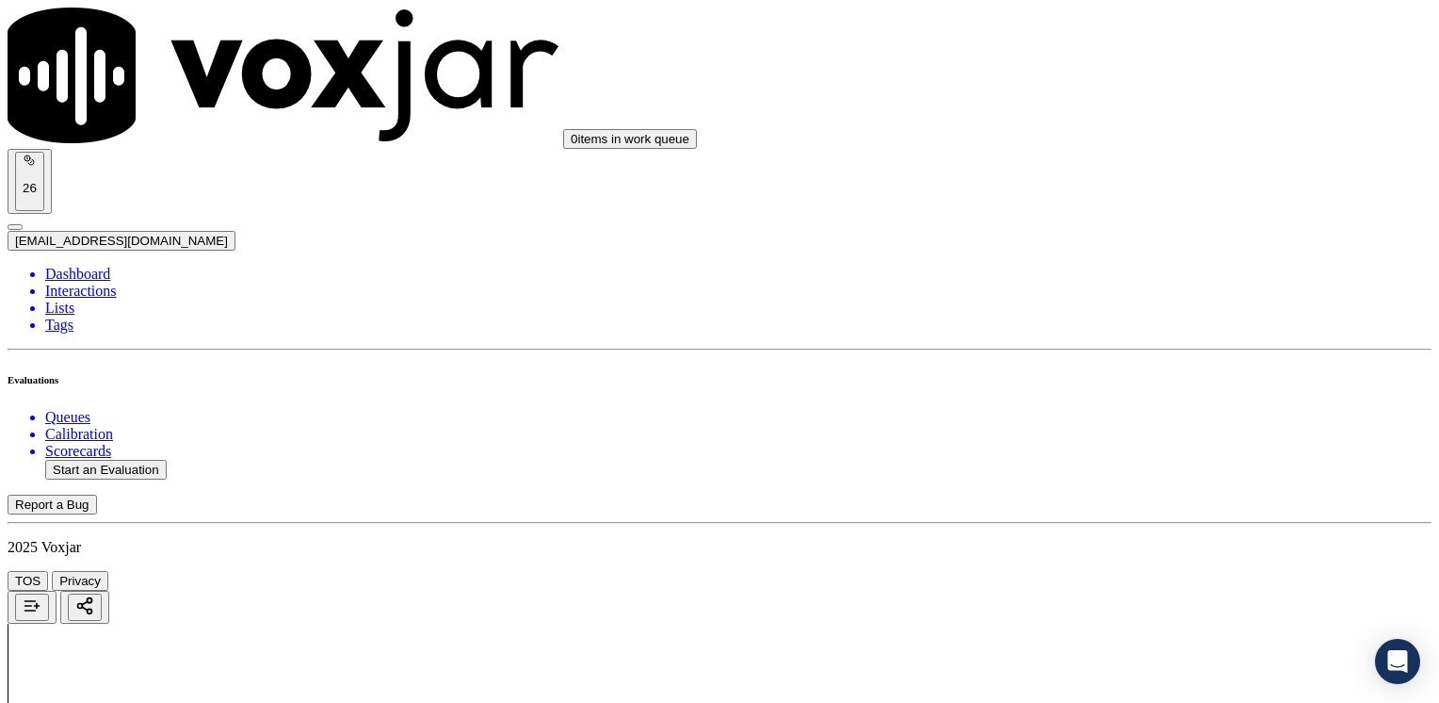
drag, startPoint x: 1088, startPoint y: 575, endPoint x: 1091, endPoint y: 561, distance: 13.5
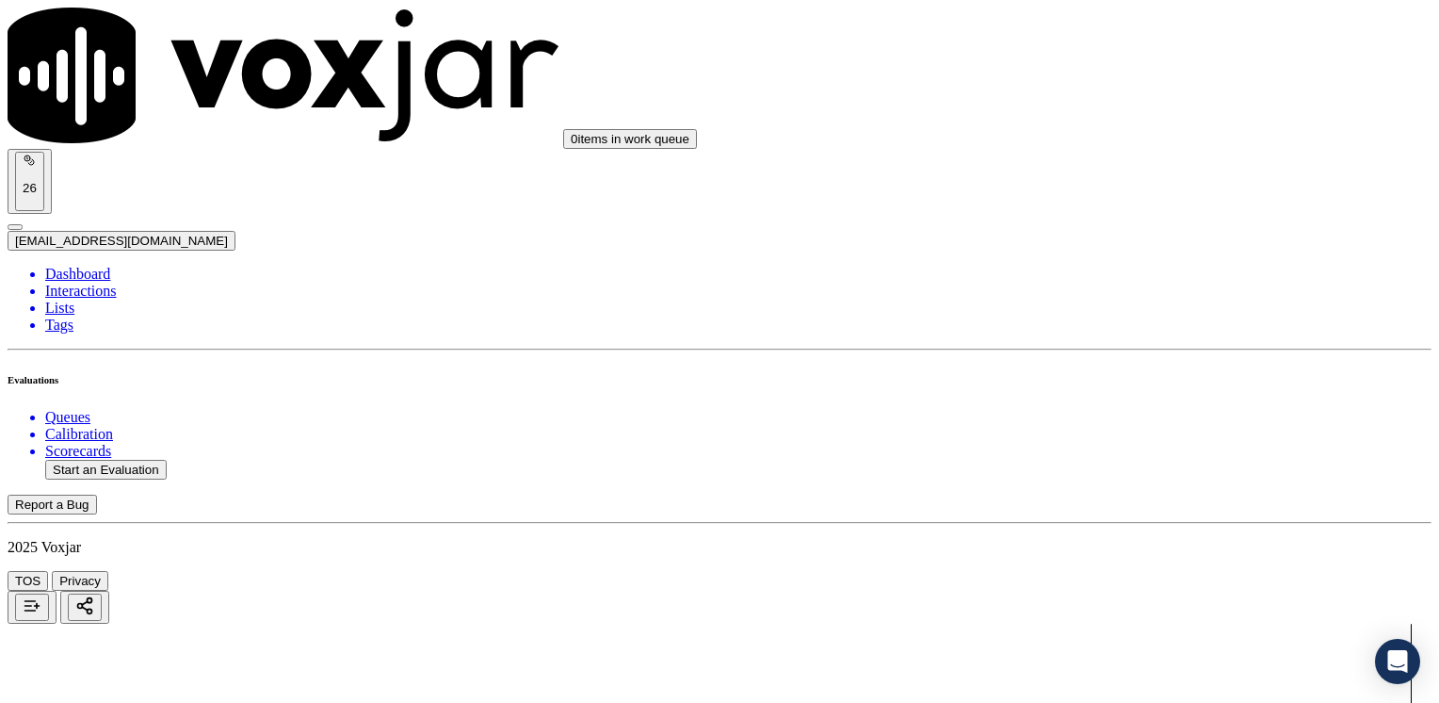
type textarea "D"
type textarea "Agent does not introduce himself nor brands CTS at the beginning of the call. A…"
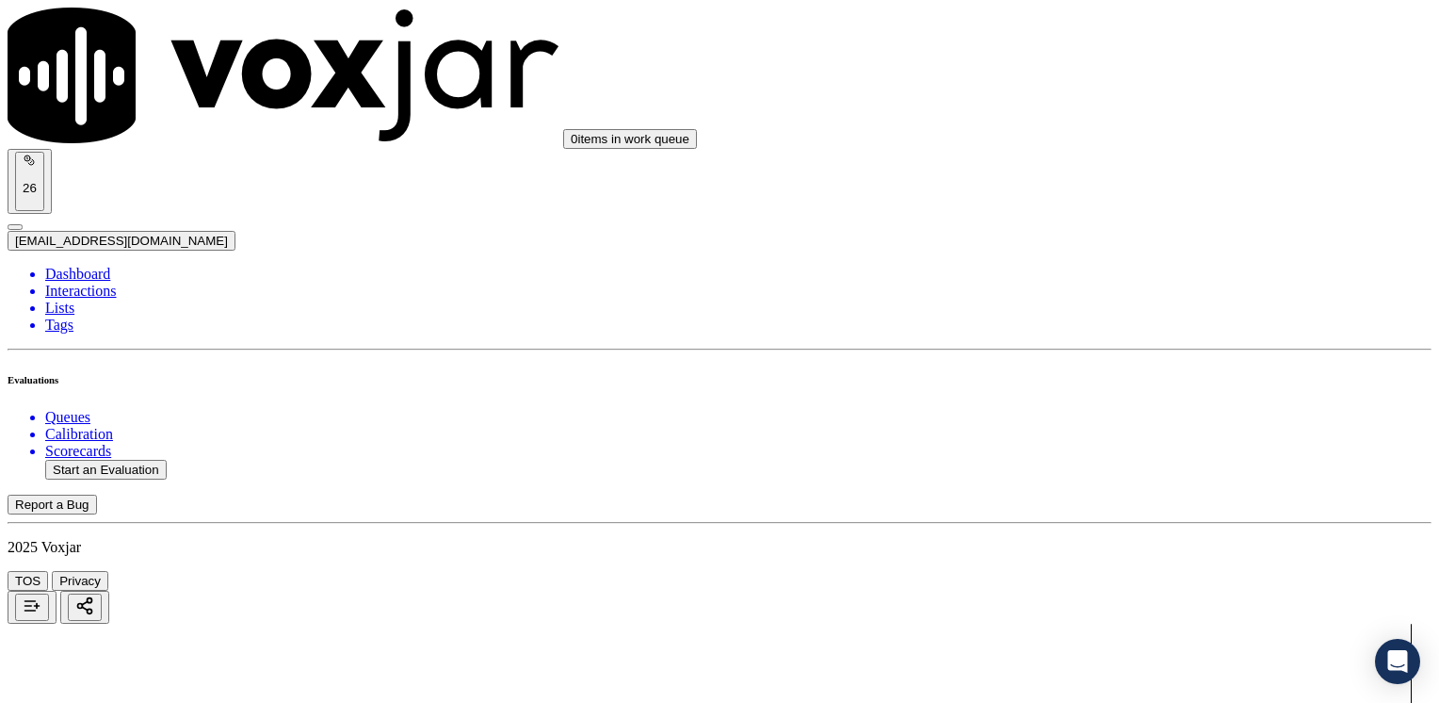
drag, startPoint x: 1068, startPoint y: 456, endPoint x: 1442, endPoint y: 431, distance: 374.7
type input "11"
type input "10"
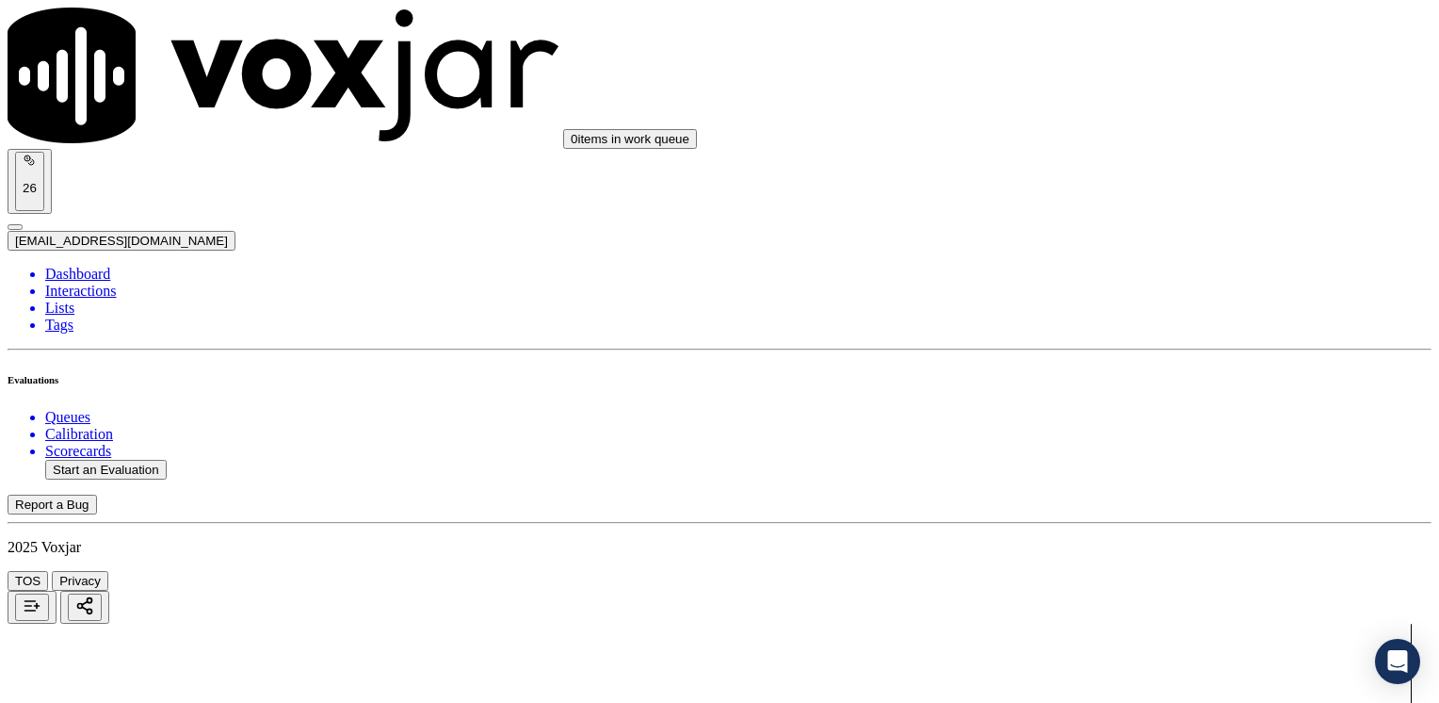
drag, startPoint x: 1066, startPoint y: 187, endPoint x: 1438, endPoint y: 220, distance: 373.6
type input "12"
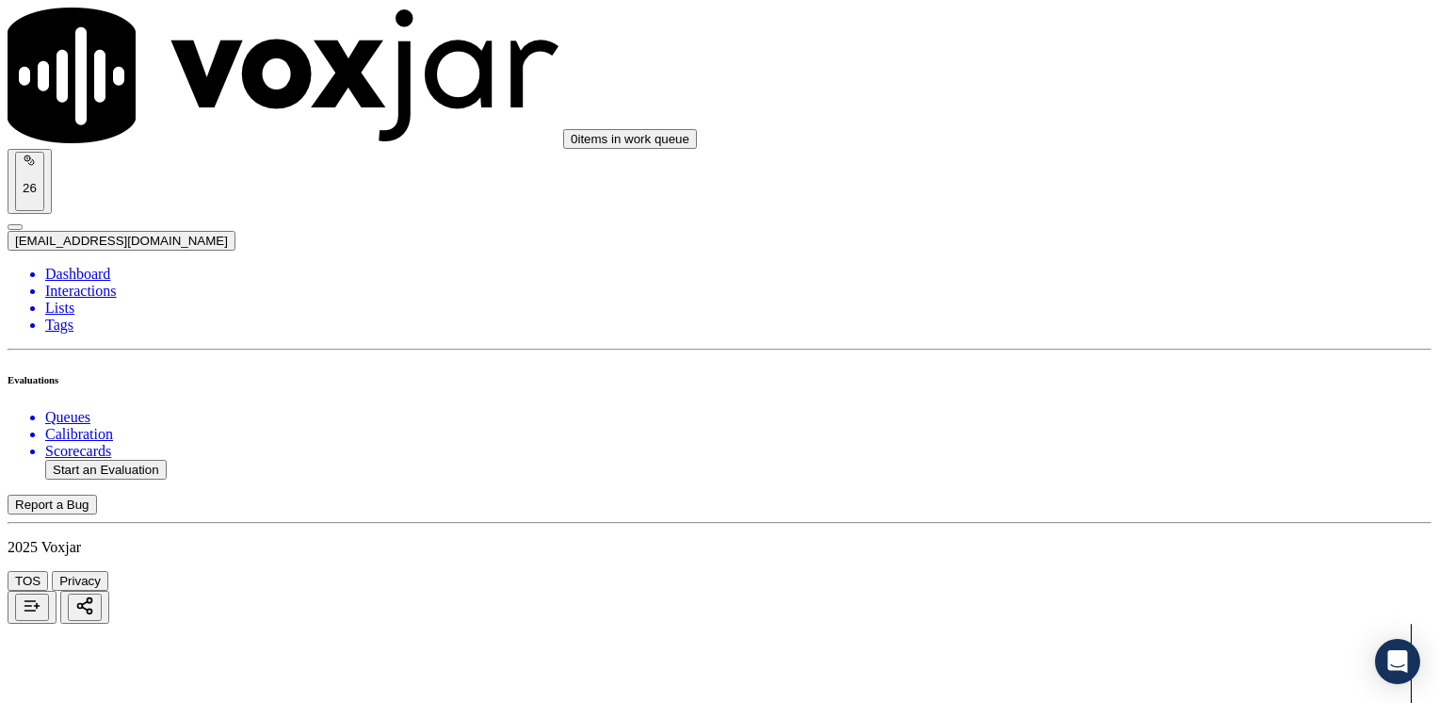
drag, startPoint x: 1068, startPoint y: 423, endPoint x: 1442, endPoint y: 421, distance: 373.9
type input "12"
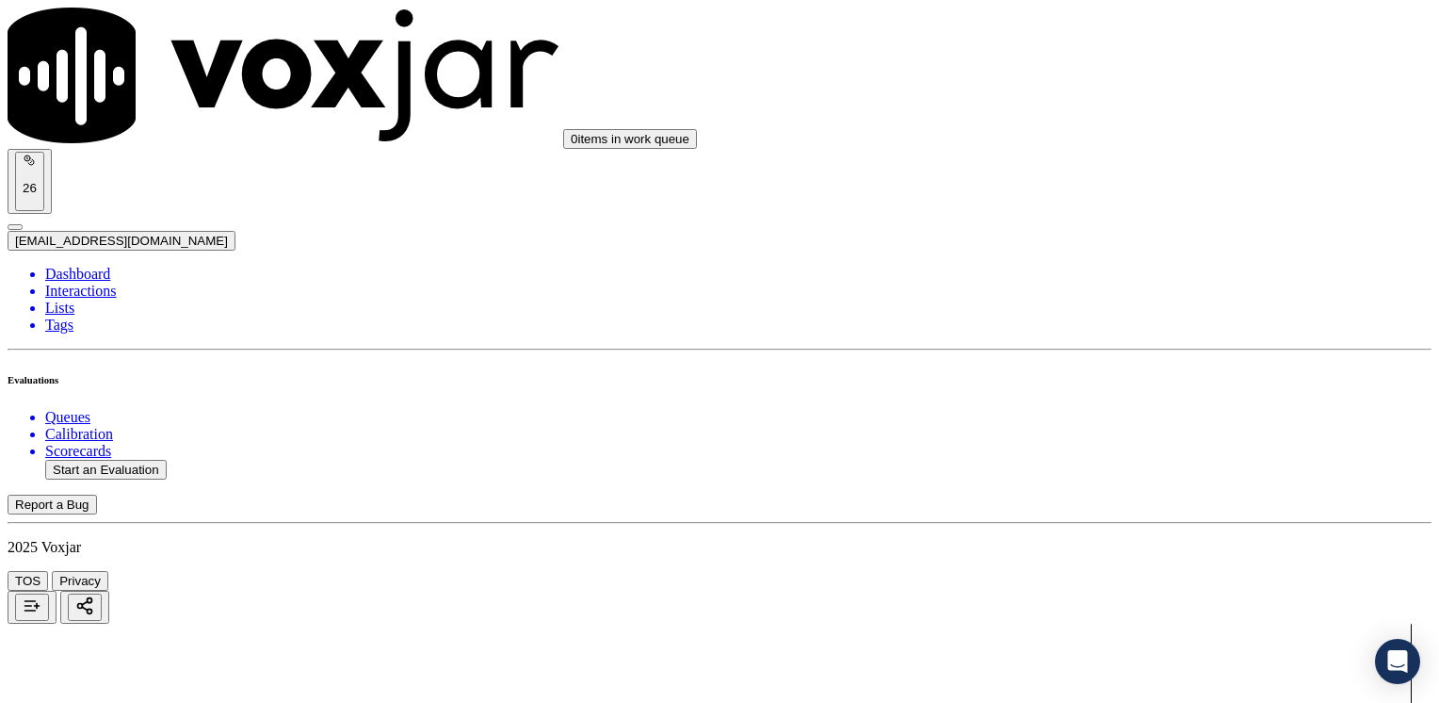
type input "12"
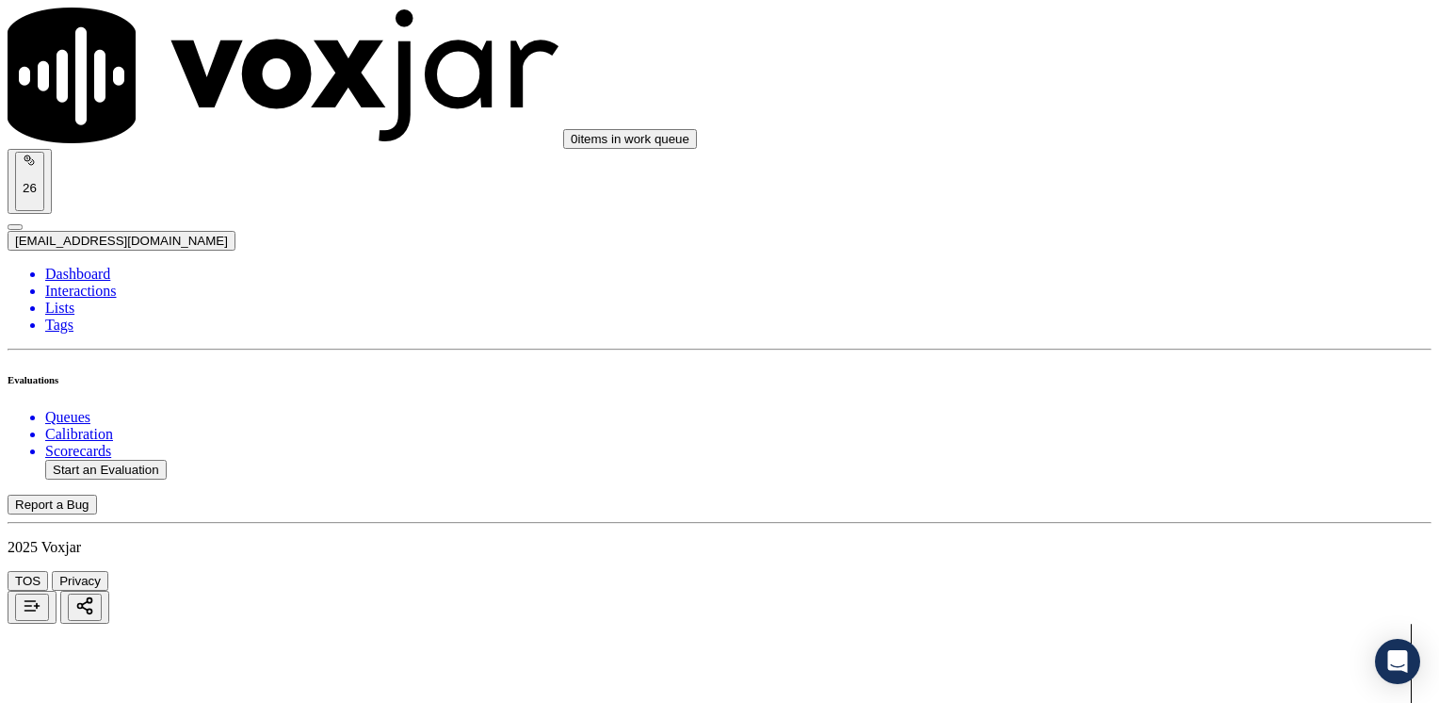
type textarea "Make sure to confirm full service address, the name as it appears on the bill b…"
drag, startPoint x: 1070, startPoint y: 416, endPoint x: 1442, endPoint y: 482, distance: 377.9
type input "13"
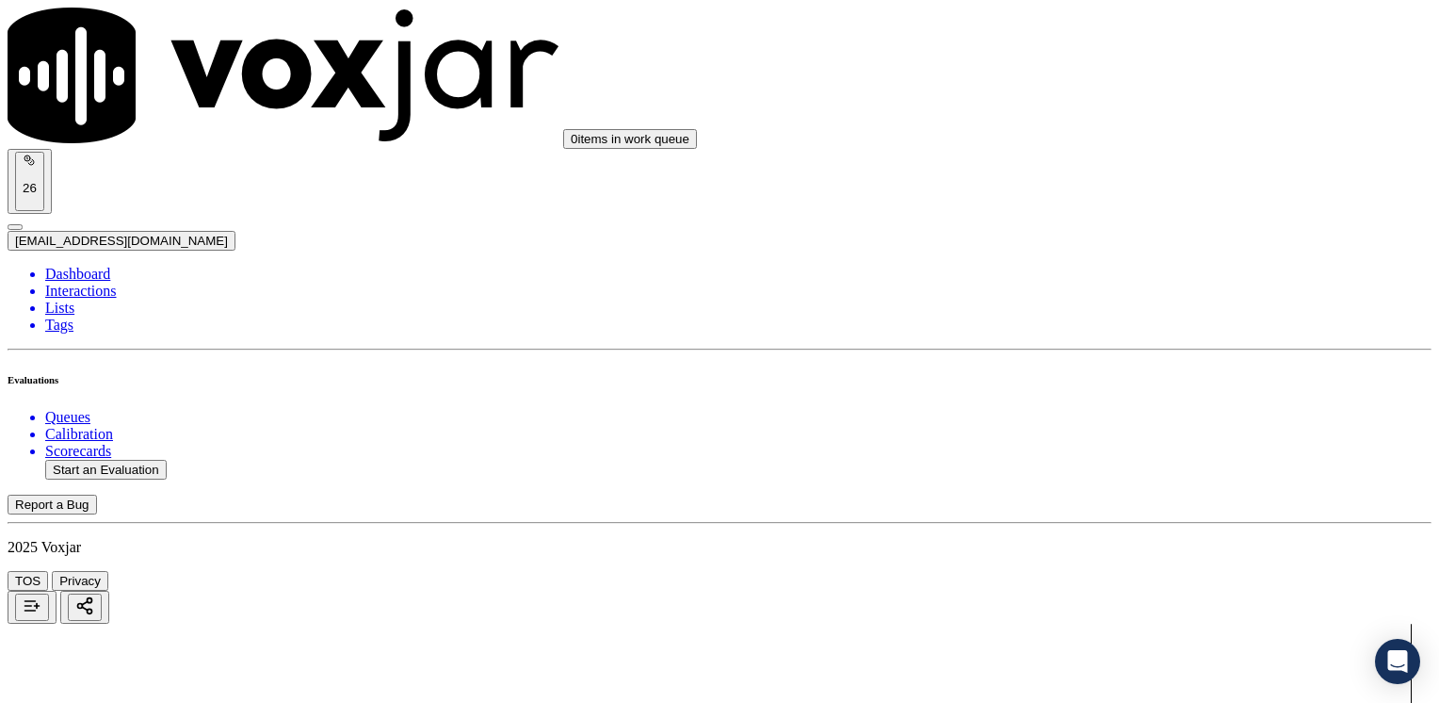
click at [105, 460] on button "Start an Evaluation" at bounding box center [106, 470] width 122 height 20
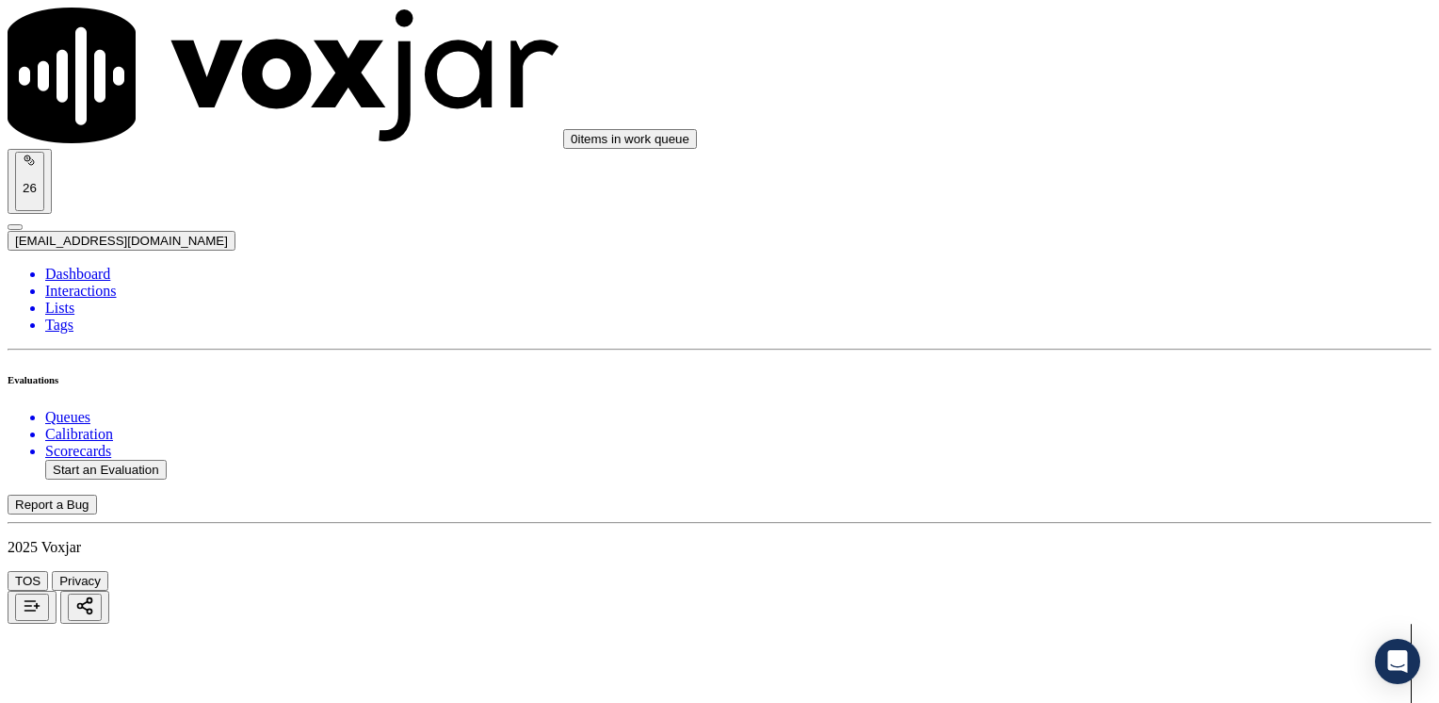
type input "20250822-101151_9787155618-[PERSON_NAME] all.mp3"
type input "[PERSON_NAME]"
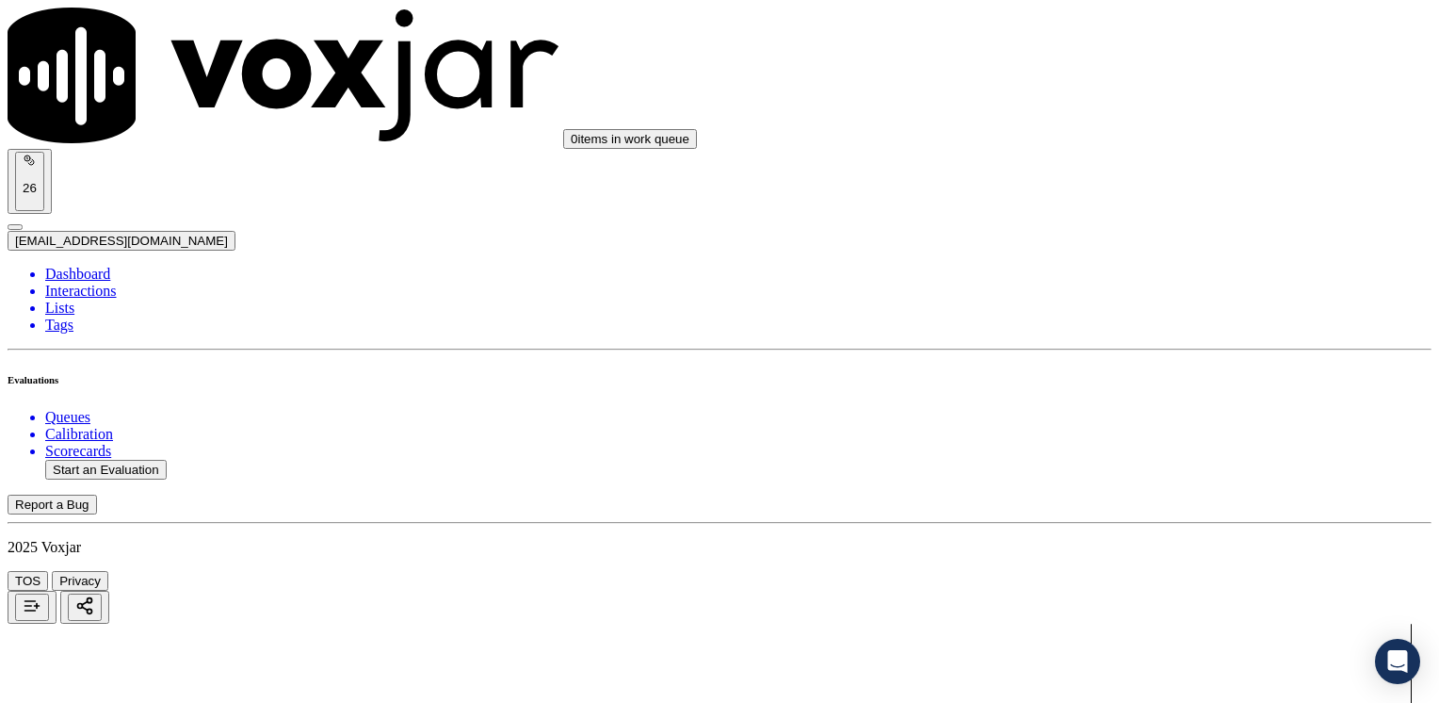
scroll to position [377, 0]
type input "[DATE]T17:33"
drag, startPoint x: 554, startPoint y: 593, endPoint x: 622, endPoint y: 631, distance: 77.6
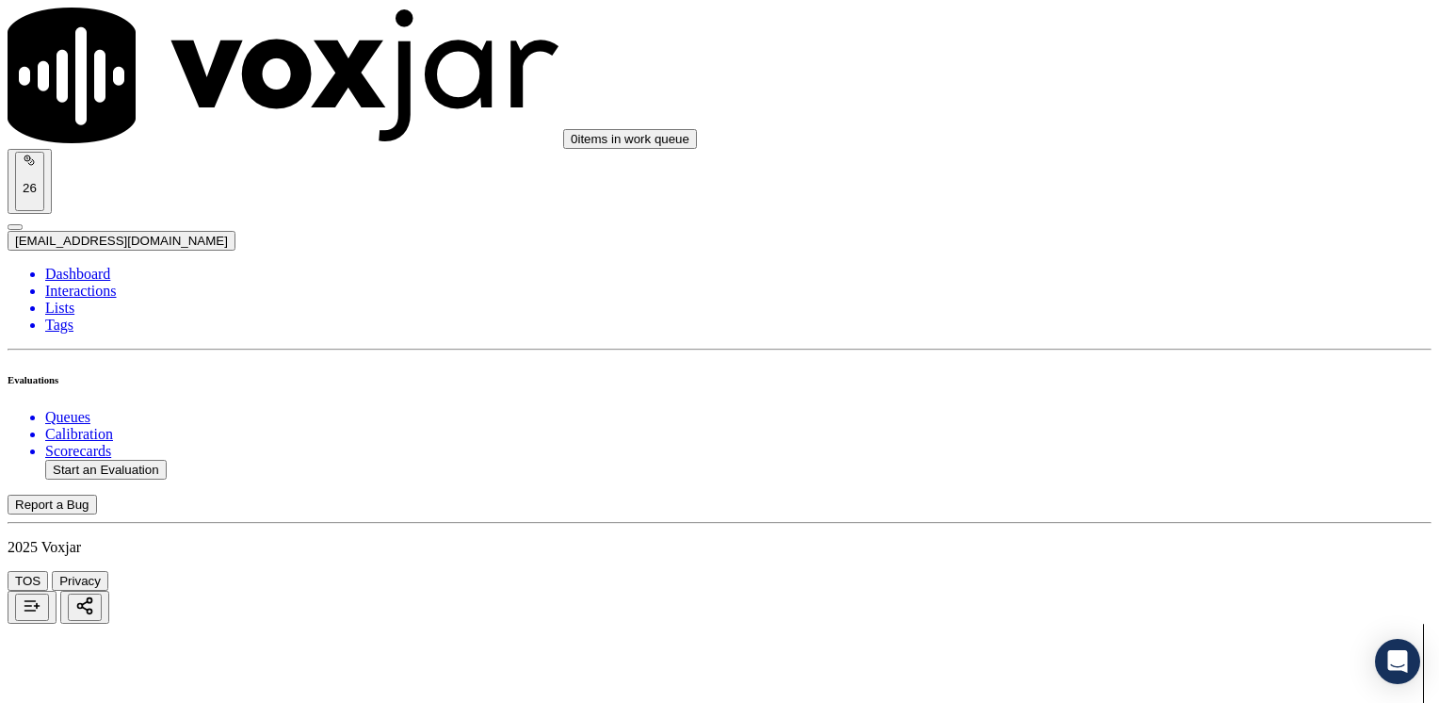
type input "9787155618"
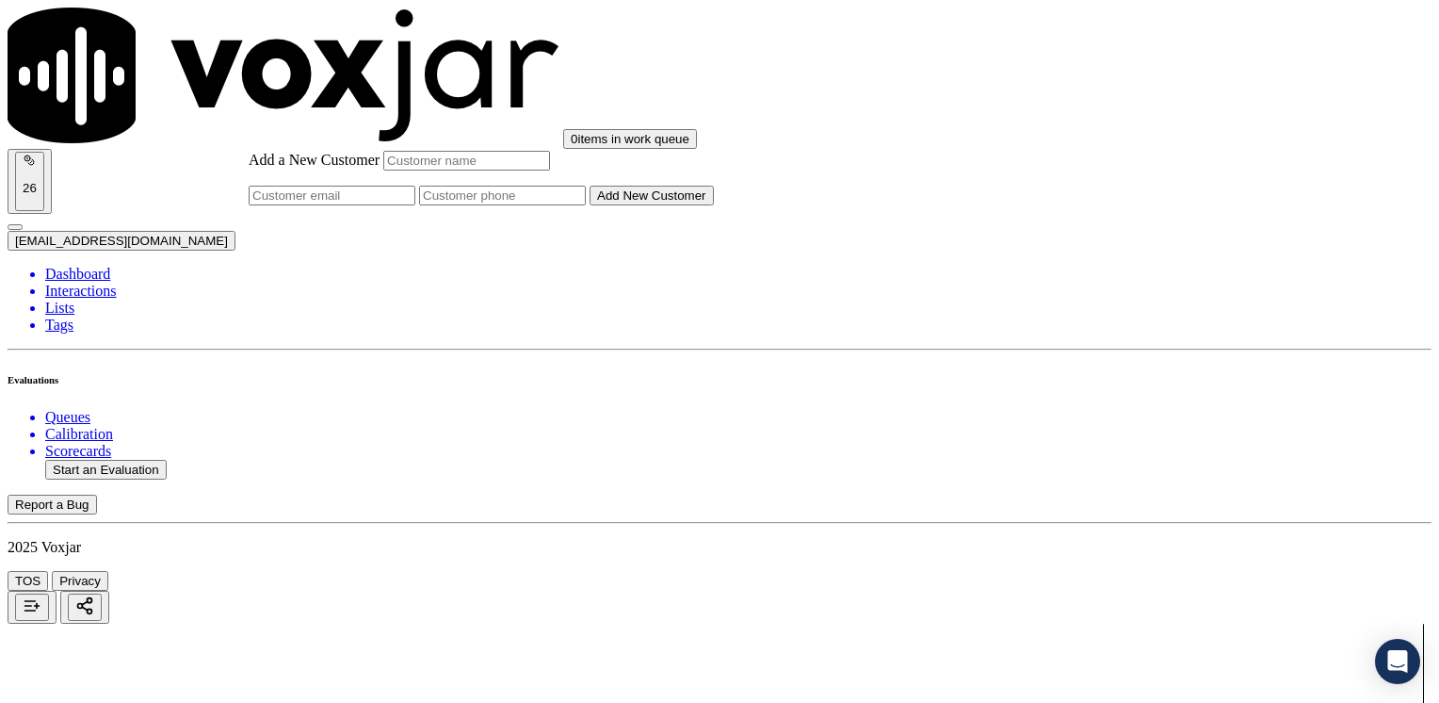
click at [714, 205] on div "Add a New Customer Add New Customer" at bounding box center [481, 178] width 465 height 55
click at [586, 205] on input "Add a New Customer" at bounding box center [502, 196] width 167 height 20
paste input "9787155618"
type input "9787155618"
click at [550, 170] on input "Add a New Customer" at bounding box center [466, 161] width 167 height 20
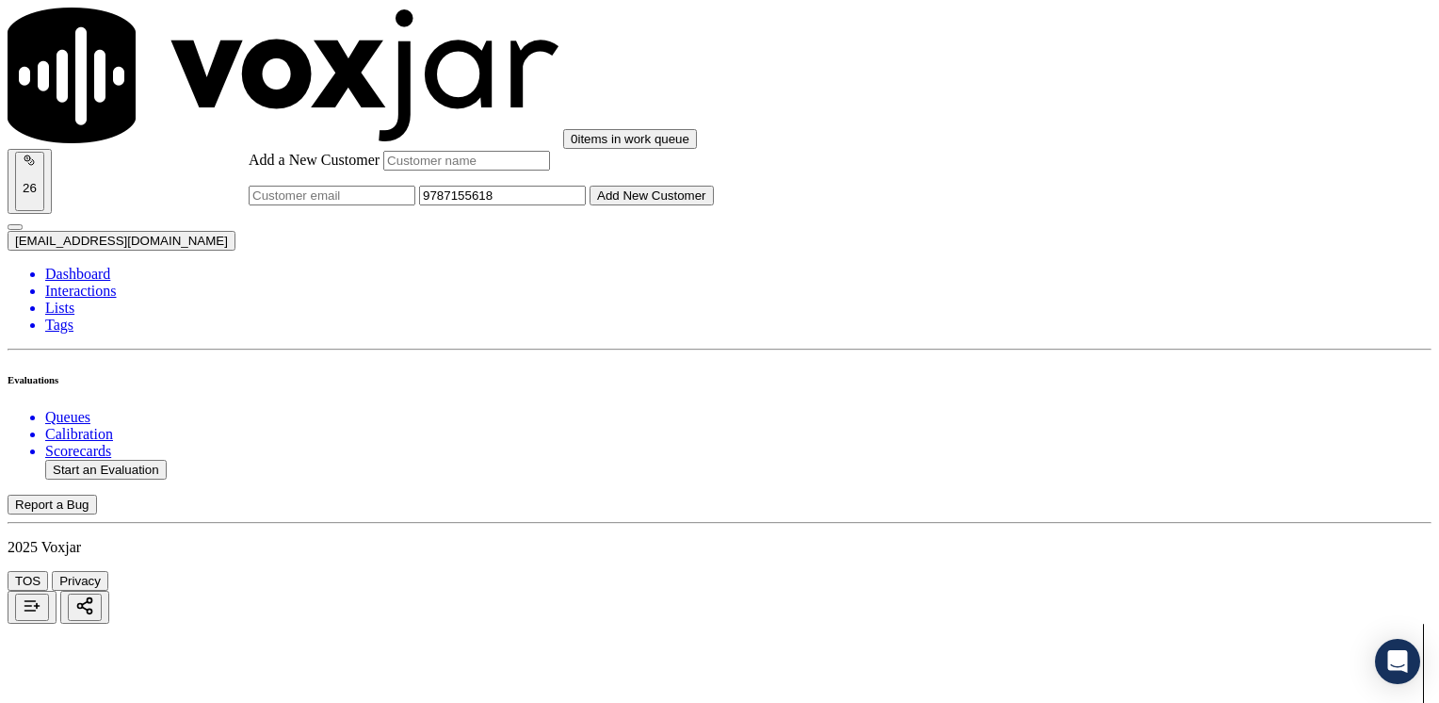
click at [550, 170] on input "Add a New Customer" at bounding box center [466, 161] width 167 height 20
paste input "[PERSON_NAME]"
type input "[PERSON_NAME]"
click at [714, 205] on button "Add New Customer" at bounding box center [652, 196] width 124 height 20
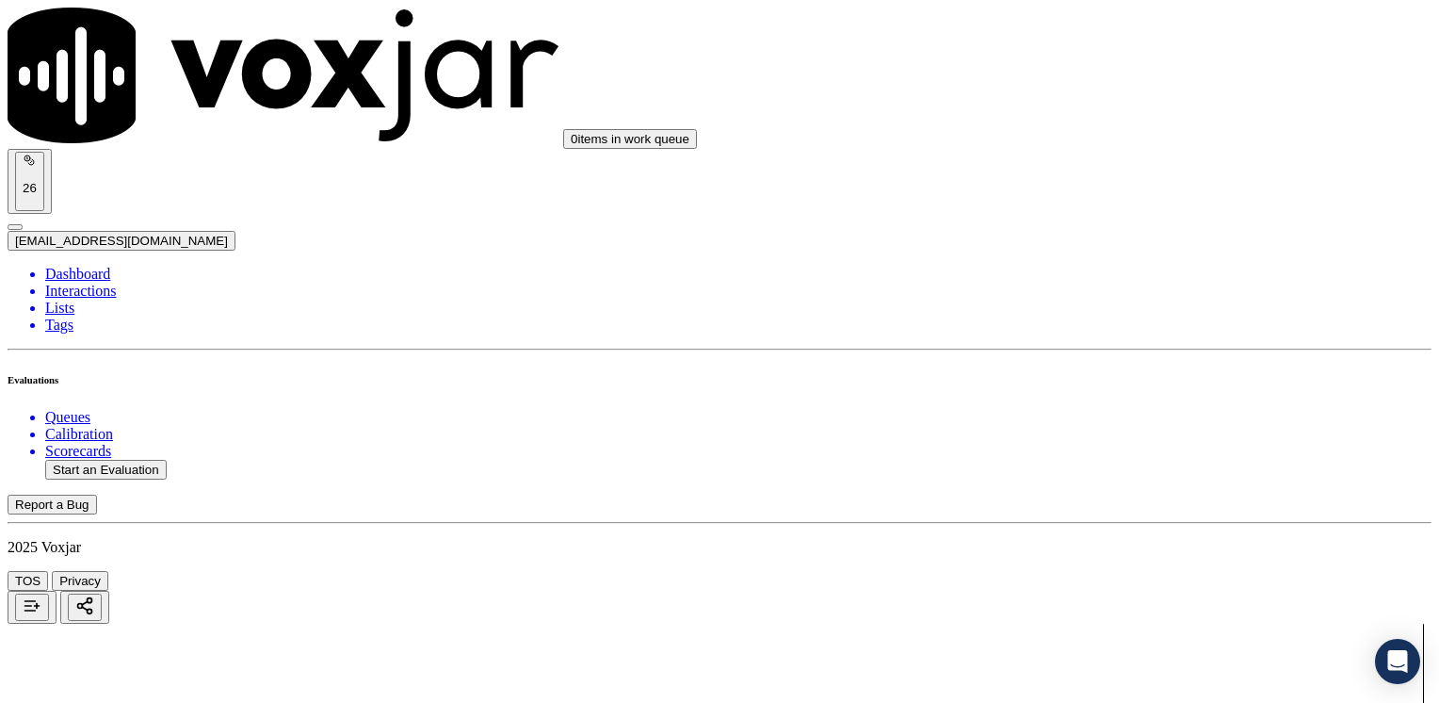
drag, startPoint x: 1072, startPoint y: 319, endPoint x: 1442, endPoint y: 322, distance: 370.2
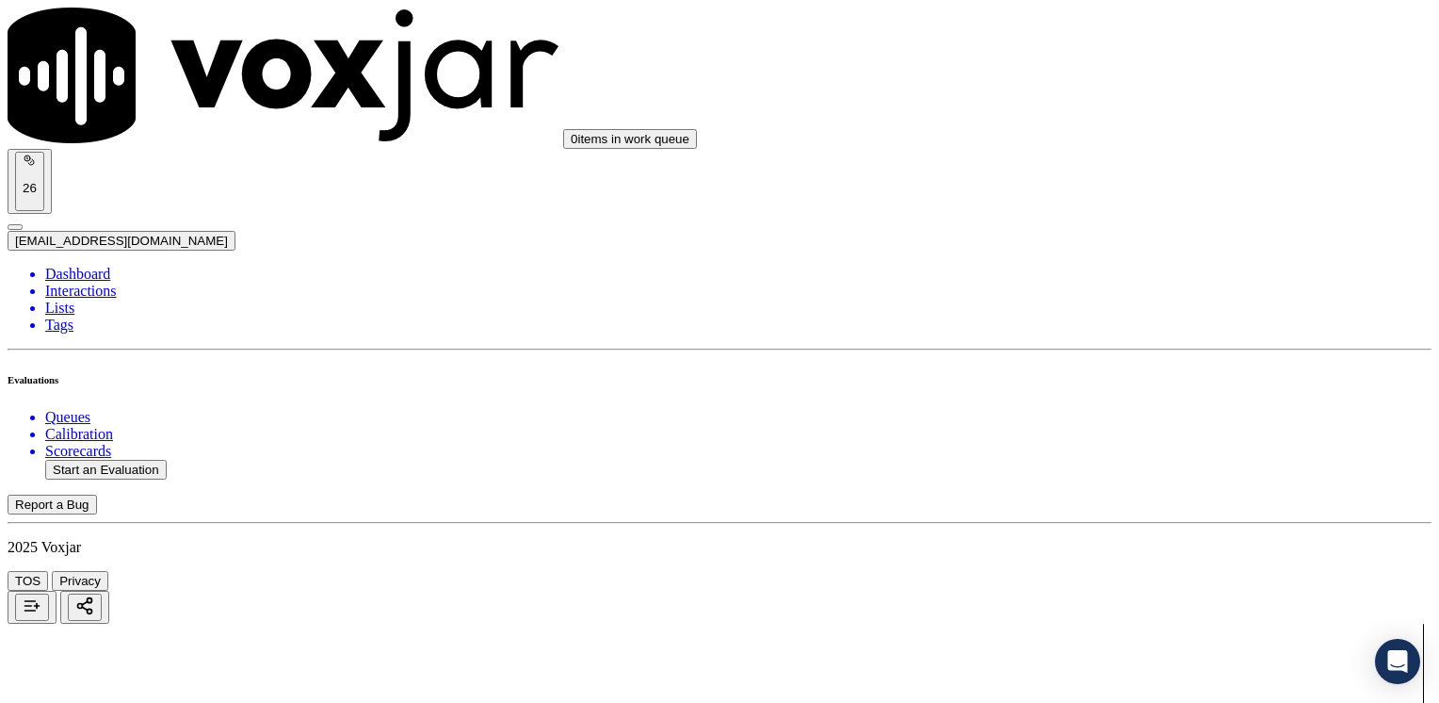
type input "12"
drag, startPoint x: 1120, startPoint y: 546, endPoint x: 1438, endPoint y: 507, distance: 320.8
type input "11"
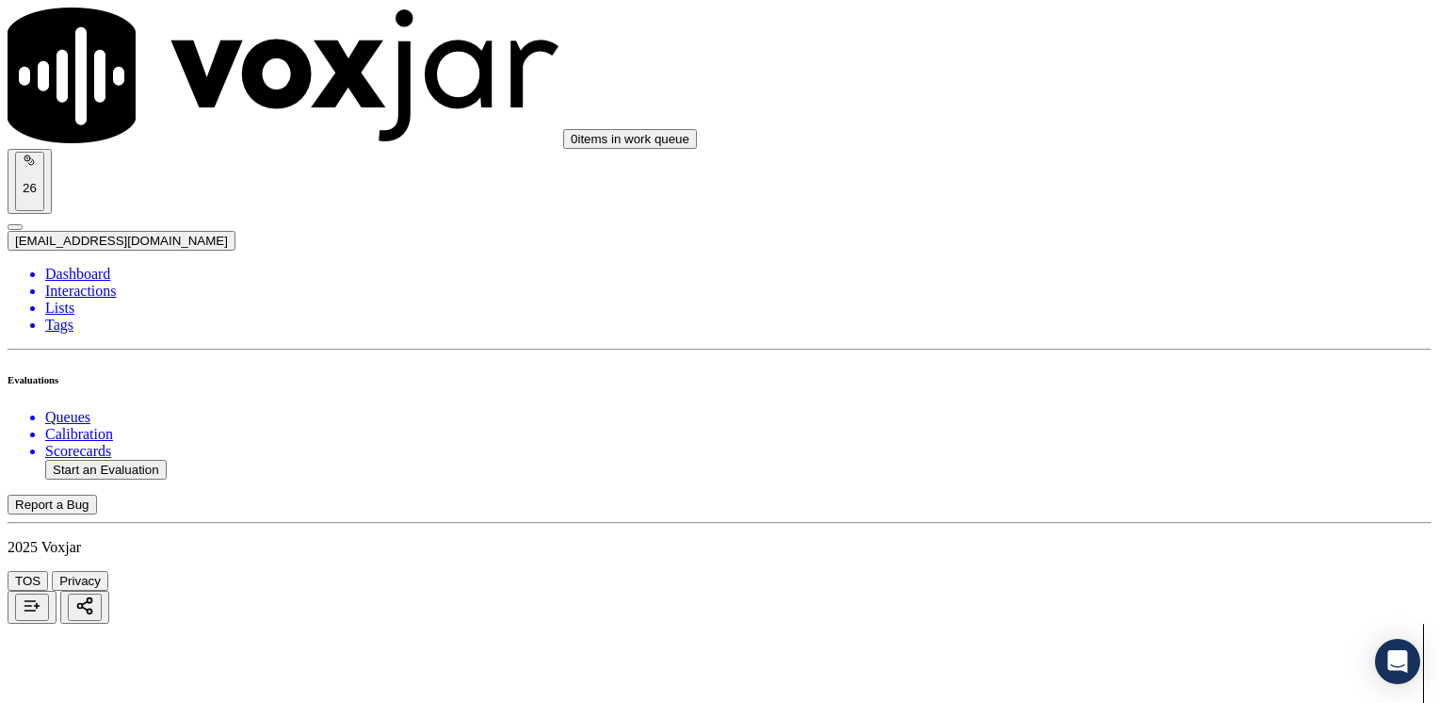
scroll to position [1646, 0]
type input "10"
drag, startPoint x: 1067, startPoint y: 187, endPoint x: 1442, endPoint y: 178, distance: 375.0
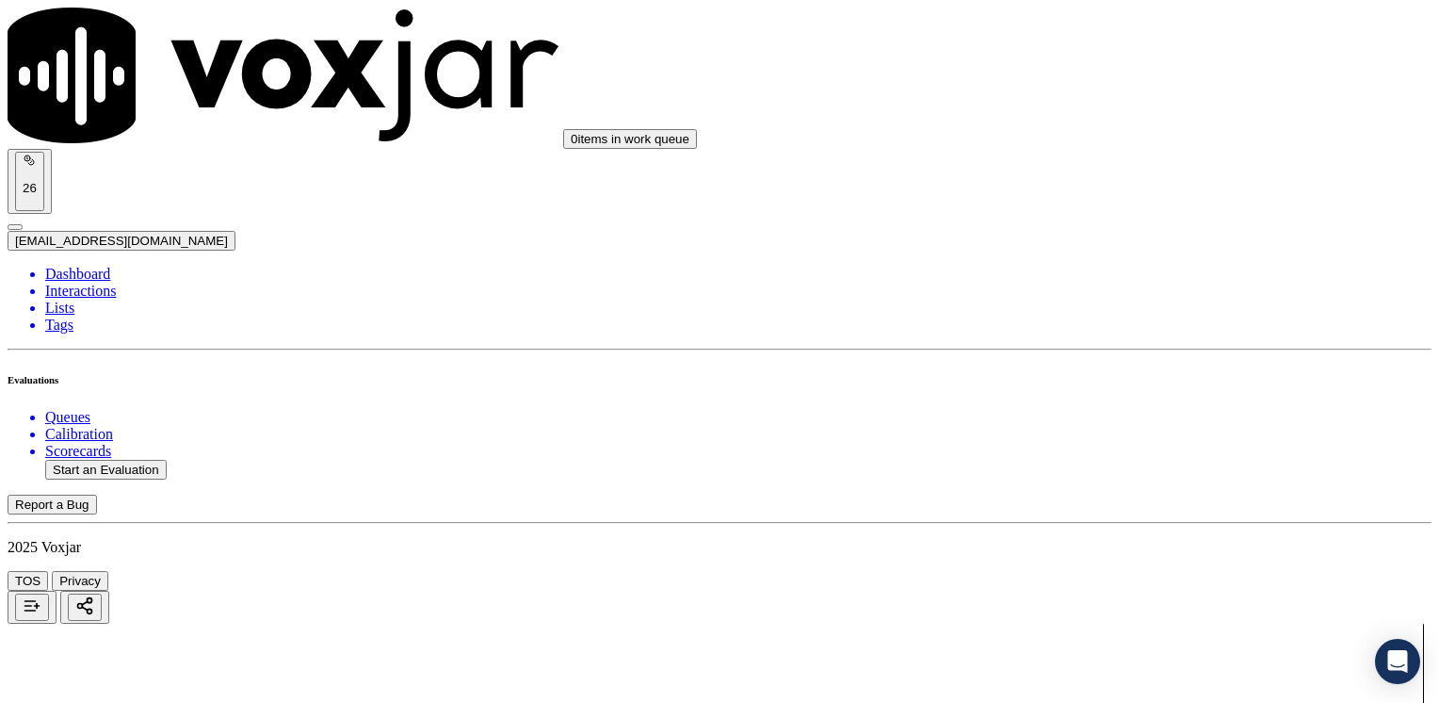
type input "12"
drag, startPoint x: 1068, startPoint y: 326, endPoint x: 1442, endPoint y: 322, distance: 374.0
type input "12"
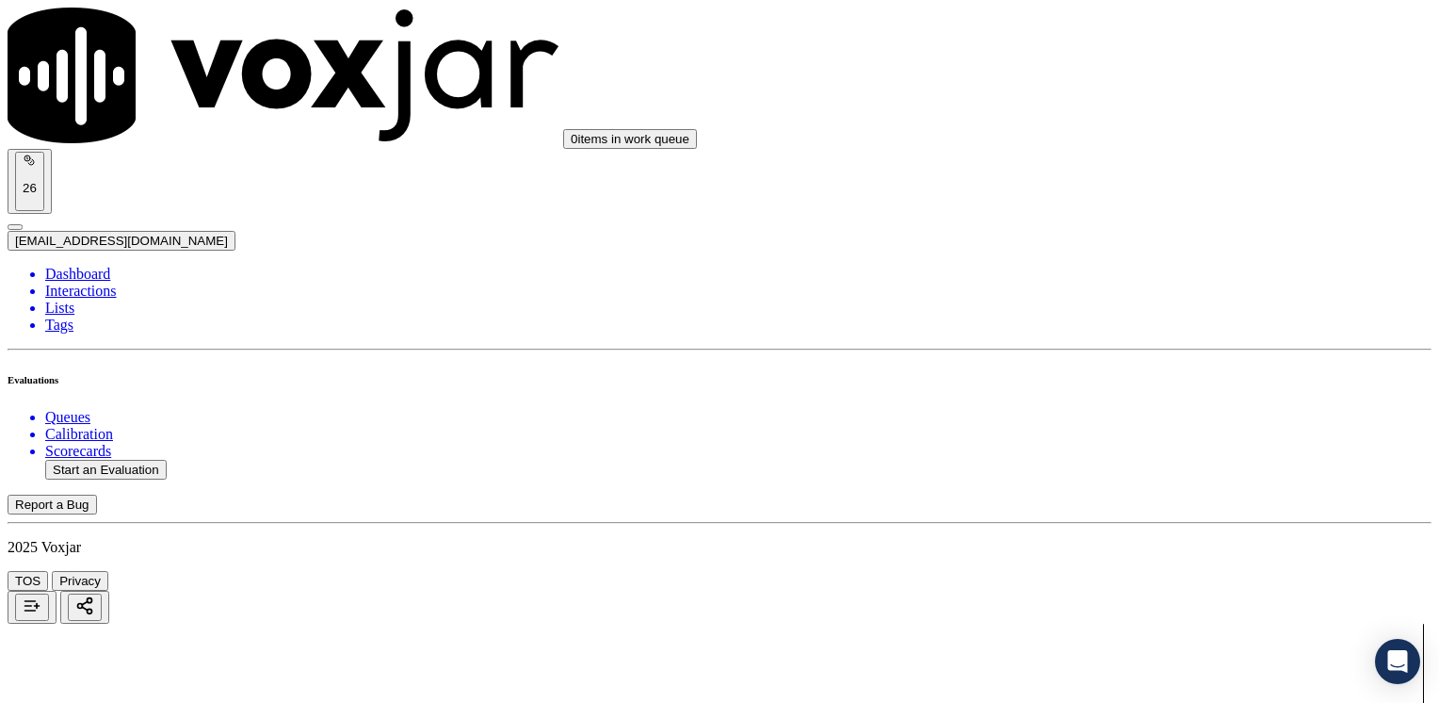
type input "12"
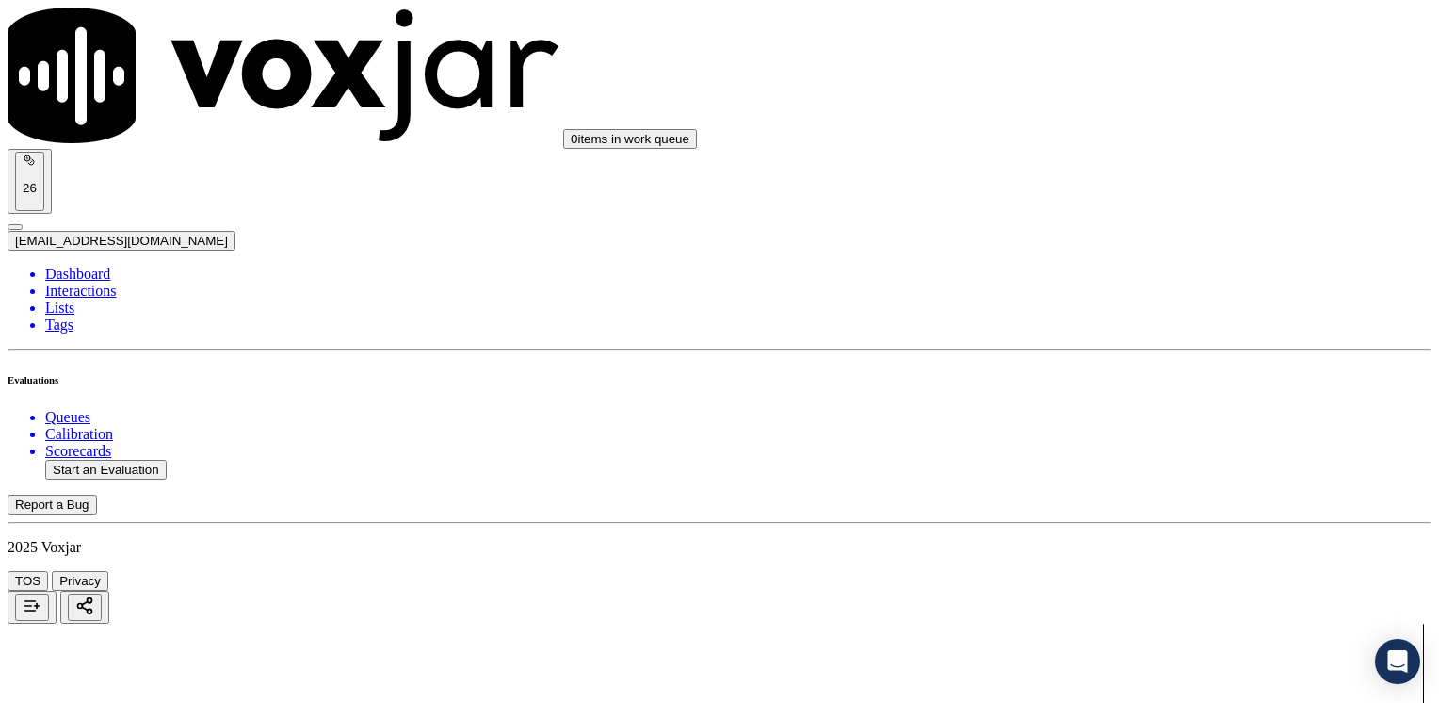
type textarea "Make sure to confirm full service address, the name as it appears on the bill b…"
drag, startPoint x: 1065, startPoint y: 276, endPoint x: 1442, endPoint y: 312, distance: 378.5
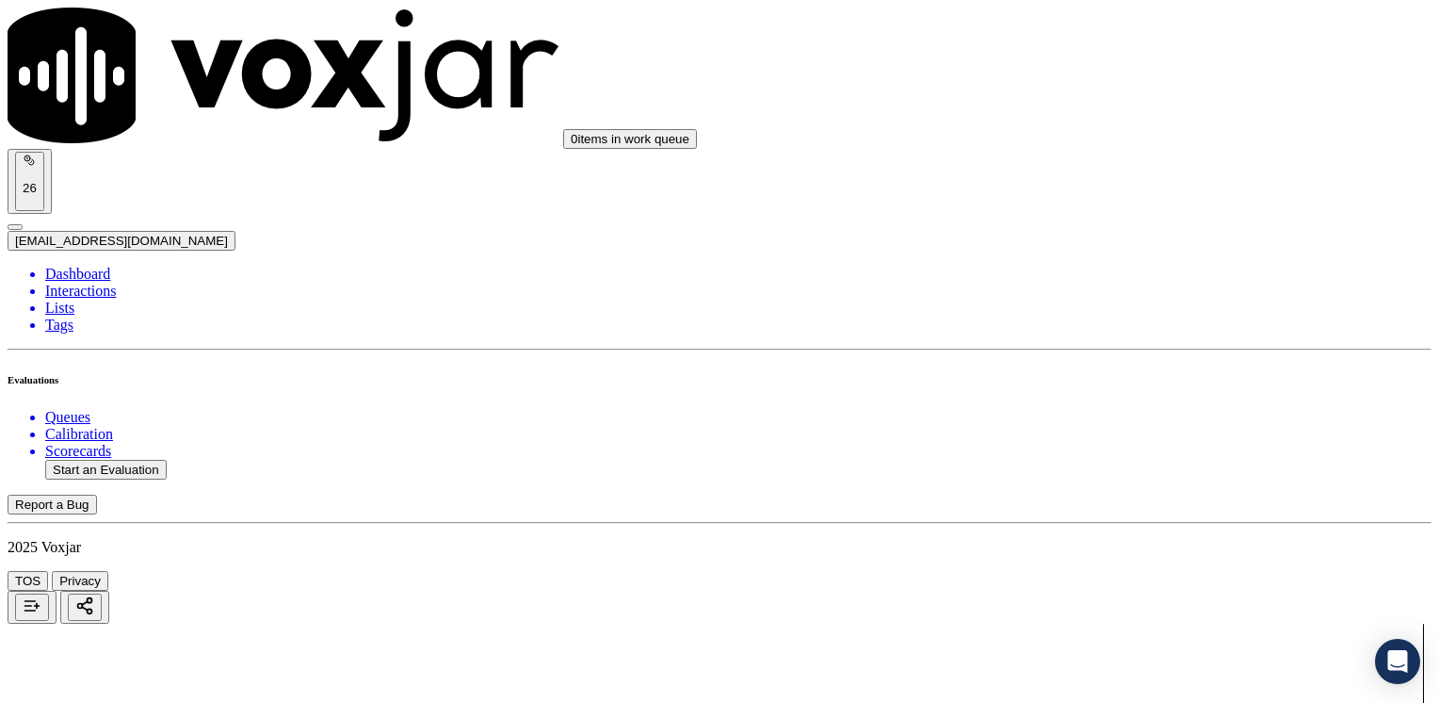
type input "13"
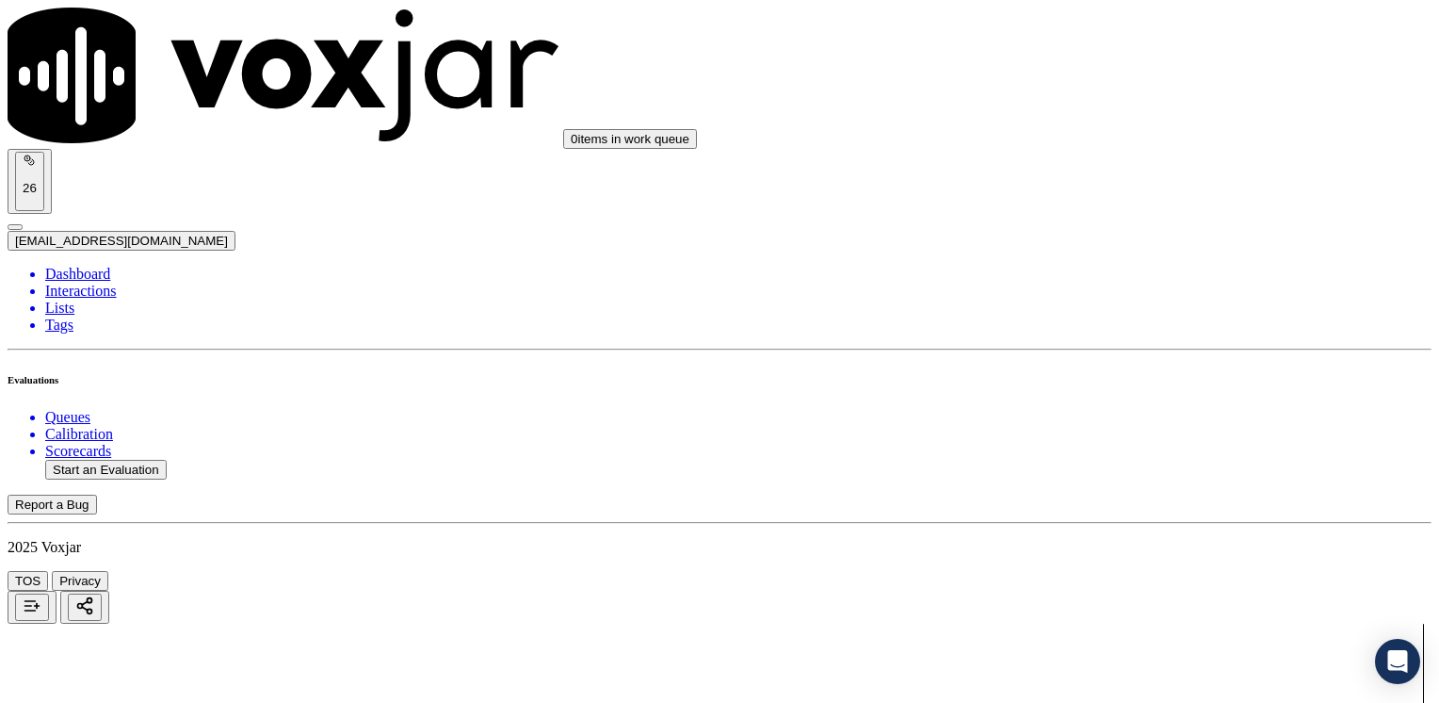
click at [124, 460] on button "Start an Evaluation" at bounding box center [106, 470] width 122 height 20
type input "20250822-103458_8572612866-[PERSON_NAME] all.mp3"
type input "hernando"
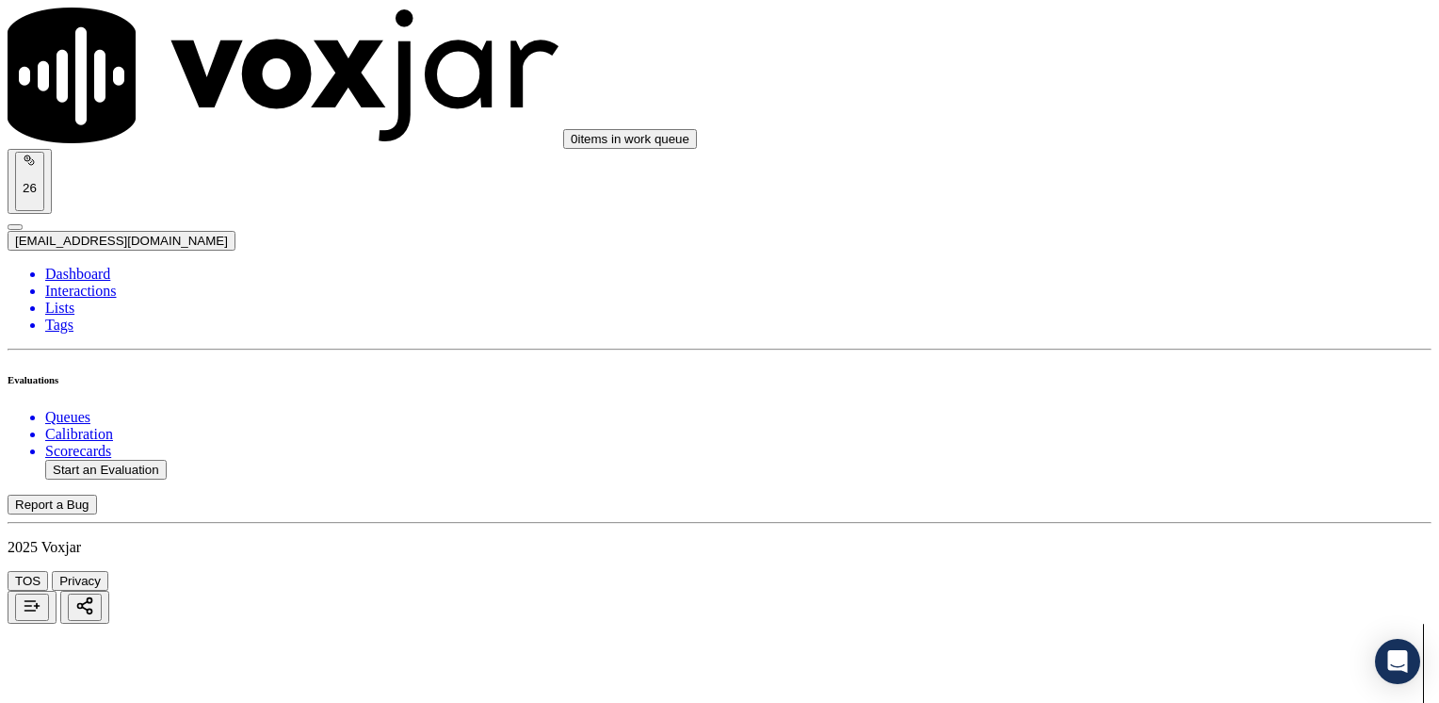
type input "[DATE]T17:39"
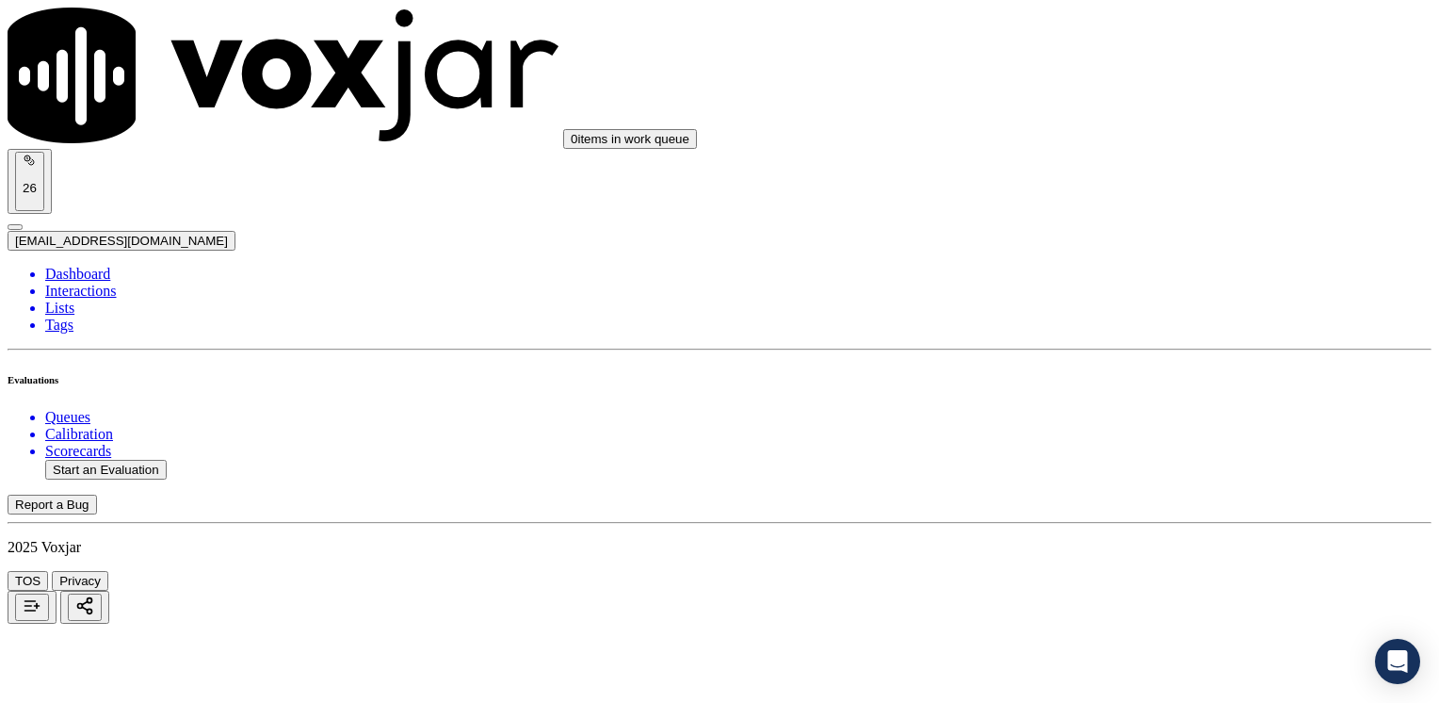
type input "8572612866"
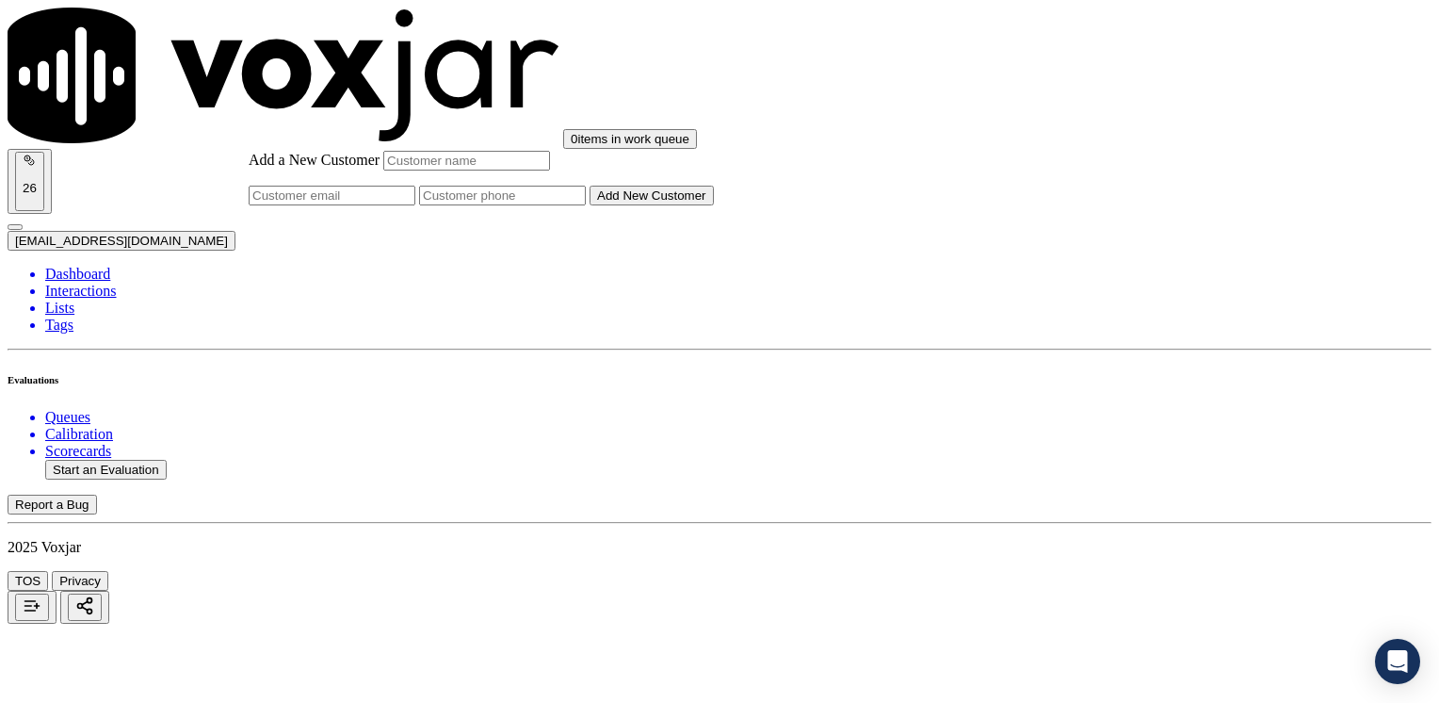
click at [586, 205] on input "Add a New Customer" at bounding box center [502, 196] width 167 height 20
paste input "8572612866"
type input "8572612866"
click at [550, 170] on input "Add a New Customer" at bounding box center [466, 161] width 167 height 20
paste input "[PERSON_NAME]"
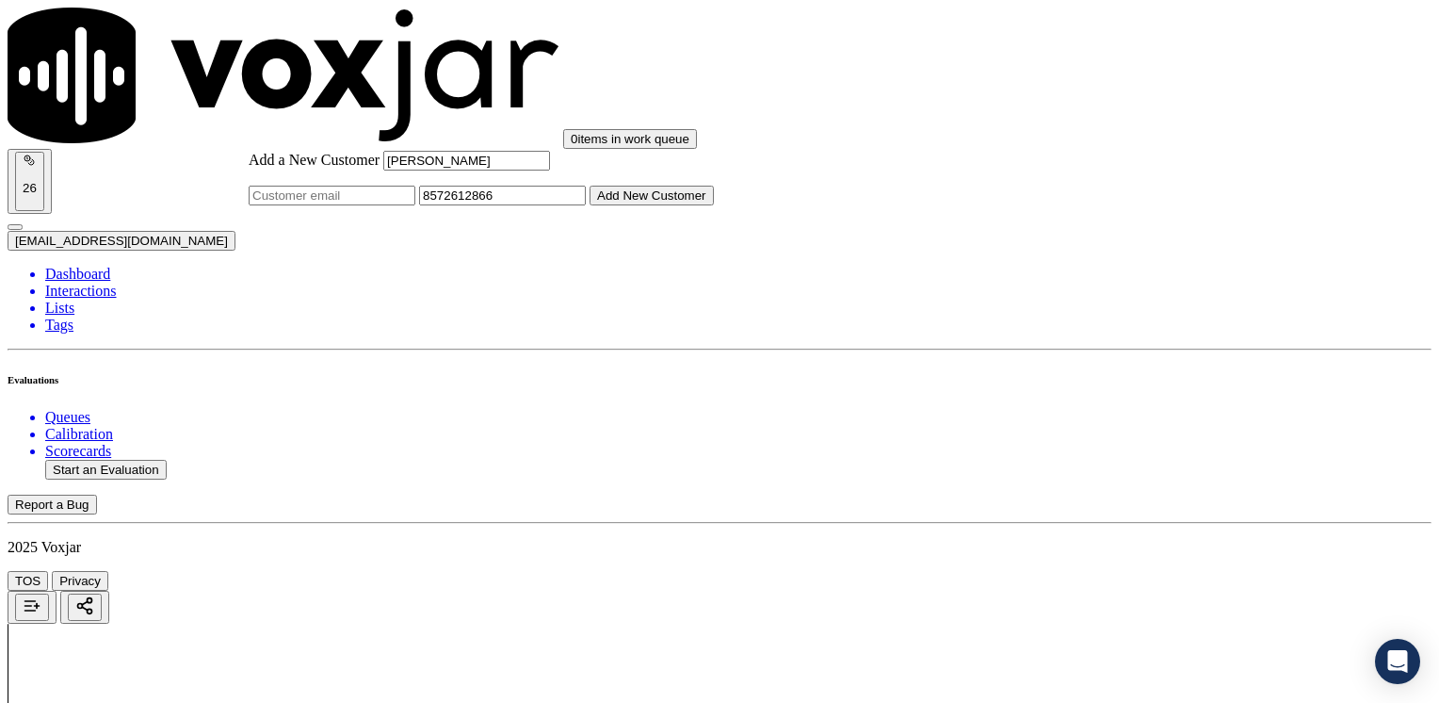
type input "[PERSON_NAME]"
click at [714, 205] on button "Add New Customer" at bounding box center [652, 196] width 124 height 20
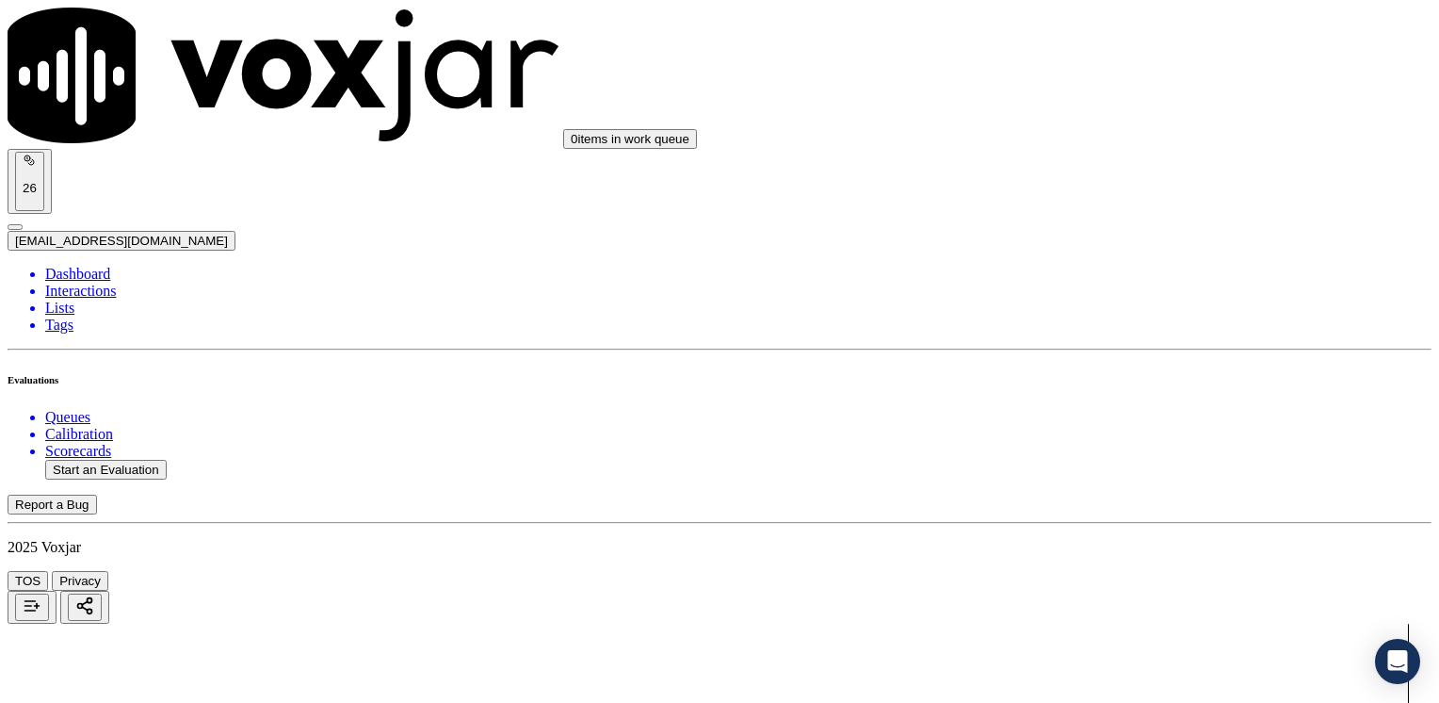
type input "6"
type textarea "Does not introduce himeself nor brands CTS at the beginning of the call"
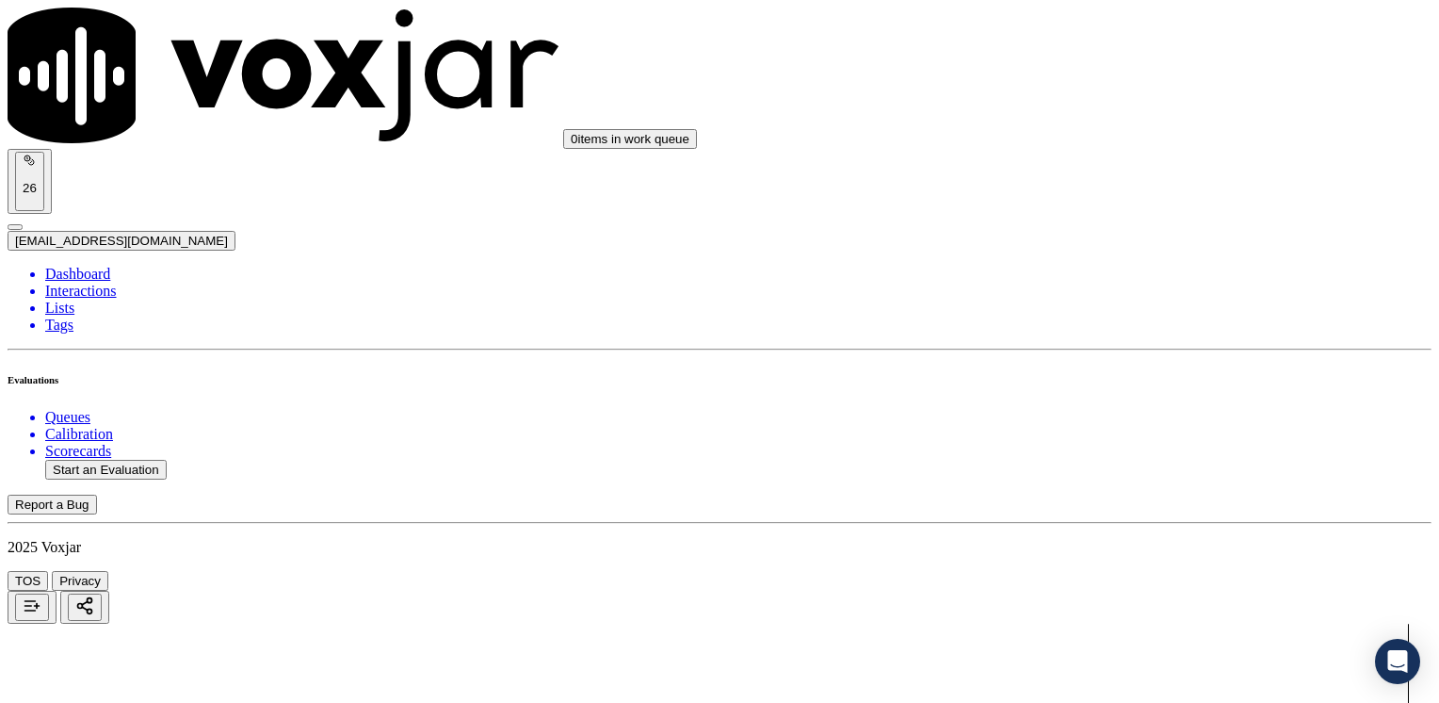
drag, startPoint x: 1065, startPoint y: 646, endPoint x: 1442, endPoint y: 558, distance: 387.0
type input "11"
type input "10"
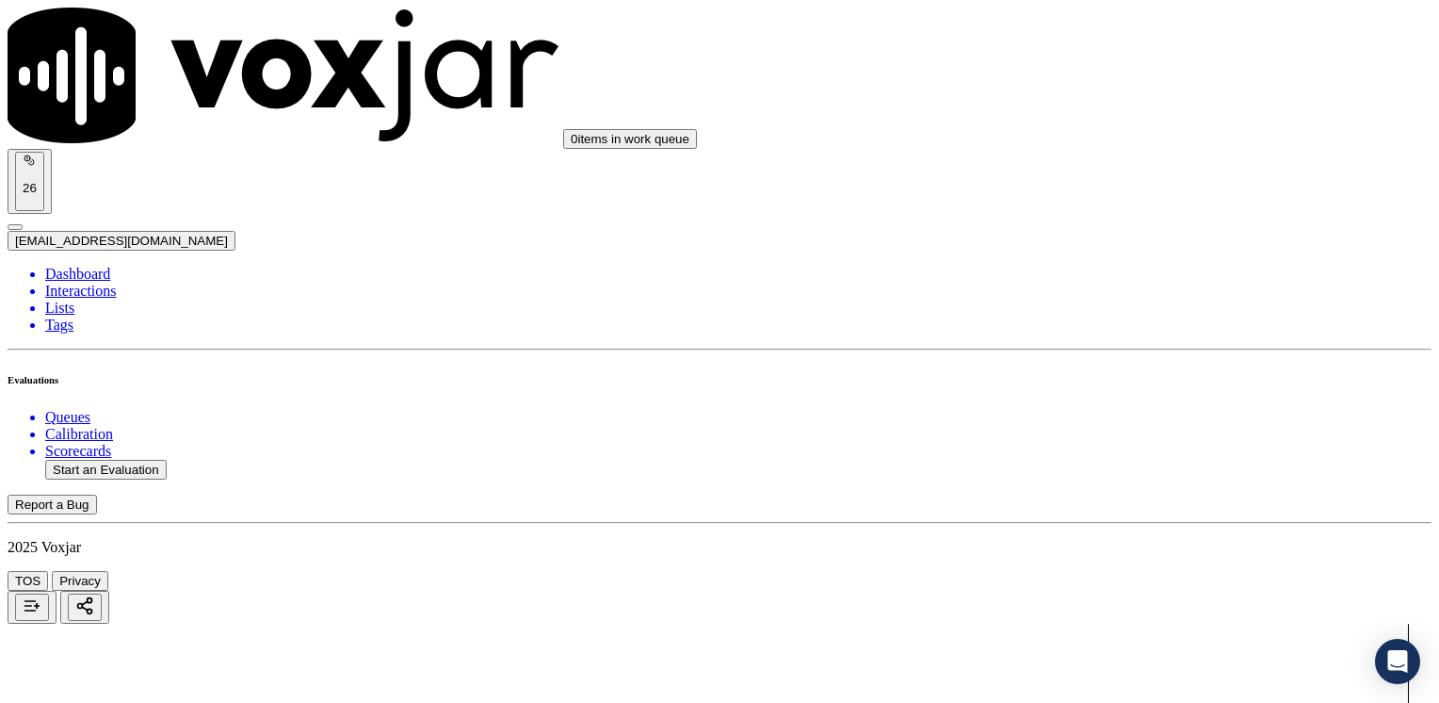
drag, startPoint x: 1067, startPoint y: 187, endPoint x: 1442, endPoint y: 187, distance: 374.9
type input "12"
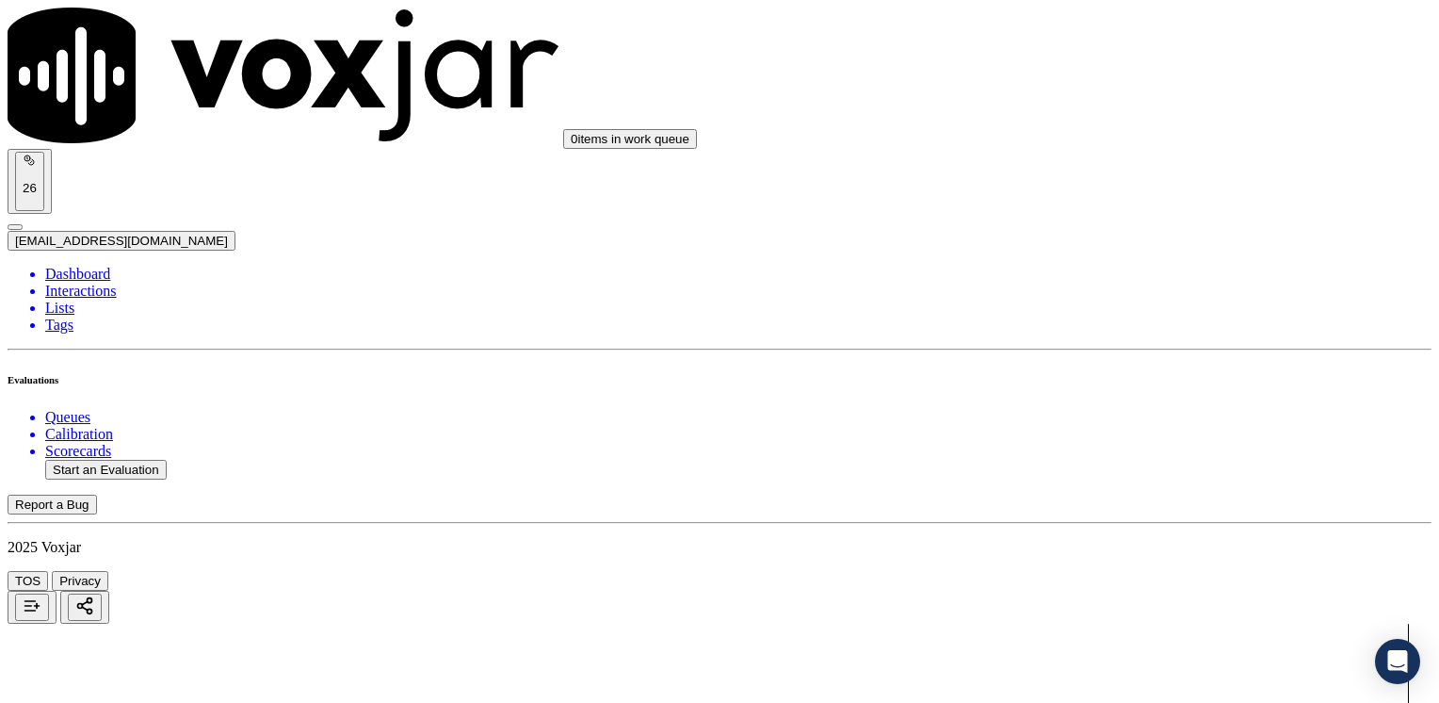
drag, startPoint x: 1066, startPoint y: 320, endPoint x: 1435, endPoint y: 344, distance: 370.0
type input "12"
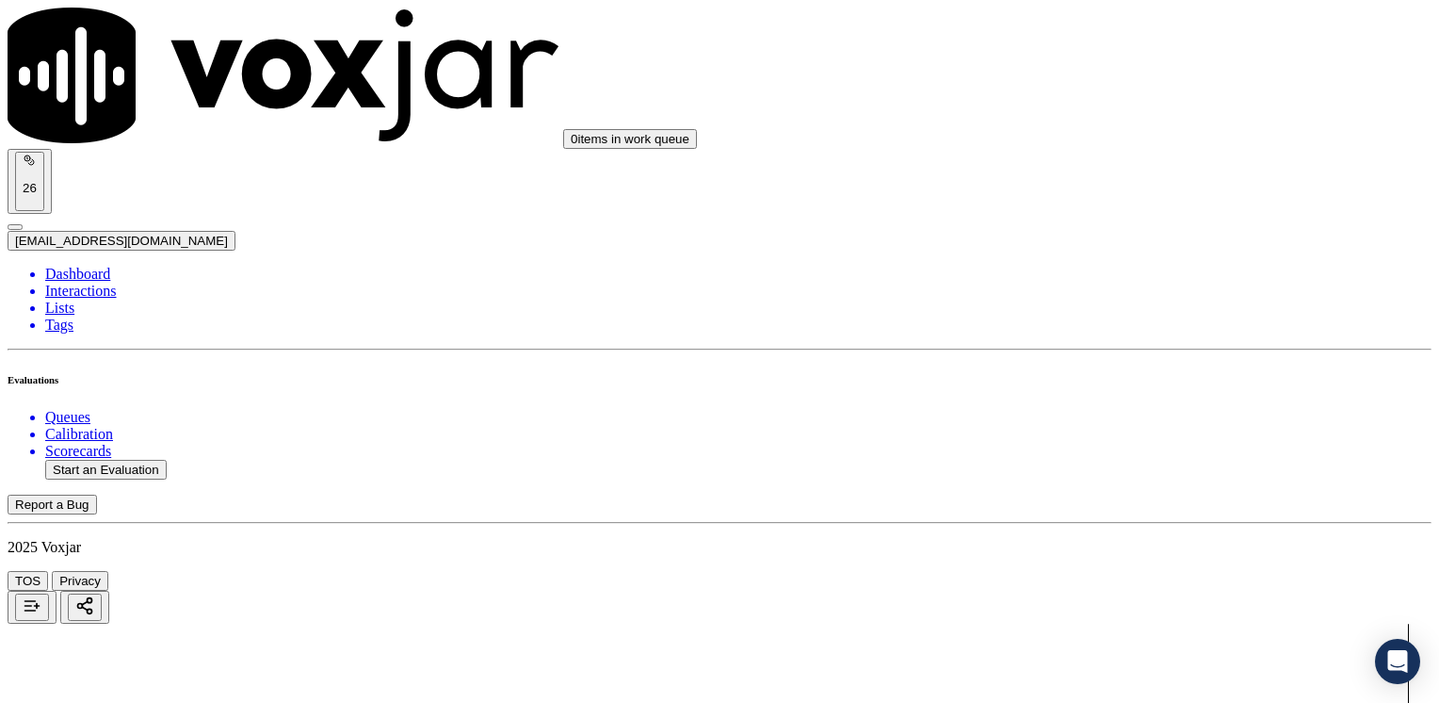
type textarea "It's not [PERSON_NAME] at the beginning of the call, does not introduce himesel…"
drag, startPoint x: 1066, startPoint y: 462, endPoint x: 1442, endPoint y: 462, distance: 375.8
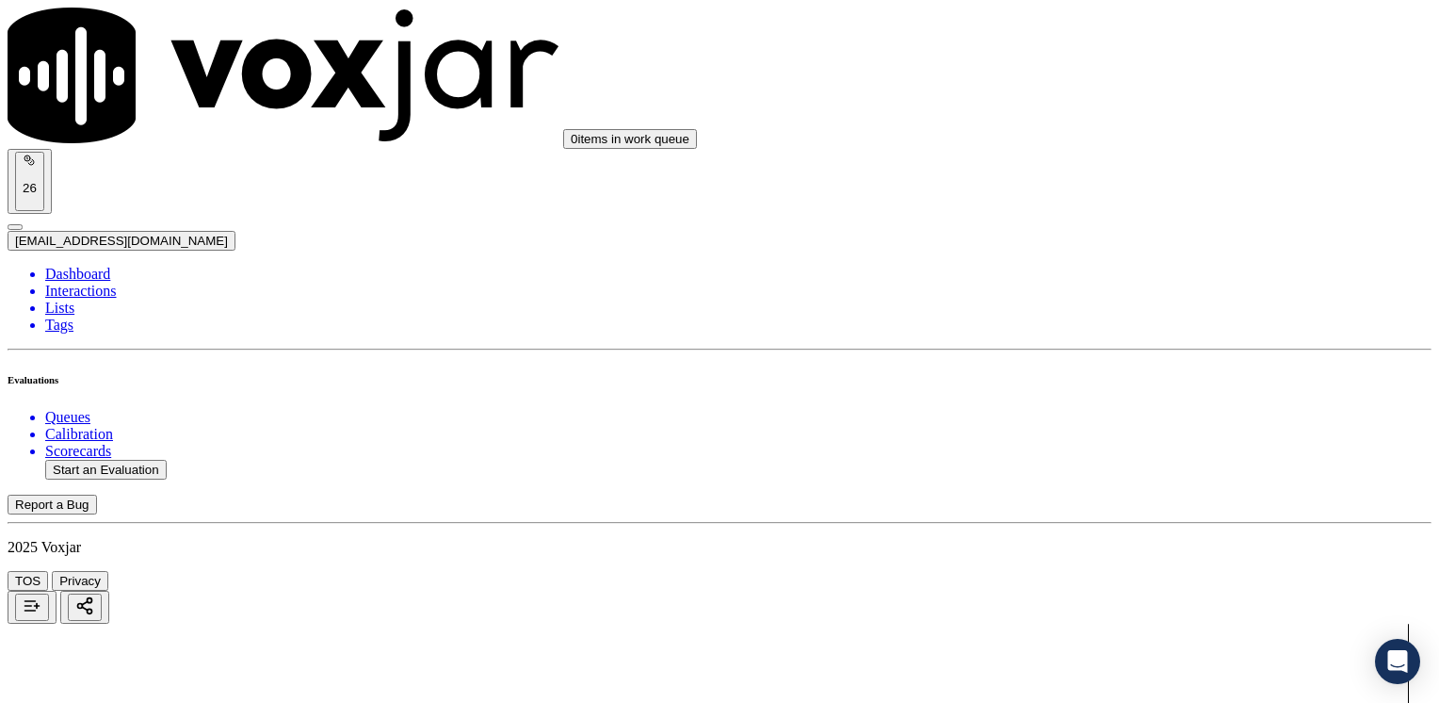
type input "13"
drag, startPoint x: 1066, startPoint y: 243, endPoint x: 1442, endPoint y: 240, distance: 375.8
type input "13"
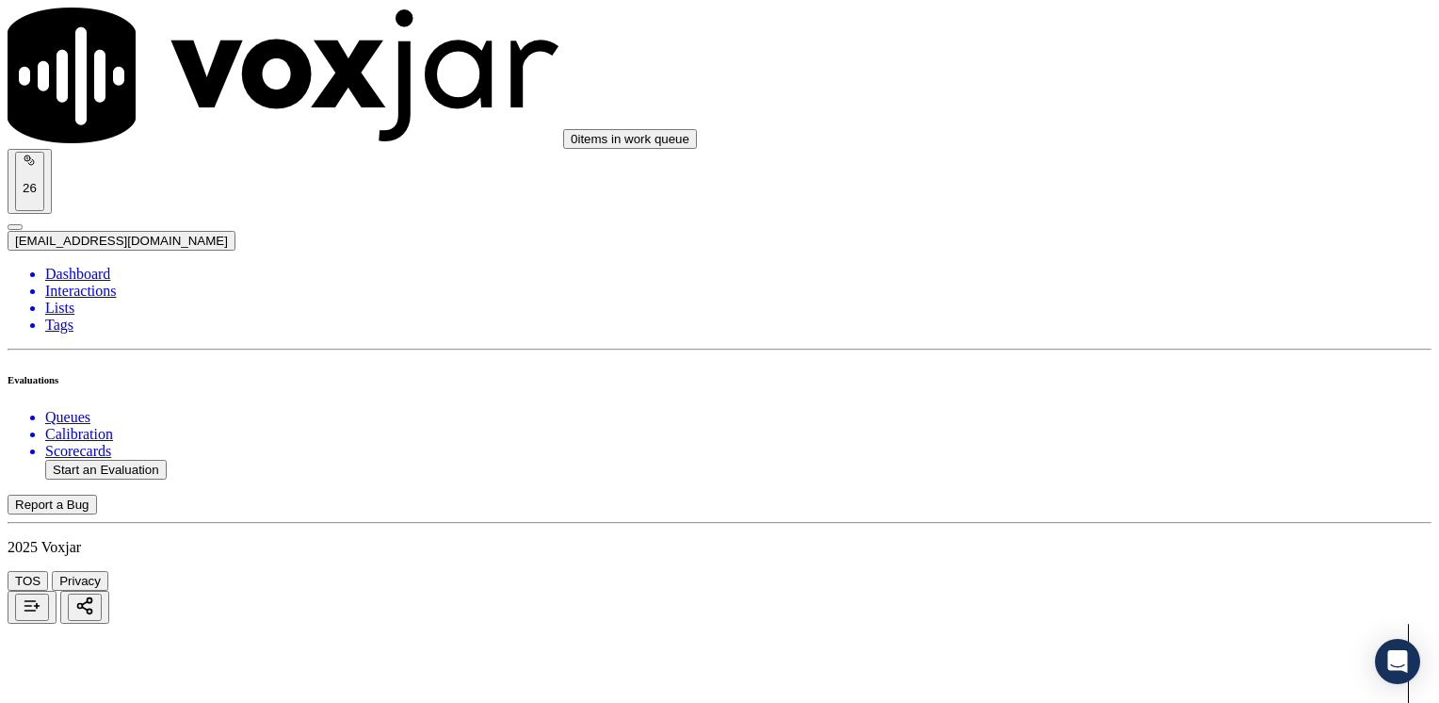
click at [140, 460] on button "Start an Evaluation" at bounding box center [106, 470] width 122 height 20
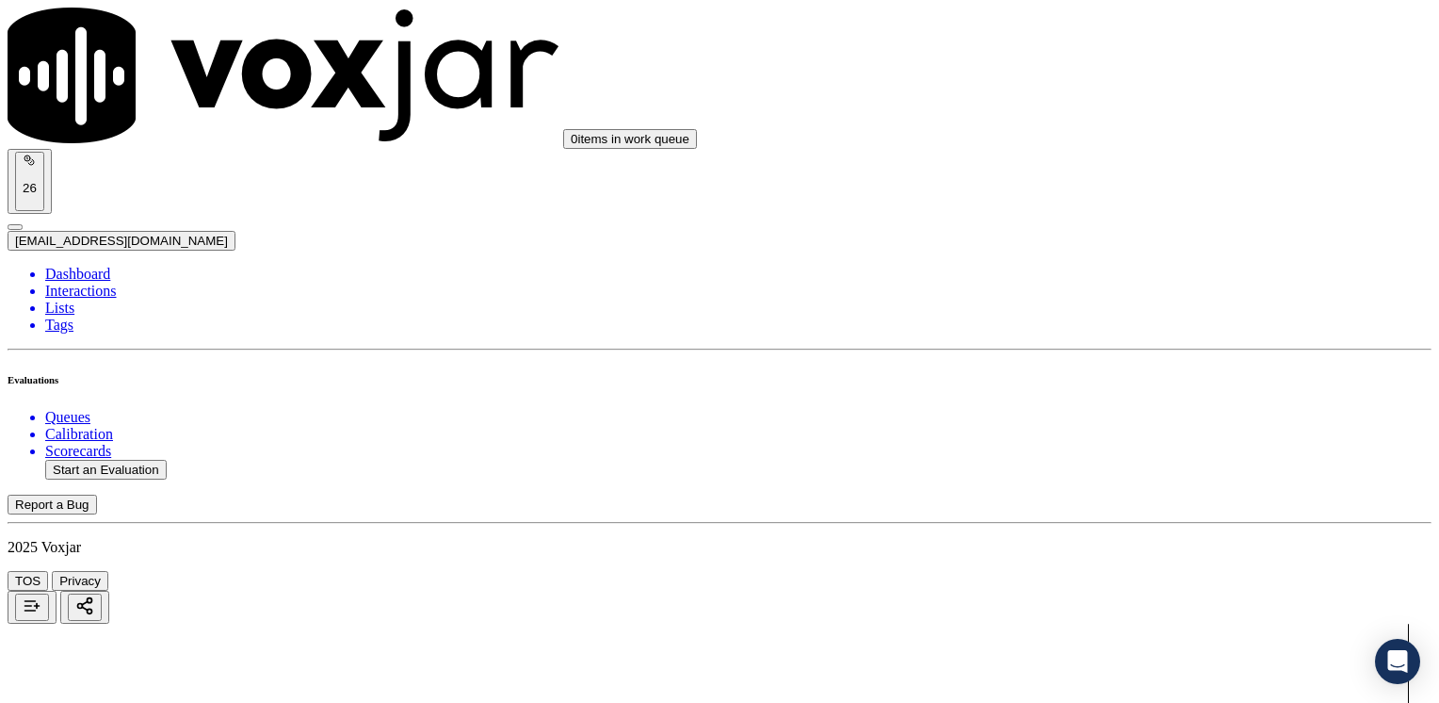
type input "20250822-144636_6147432294-[PERSON_NAME] 2 all.mp3"
type input "[PERSON_NAME]"
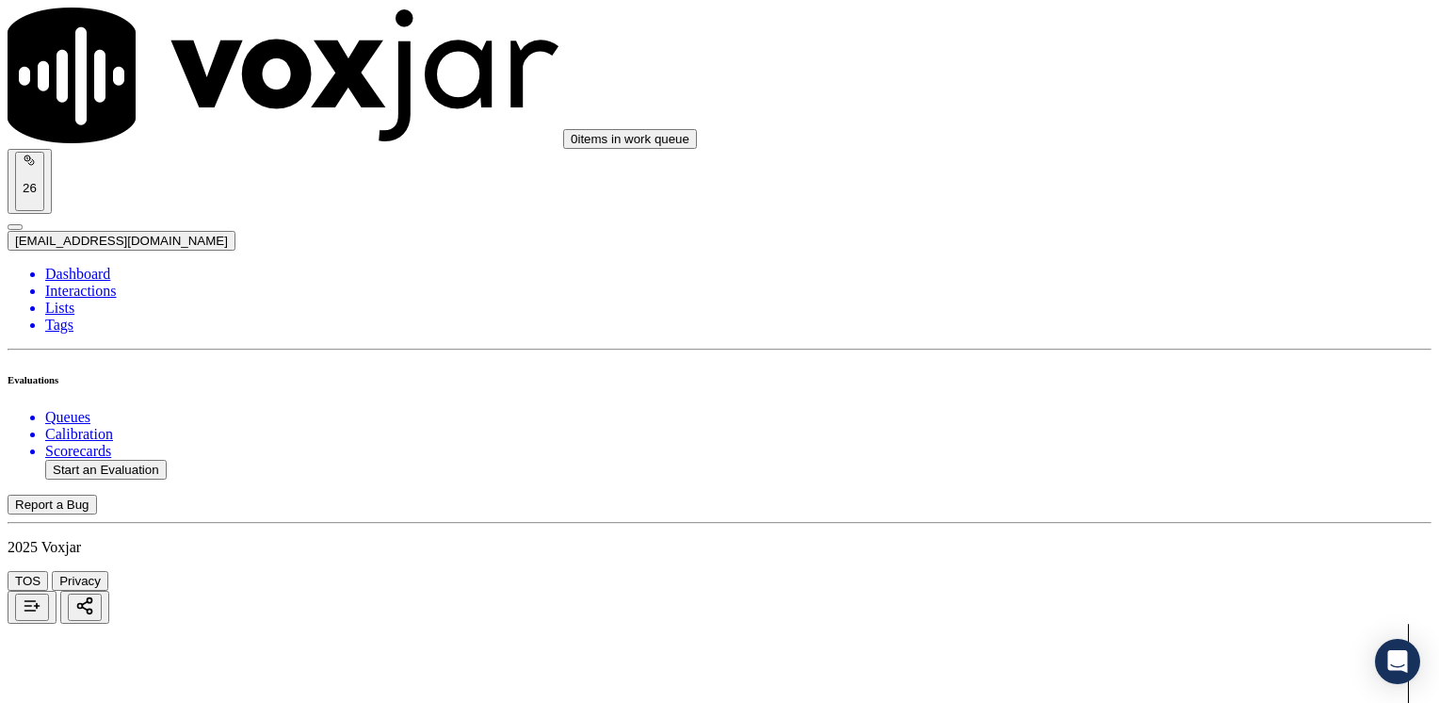
type input "[DATE]T17:44"
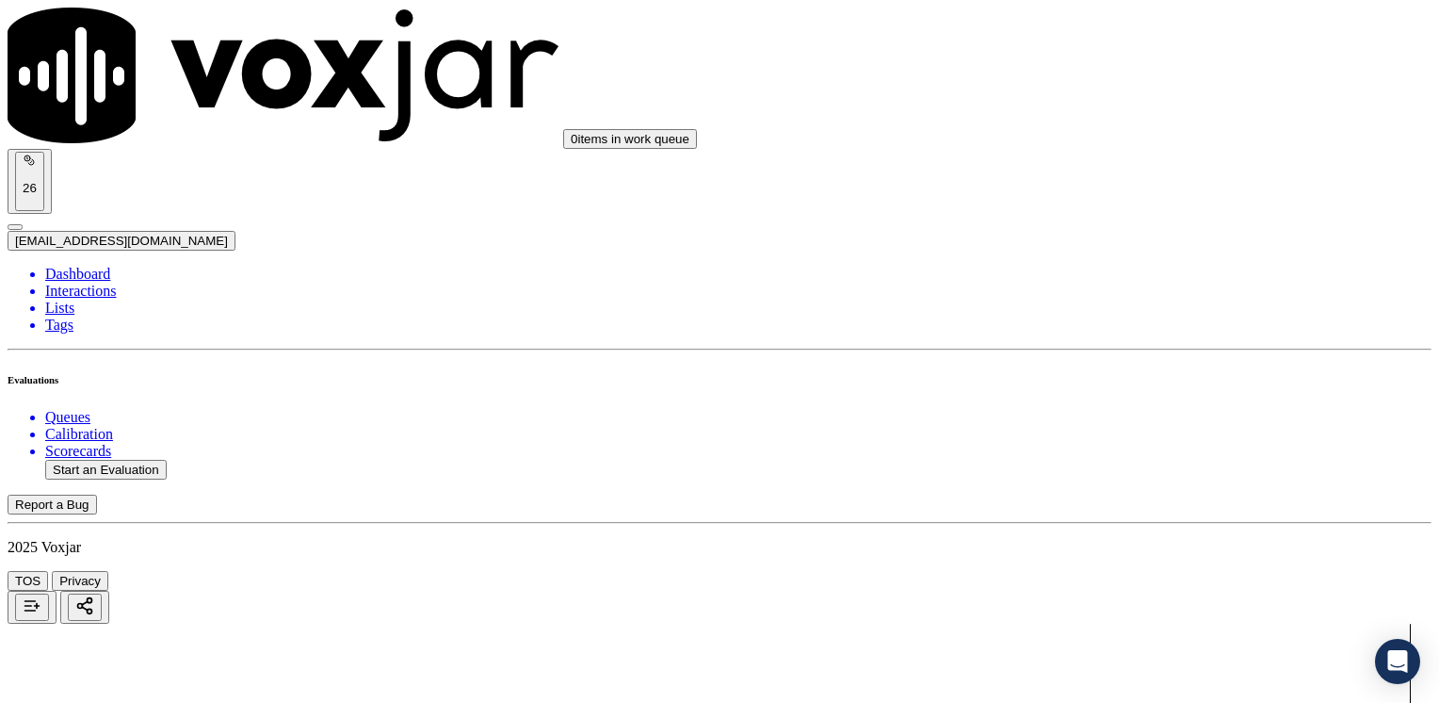
type input "6147432294"
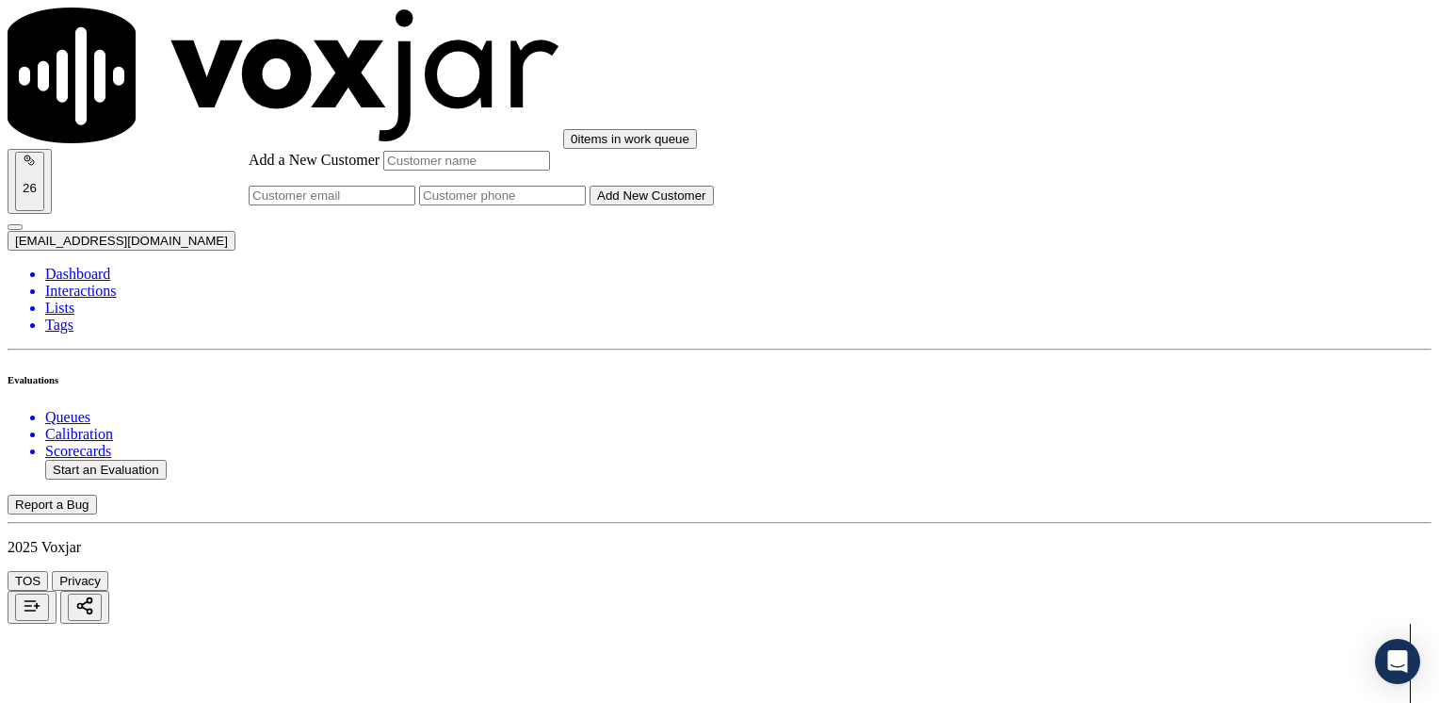
click at [586, 205] on input "Add a New Customer" at bounding box center [502, 196] width 167 height 20
paste input "6147432294"
type input "6147432294"
click at [550, 170] on input "Add a New Customer" at bounding box center [466, 161] width 167 height 20
paste input "[PERSON_NAME]"
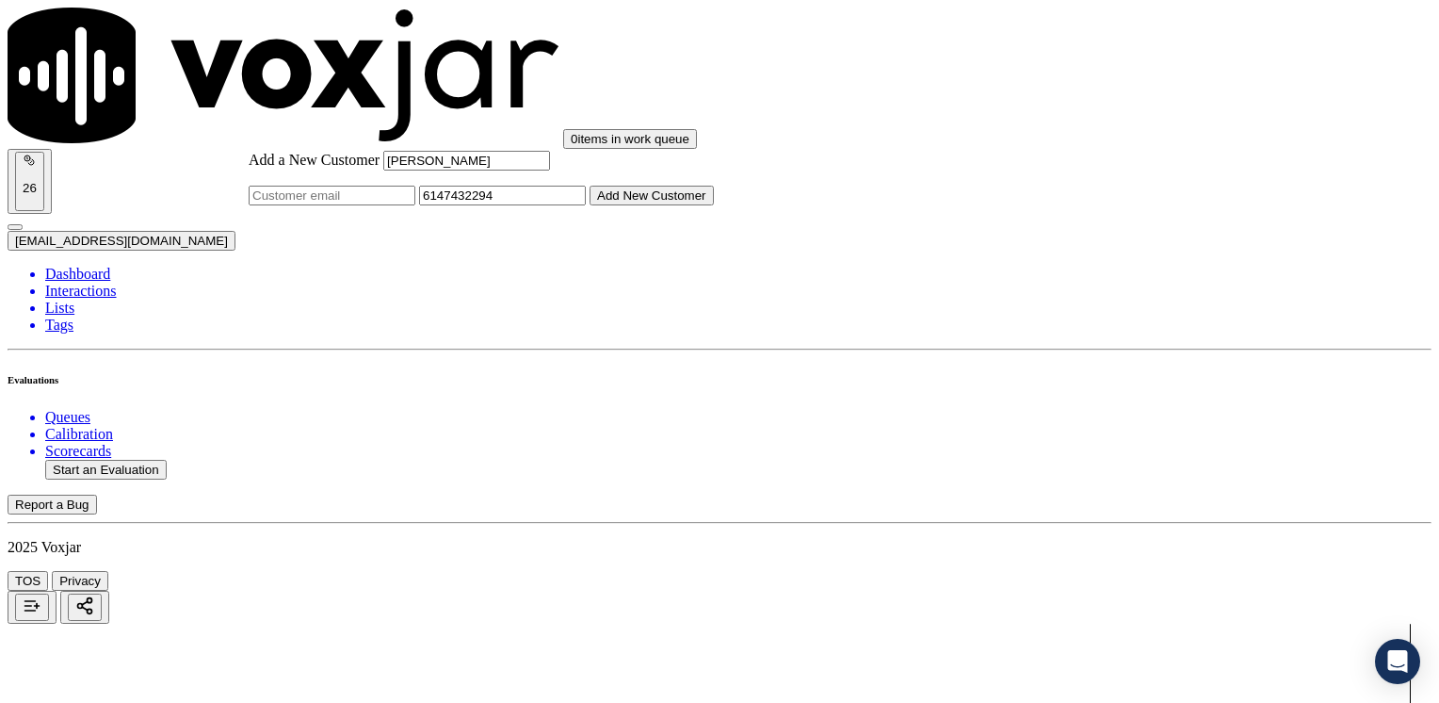
type input "[PERSON_NAME]"
click at [714, 205] on button "Add New Customer" at bounding box center [652, 196] width 124 height 20
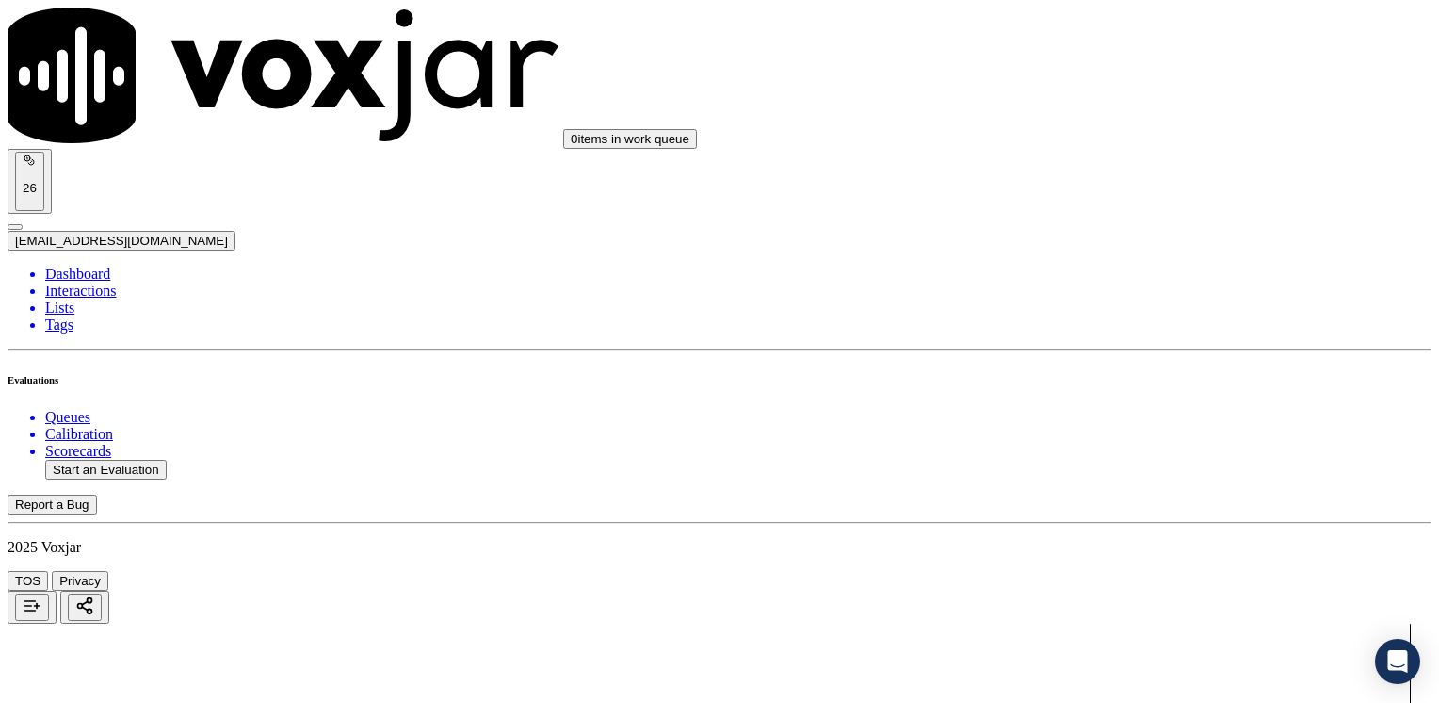
drag, startPoint x: 1110, startPoint y: 567, endPoint x: 1152, endPoint y: 534, distance: 53.7
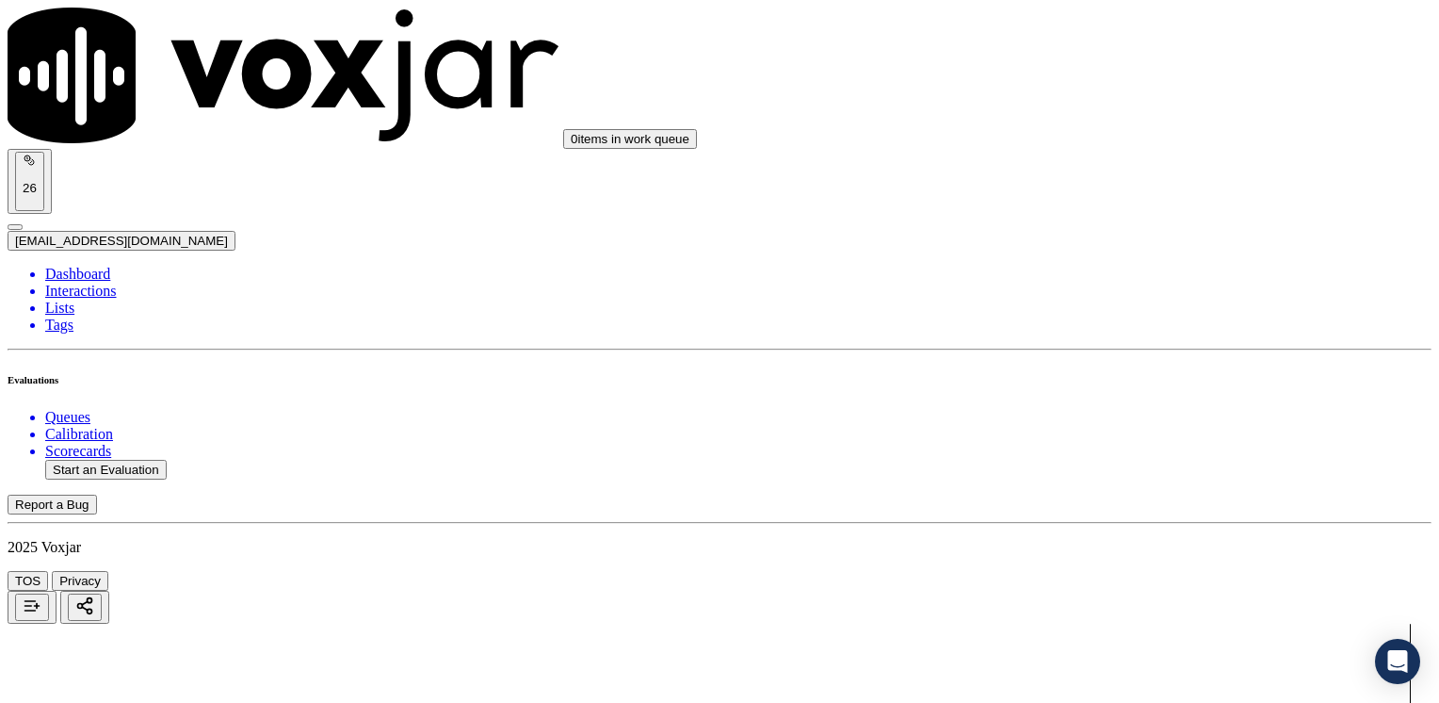
drag, startPoint x: 1066, startPoint y: 319, endPoint x: 1383, endPoint y: 366, distance: 320.0
type input "12"
drag, startPoint x: 1062, startPoint y: 547, endPoint x: 1391, endPoint y: 465, distance: 338.8
type input "11"
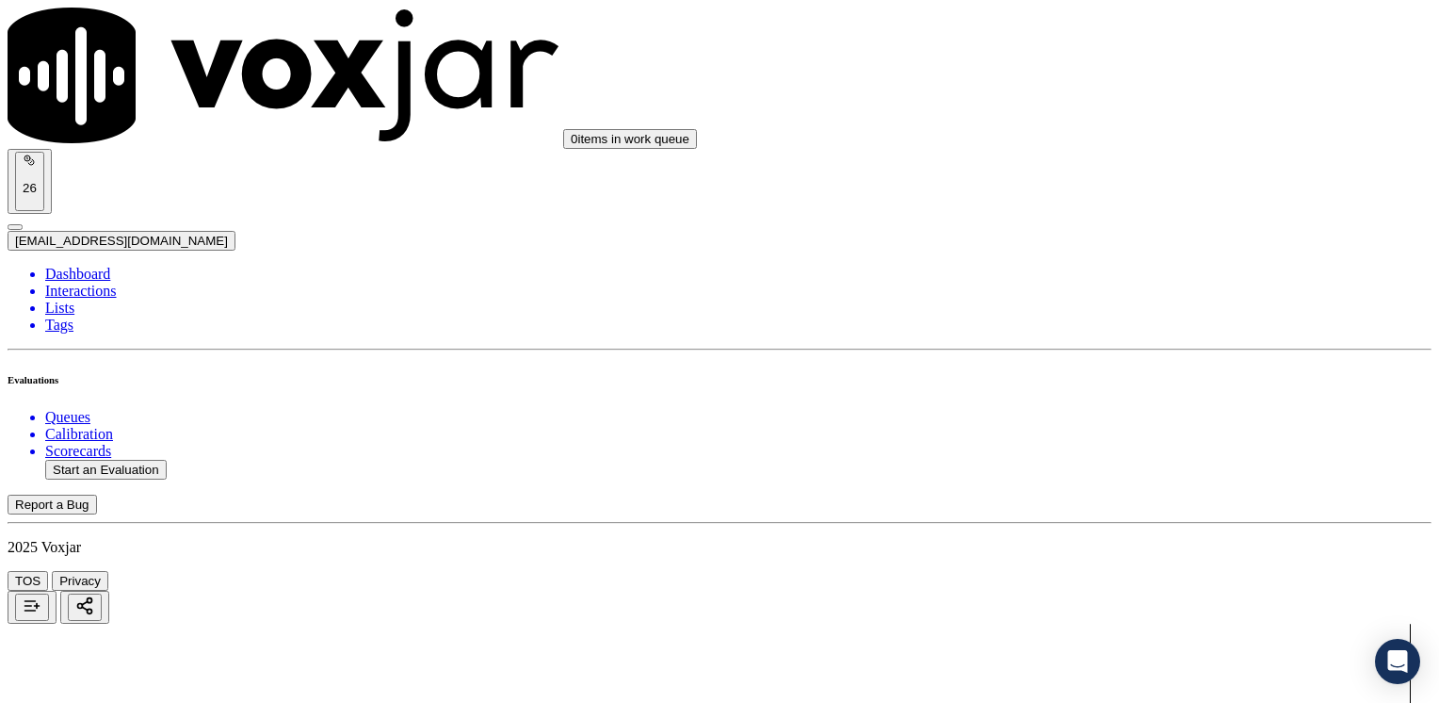
type input "10"
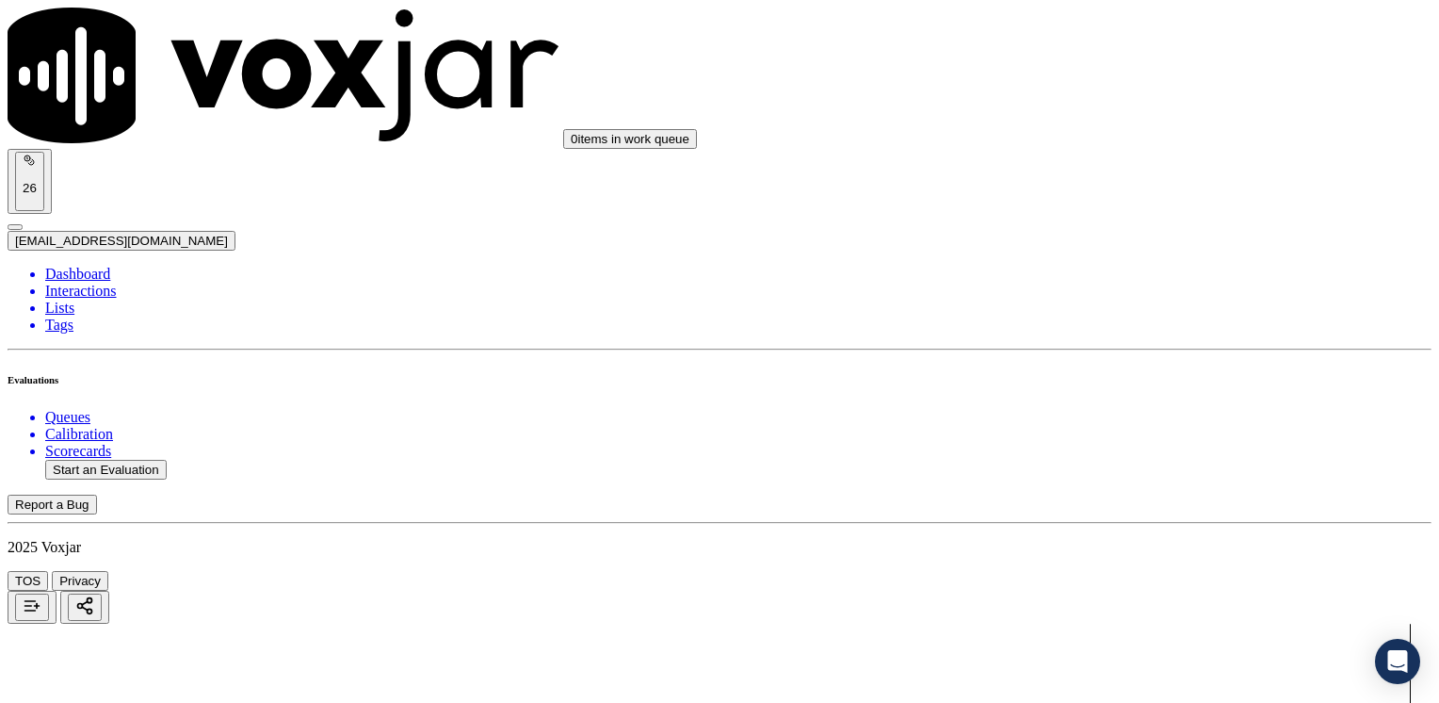
drag, startPoint x: 1066, startPoint y: 232, endPoint x: 1438, endPoint y: 197, distance: 373.7
type input "12"
drag, startPoint x: 1059, startPoint y: 375, endPoint x: 1438, endPoint y: 360, distance: 379.9
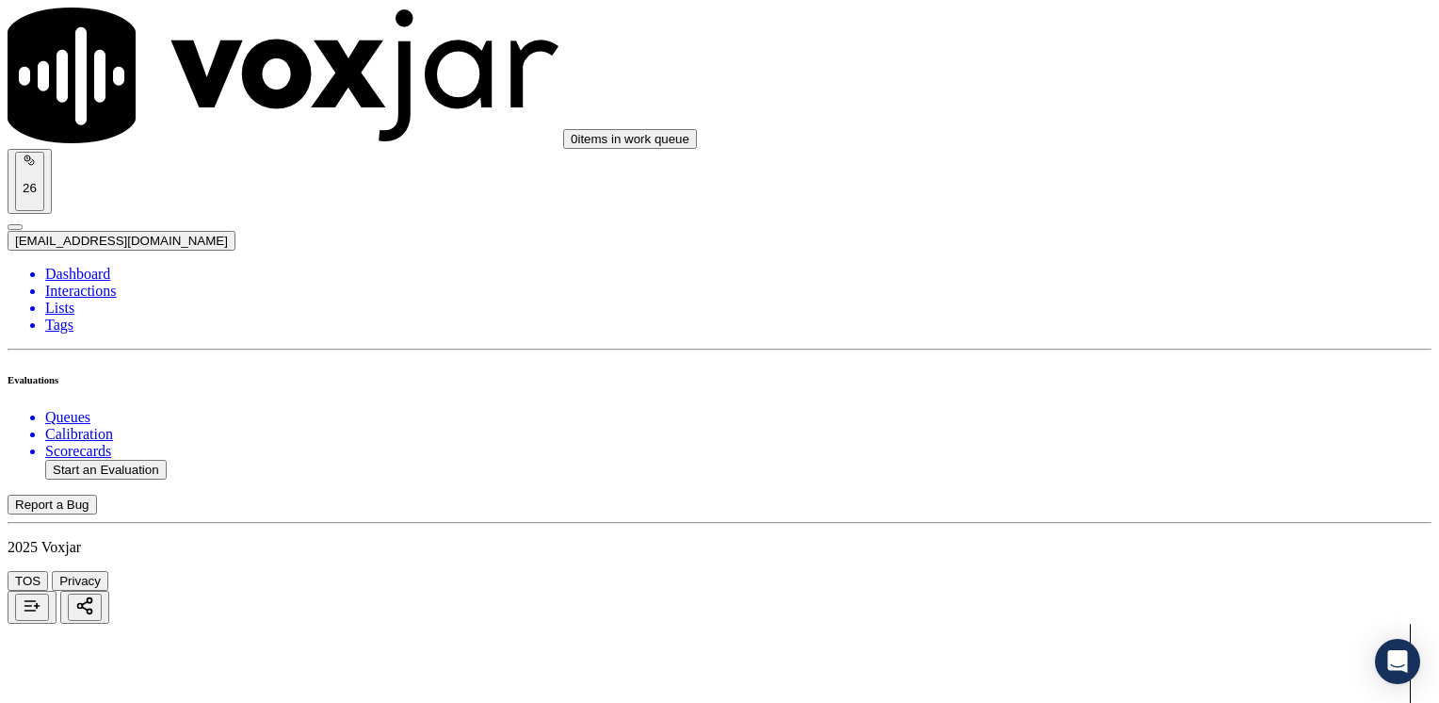
drag, startPoint x: 1074, startPoint y: 422, endPoint x: 1442, endPoint y: 408, distance: 368.6
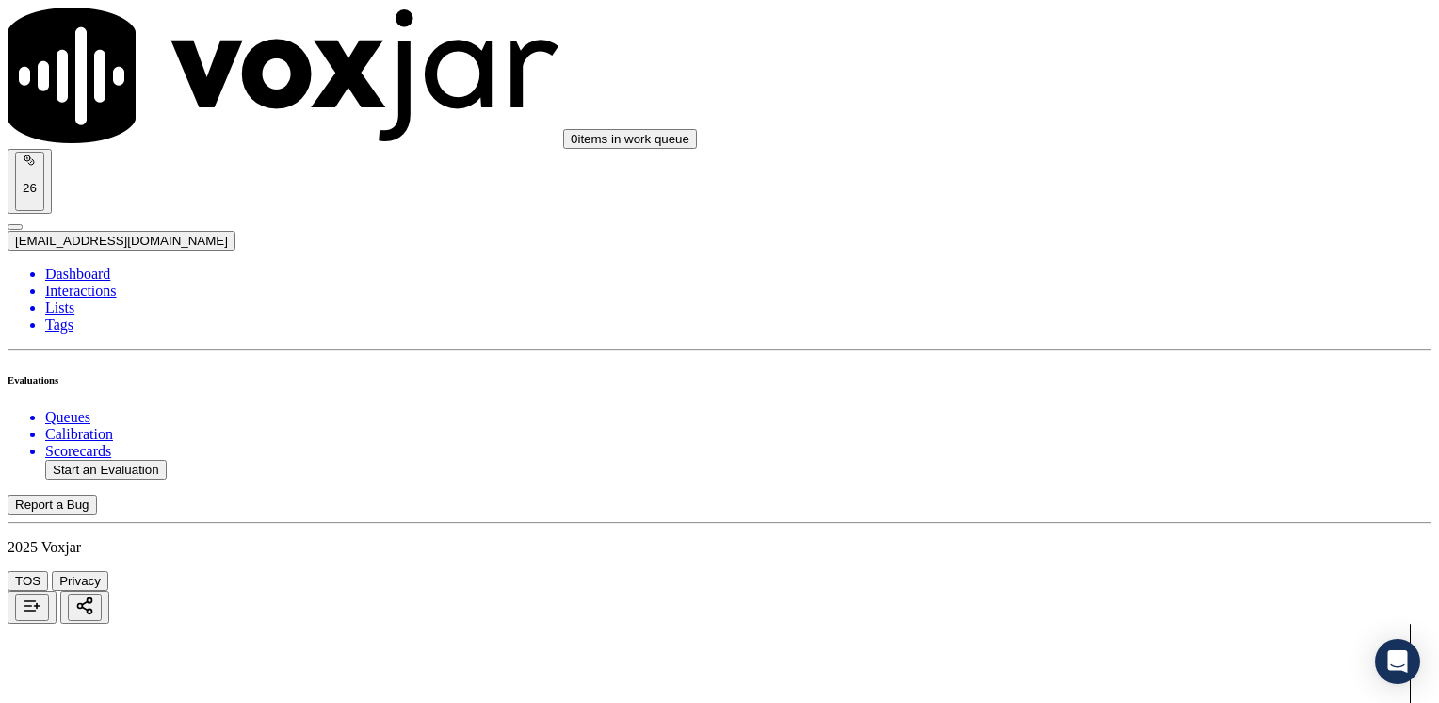
drag, startPoint x: 1068, startPoint y: 269, endPoint x: 1442, endPoint y: 269, distance: 373.9
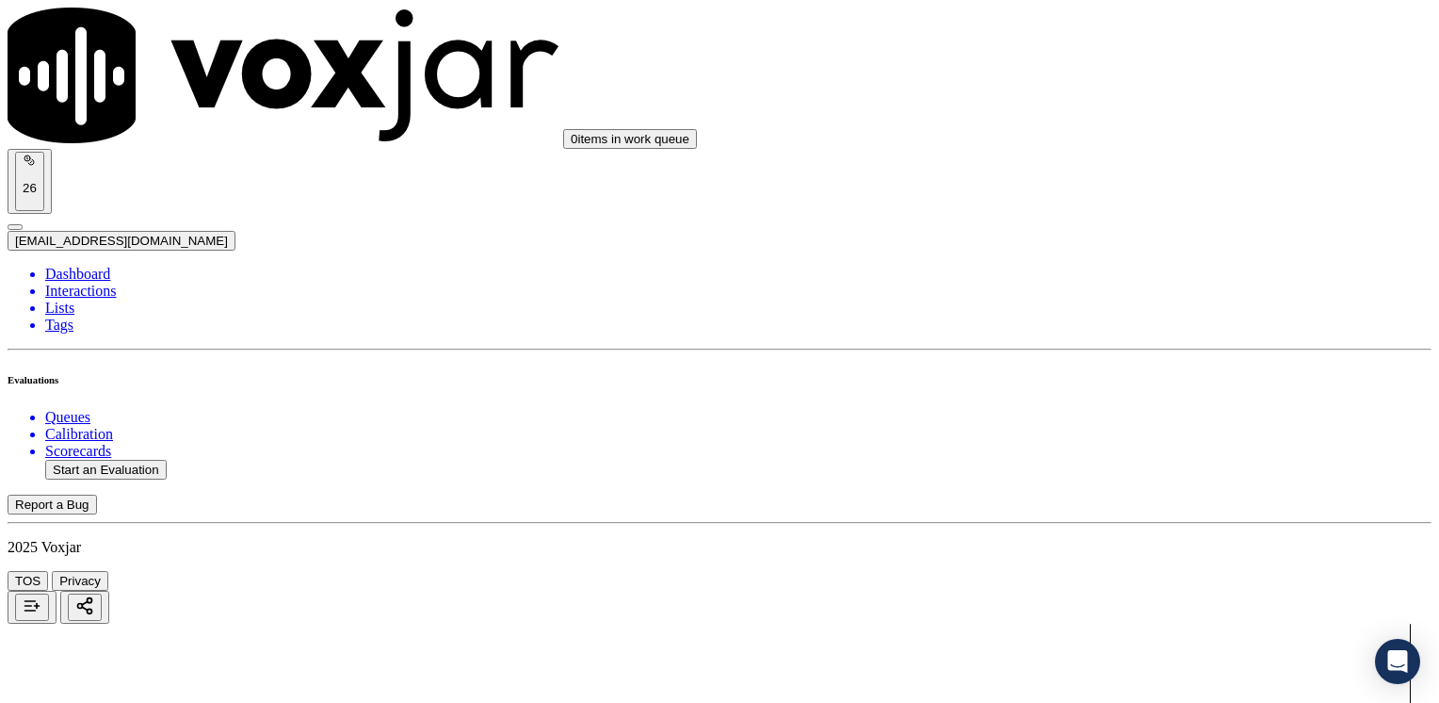
click at [147, 460] on button "Start an Evaluation" at bounding box center [106, 470] width 122 height 20
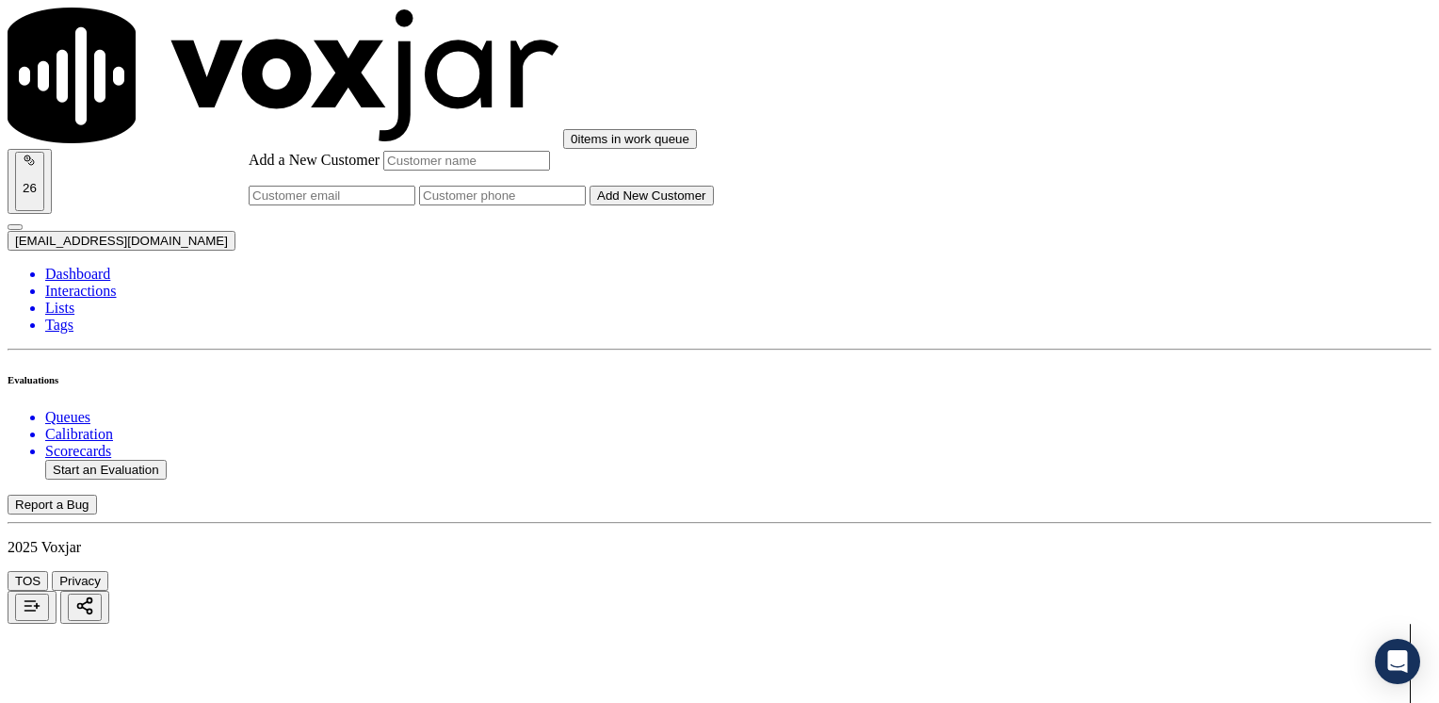
click at [586, 205] on input "Add a New Customer" at bounding box center [502, 196] width 167 height 20
paste input "7746412533"
click at [550, 170] on input "Add a New Customer" at bounding box center [466, 161] width 167 height 20
paste input "[PERSON_NAME] Sanum"
click at [714, 205] on div "Add a New Customer [PERSON_NAME] Sanum 7746412533 Add New Customer" at bounding box center [481, 178] width 465 height 55
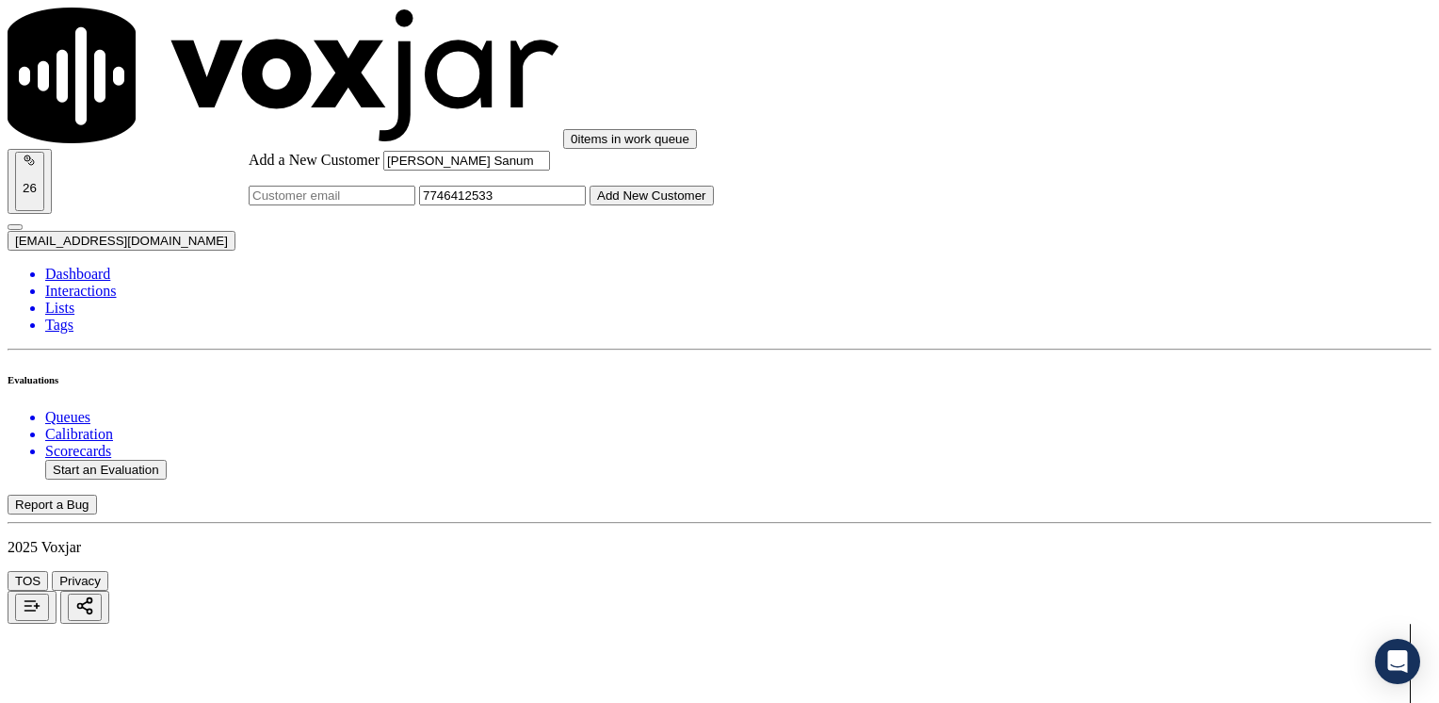
click at [714, 205] on button "Add New Customer" at bounding box center [652, 196] width 124 height 20
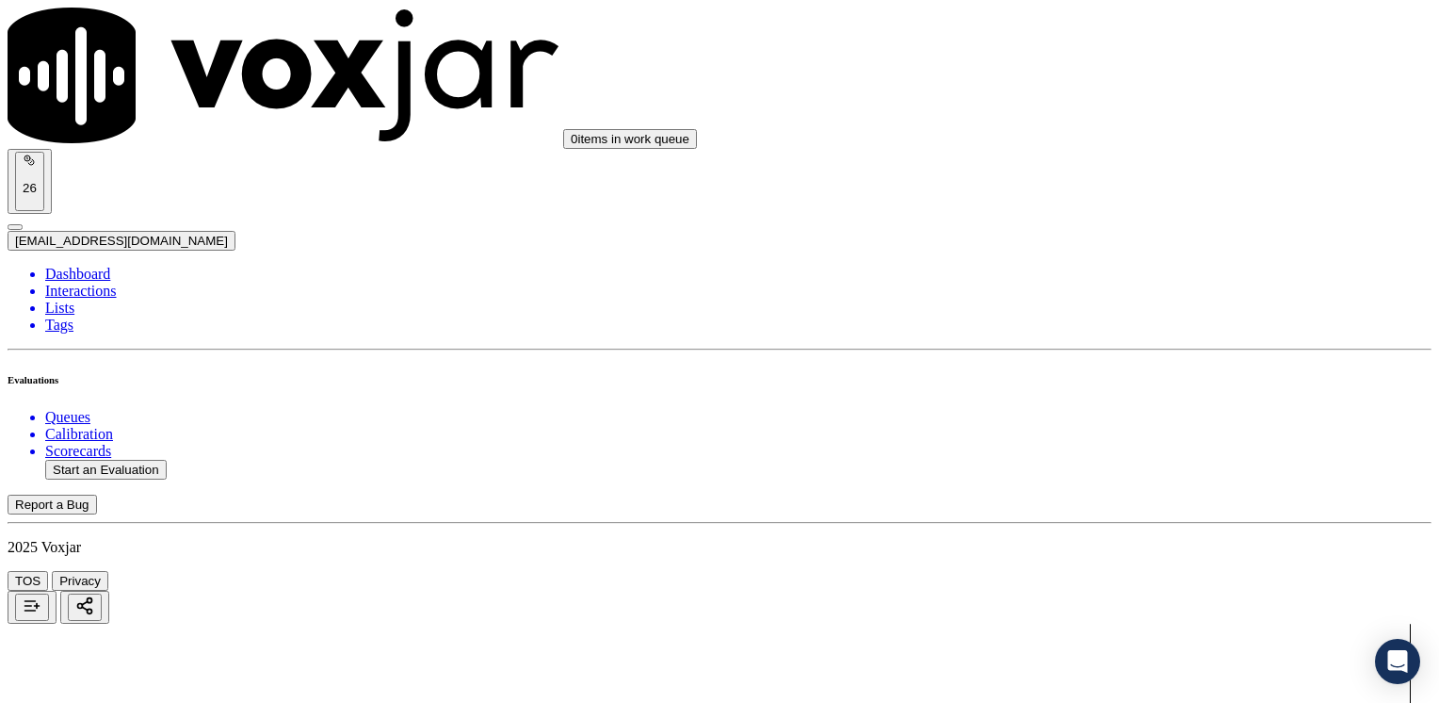
drag, startPoint x: 1064, startPoint y: 322, endPoint x: 1438, endPoint y: 322, distance: 373.9
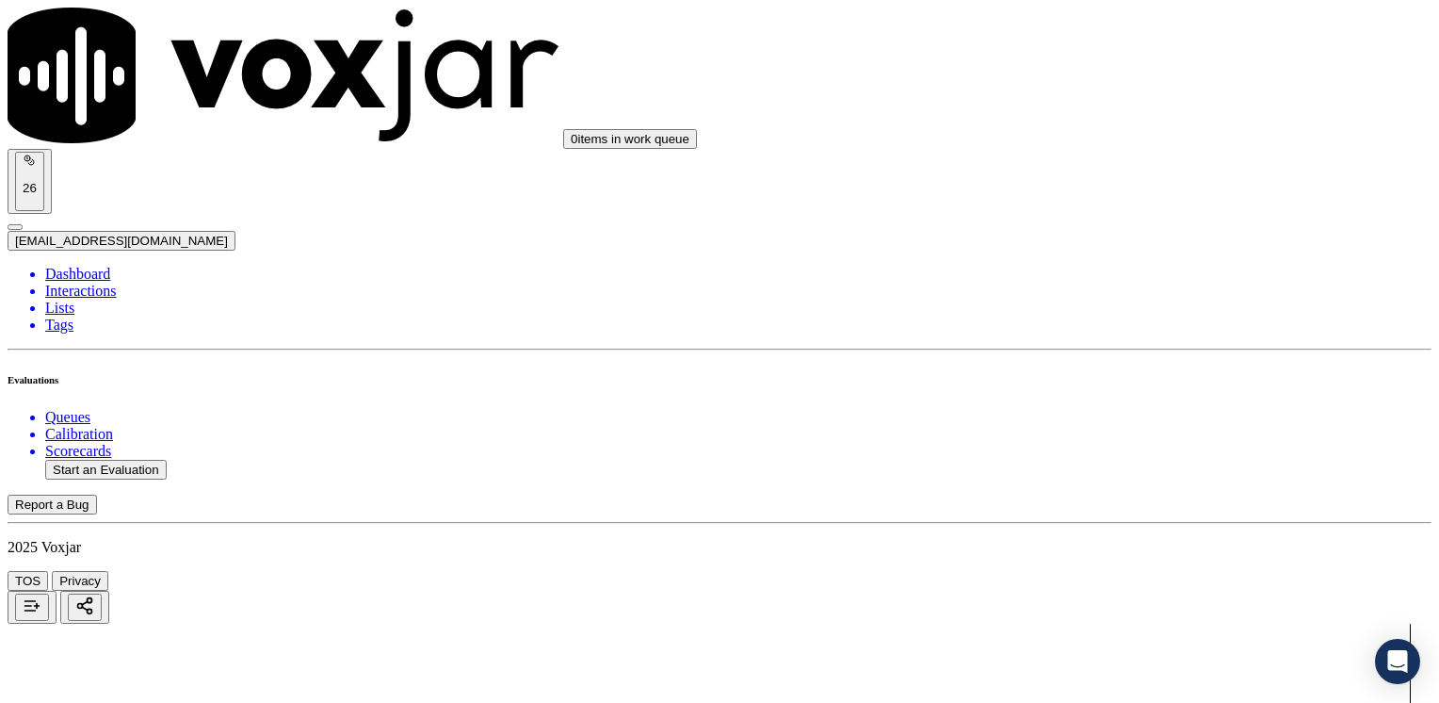
drag, startPoint x: 1066, startPoint y: 546, endPoint x: 1442, endPoint y: 515, distance: 377.1
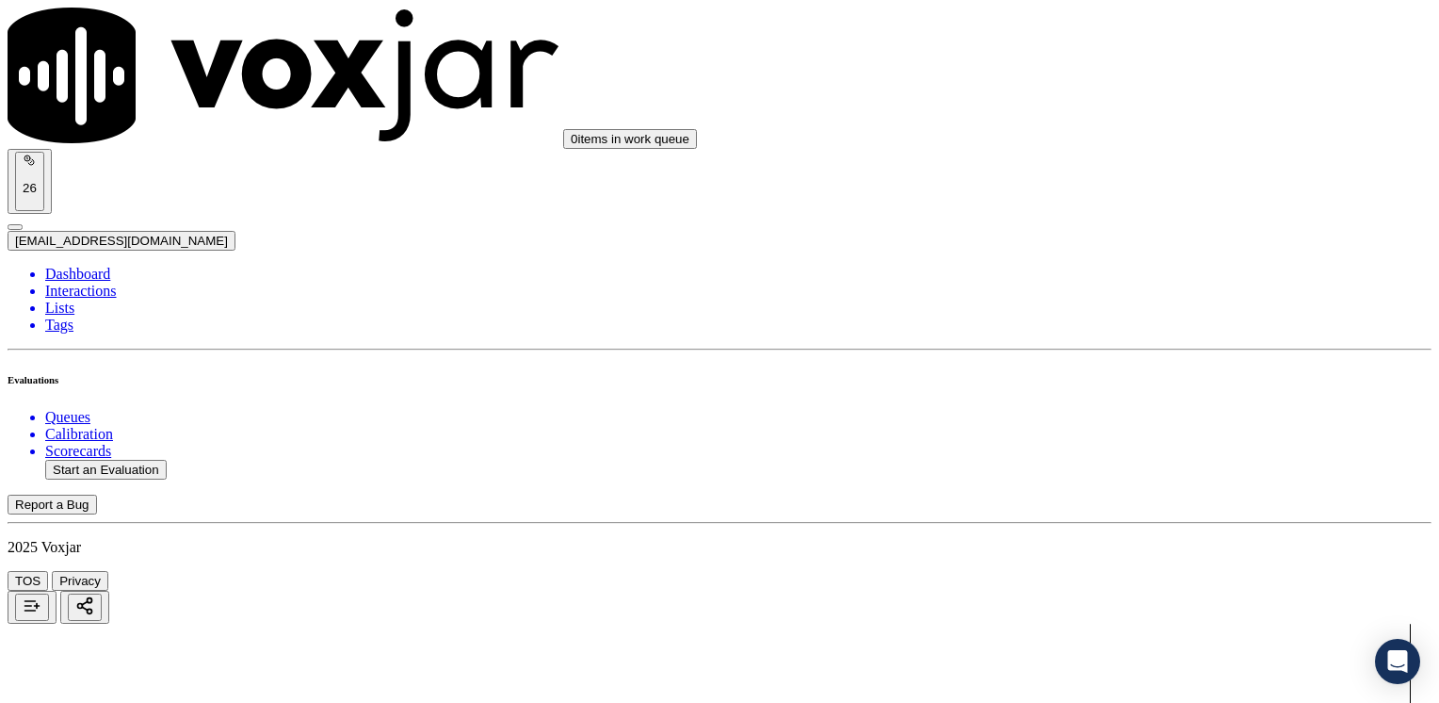
scroll to position [1552, 0]
drag, startPoint x: 1068, startPoint y: 281, endPoint x: 1442, endPoint y: 281, distance: 373.9
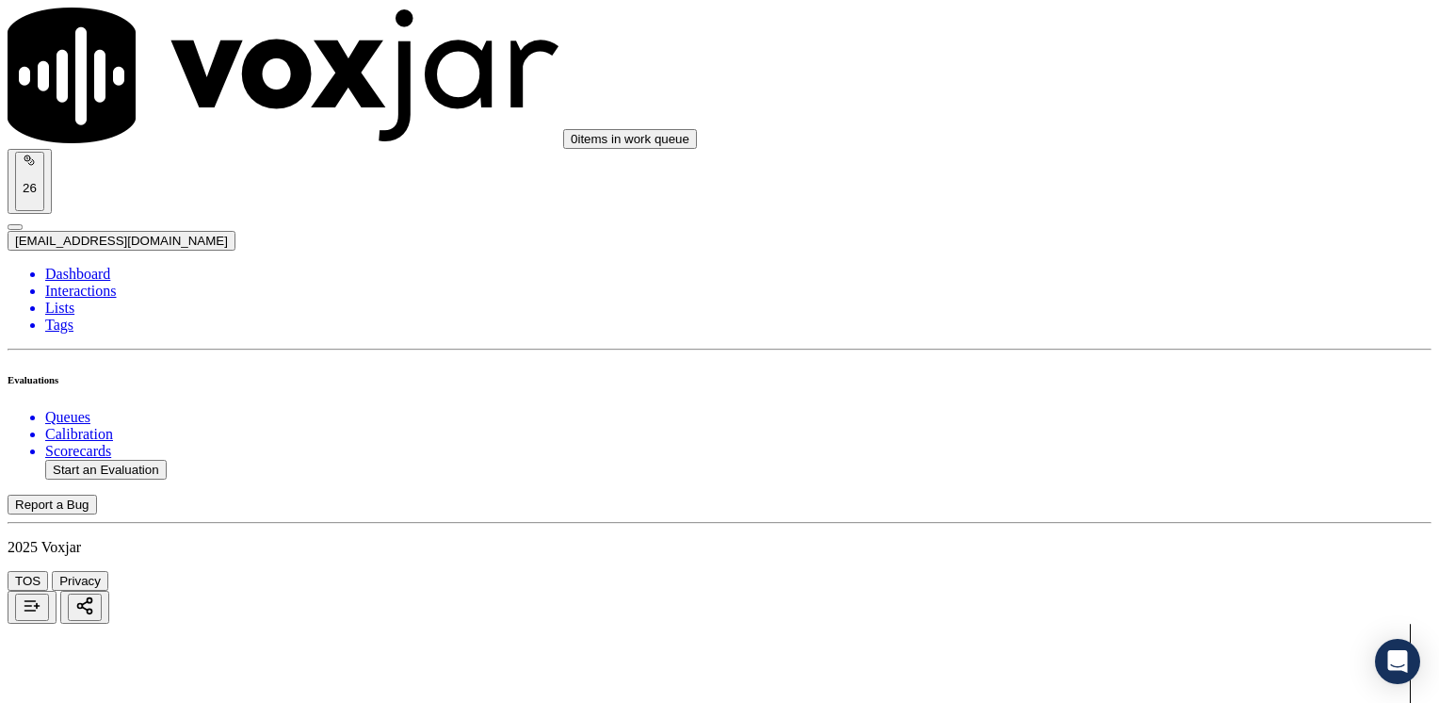
drag, startPoint x: 1070, startPoint y: 231, endPoint x: 1438, endPoint y: 238, distance: 368.4
drag, startPoint x: 1064, startPoint y: 503, endPoint x: 1427, endPoint y: 499, distance: 362.7
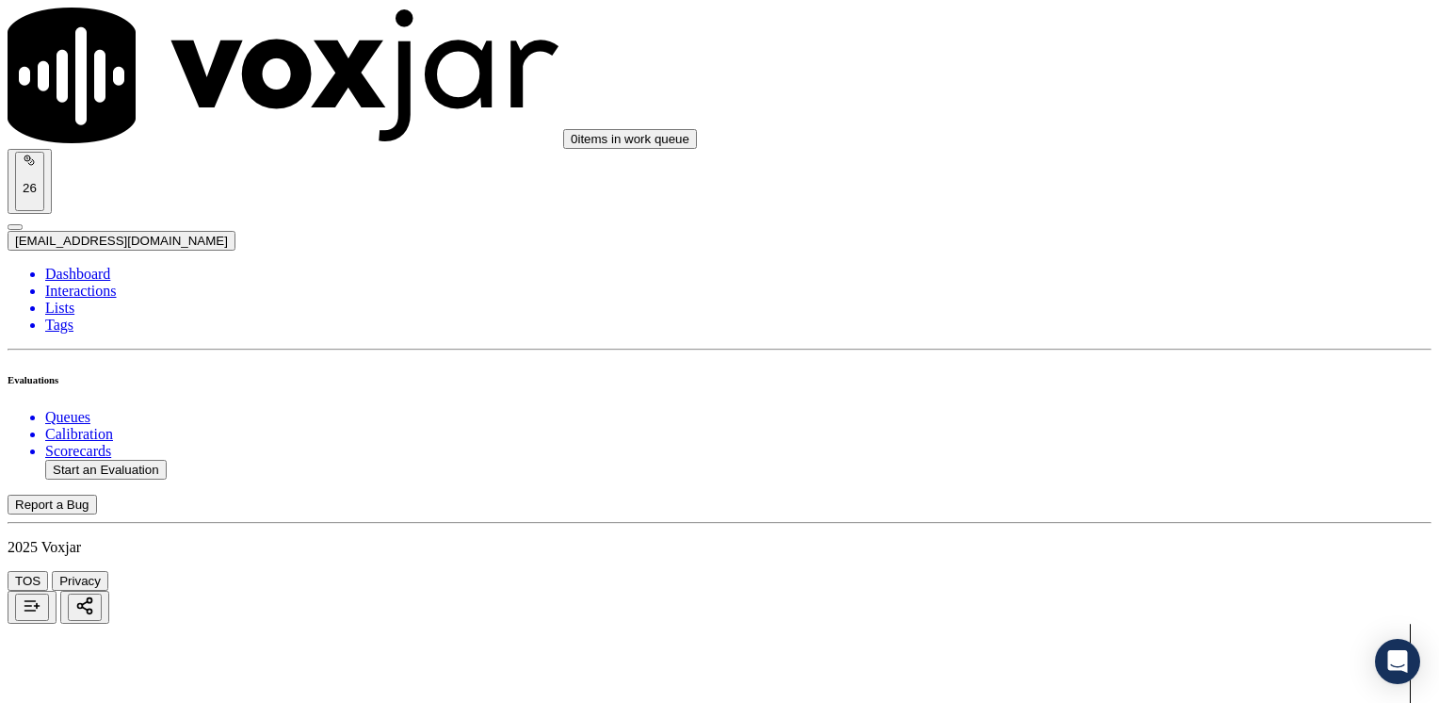
click at [165, 460] on button "Start an Evaluation" at bounding box center [106, 470] width 122 height 20
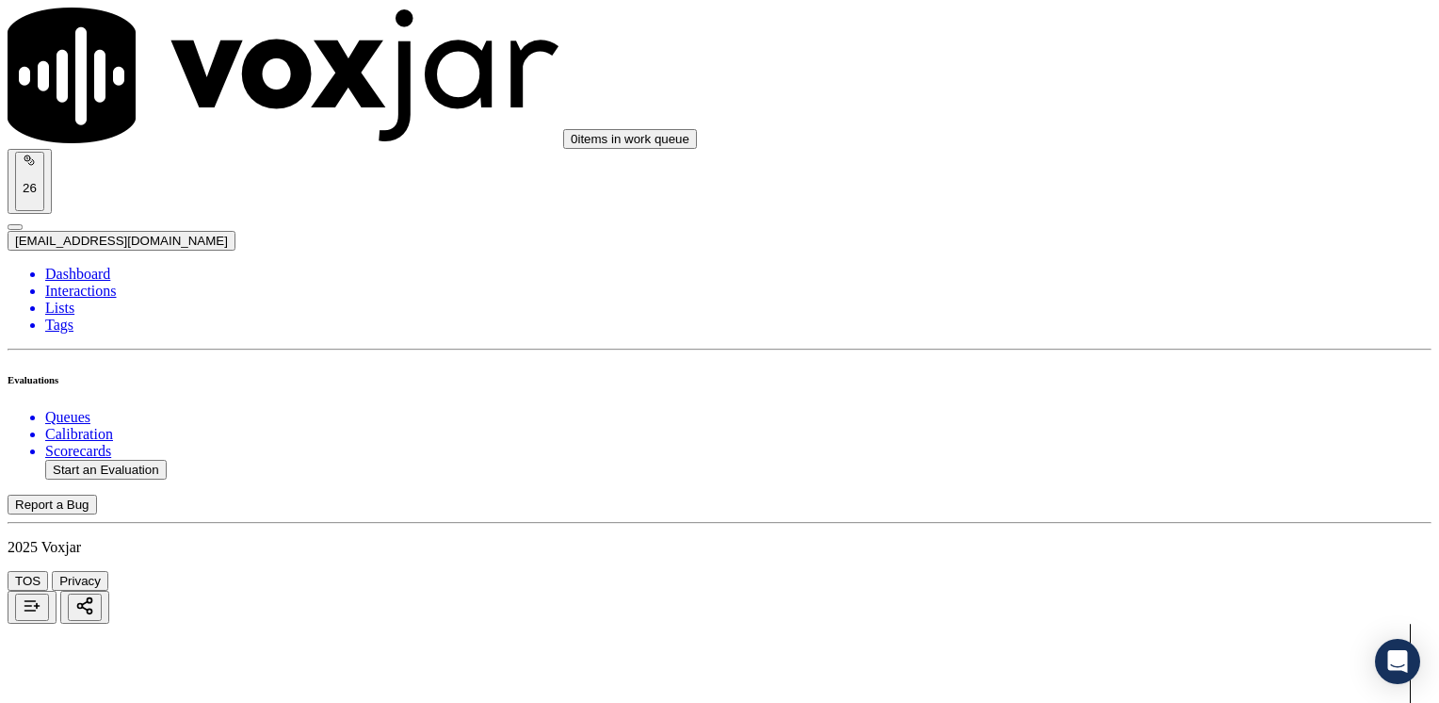
scroll to position [377, 0]
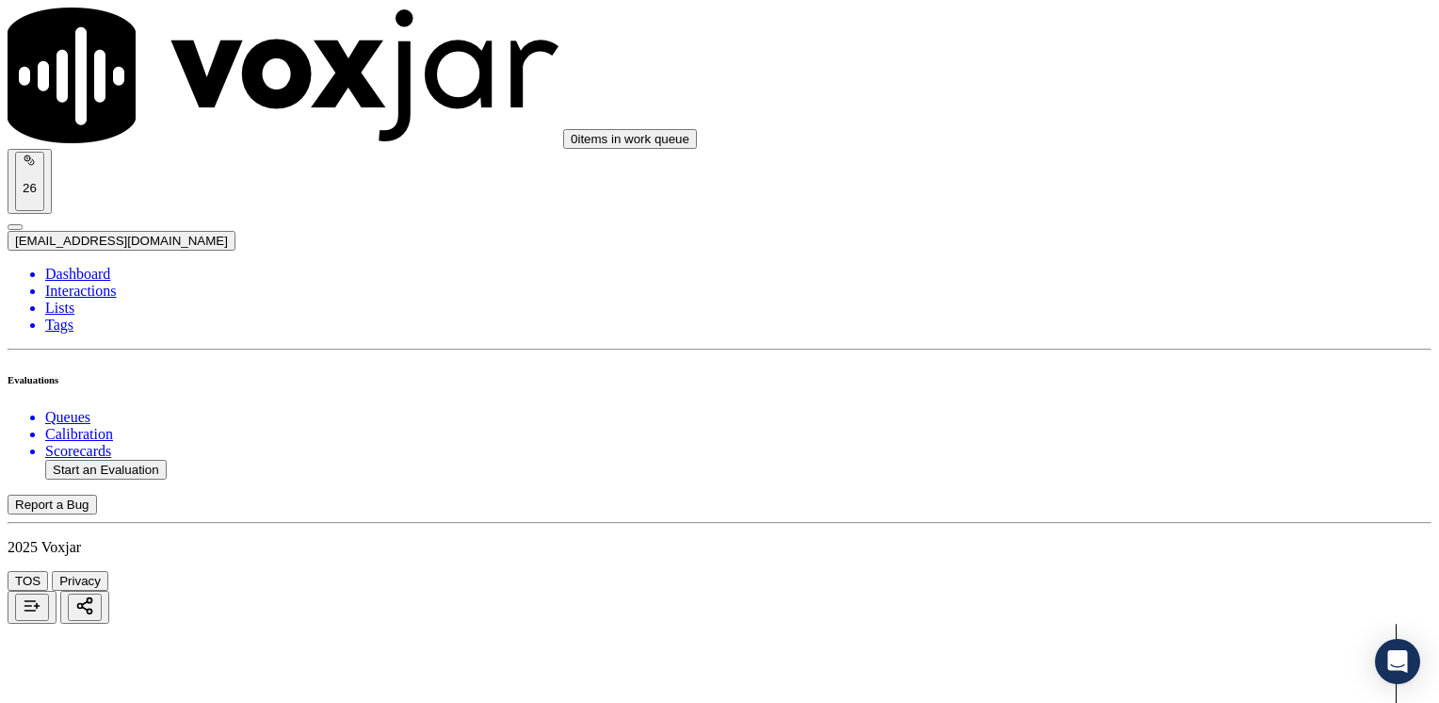
drag, startPoint x: 1071, startPoint y: 318, endPoint x: 1420, endPoint y: 315, distance: 349.5
drag, startPoint x: 1061, startPoint y: 551, endPoint x: 1442, endPoint y: 560, distance: 381.6
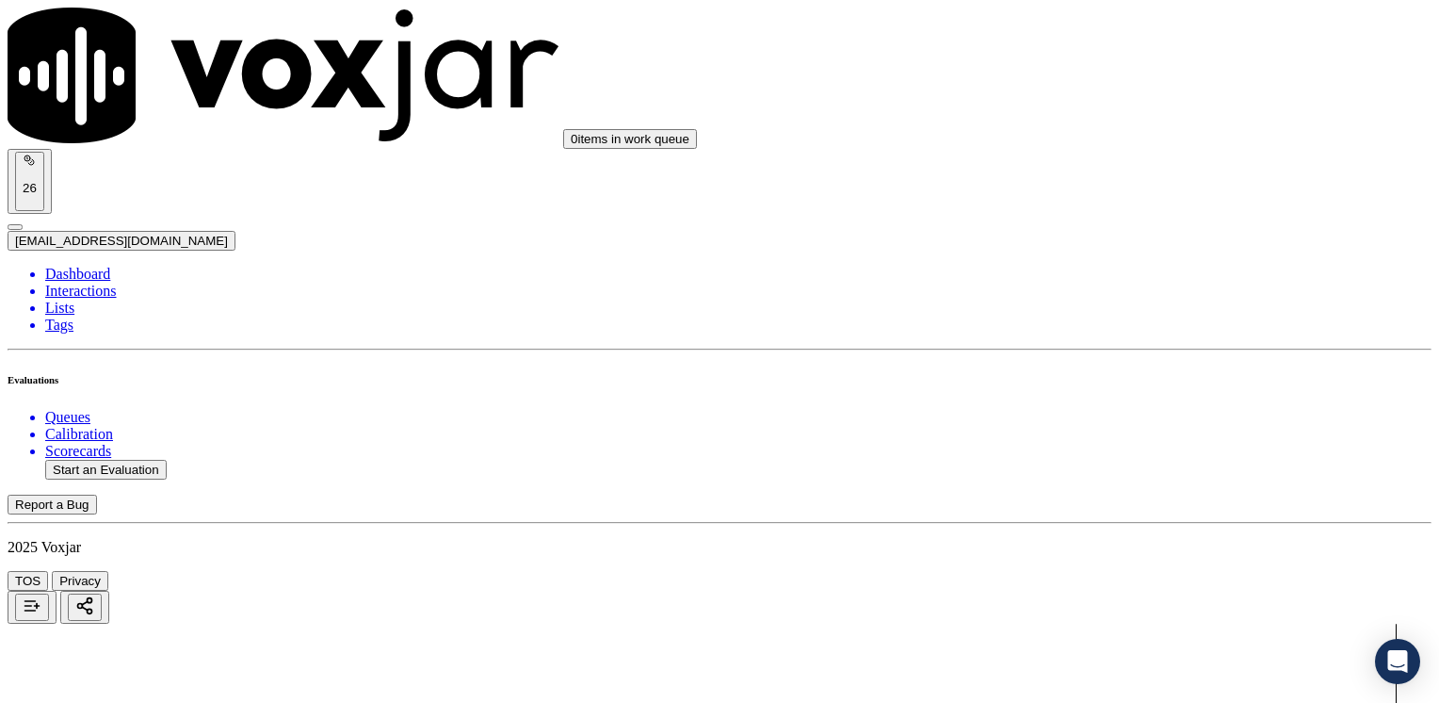
scroll to position [1646, 0]
drag, startPoint x: 1069, startPoint y: 187, endPoint x: 1438, endPoint y: 196, distance: 369.4
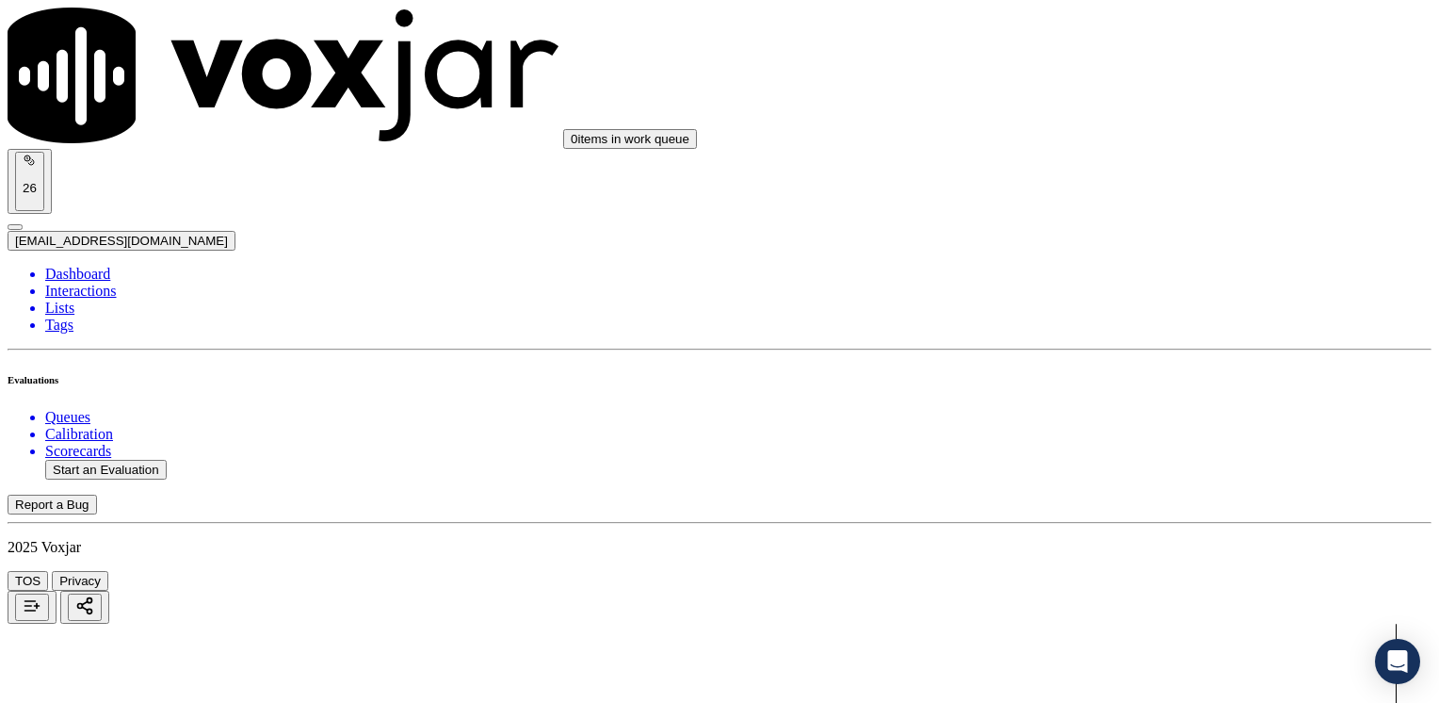
drag, startPoint x: 1066, startPoint y: 326, endPoint x: 1442, endPoint y: 318, distance: 375.9
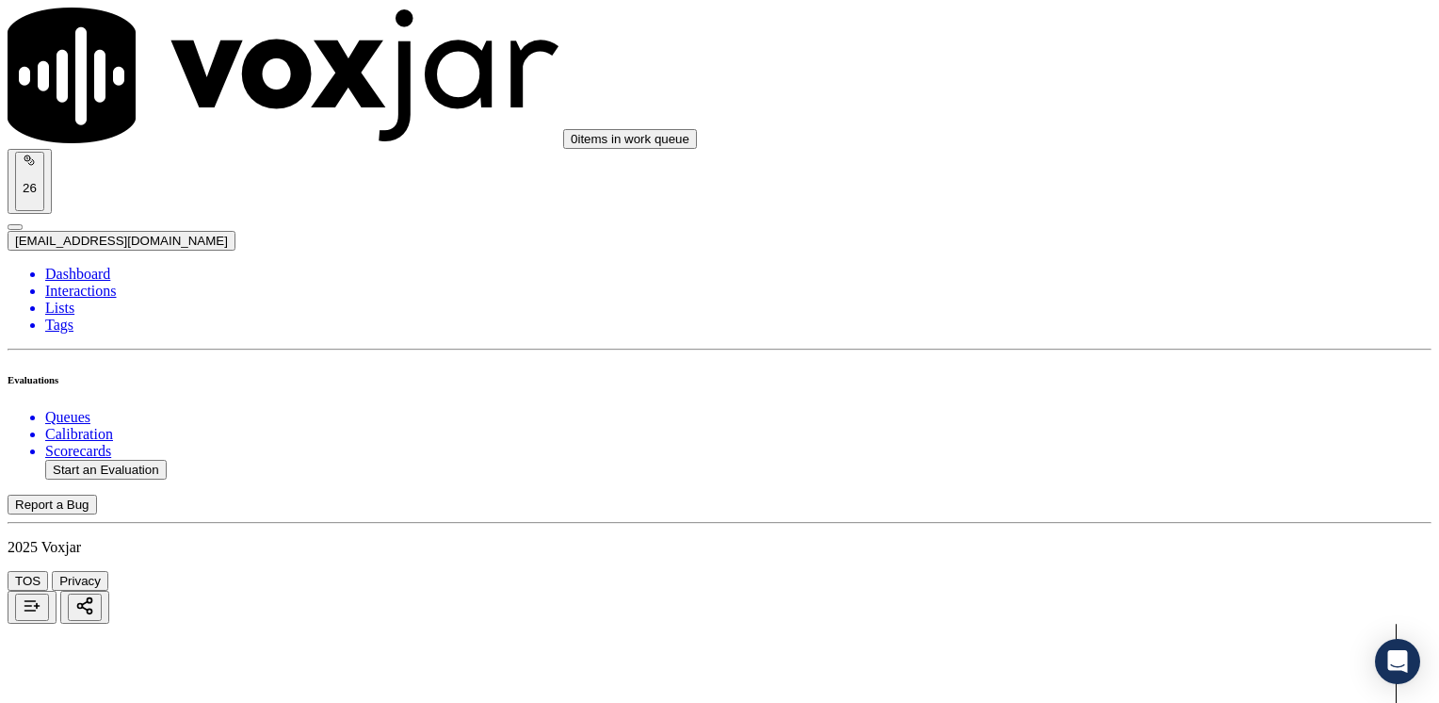
drag, startPoint x: 1066, startPoint y: 500, endPoint x: 1442, endPoint y: 506, distance: 375.9
